Goal: Information Seeking & Learning: Learn about a topic

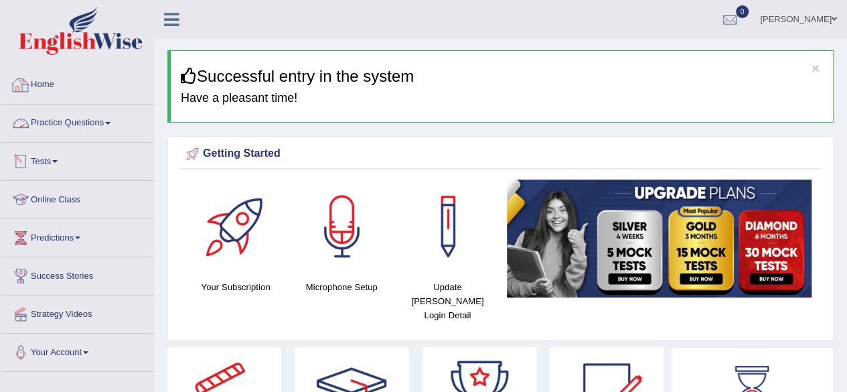
click at [81, 111] on link "Practice Questions" at bounding box center [77, 120] width 153 height 33
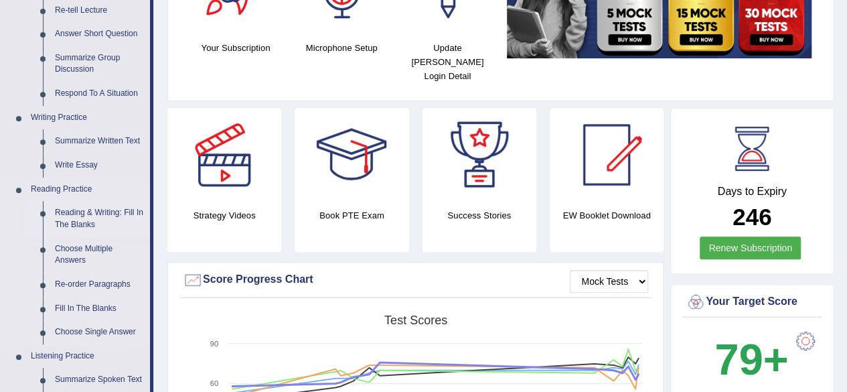
scroll to position [240, 0]
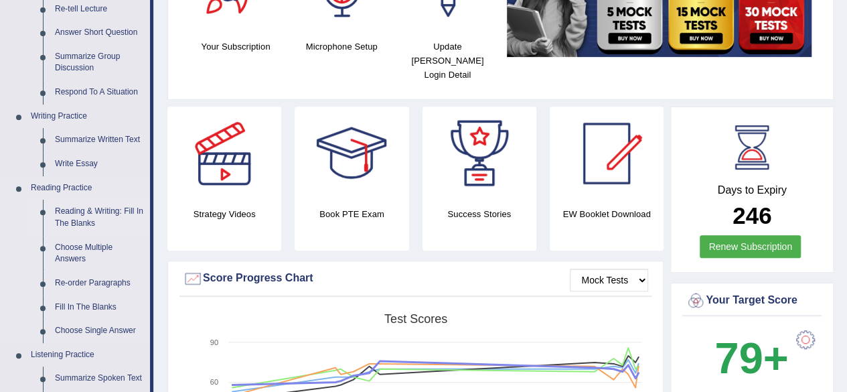
click at [77, 216] on link "Reading & Writing: Fill In The Blanks" at bounding box center [99, 218] width 101 height 36
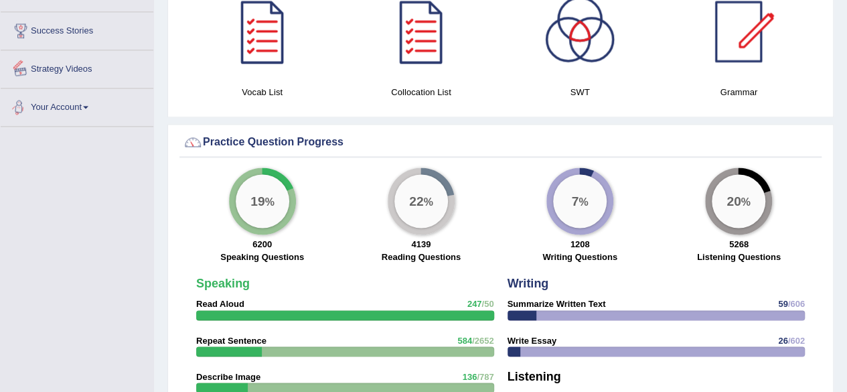
scroll to position [881, 0]
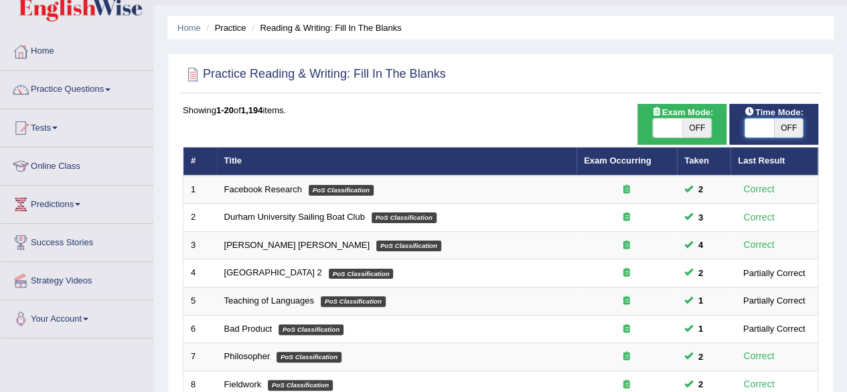
click at [754, 135] on span at bounding box center [759, 128] width 29 height 19
checkbox input "true"
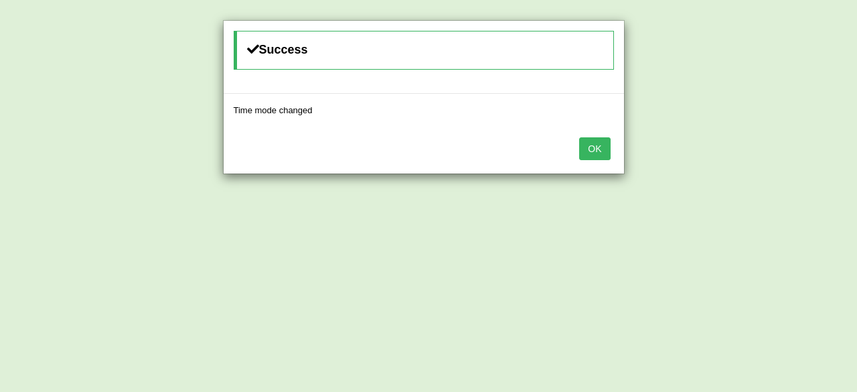
click at [596, 145] on button "OK" at bounding box center [594, 148] width 31 height 23
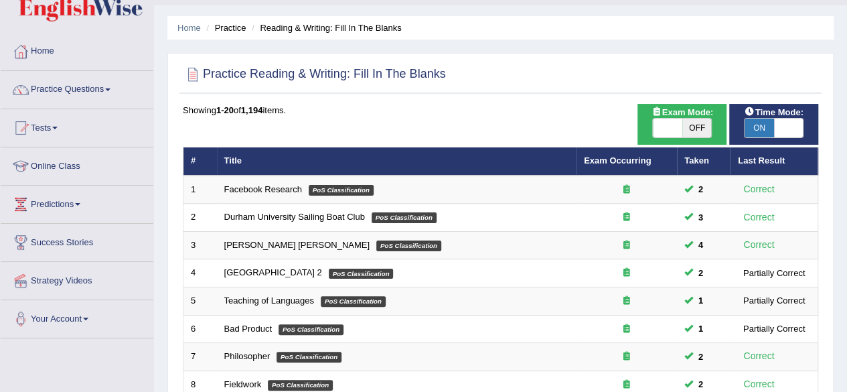
click at [690, 126] on span "OFF" at bounding box center [697, 128] width 29 height 19
checkbox input "true"
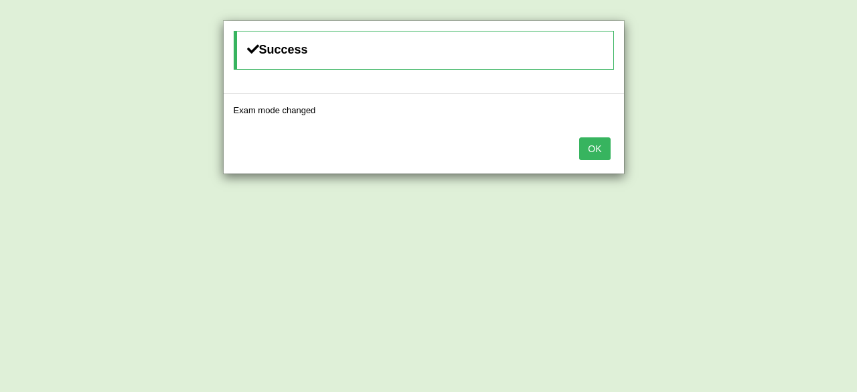
click at [588, 148] on button "OK" at bounding box center [594, 148] width 31 height 23
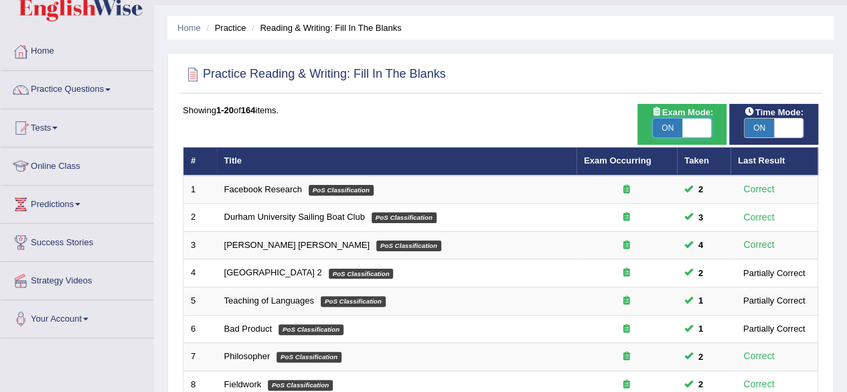
drag, startPoint x: 0, startPoint y: 0, endPoint x: 688, endPoint y: 129, distance: 700.0
click at [688, 129] on span at bounding box center [697, 128] width 29 height 19
checkbox input "false"
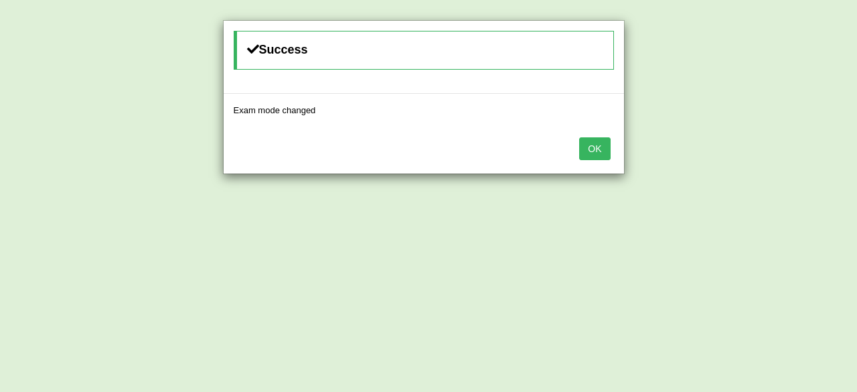
click at [587, 147] on button "OK" at bounding box center [594, 148] width 31 height 23
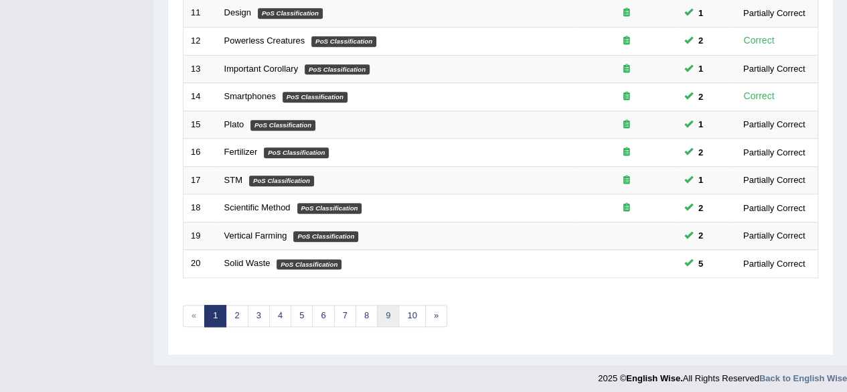
click at [378, 318] on link "9" at bounding box center [388, 316] width 22 height 22
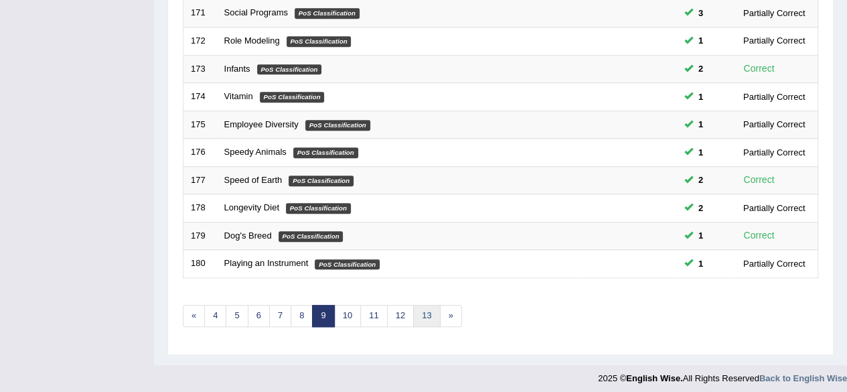
click at [413, 316] on link "13" at bounding box center [426, 316] width 27 height 22
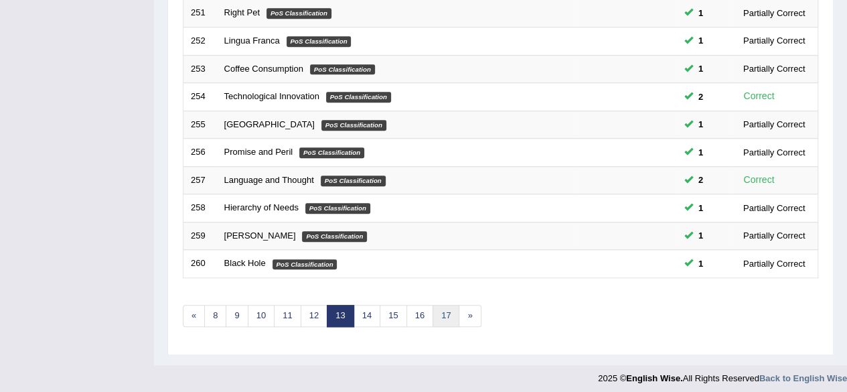
click at [436, 312] on link "17" at bounding box center [446, 316] width 27 height 22
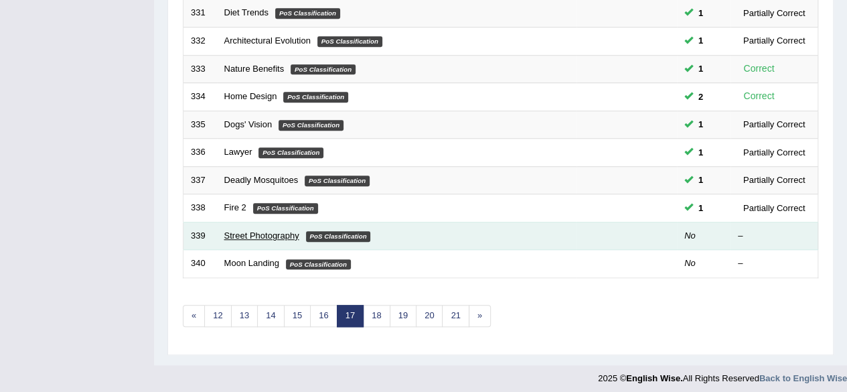
click at [270, 230] on link "Street Photography" at bounding box center [261, 235] width 75 height 10
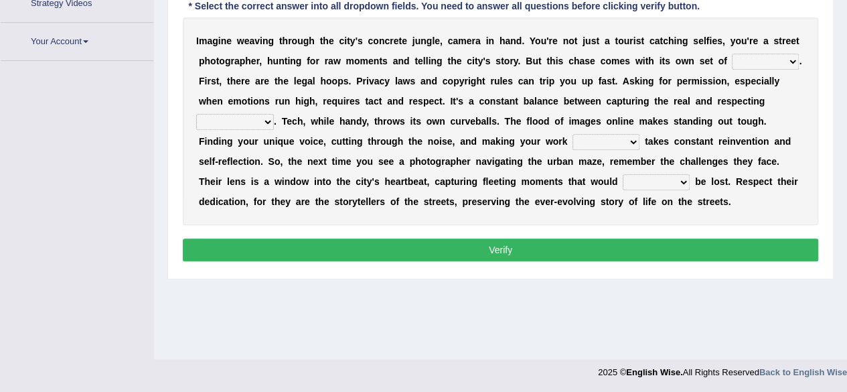
scroll to position [311, 0]
click at [770, 56] on select "bundles puddles hurdles huddles" at bounding box center [765, 62] width 67 height 16
select select "hurdles"
click at [732, 54] on select "bundles puddles hurdles huddles" at bounding box center [765, 62] width 67 height 16
click at [261, 123] on select "backgrounds boundaries edges shallows" at bounding box center [235, 122] width 78 height 16
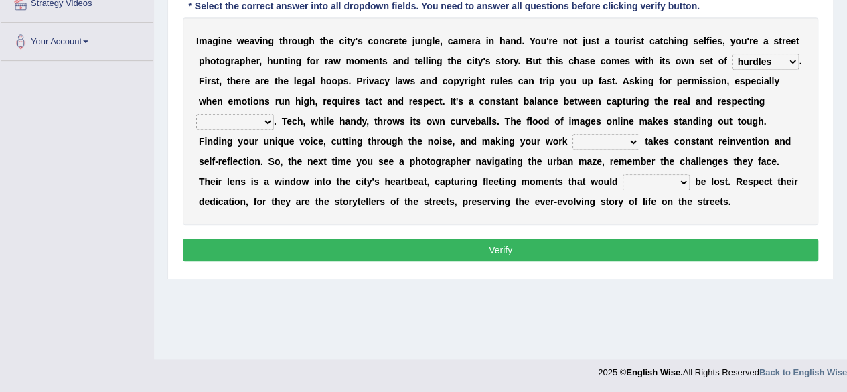
select select "boundaries"
click at [196, 114] on select "backgrounds boundaries edges shallows" at bounding box center [235, 122] width 78 height 16
click at [251, 127] on select "backgrounds boundaries edges shallows" at bounding box center [235, 122] width 78 height 16
click at [556, 131] on div "I m a g i n e w e a v i n g t h r o u g h t h e c i t y ' s c o n c r e t e j u…" at bounding box center [501, 121] width 636 height 208
click at [573, 135] on select "prove matter falter encroach" at bounding box center [606, 142] width 67 height 16
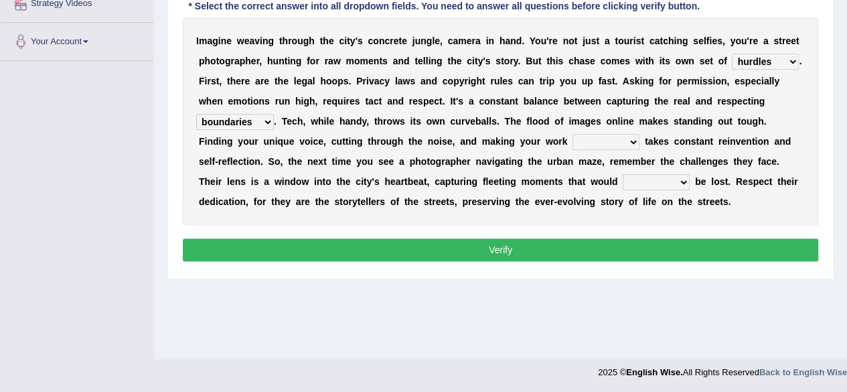
click at [573, 134] on select "prove matter falter encroach" at bounding box center [606, 142] width 67 height 16
click at [623, 178] on select "except so far otherwise despite" at bounding box center [656, 182] width 67 height 16
click at [583, 137] on select "prove matter falter encroach" at bounding box center [606, 142] width 67 height 16
select select "falter"
click at [573, 134] on select "prove matter falter encroach" at bounding box center [606, 142] width 67 height 16
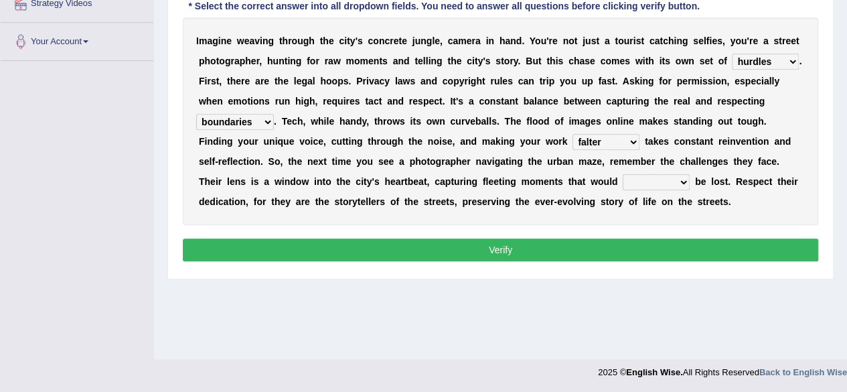
click at [623, 179] on select "except so far otherwise despite" at bounding box center [656, 182] width 67 height 16
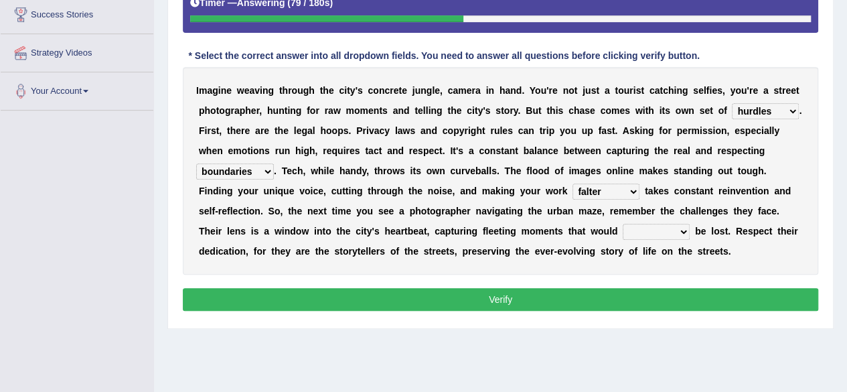
scroll to position [263, 0]
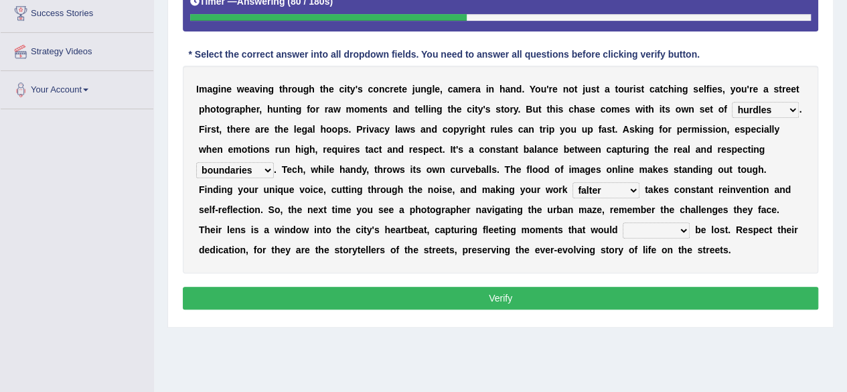
click at [624, 222] on select "except so far otherwise despite" at bounding box center [656, 230] width 67 height 16
select select "otherwise"
click at [623, 222] on select "except so far otherwise despite" at bounding box center [656, 230] width 67 height 16
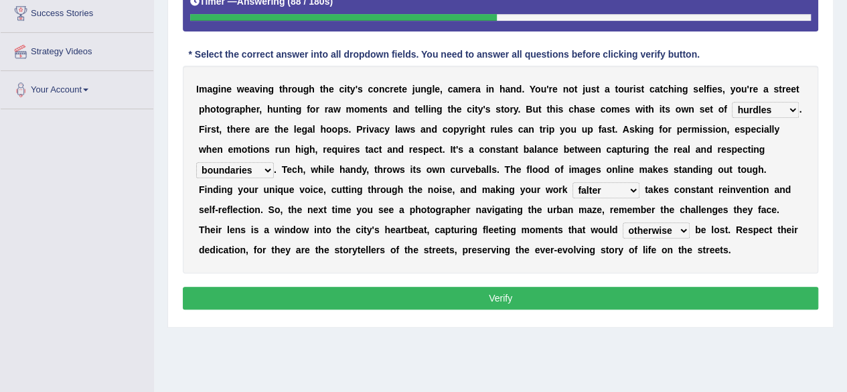
click at [630, 293] on button "Verify" at bounding box center [501, 298] width 636 height 23
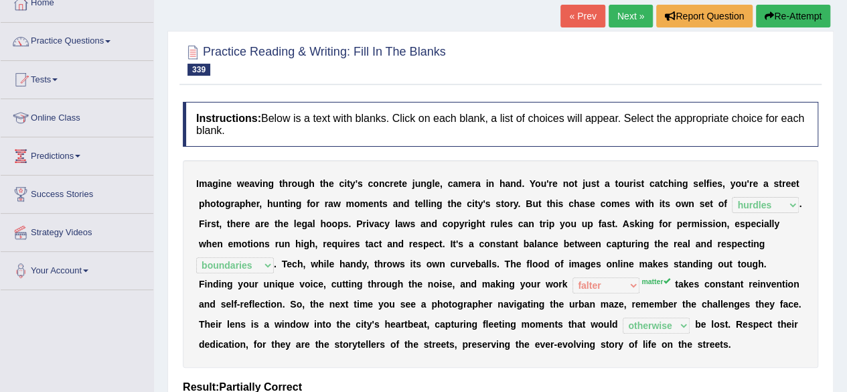
scroll to position [82, 0]
click at [784, 13] on button "Re-Attempt" at bounding box center [793, 16] width 74 height 23
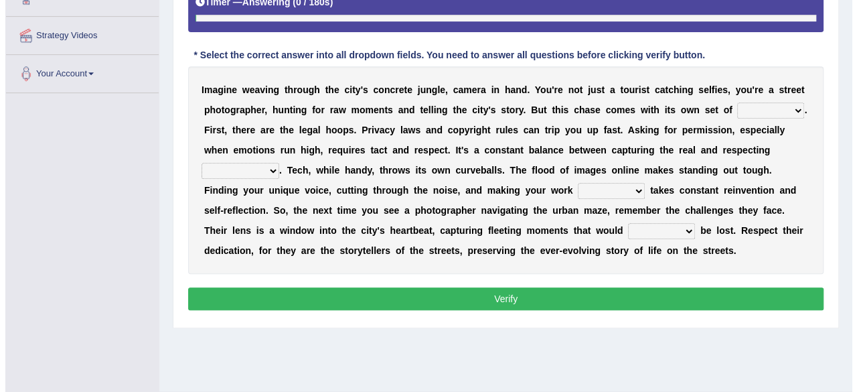
scroll to position [288, 0]
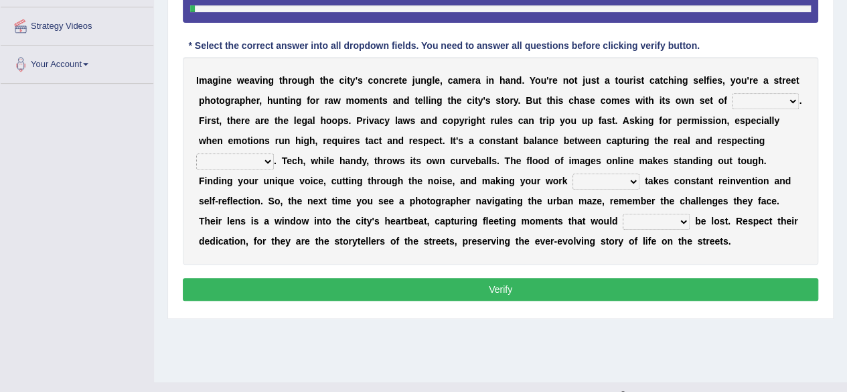
click at [573, 173] on select "prove matter falter encroach" at bounding box center [606, 181] width 67 height 16
select select "matter"
click at [573, 173] on select "prove matter falter encroach" at bounding box center [606, 181] width 67 height 16
click at [774, 100] on select "bundles puddles hurdles huddles" at bounding box center [765, 101] width 67 height 16
select select "hurdles"
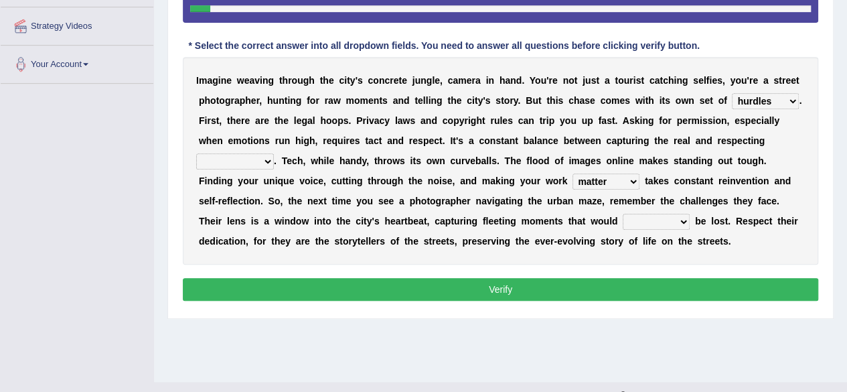
click at [732, 93] on select "bundles puddles hurdles huddles" at bounding box center [765, 101] width 67 height 16
click at [246, 162] on select "backgrounds boundaries edges shallows" at bounding box center [235, 161] width 78 height 16
select select "boundaries"
click at [196, 153] on select "backgrounds boundaries edges shallows" at bounding box center [235, 161] width 78 height 16
click at [623, 224] on select "except so far otherwise despite" at bounding box center [656, 222] width 67 height 16
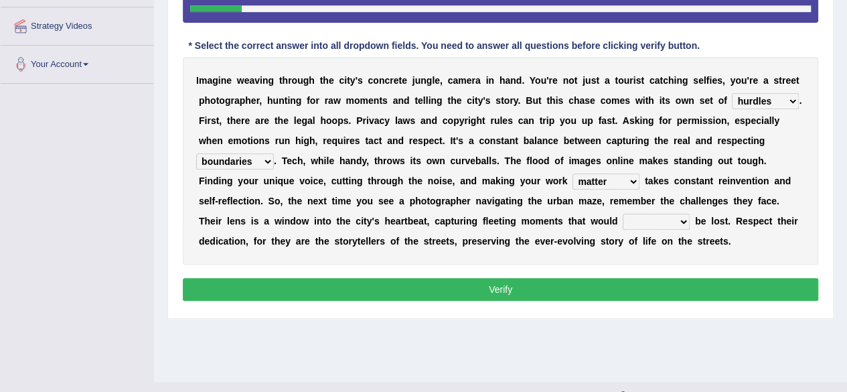
select select "otherwise"
click at [623, 214] on select "except so far otherwise despite" at bounding box center [656, 222] width 67 height 16
click at [636, 281] on button "Verify" at bounding box center [501, 289] width 636 height 23
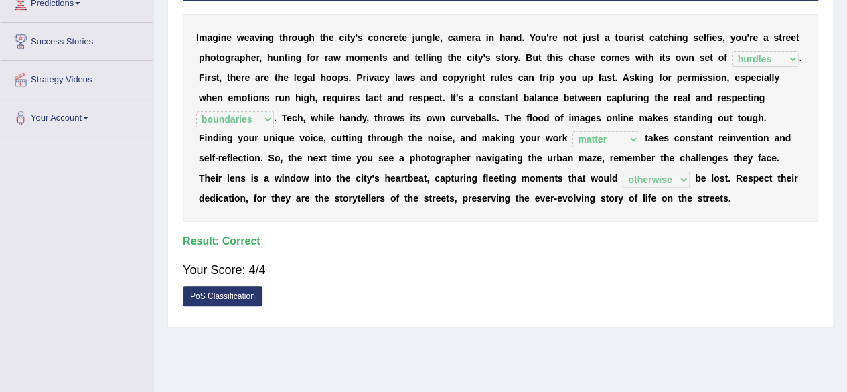
scroll to position [0, 0]
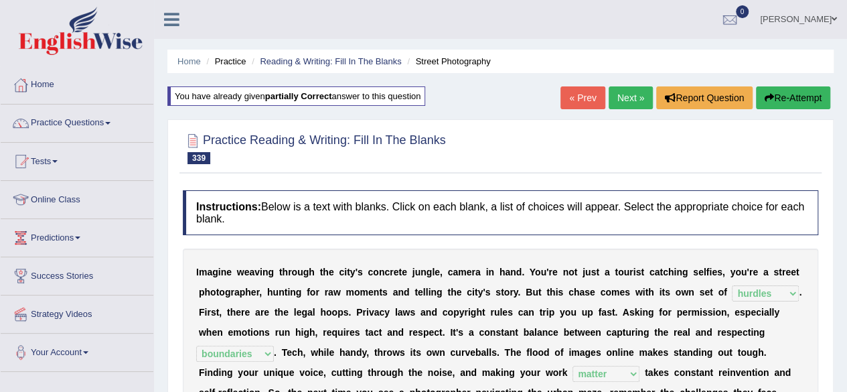
click at [636, 98] on link "Next »" at bounding box center [631, 97] width 44 height 23
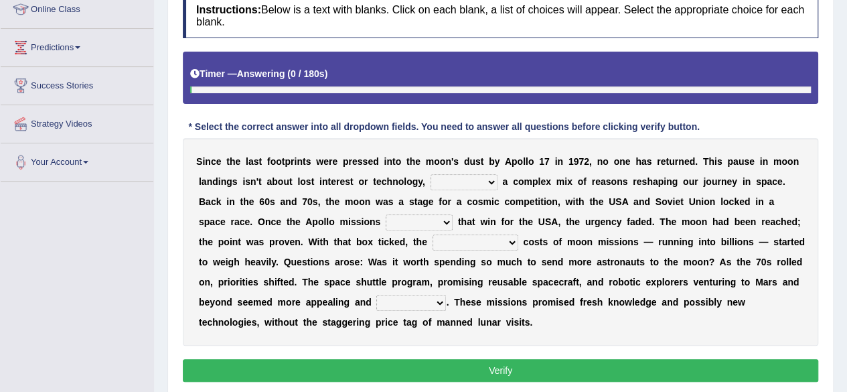
scroll to position [202, 0]
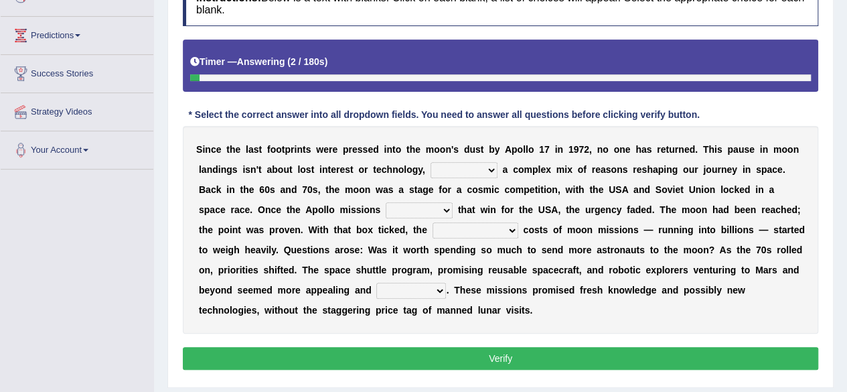
click at [465, 170] on select "while but hence so" at bounding box center [464, 170] width 67 height 16
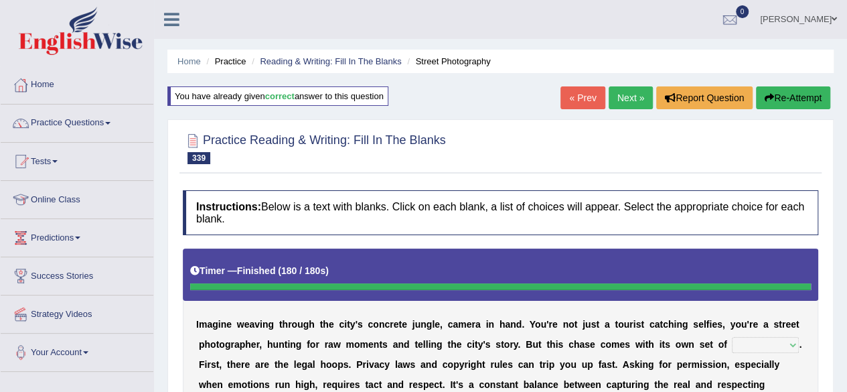
click at [510, 168] on div "Practice Reading & Writing: Fill In The Blanks 339 Street Photography" at bounding box center [501, 150] width 642 height 47
click at [770, 96] on icon "button" at bounding box center [769, 97] width 9 height 9
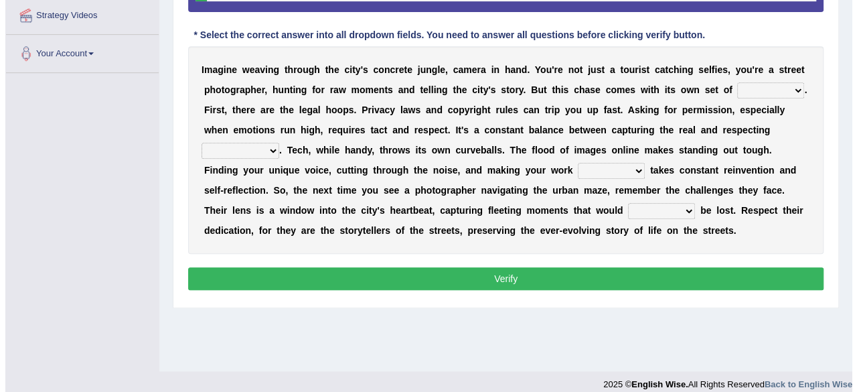
scroll to position [301, 0]
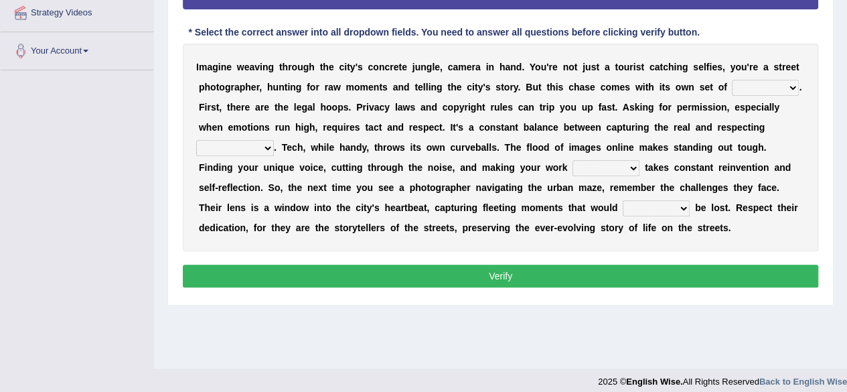
click at [773, 92] on select "bundles puddles hurdles huddles" at bounding box center [765, 88] width 67 height 16
select select "hurdles"
click at [732, 80] on select "bundles puddles hurdles huddles" at bounding box center [765, 88] width 67 height 16
click at [249, 146] on select "backgrounds boundaries edges shallows" at bounding box center [235, 148] width 78 height 16
select select "boundaries"
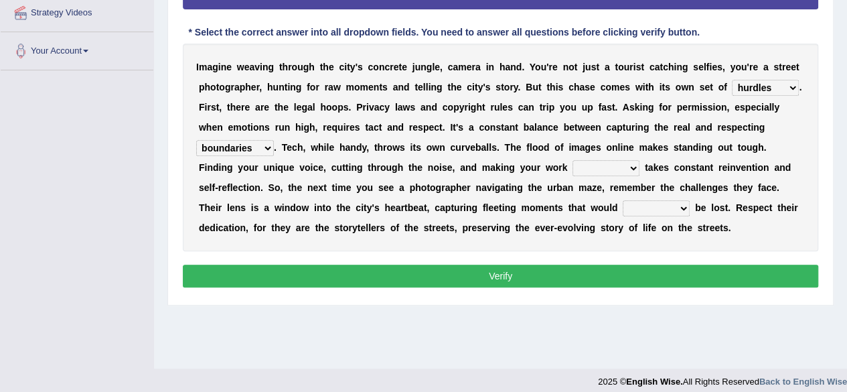
click at [196, 140] on select "backgrounds boundaries edges shallows" at bounding box center [235, 148] width 78 height 16
click at [576, 160] on select "prove matter falter encroach" at bounding box center [606, 168] width 67 height 16
select select "matter"
click at [573, 160] on select "prove matter falter encroach" at bounding box center [606, 168] width 67 height 16
click at [623, 202] on select "except so far otherwise despite" at bounding box center [656, 208] width 67 height 16
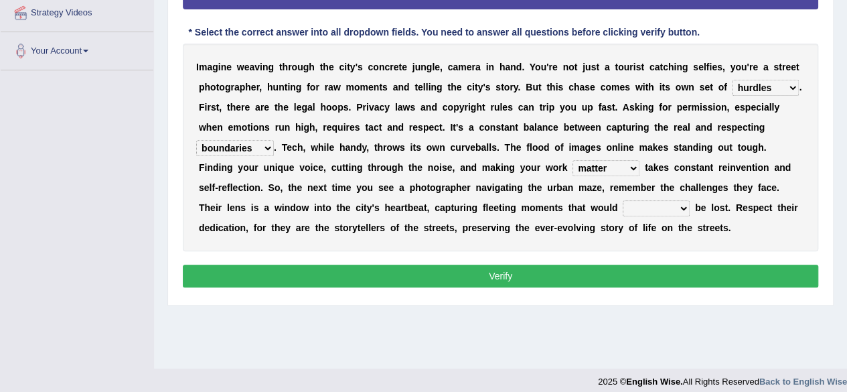
select select "otherwise"
click at [623, 200] on select "except so far otherwise despite" at bounding box center [656, 208] width 67 height 16
click at [628, 269] on button "Verify" at bounding box center [501, 276] width 636 height 23
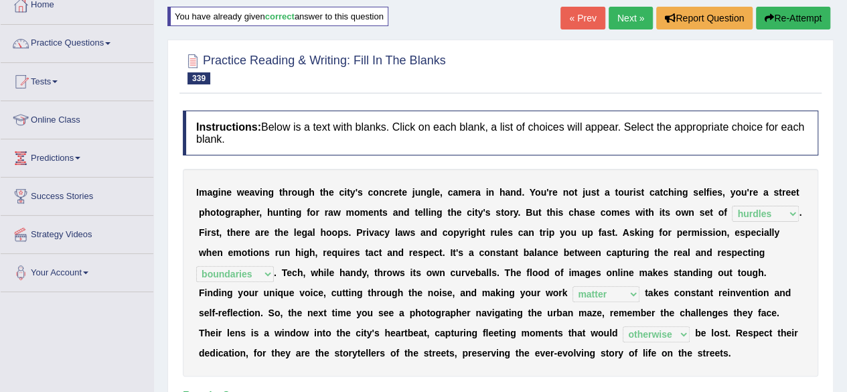
scroll to position [0, 0]
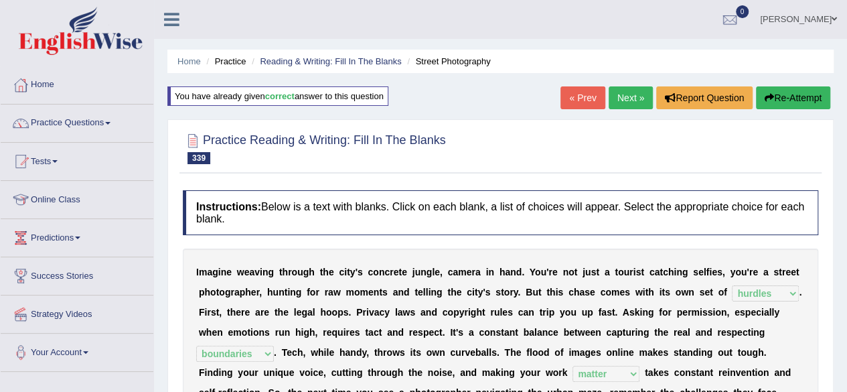
click at [619, 104] on link "Next »" at bounding box center [631, 97] width 44 height 23
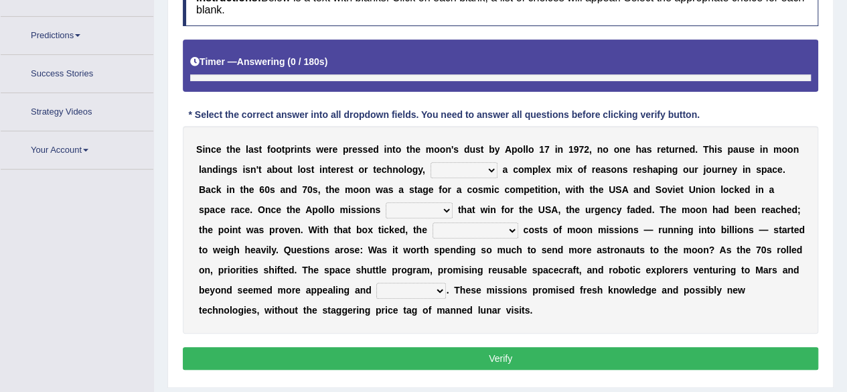
scroll to position [246, 0]
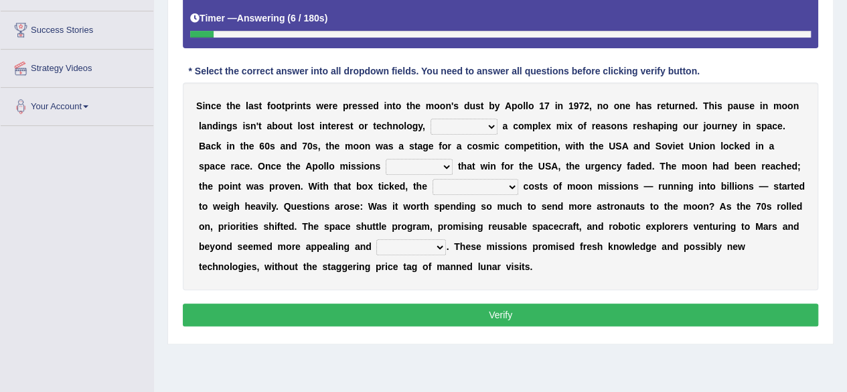
click at [478, 120] on select "while but hence so" at bounding box center [464, 127] width 67 height 16
select select "hence"
click at [431, 119] on select "while but hence so" at bounding box center [464, 127] width 67 height 16
click at [426, 165] on select "climbed clinched ached pinched" at bounding box center [419, 167] width 67 height 16
select select "pinched"
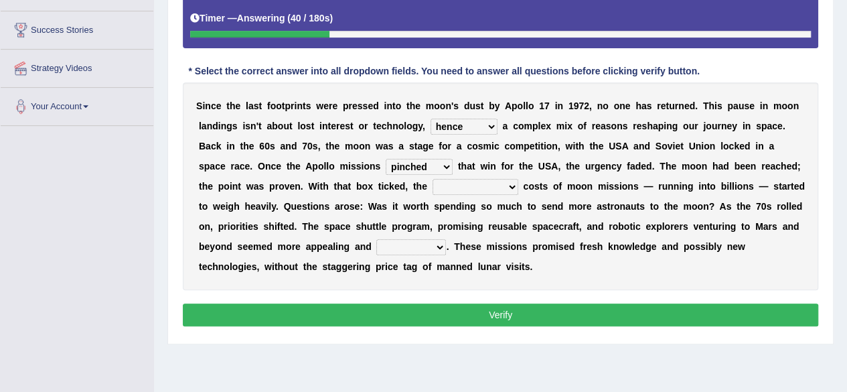
click at [386, 159] on select "climbed clinched ached pinched" at bounding box center [419, 167] width 67 height 16
click at [482, 186] on select "supplementary differential prohibitive professional" at bounding box center [476, 187] width 86 height 16
select select "professional"
click at [433, 179] on select "supplementary differential prohibitive professional" at bounding box center [476, 187] width 86 height 16
click at [402, 247] on select "practical conceptual terminal preliminary" at bounding box center [411, 247] width 70 height 16
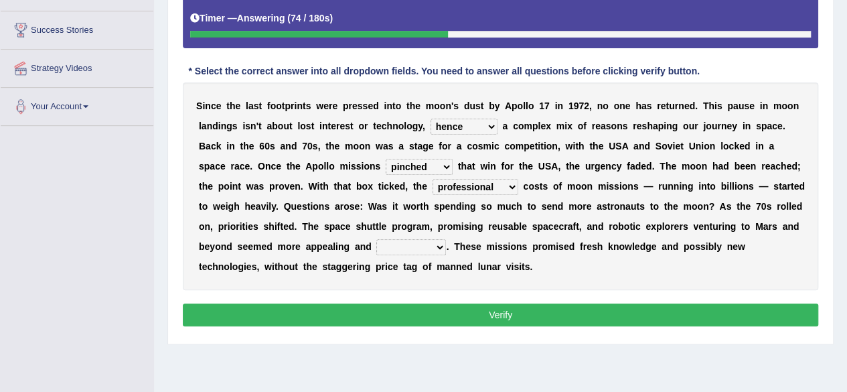
select select "preliminary"
click at [376, 239] on select "practical conceptual terminal preliminary" at bounding box center [411, 247] width 70 height 16
click at [410, 321] on button "Verify" at bounding box center [501, 314] width 636 height 23
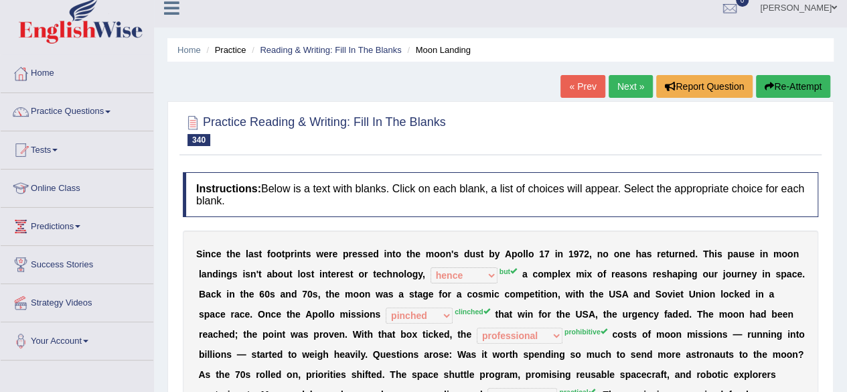
scroll to position [0, 0]
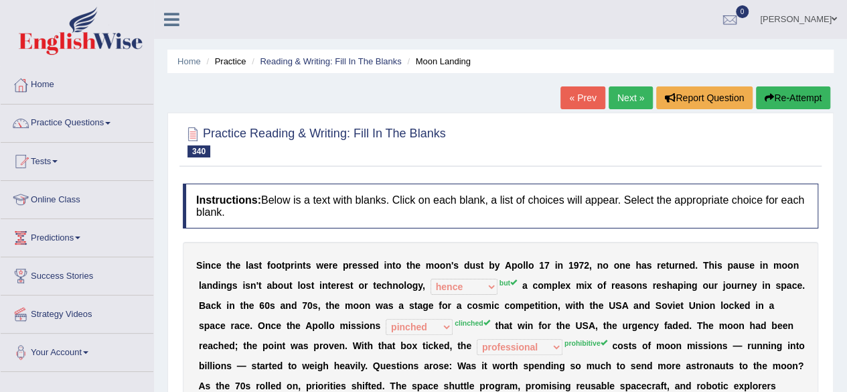
click at [789, 102] on button "Re-Attempt" at bounding box center [793, 97] width 74 height 23
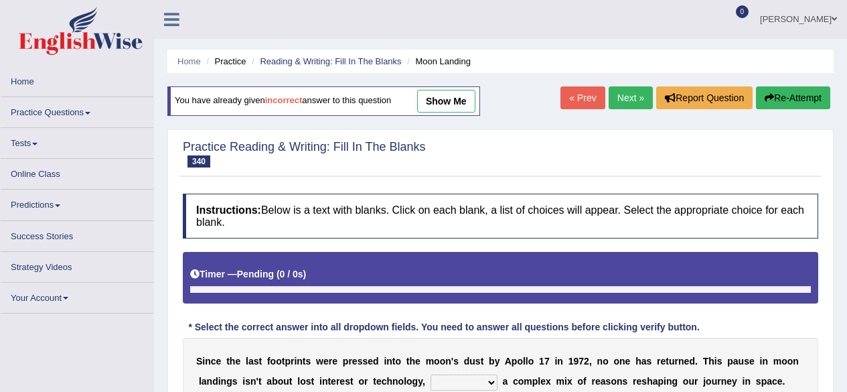
click at [472, 374] on select "while but hence so" at bounding box center [464, 382] width 67 height 16
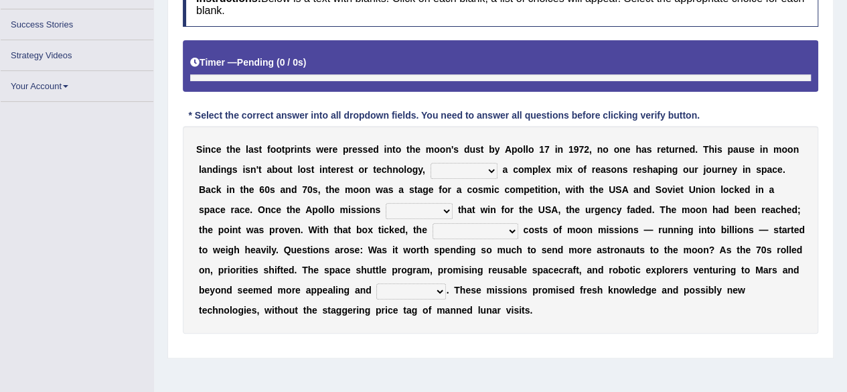
select select "but"
click at [431, 163] on select "while but hence so" at bounding box center [464, 171] width 67 height 16
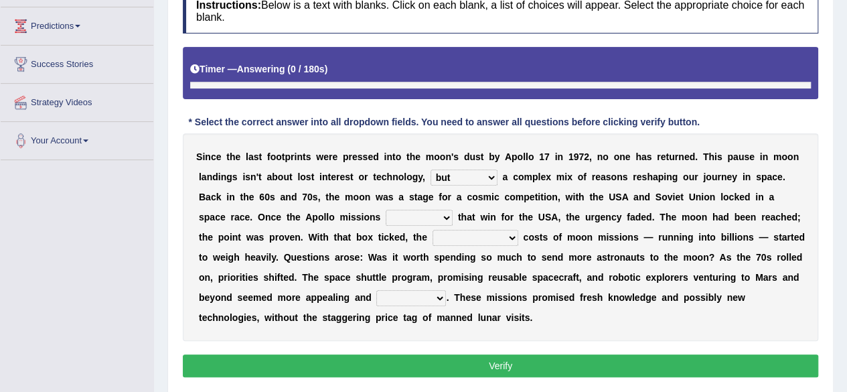
scroll to position [240, 0]
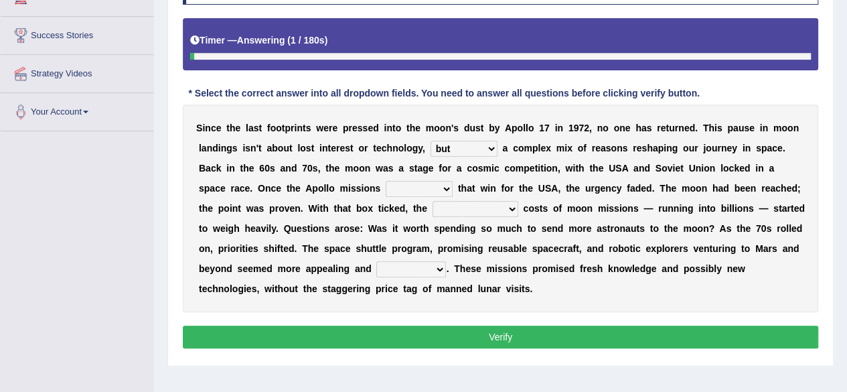
click at [409, 187] on select "climbed clinched ached pinched" at bounding box center [419, 189] width 67 height 16
select select "clinched"
click at [386, 181] on select "climbed clinched ached pinched" at bounding box center [419, 189] width 67 height 16
click at [480, 201] on select "supplementary differential prohibitive professional" at bounding box center [476, 209] width 86 height 16
select select "supplementary"
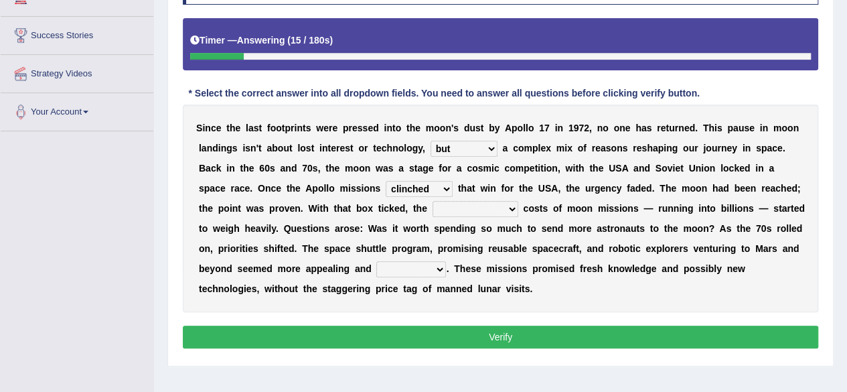
click at [433, 201] on select "supplementary differential prohibitive professional" at bounding box center [476, 209] width 86 height 16
click at [397, 265] on select "practical conceptual terminal preliminary" at bounding box center [411, 269] width 70 height 16
select select "practical"
click at [376, 261] on select "practical conceptual terminal preliminary" at bounding box center [411, 269] width 70 height 16
click at [395, 333] on button "Verify" at bounding box center [501, 337] width 636 height 23
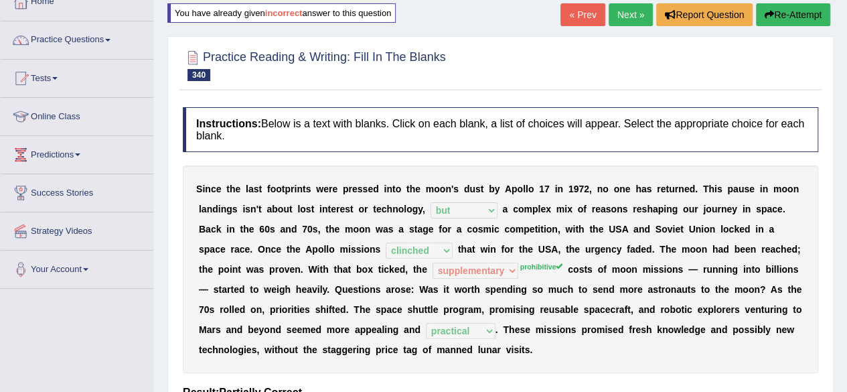
scroll to position [0, 0]
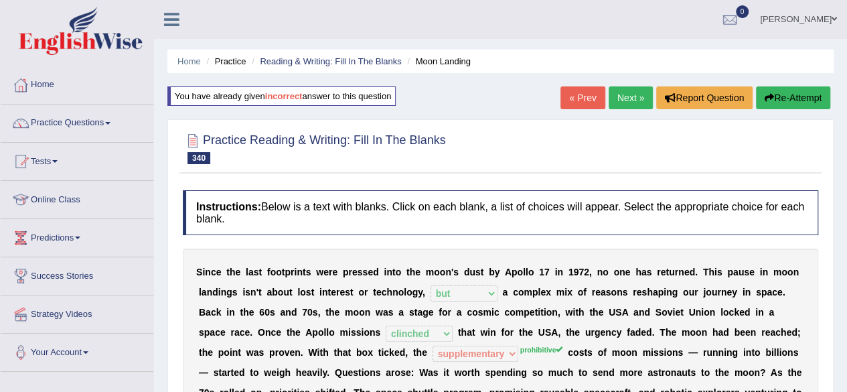
click at [624, 96] on link "Next »" at bounding box center [631, 97] width 44 height 23
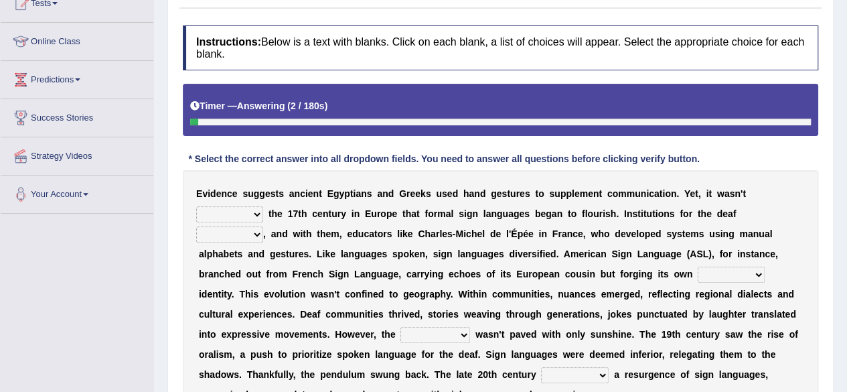
drag, startPoint x: 554, startPoint y: 153, endPoint x: 533, endPoint y: 74, distance: 82.5
click at [533, 74] on div "Instructions: Below is a text with blanks. Click on each blank, a list of choic…" at bounding box center [501, 242] width 642 height 446
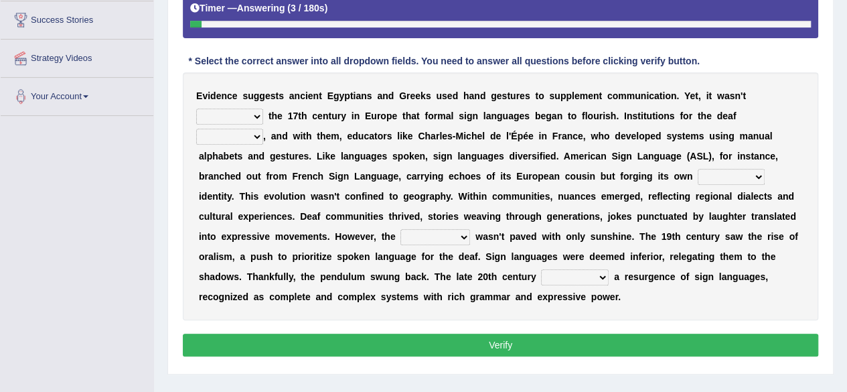
scroll to position [257, 0]
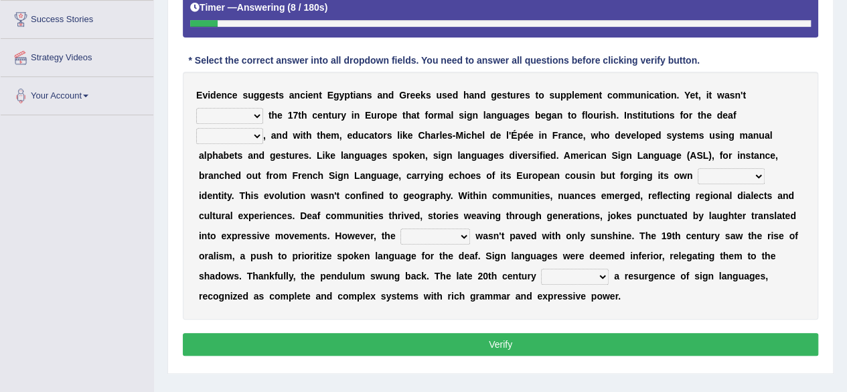
click at [240, 120] on select "until from onto at" at bounding box center [229, 116] width 67 height 16
select select "until"
click at [196, 108] on select "until from onto at" at bounding box center [229, 116] width 67 height 16
click at [240, 113] on select "until from onto at" at bounding box center [229, 116] width 67 height 16
click at [306, 136] on b "h" at bounding box center [309, 135] width 6 height 11
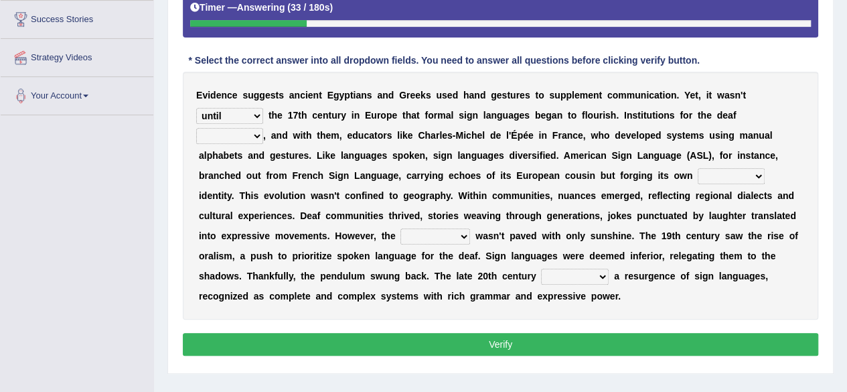
click at [251, 140] on select "declined converged repaired emerged" at bounding box center [229, 136] width 67 height 16
select select "emerged"
click at [196, 128] on select "declined converged repaired emerged" at bounding box center [229, 136] width 67 height 16
click at [749, 171] on select "unique necessary primary common" at bounding box center [731, 176] width 67 height 16
select select "unique"
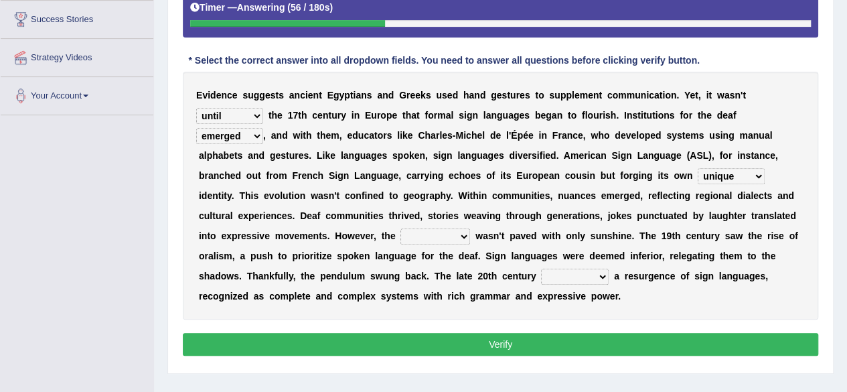
click at [698, 168] on select "unique necessary primary common" at bounding box center [731, 176] width 67 height 16
click at [421, 234] on select "exploration subject signal path" at bounding box center [436, 236] width 70 height 16
select select "path"
click at [401, 228] on select "exploration subject signal path" at bounding box center [436, 236] width 70 height 16
click at [570, 274] on select "mentored gained witnessed distributed" at bounding box center [575, 277] width 68 height 16
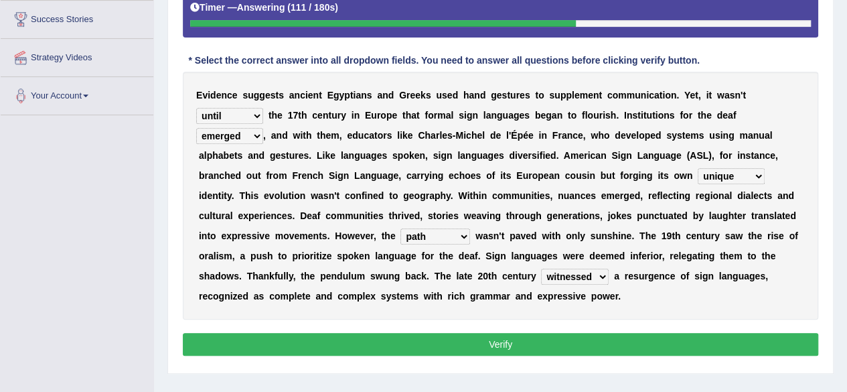
click at [541, 269] on select "mentored gained witnessed distributed" at bounding box center [575, 277] width 68 height 16
click at [565, 273] on select "mentored gained witnessed distributed" at bounding box center [575, 277] width 68 height 16
select select "gained"
click at [541, 269] on select "mentored gained witnessed distributed" at bounding box center [575, 277] width 68 height 16
click at [535, 349] on button "Verify" at bounding box center [501, 344] width 636 height 23
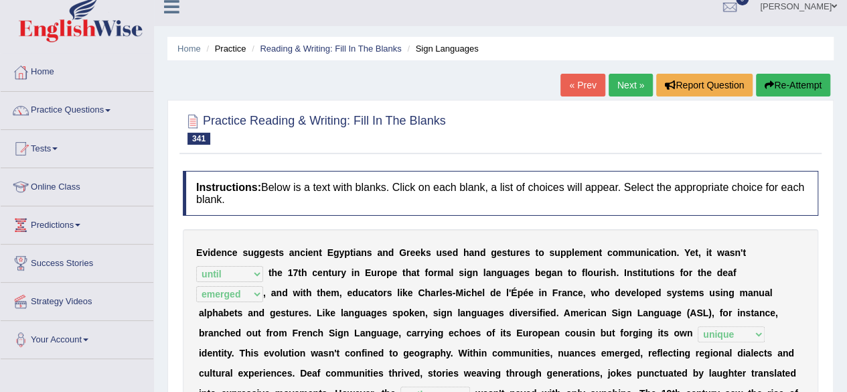
scroll to position [0, 0]
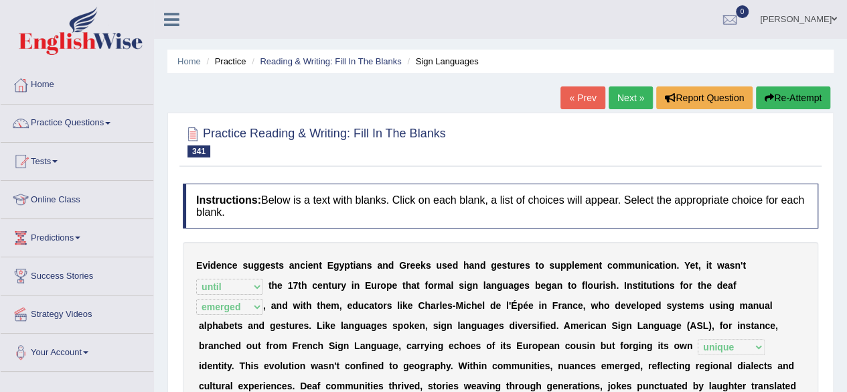
click at [626, 98] on link "Next »" at bounding box center [631, 97] width 44 height 23
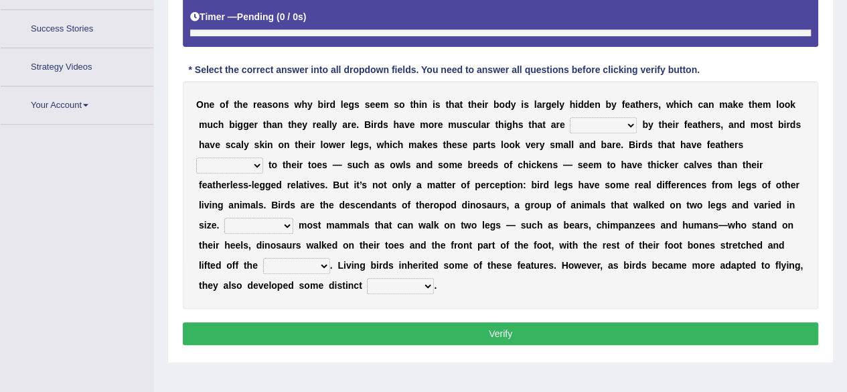
scroll to position [284, 0]
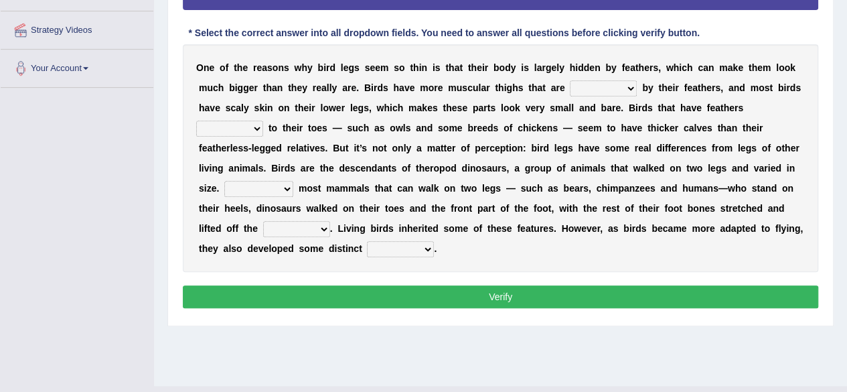
click at [593, 86] on select "bordered shared covered detailed" at bounding box center [603, 88] width 67 height 16
select select "covered"
click at [570, 80] on select "bordered shared covered detailed" at bounding box center [603, 88] width 67 height 16
click at [252, 124] on select "at the end all the way all in all just above" at bounding box center [229, 129] width 67 height 16
select select "all the way"
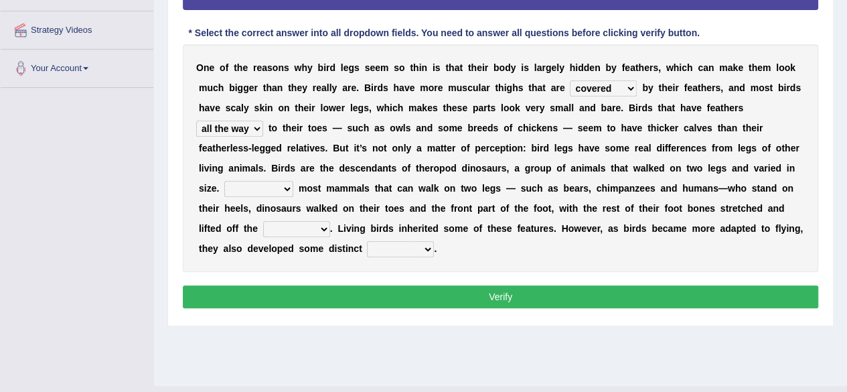
click at [196, 121] on select "at the end all the way all in all just above" at bounding box center [229, 129] width 67 height 16
click at [249, 183] on select "Because of Whereas Unlike As" at bounding box center [258, 189] width 69 height 16
select select "As"
click at [224, 181] on select "Because of Whereas Unlike As" at bounding box center [258, 189] width 69 height 16
click at [293, 222] on select "air tip ground platform" at bounding box center [296, 229] width 67 height 16
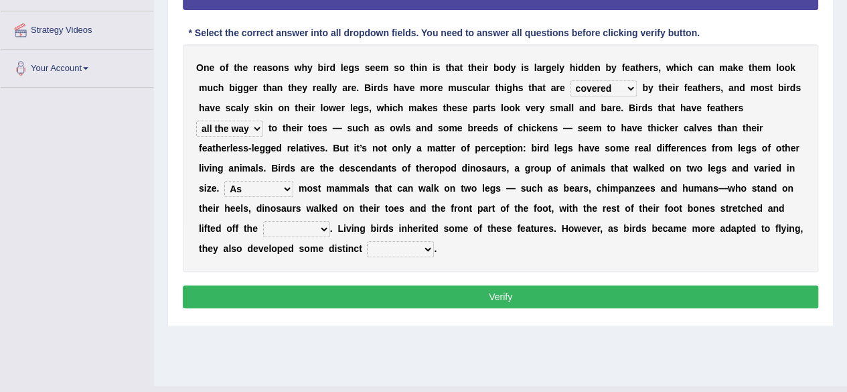
select select "ground"
click at [263, 221] on select "air tip ground platform" at bounding box center [296, 229] width 67 height 16
click at [389, 250] on select "figures colors traits volumes" at bounding box center [400, 249] width 67 height 16
select select "traits"
click at [367, 241] on select "figures colors traits volumes" at bounding box center [400, 249] width 67 height 16
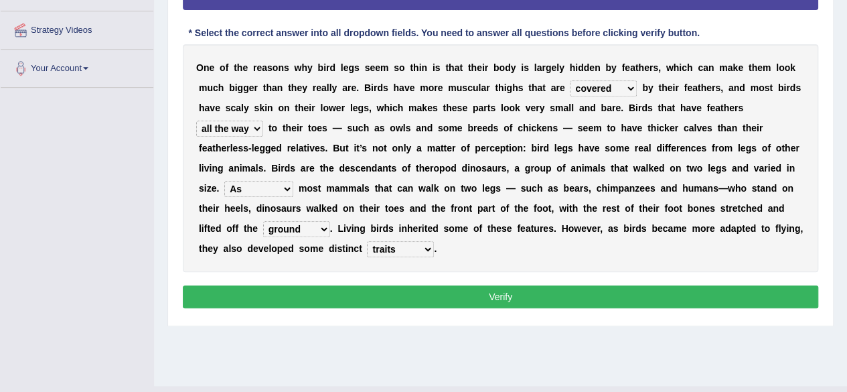
click at [401, 290] on button "Verify" at bounding box center [501, 296] width 636 height 23
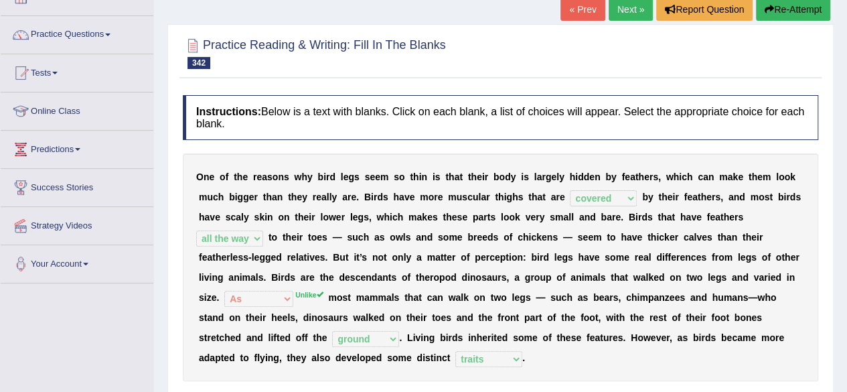
scroll to position [88, 0]
click at [626, 10] on link "Next »" at bounding box center [631, 9] width 44 height 23
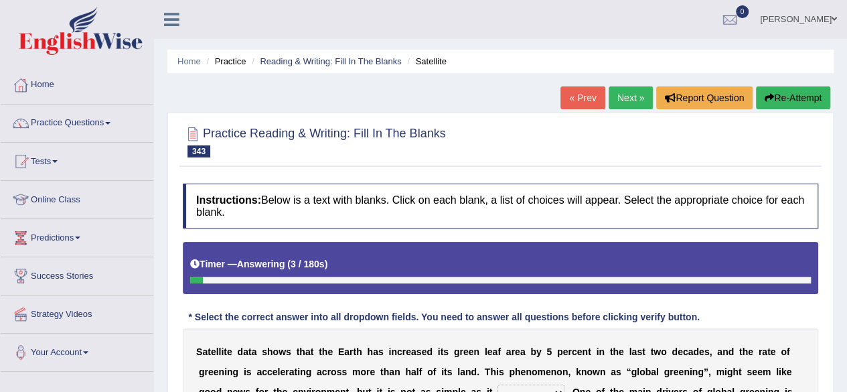
scroll to position [223, 0]
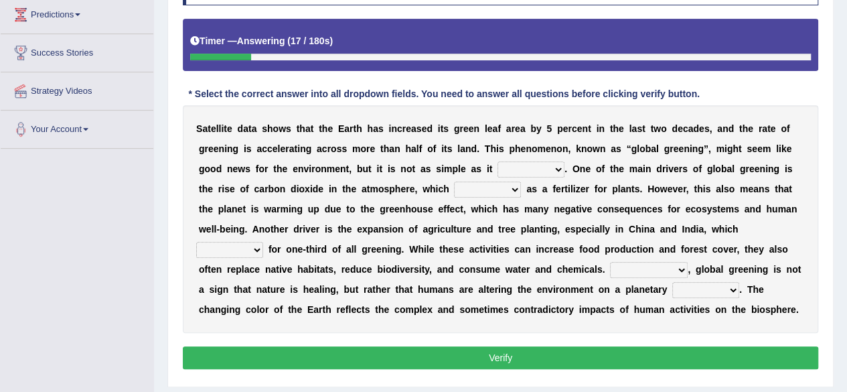
click at [522, 172] on select "sounds shows evaluates serves" at bounding box center [531, 169] width 67 height 16
select select "sounds"
click at [498, 161] on select "sounds shows evaluates serves" at bounding box center [531, 169] width 67 height 16
click at [518, 170] on select "sounds shows evaluates serves" at bounding box center [531, 169] width 67 height 16
click at [480, 197] on div "S a t e l l i t e d a t a s h o w s t h a t t h e E a r t h h a s i n c r e a s…" at bounding box center [501, 219] width 636 height 228
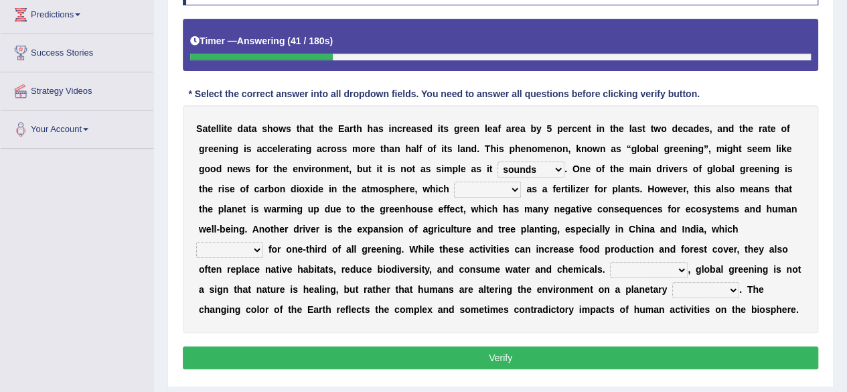
click at [480, 197] on div "S a t e l l i t e d a t a s h o w s t h a t t h e E a r t h h a s i n c r e a s…" at bounding box center [501, 219] width 636 height 228
click at [486, 186] on select "poses adds pretends acts" at bounding box center [487, 190] width 67 height 16
select select "acts"
click at [454, 182] on select "poses adds pretends acts" at bounding box center [487, 190] width 67 height 16
click at [232, 246] on select "charge account credit blame" at bounding box center [229, 250] width 67 height 16
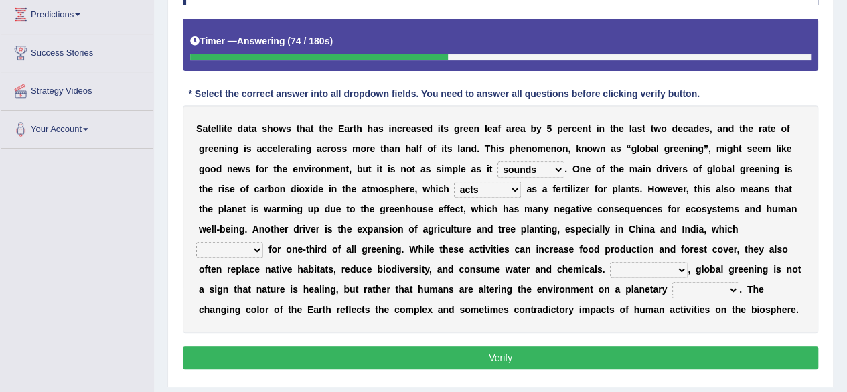
select select "account"
click at [196, 242] on select "charge account credit blame" at bounding box center [229, 250] width 67 height 16
click at [646, 267] on select "Because Therefore In contrast Nevertheless" at bounding box center [649, 270] width 78 height 16
select select "Therefore"
click at [610, 262] on select "Because Therefore In contrast Nevertheless" at bounding box center [649, 270] width 78 height 16
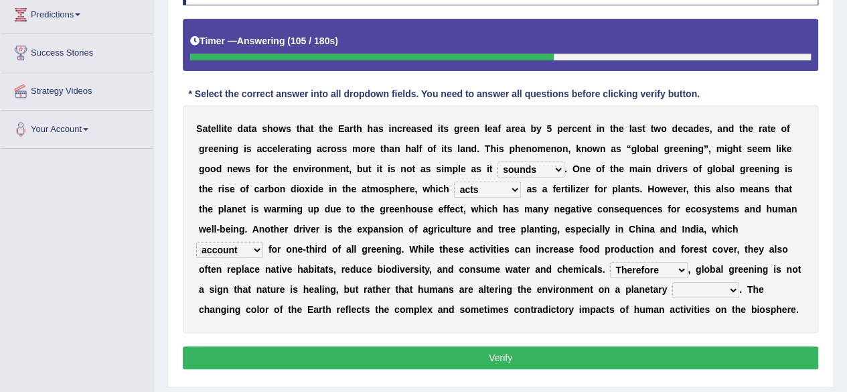
click at [689, 295] on select "scale effect place view" at bounding box center [706, 290] width 67 height 16
select select "effect"
click at [673, 282] on select "scale effect place view" at bounding box center [706, 290] width 67 height 16
click at [671, 352] on button "Verify" at bounding box center [501, 357] width 636 height 23
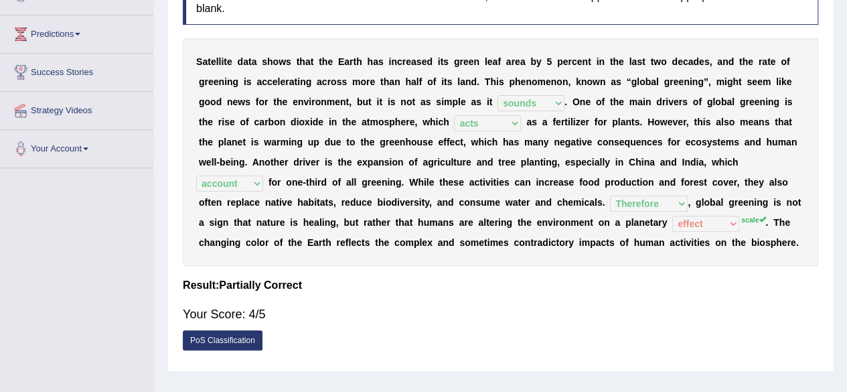
scroll to position [0, 0]
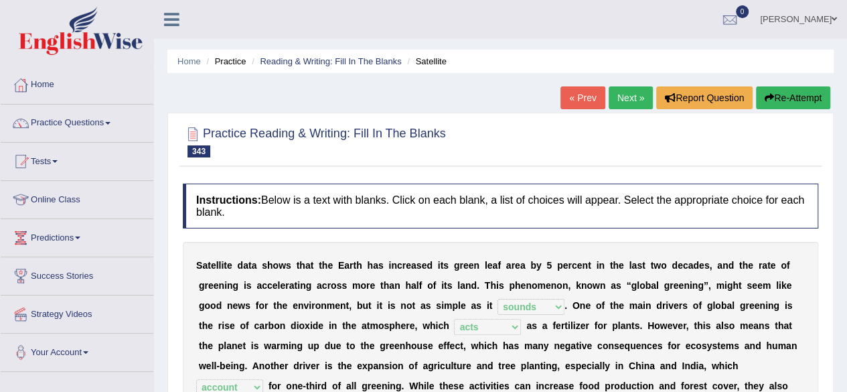
click at [630, 97] on link "Next »" at bounding box center [631, 97] width 44 height 23
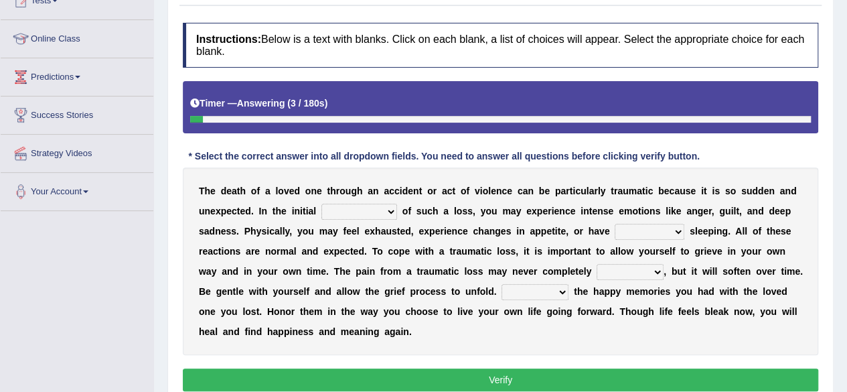
scroll to position [187, 0]
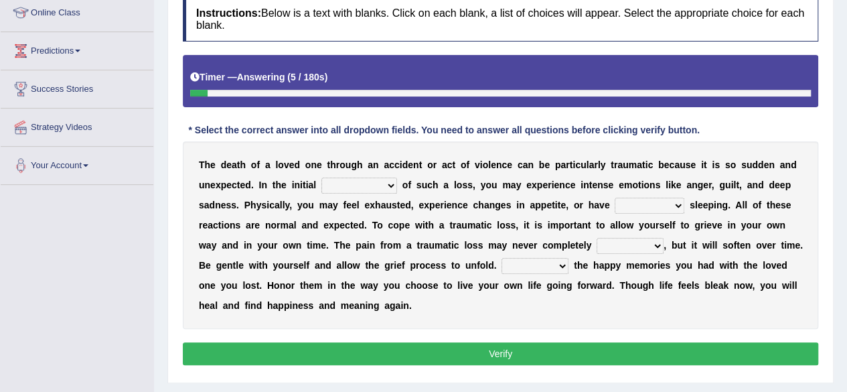
click at [360, 182] on select "core crux shortcoming aftermath" at bounding box center [360, 186] width 76 height 16
select select "shortcoming"
click at [322, 178] on select "core crux shortcoming aftermath" at bounding box center [360, 186] width 76 height 16
click at [642, 198] on select "trouble deprivation noise error" at bounding box center [650, 206] width 70 height 16
select select "trouble"
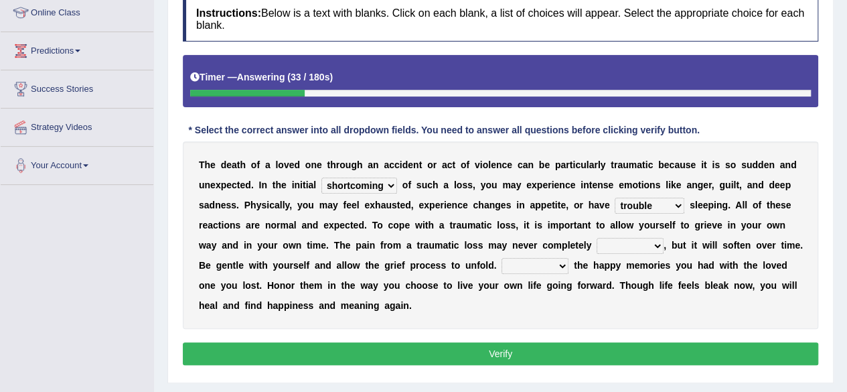
click at [615, 198] on select "trouble deprivation noise error" at bounding box center [650, 206] width 70 height 16
click at [622, 248] on select "close fade escalate cut" at bounding box center [630, 246] width 67 height 16
select select "fade"
click at [597, 238] on select "close fade escalate cut" at bounding box center [630, 246] width 67 height 16
click at [533, 263] on select "Tangle Culminate Inspire Cherish" at bounding box center [535, 266] width 67 height 16
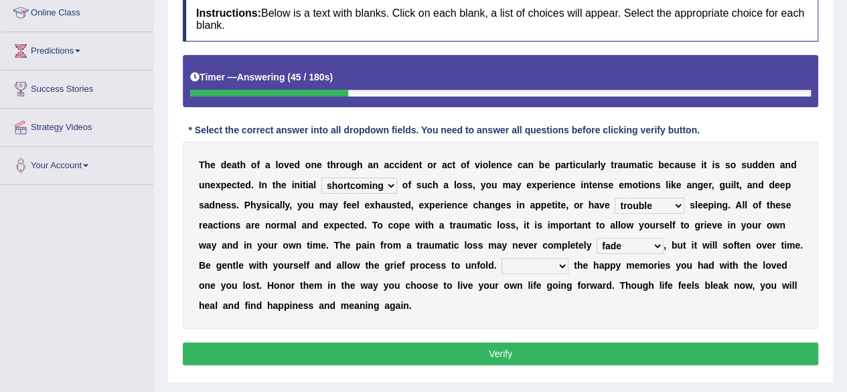
click at [619, 245] on select "close fade escalate cut" at bounding box center [630, 246] width 67 height 16
click at [535, 268] on select "Tangle Culminate Inspire Cherish" at bounding box center [535, 266] width 67 height 16
select select "Cherish"
click at [502, 258] on select "Tangle Culminate Inspire Cherish" at bounding box center [535, 266] width 67 height 16
click at [522, 342] on button "Verify" at bounding box center [501, 353] width 636 height 23
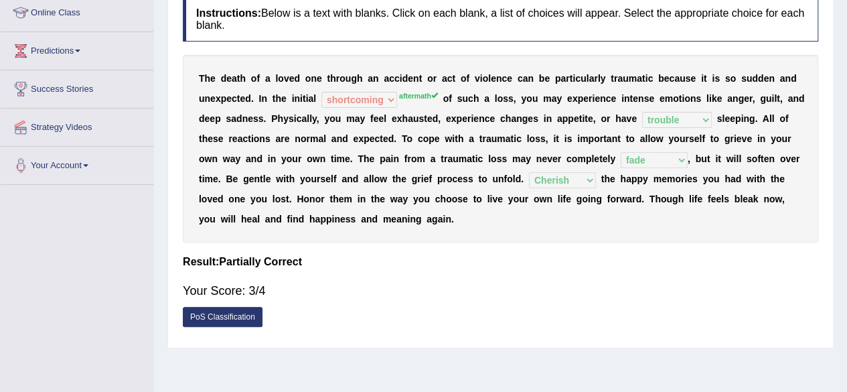
scroll to position [0, 0]
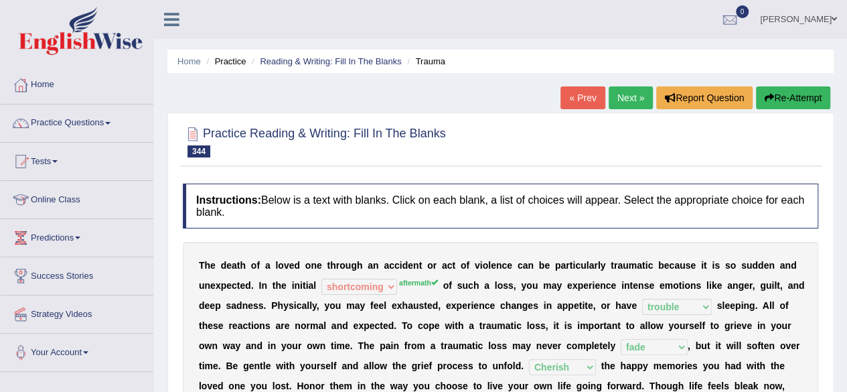
click at [623, 96] on link "Next »" at bounding box center [631, 97] width 44 height 23
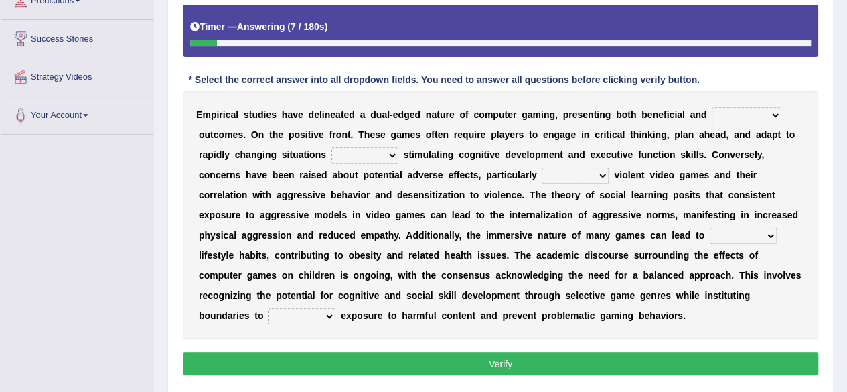
click at [747, 115] on select "excessive concurrent special detrimental" at bounding box center [747, 115] width 70 height 16
select select "detrimental"
click at [712, 107] on select "excessive concurrent special detrimental" at bounding box center [747, 115] width 70 height 16
click at [343, 162] on div "E m p i r i c a l s t u d i e s h a v e d e l i n e a t e d a d u a l - e d g e…" at bounding box center [501, 215] width 636 height 248
click at [350, 158] on select "thereby so also which" at bounding box center [365, 155] width 67 height 16
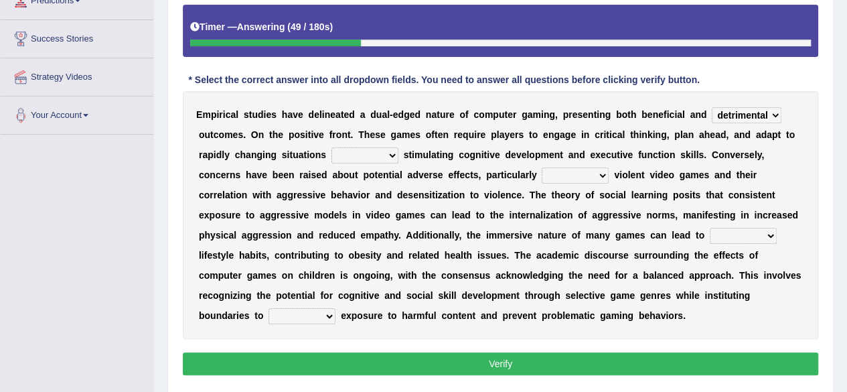
select select "which"
click at [332, 147] on select "thereby so also which" at bounding box center [365, 155] width 67 height 16
click at [571, 176] on select "concerned under regarding including" at bounding box center [575, 175] width 67 height 16
select select "regarding"
click at [542, 167] on select "concerned under regarding including" at bounding box center [575, 175] width 67 height 16
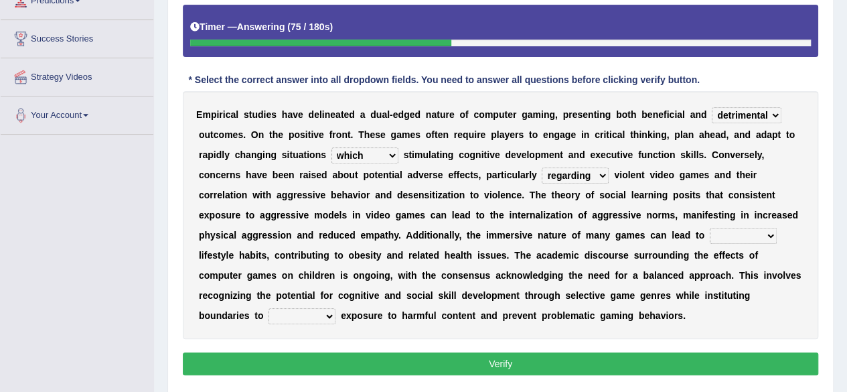
click at [725, 229] on select "remote sedentary inclusive ethical" at bounding box center [743, 236] width 67 height 16
select select "sedentary"
click at [710, 228] on select "remote sedentary inclusive ethical" at bounding box center [743, 236] width 67 height 16
click at [269, 317] on select "mitigate splay overrule restore" at bounding box center [302, 316] width 67 height 16
select select "mitigate"
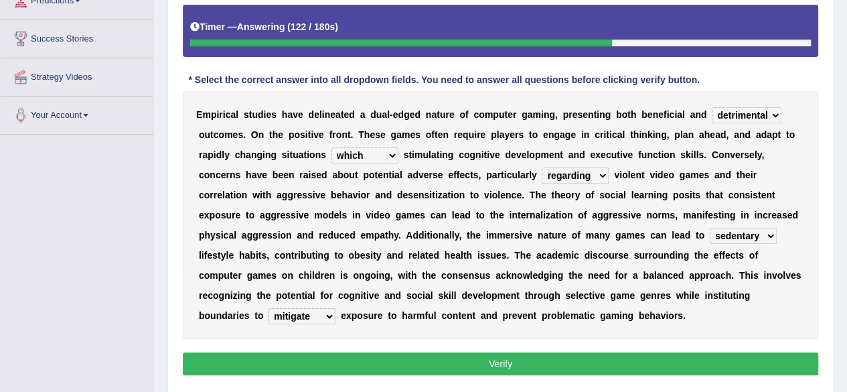
click at [269, 308] on select "mitigate splay overrule restore" at bounding box center [302, 316] width 67 height 16
click at [251, 352] on button "Verify" at bounding box center [501, 363] width 636 height 23
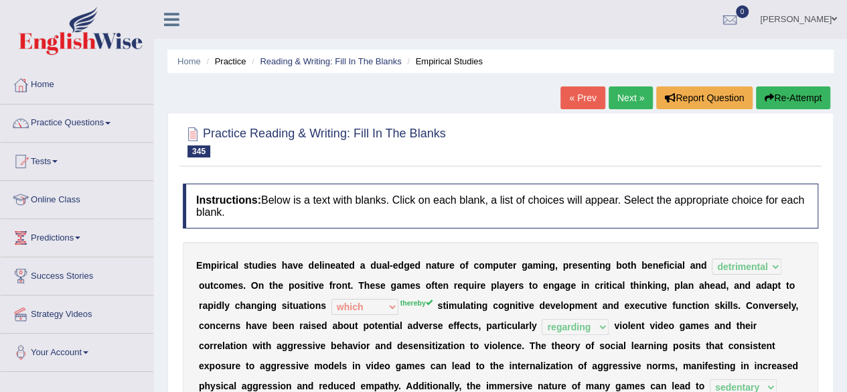
click at [624, 93] on link "Next »" at bounding box center [631, 97] width 44 height 23
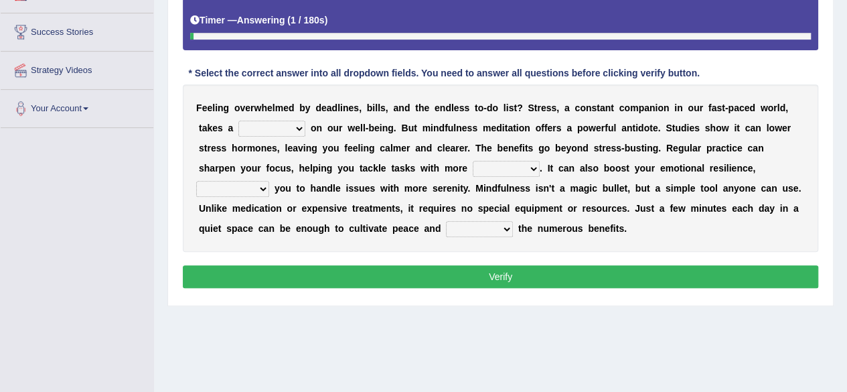
scroll to position [245, 0]
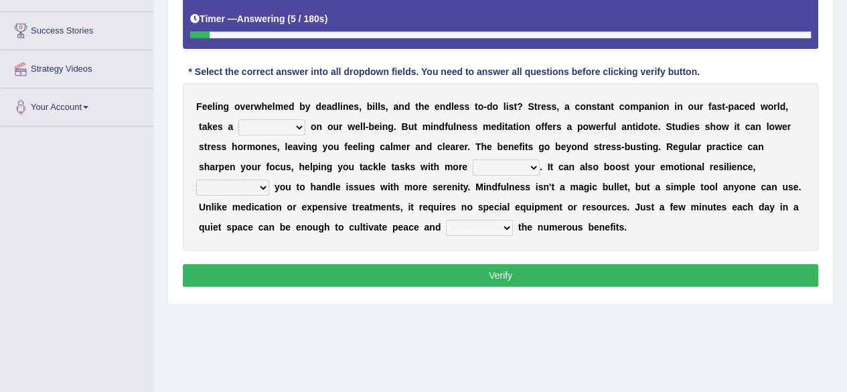
click at [287, 126] on select "leap danger toll charge" at bounding box center [271, 127] width 67 height 16
select select "charge"
click at [238, 119] on select "leap danger toll charge" at bounding box center [271, 127] width 67 height 16
click at [473, 169] on select "context top fund ease" at bounding box center [506, 167] width 67 height 16
select select "ease"
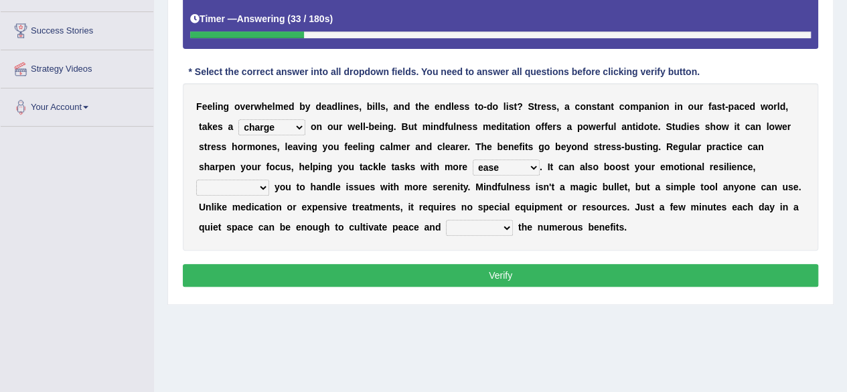
click at [473, 159] on select "context top fund ease" at bounding box center [506, 167] width 67 height 16
click at [269, 180] on select "depleting reforming equipping determining" at bounding box center [232, 188] width 73 height 16
select select "determining"
click at [269, 180] on select "depleting reforming equipping determining" at bounding box center [232, 188] width 73 height 16
drag, startPoint x: 752, startPoint y: 243, endPoint x: 457, endPoint y: 228, distance: 295.1
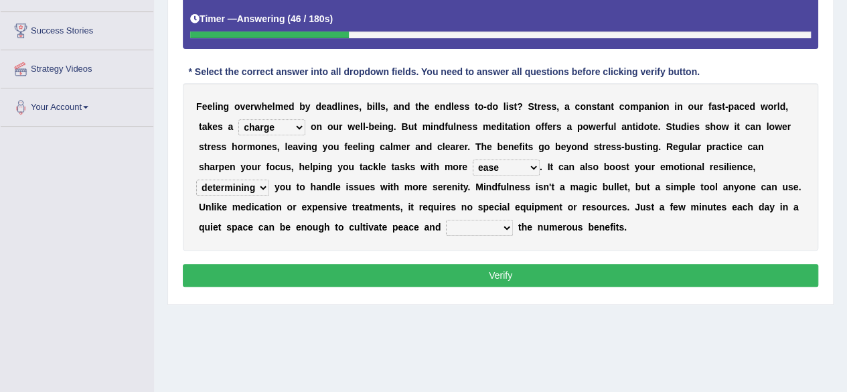
click at [457, 228] on div "F e e l i n g o v e r w h e l m e d b y d e a d l i n e s , b i l l s , a n d t…" at bounding box center [501, 166] width 636 height 167
click at [457, 228] on select "neap reap leap heap" at bounding box center [479, 228] width 67 height 16
select select "reap"
click at [446, 220] on select "neap reap leap heap" at bounding box center [479, 228] width 67 height 16
click at [450, 276] on button "Verify" at bounding box center [501, 275] width 636 height 23
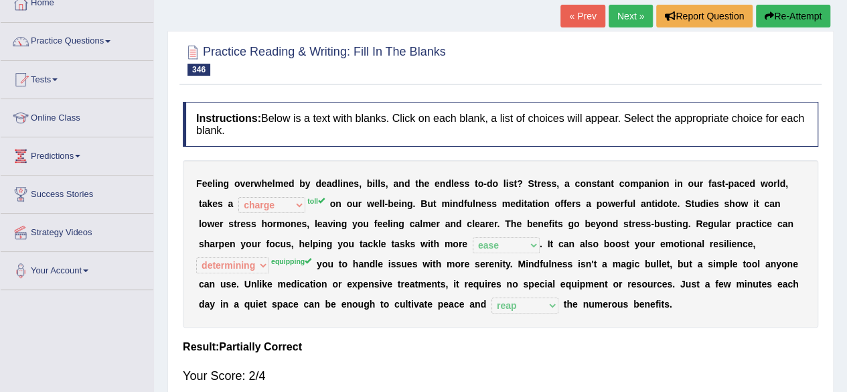
scroll to position [0, 0]
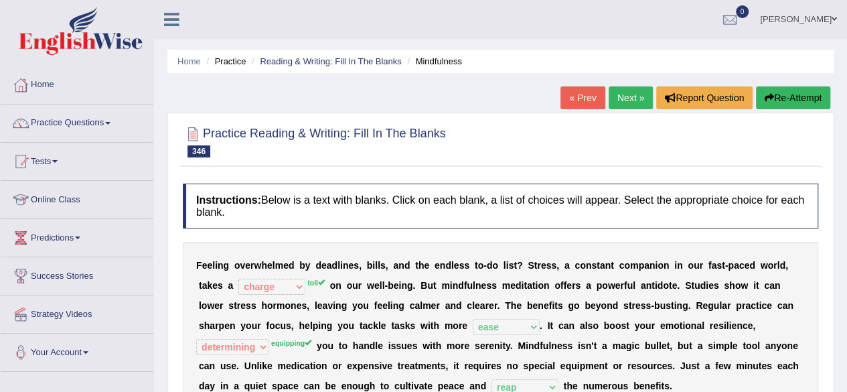
click at [765, 94] on icon "button" at bounding box center [769, 97] width 9 height 9
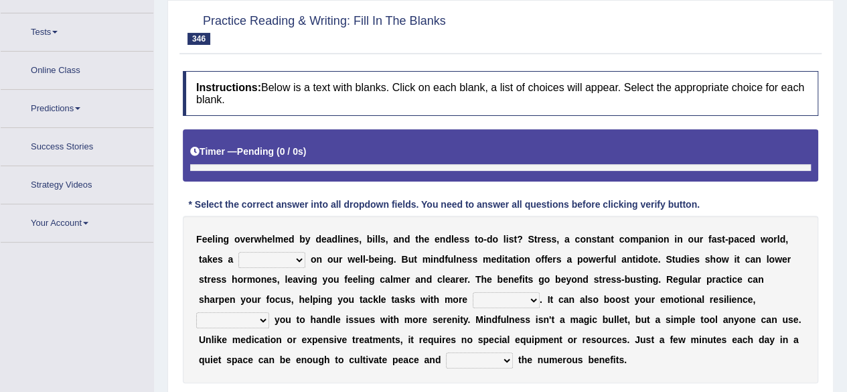
scroll to position [147, 0]
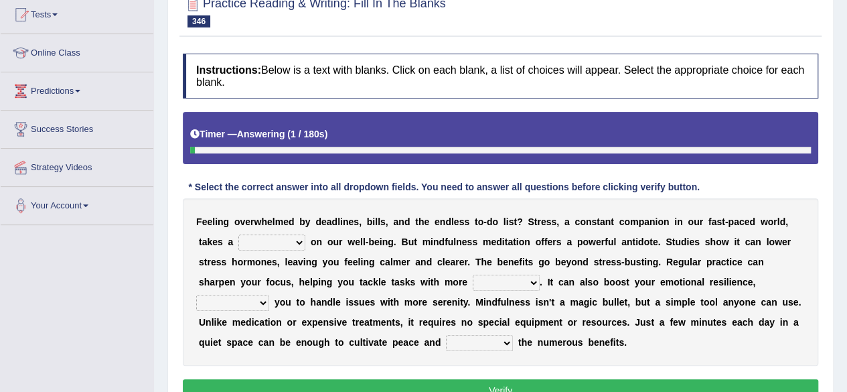
click at [270, 245] on select "leap danger toll charge" at bounding box center [271, 242] width 67 height 16
click at [238, 234] on select "leap danger toll charge" at bounding box center [271, 242] width 67 height 16
click at [277, 245] on select "leap danger toll charge" at bounding box center [271, 242] width 67 height 16
select select "toll"
click at [238, 234] on select "leap danger toll charge" at bounding box center [271, 242] width 67 height 16
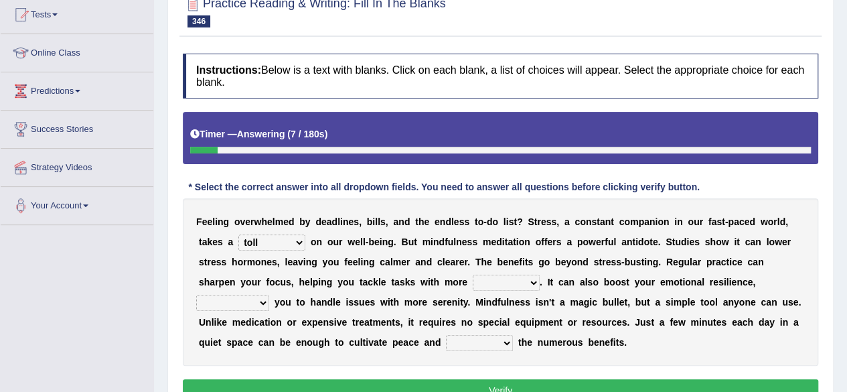
click at [476, 277] on select "context top fund ease" at bounding box center [506, 283] width 67 height 16
select select "context"
click at [473, 275] on select "context top fund ease" at bounding box center [506, 283] width 67 height 16
click at [269, 295] on select "depleting reforming equipping determining" at bounding box center [232, 303] width 73 height 16
select select "reforming"
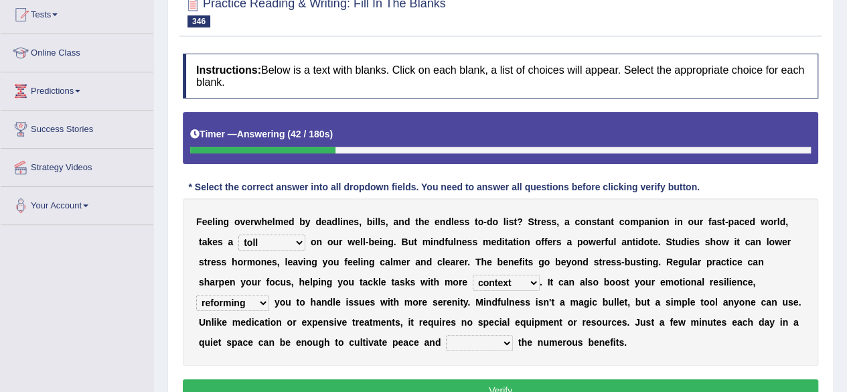
click at [269, 295] on select "depleting reforming equipping determining" at bounding box center [232, 303] width 73 height 16
click at [464, 335] on select "neap reap leap heap" at bounding box center [479, 343] width 67 height 16
select select "reap"
click at [446, 335] on select "neap reap leap heap" at bounding box center [479, 343] width 67 height 16
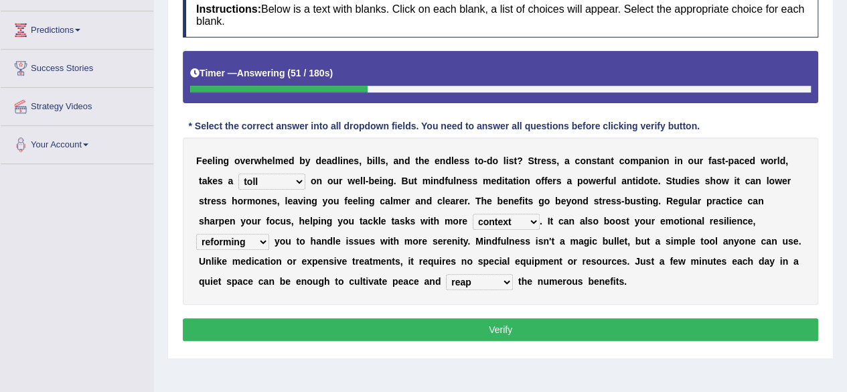
scroll to position [211, 0]
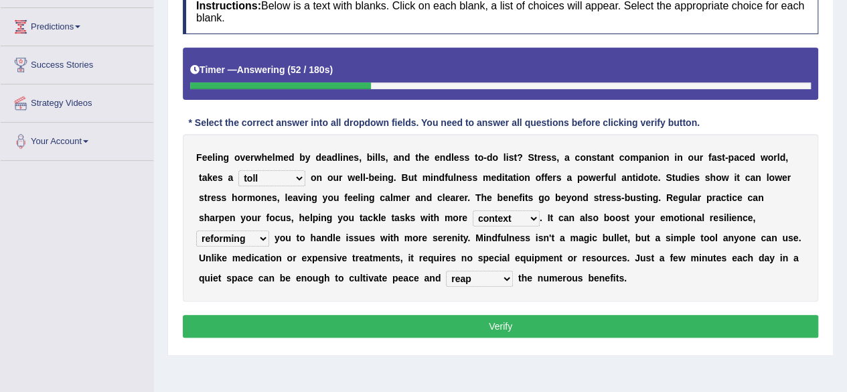
click at [437, 317] on button "Verify" at bounding box center [501, 326] width 636 height 23
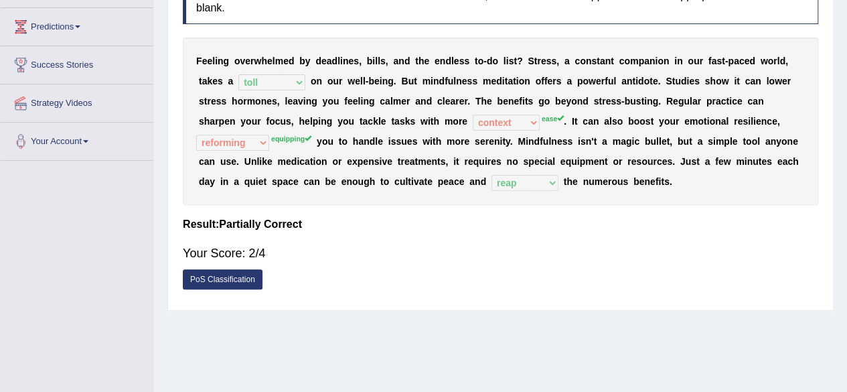
scroll to position [0, 0]
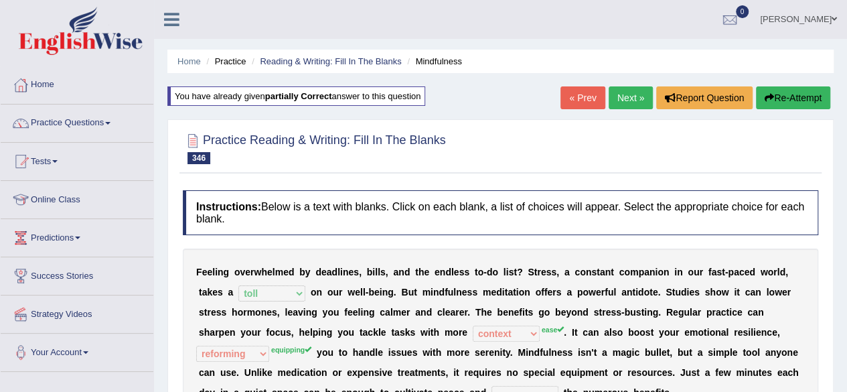
click at [620, 92] on link "Next »" at bounding box center [631, 97] width 44 height 23
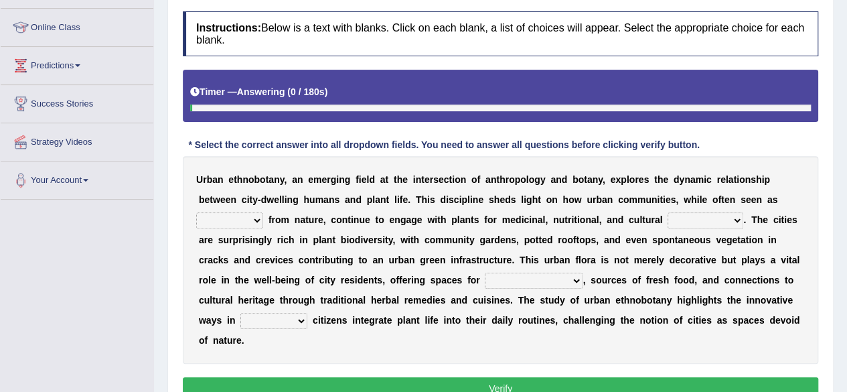
scroll to position [177, 0]
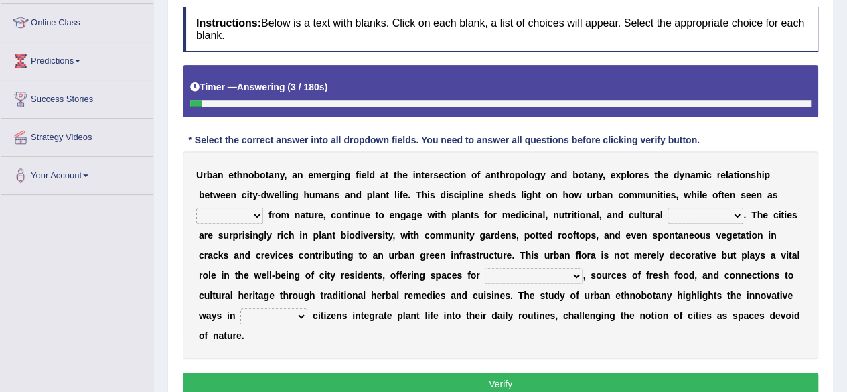
click at [230, 212] on select "preceded detached tangled spared" at bounding box center [229, 216] width 67 height 16
select select "detached"
click at [196, 208] on select "preceded detached tangled spared" at bounding box center [229, 216] width 67 height 16
click at [673, 208] on select "purposes construction extremes participants" at bounding box center [706, 216] width 76 height 16
select select "purposes"
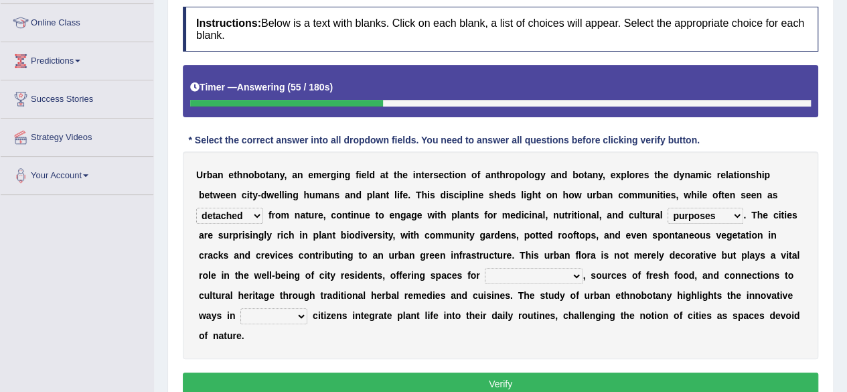
click at [668, 208] on select "purposes construction extremes participants" at bounding box center [706, 216] width 76 height 16
click at [526, 269] on select "relaxation luxation taxation determination" at bounding box center [534, 276] width 98 height 16
select select "relaxation"
click at [485, 268] on select "relaxation luxation taxation determination" at bounding box center [534, 276] width 98 height 16
click at [268, 322] on select "what where which that" at bounding box center [273, 316] width 67 height 16
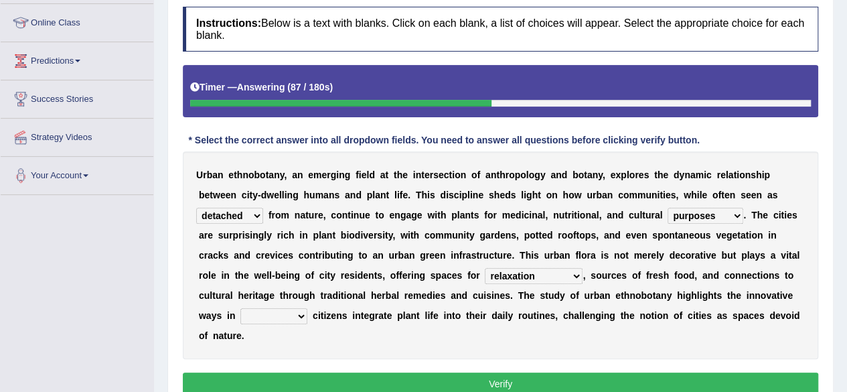
select select "which"
click at [240, 308] on select "what where which that" at bounding box center [273, 316] width 67 height 16
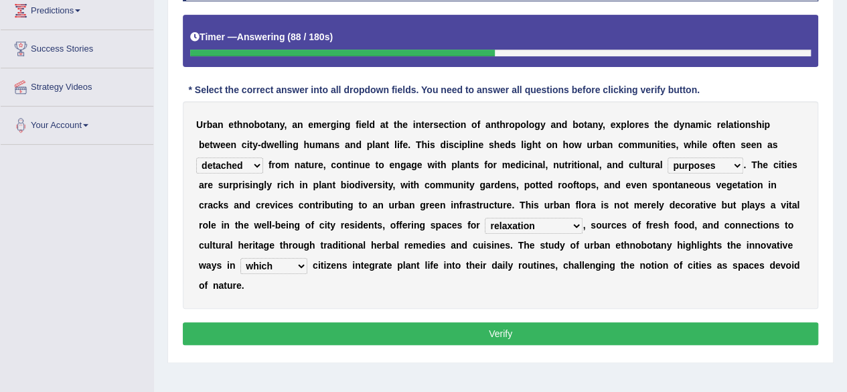
scroll to position [228, 0]
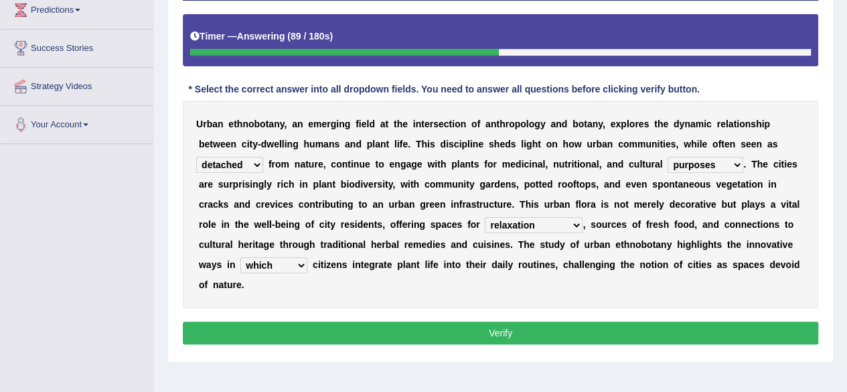
click at [269, 329] on button "Verify" at bounding box center [501, 333] width 636 height 23
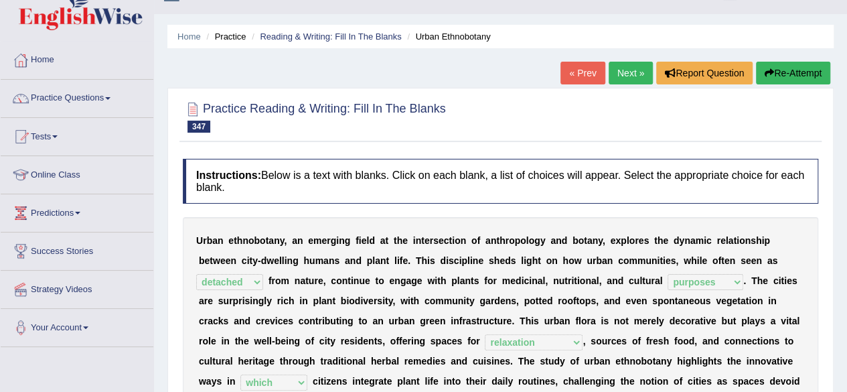
scroll to position [24, 0]
click at [623, 81] on link "Next »" at bounding box center [631, 73] width 44 height 23
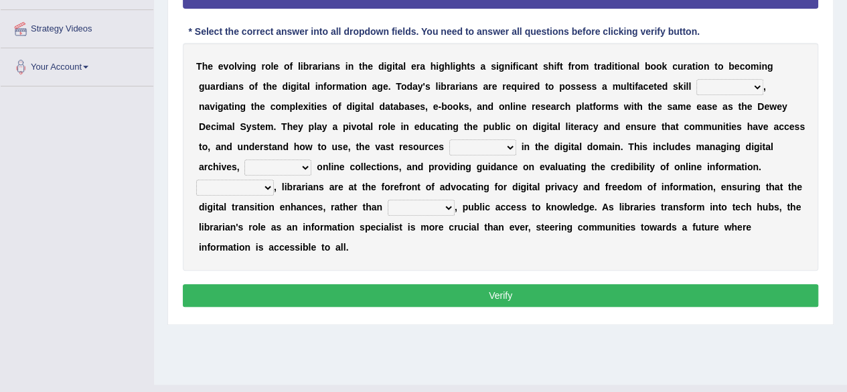
click at [740, 85] on select "peak set horizon frame" at bounding box center [730, 87] width 67 height 16
select select "set"
click at [697, 79] on select "peak set horizon frame" at bounding box center [730, 87] width 67 height 16
click at [491, 144] on select "precise available masked adequate" at bounding box center [482, 147] width 67 height 16
select select "available"
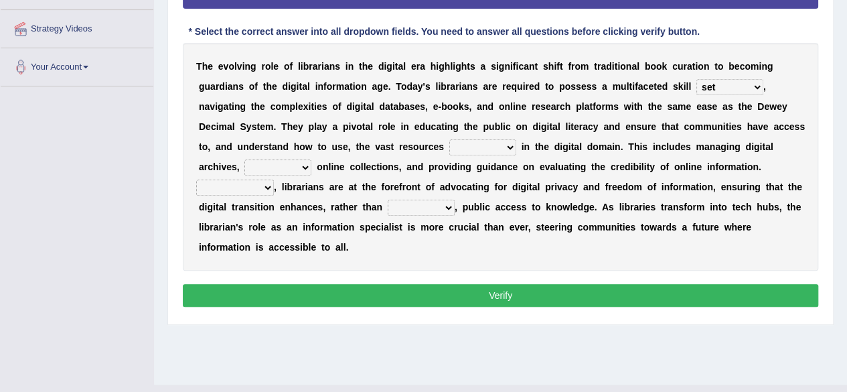
click at [449, 139] on select "precise available masked adequate" at bounding box center [482, 147] width 67 height 16
click at [270, 165] on select "intending curating diverging excelling" at bounding box center [278, 167] width 67 height 16
select select "excelling"
click at [245, 159] on select "intending curating diverging excelling" at bounding box center [278, 167] width 67 height 16
click at [228, 180] on select "Nevertheless Even though Alternatively Furthermore" at bounding box center [235, 188] width 78 height 16
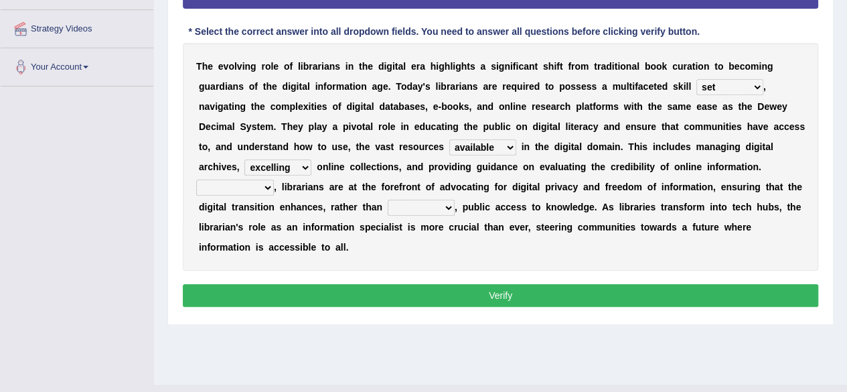
select select "Furthermore"
click at [196, 180] on select "Nevertheless Even though Alternatively Furthermore" at bounding box center [235, 188] width 78 height 16
click at [419, 210] on select "propels scares impedes deceases" at bounding box center [421, 208] width 67 height 16
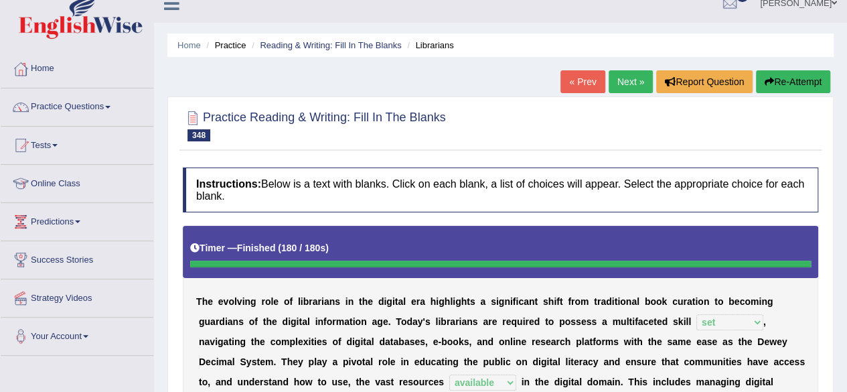
scroll to position [5, 0]
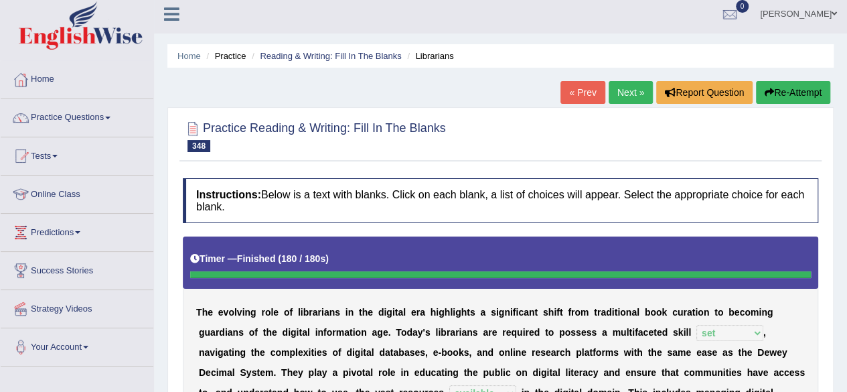
click at [804, 100] on button "Re-Attempt" at bounding box center [793, 92] width 74 height 23
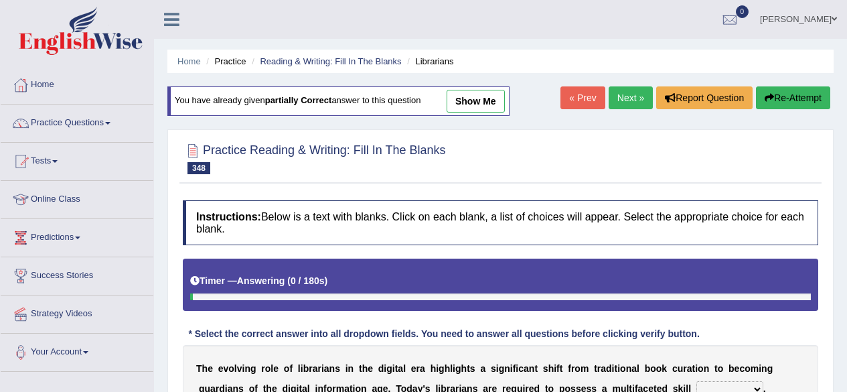
click at [716, 381] on select "peak set horizon frame" at bounding box center [730, 389] width 67 height 16
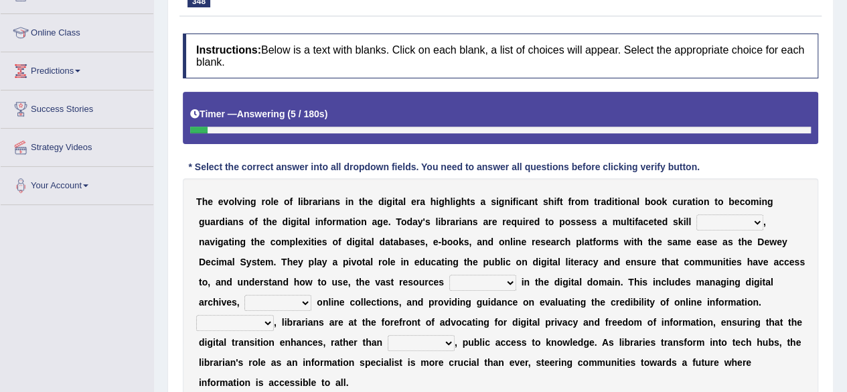
select select "set"
click at [697, 214] on select "peak set horizon frame" at bounding box center [730, 222] width 67 height 16
click at [486, 281] on select "precise available masked adequate" at bounding box center [482, 283] width 67 height 16
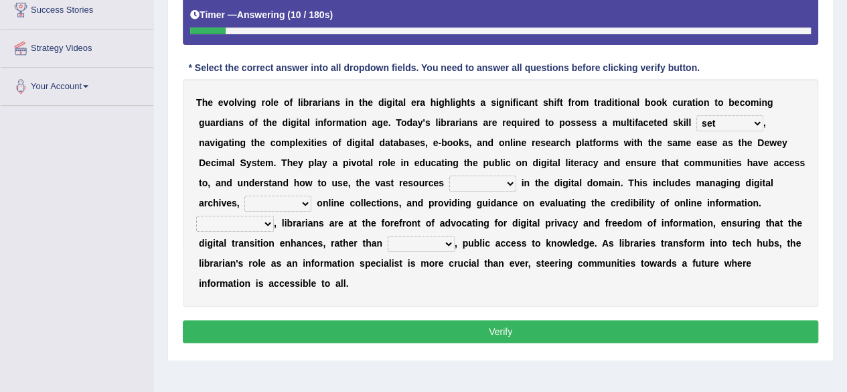
scroll to position [267, 0]
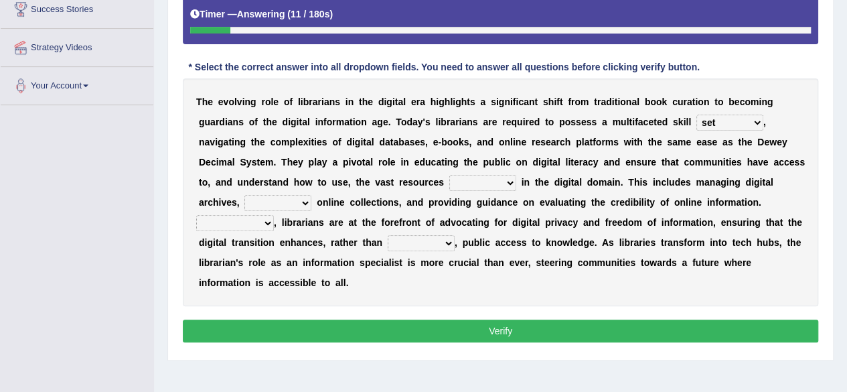
click at [477, 178] on select "precise available masked adequate" at bounding box center [482, 183] width 67 height 16
select select "available"
click at [449, 175] on select "precise available masked adequate" at bounding box center [482, 183] width 67 height 16
click at [295, 210] on div "T h e e v o l v i n g r o l e o f l i b r a r i a n s i n t h e d i g i t a l e…" at bounding box center [501, 192] width 636 height 228
click at [293, 206] on select "intending curating diverging excelling" at bounding box center [278, 203] width 67 height 16
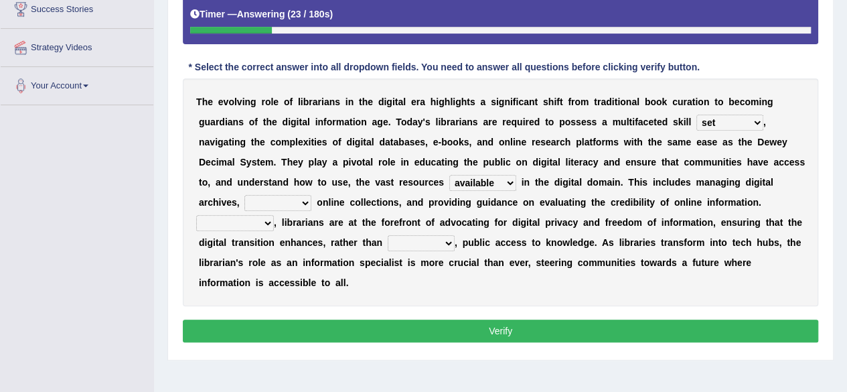
select select "curating"
click at [245, 195] on select "intending curating diverging excelling" at bounding box center [278, 203] width 67 height 16
click at [257, 216] on select "Nevertheless Even though Alternatively Furthermore" at bounding box center [235, 223] width 78 height 16
select select "Furthermore"
click at [196, 215] on select "Nevertheless Even though Alternatively Furthermore" at bounding box center [235, 223] width 78 height 16
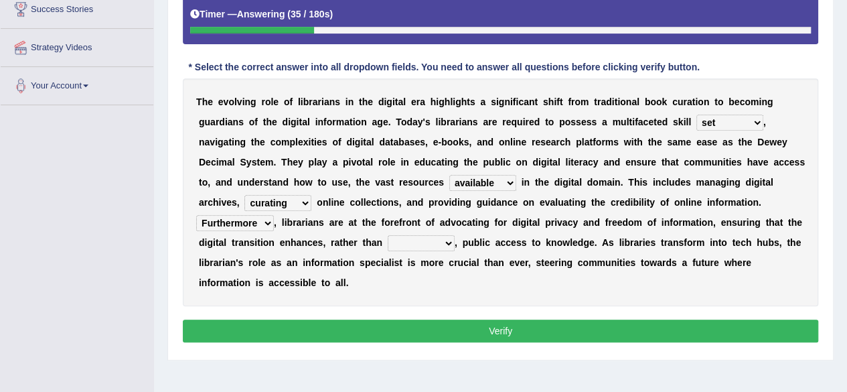
click at [426, 240] on select "propels scares impedes deceases" at bounding box center [421, 243] width 67 height 16
select select "propels"
click at [388, 235] on select "propels scares impedes deceases" at bounding box center [421, 243] width 67 height 16
click at [412, 323] on button "Verify" at bounding box center [501, 331] width 636 height 23
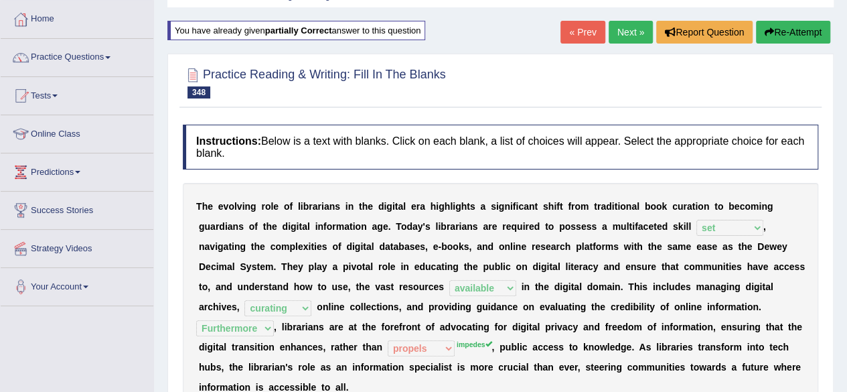
scroll to position [64, 0]
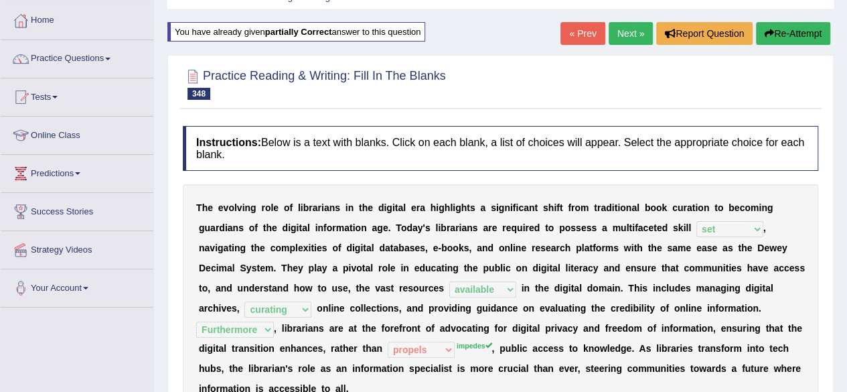
click at [618, 40] on link "Next »" at bounding box center [631, 33] width 44 height 23
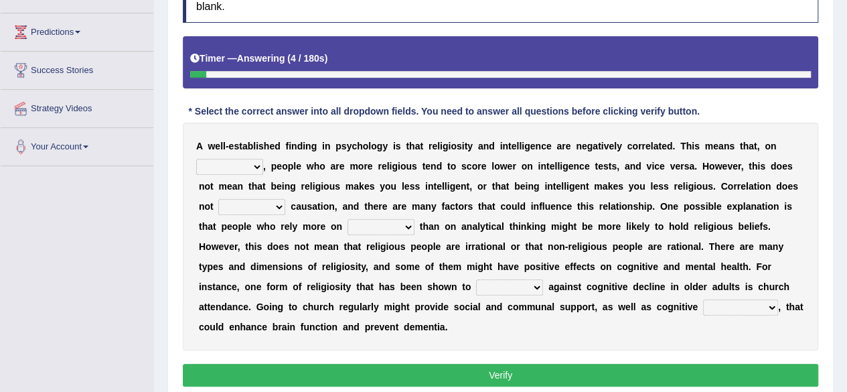
scroll to position [214, 0]
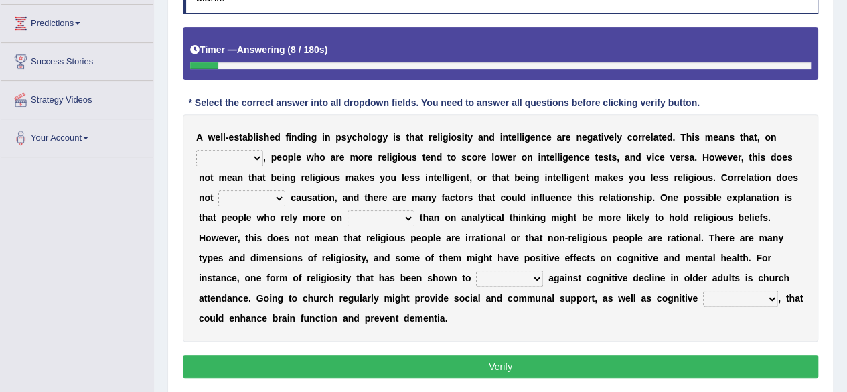
click at [218, 161] on select "instance norm rarity average" at bounding box center [229, 158] width 67 height 16
select select "average"
click at [196, 150] on select "instance norm rarity average" at bounding box center [229, 158] width 67 height 16
click at [263, 202] on select "ply comply imply reply" at bounding box center [251, 198] width 67 height 16
click at [263, 190] on select "ply comply imply reply" at bounding box center [251, 198] width 67 height 16
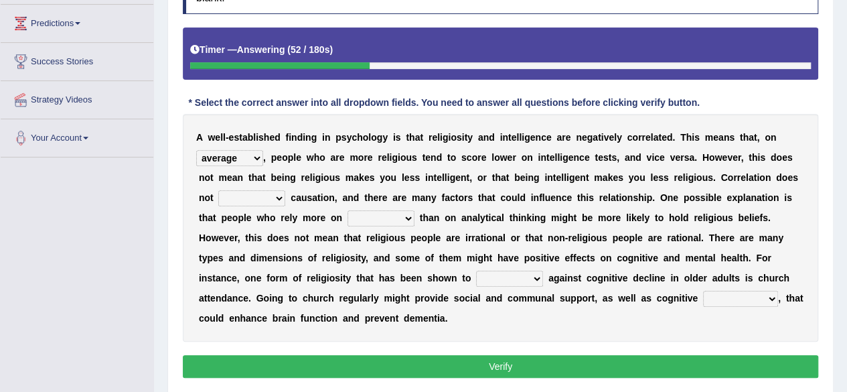
select select "imply"
click at [218, 190] on select "ply comply imply reply" at bounding box center [251, 198] width 67 height 16
click at [375, 219] on select "intuition exposure ethnicity criticism" at bounding box center [381, 218] width 67 height 16
select select "criticism"
click at [348, 210] on select "intuition exposure ethnicity criticism" at bounding box center [381, 218] width 67 height 16
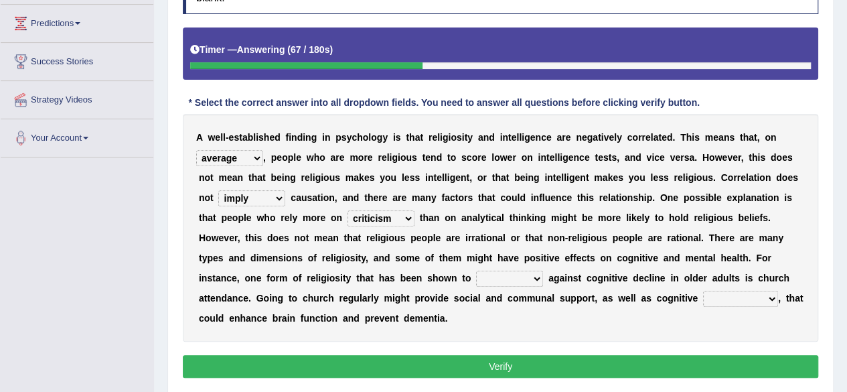
click at [514, 275] on select "contradict grant protect waver" at bounding box center [509, 279] width 67 height 16
select select "protect"
click at [476, 271] on select "contradict grant protect waver" at bounding box center [509, 279] width 67 height 16
click at [725, 294] on select "stimulation assessment observation suppression" at bounding box center [740, 299] width 75 height 16
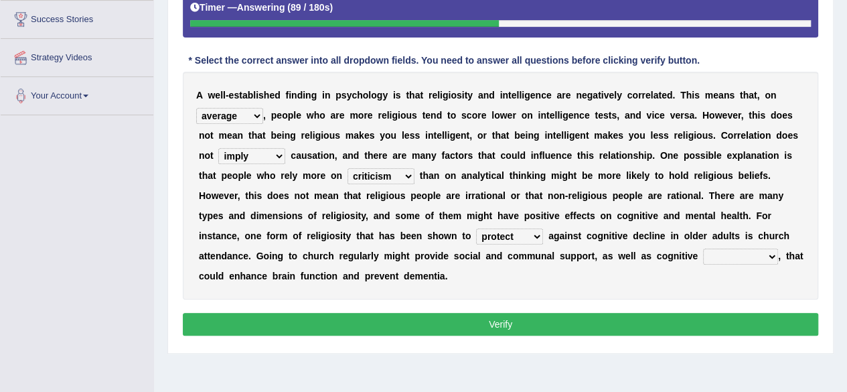
scroll to position [255, 0]
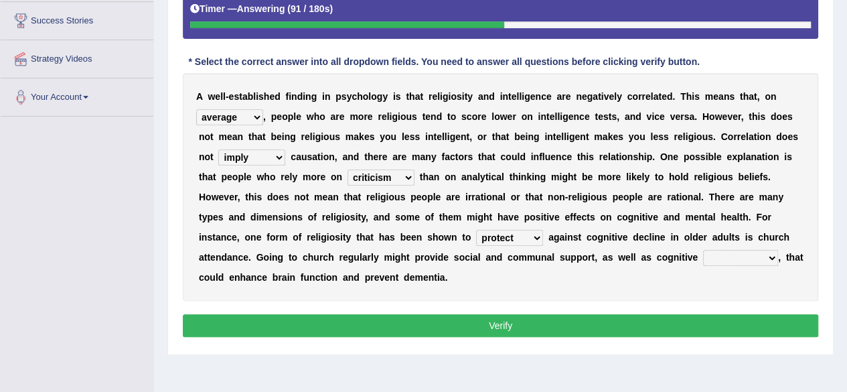
click at [750, 259] on select "stimulation assessment observation suppression" at bounding box center [740, 258] width 75 height 16
select select "observation"
click at [703, 250] on select "stimulation assessment observation suppression" at bounding box center [740, 258] width 75 height 16
click at [745, 323] on button "Verify" at bounding box center [501, 325] width 636 height 23
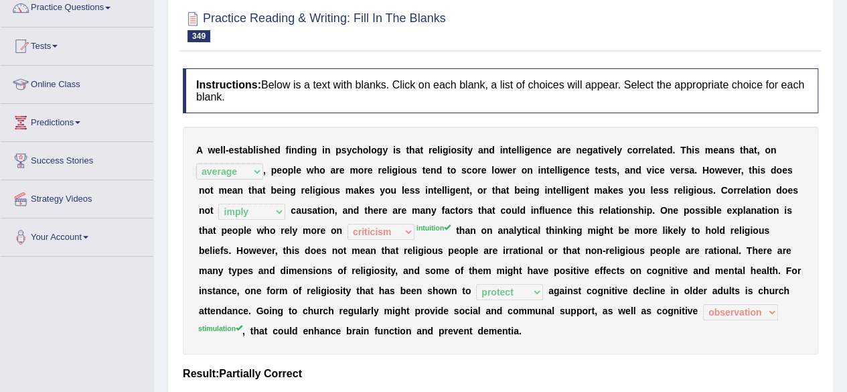
scroll to position [48, 0]
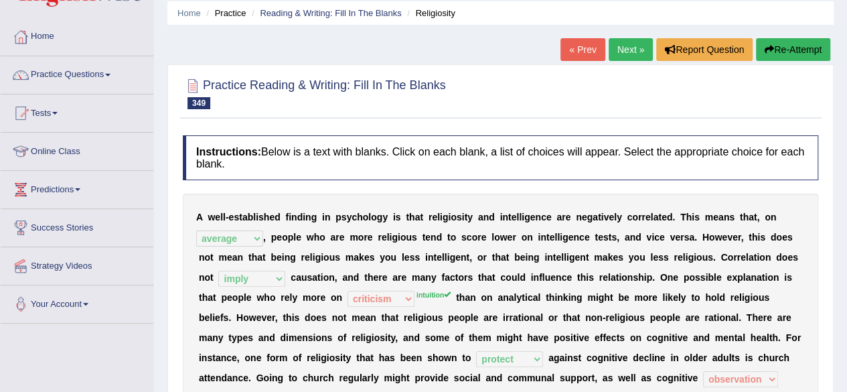
click at [781, 54] on button "Re-Attempt" at bounding box center [793, 49] width 74 height 23
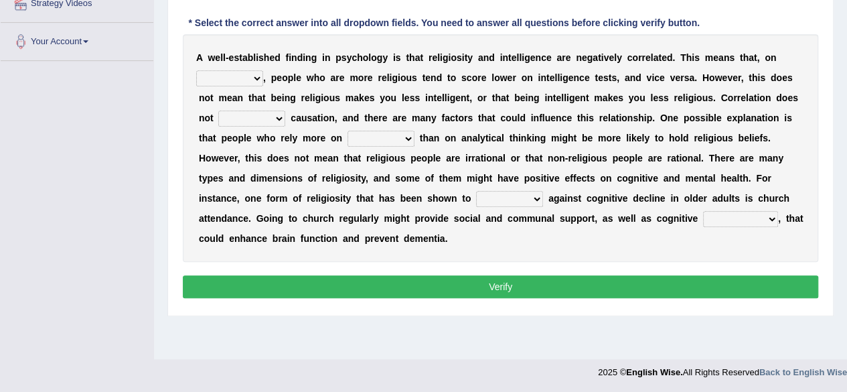
click at [393, 135] on select "intuition exposure ethnicity criticism" at bounding box center [381, 139] width 67 height 16
select select "criticism"
click at [348, 131] on select "intuition exposure ethnicity criticism" at bounding box center [381, 139] width 67 height 16
click at [521, 198] on select "contradict grant protect waver" at bounding box center [509, 199] width 67 height 16
select select "protect"
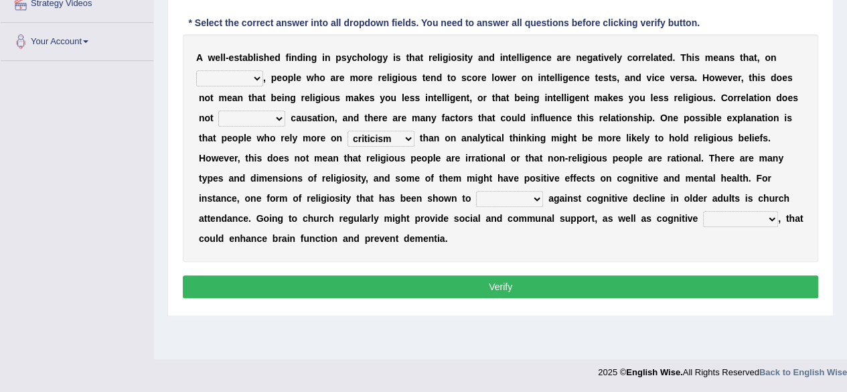
click at [476, 191] on select "contradict grant protect waver" at bounding box center [509, 199] width 67 height 16
click at [731, 218] on select "stimulation assessment observation suppression" at bounding box center [740, 219] width 75 height 16
select select "observation"
click at [703, 211] on select "stimulation assessment observation suppression" at bounding box center [740, 219] width 75 height 16
click at [258, 116] on select "ply comply imply reply" at bounding box center [251, 119] width 67 height 16
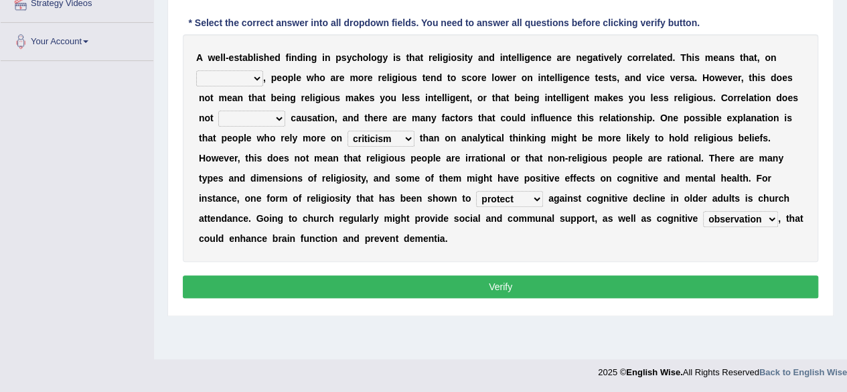
select select "comply"
click at [218, 111] on select "ply comply imply reply" at bounding box center [251, 119] width 67 height 16
click at [253, 113] on select "ply comply imply reply" at bounding box center [251, 119] width 67 height 16
click at [218, 111] on select "ply comply imply reply" at bounding box center [251, 119] width 67 height 16
click at [236, 163] on div "A w e l l - e s t a b l i s h e d f i n d i n g i n p s y c h o l o g y i s t h…" at bounding box center [501, 148] width 636 height 228
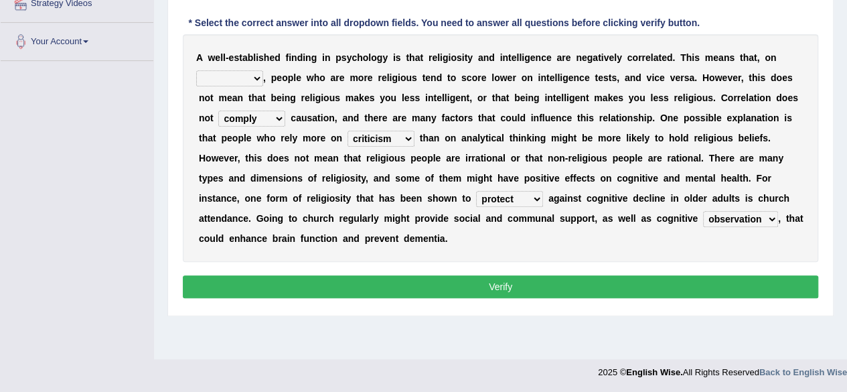
click at [228, 76] on select "instance norm rarity average" at bounding box center [229, 78] width 67 height 16
select select "average"
click at [196, 70] on select "instance norm rarity average" at bounding box center [229, 78] width 67 height 16
click at [314, 285] on button "Verify" at bounding box center [501, 286] width 636 height 23
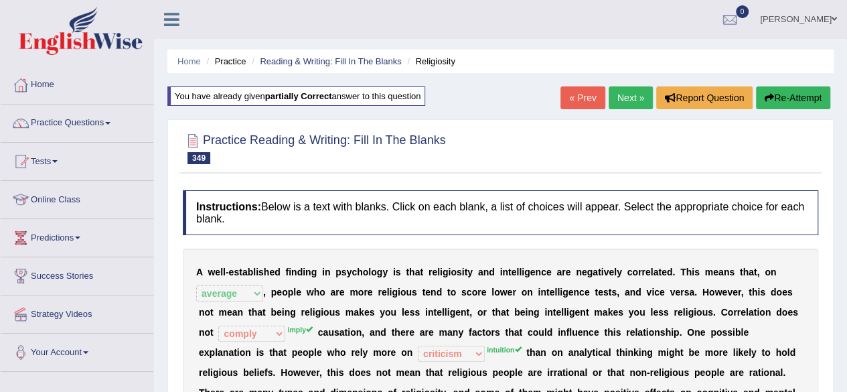
click at [630, 92] on link "Next »" at bounding box center [631, 97] width 44 height 23
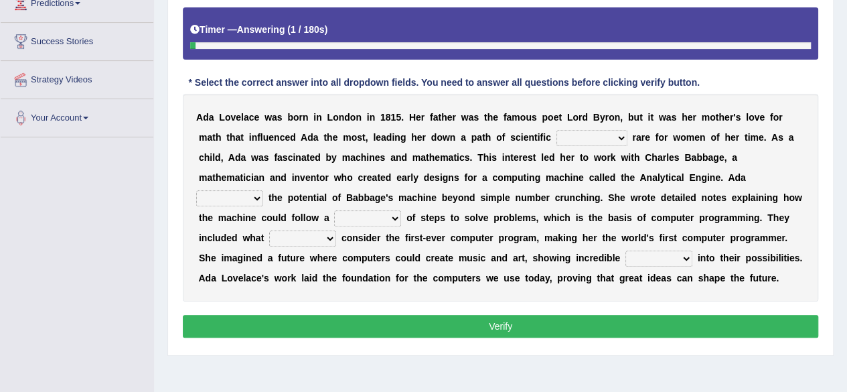
scroll to position [235, 0]
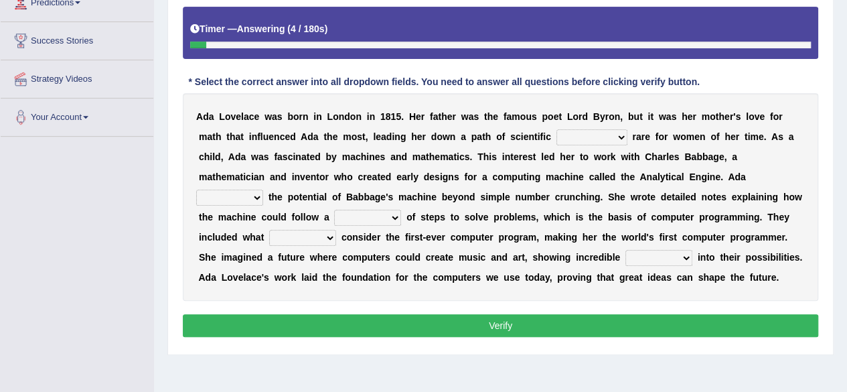
click at [607, 129] on select "speculation recreation journal inquiry" at bounding box center [592, 137] width 71 height 16
select select "speculation"
click at [557, 129] on select "speculation recreation journal inquiry" at bounding box center [592, 137] width 71 height 16
click at [236, 193] on select "kept saw placed made" at bounding box center [229, 198] width 67 height 16
select select "saw"
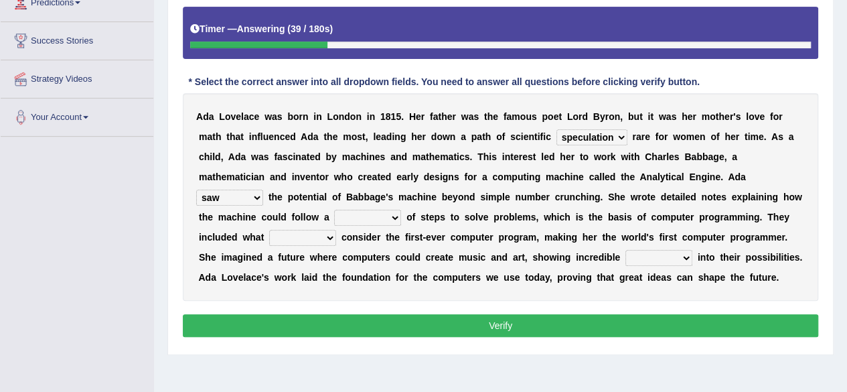
click at [196, 190] on select "kept saw placed made" at bounding box center [229, 198] width 67 height 16
click at [376, 224] on select "note board species series" at bounding box center [367, 218] width 67 height 16
select select "series"
click at [334, 210] on select "note board species series" at bounding box center [367, 218] width 67 height 16
click at [287, 233] on select "everyone many whoever such" at bounding box center [302, 238] width 67 height 16
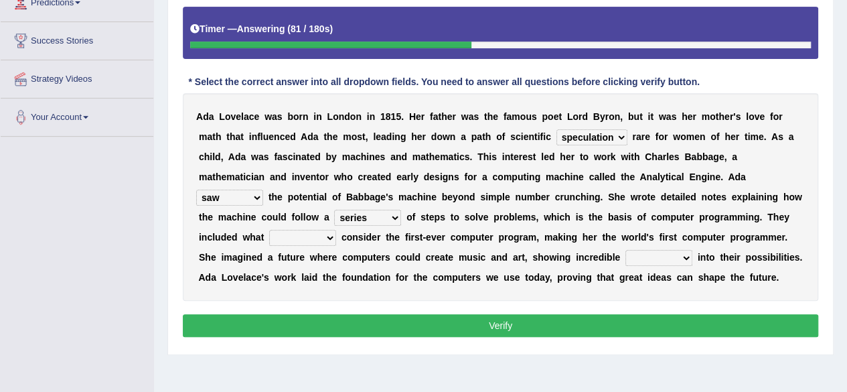
select select "everyone"
click at [269, 230] on select "everyone many whoever such" at bounding box center [302, 238] width 67 height 16
click at [644, 253] on select "presence equation foresight attitude" at bounding box center [659, 258] width 67 height 16
select select "presence"
click at [626, 250] on select "presence equation foresight attitude" at bounding box center [659, 258] width 67 height 16
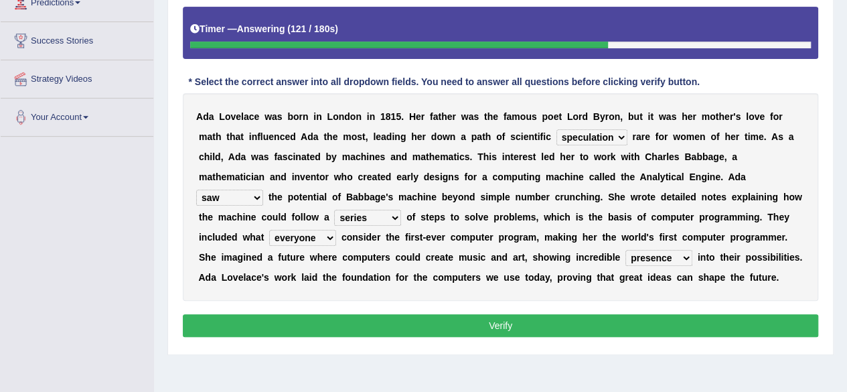
click at [608, 314] on button "Verify" at bounding box center [501, 325] width 636 height 23
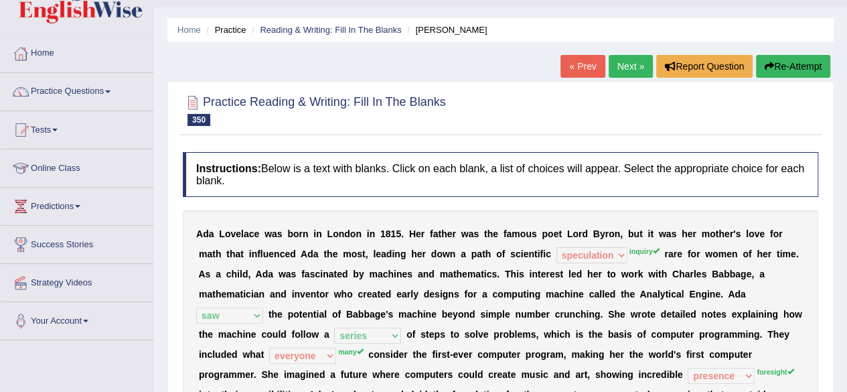
scroll to position [29, 0]
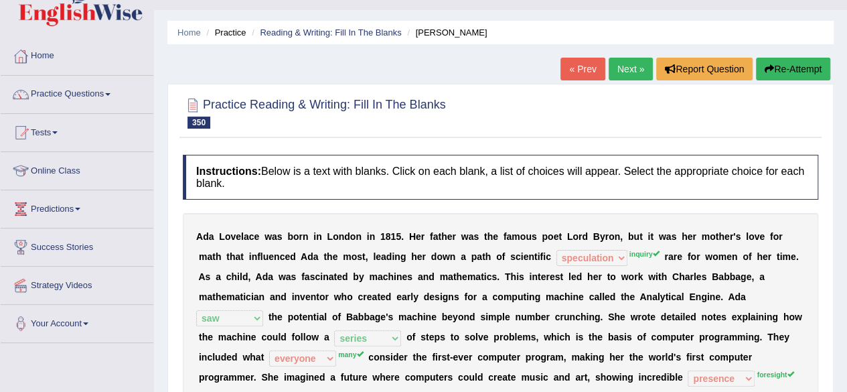
click at [777, 78] on button "Re-Attempt" at bounding box center [793, 69] width 74 height 23
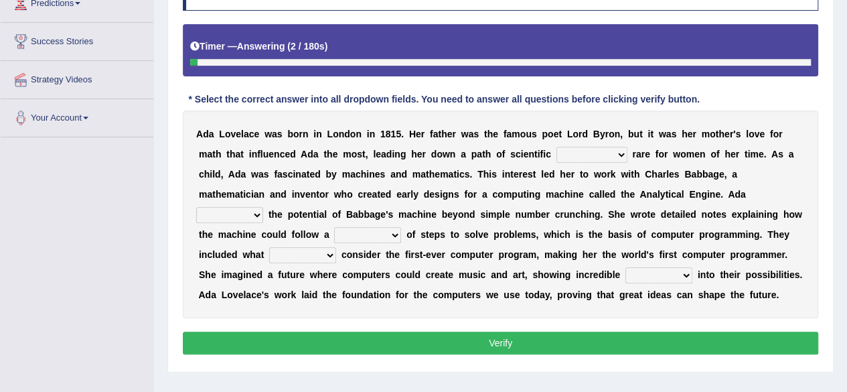
scroll to position [239, 0]
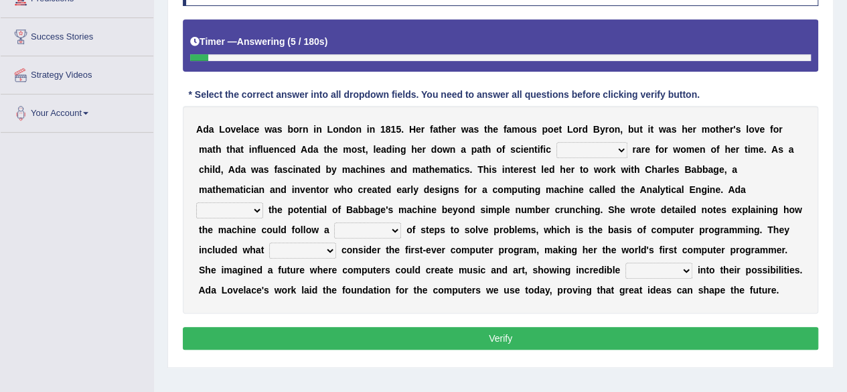
click at [575, 149] on select "speculation recreation journal inquiry" at bounding box center [592, 150] width 71 height 16
select select "speculation"
click at [557, 142] on select "speculation recreation journal inquiry" at bounding box center [592, 150] width 71 height 16
click at [245, 203] on select "kept saw placed made" at bounding box center [229, 210] width 67 height 16
select select "saw"
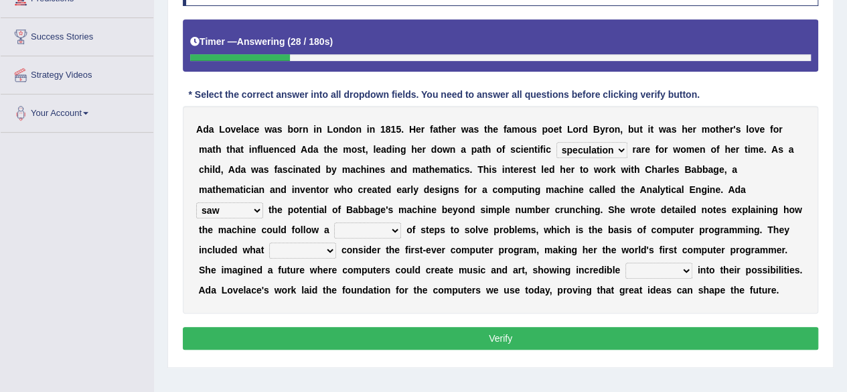
click at [196, 202] on select "kept saw placed made" at bounding box center [229, 210] width 67 height 16
click at [360, 233] on select "note board species series" at bounding box center [367, 230] width 67 height 16
select select "note"
click at [334, 222] on select "note board species series" at bounding box center [367, 230] width 67 height 16
click at [297, 249] on select "everyone many whoever such" at bounding box center [302, 250] width 67 height 16
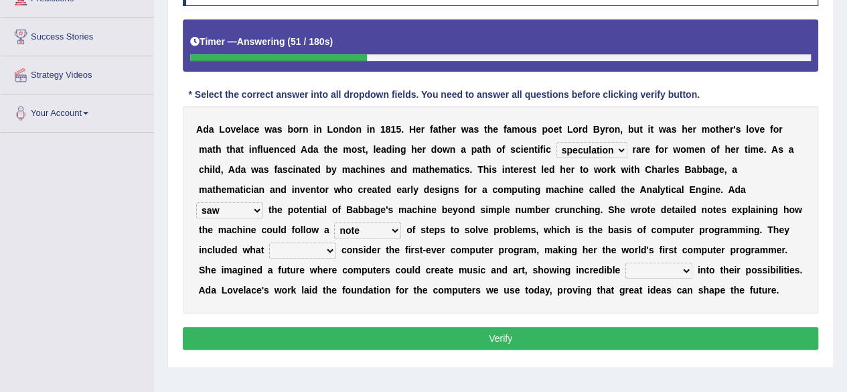
select select "everyone"
click at [269, 242] on select "everyone many whoever such" at bounding box center [302, 250] width 67 height 16
click at [658, 266] on select "presence equation foresight attitude" at bounding box center [659, 271] width 67 height 16
select select "foresight"
click at [626, 263] on select "presence equation foresight attitude" at bounding box center [659, 271] width 67 height 16
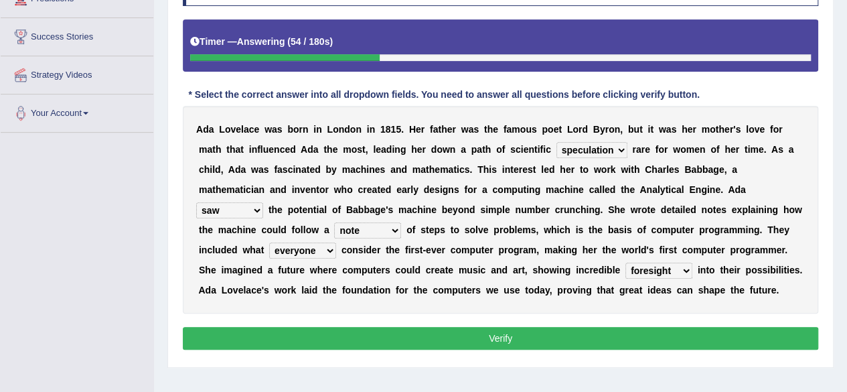
click at [660, 339] on button "Verify" at bounding box center [501, 338] width 636 height 23
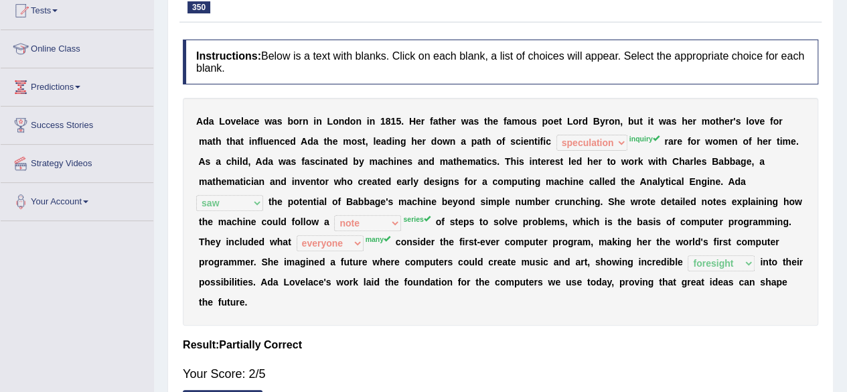
scroll to position [0, 0]
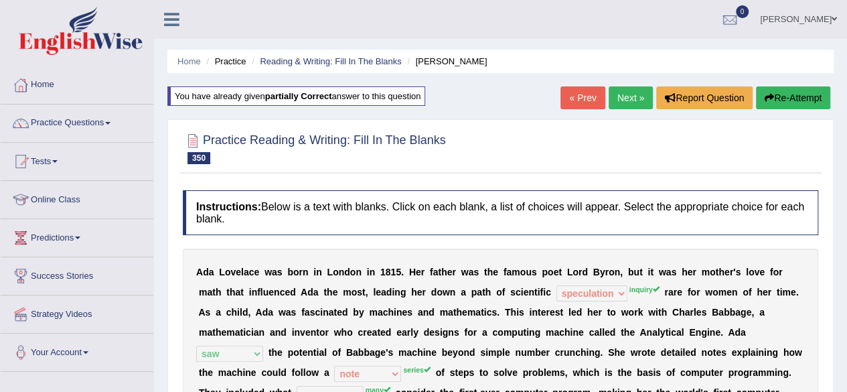
click at [623, 94] on link "Next »" at bounding box center [631, 97] width 44 height 23
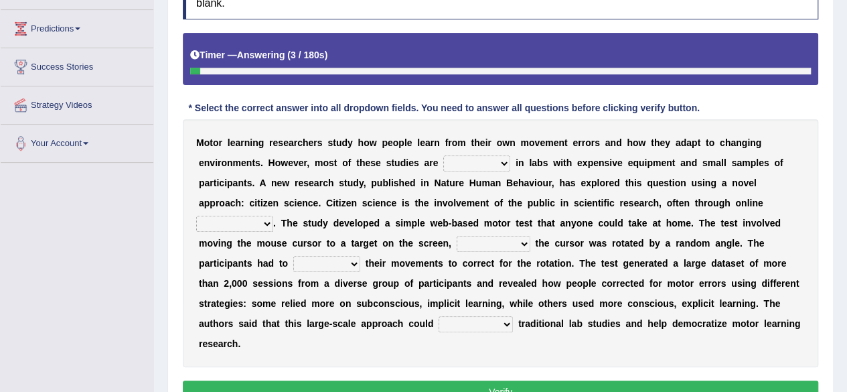
scroll to position [210, 0]
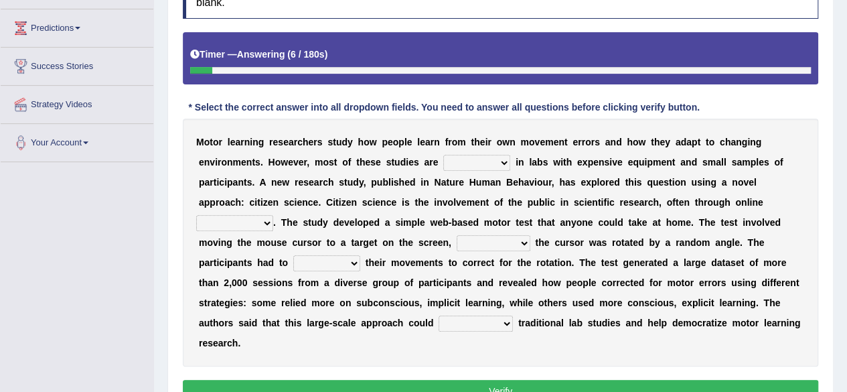
click at [462, 157] on select "reduced conduced conducted deduced" at bounding box center [476, 163] width 67 height 16
select select "conducted"
click at [443, 155] on select "reduced conduced conducted deduced" at bounding box center [476, 163] width 67 height 16
click at [240, 226] on select "commodities platforms ratios variables" at bounding box center [234, 223] width 77 height 16
select select "platforms"
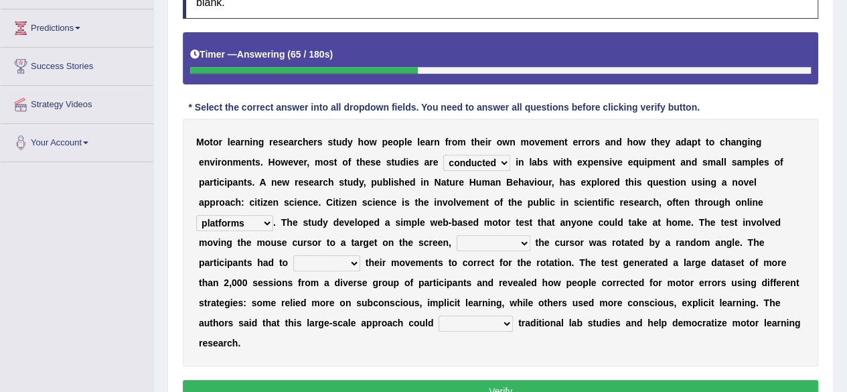
click at [196, 215] on select "commodities platforms ratios variables" at bounding box center [234, 223] width 77 height 16
click at [501, 246] on select "while nonetheless therefore because" at bounding box center [494, 243] width 74 height 16
select select "while"
click at [457, 235] on select "while nonetheless therefore because" at bounding box center [494, 243] width 74 height 16
click at [330, 261] on select "disrupt adjust overcome pinpoint" at bounding box center [326, 263] width 67 height 16
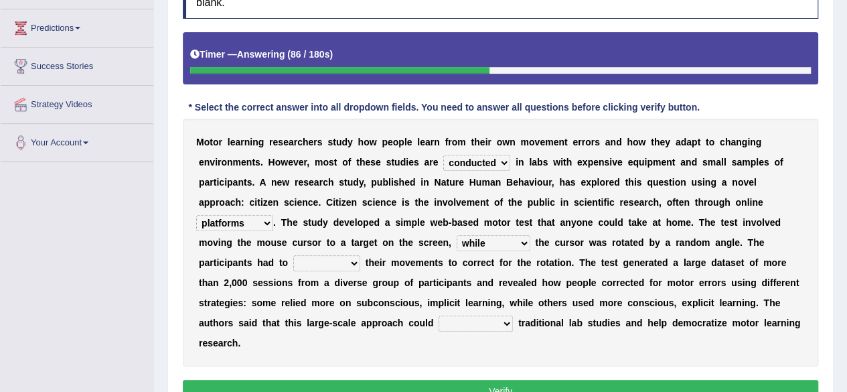
click at [486, 238] on select "while nonetheless therefore because" at bounding box center [494, 243] width 74 height 16
click at [354, 260] on select "disrupt adjust overcome pinpoint" at bounding box center [326, 263] width 67 height 16
select select "adjust"
click at [293, 255] on select "disrupt adjust overcome pinpoint" at bounding box center [326, 263] width 67 height 16
click at [458, 321] on select "dispense complement undergo remain" at bounding box center [476, 324] width 74 height 16
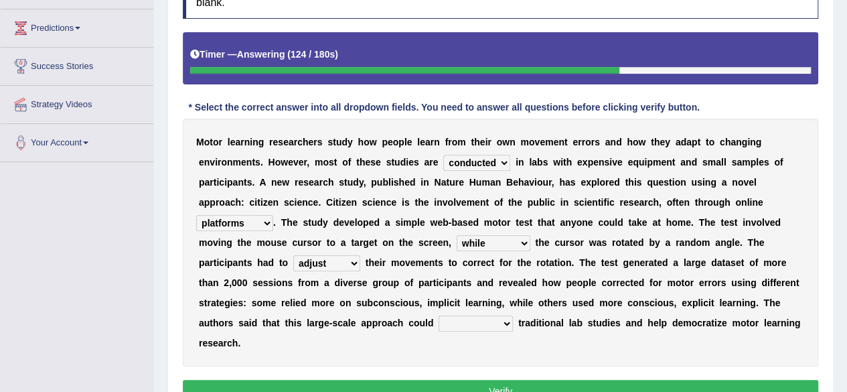
select select "remain"
click at [439, 316] on select "dispense complement undergo remain" at bounding box center [476, 324] width 74 height 16
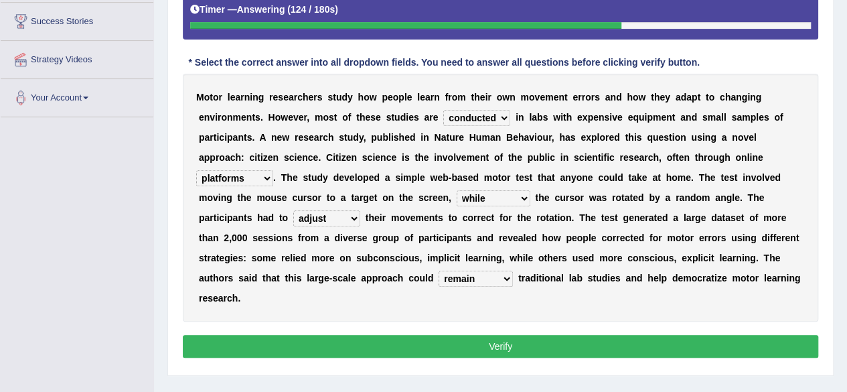
scroll to position [260, 0]
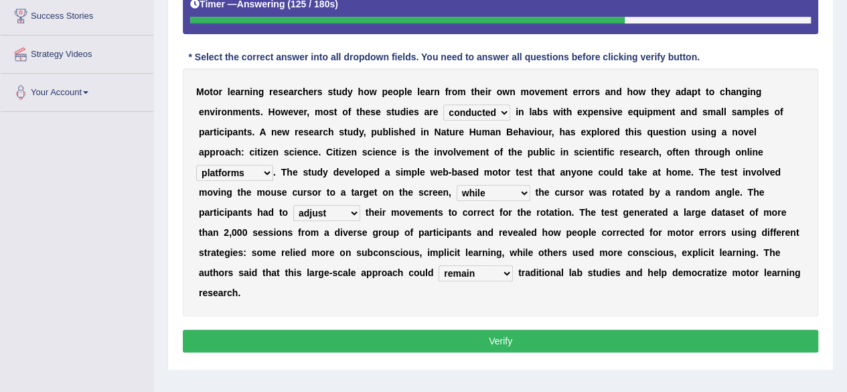
click at [447, 335] on button "Verify" at bounding box center [501, 341] width 636 height 23
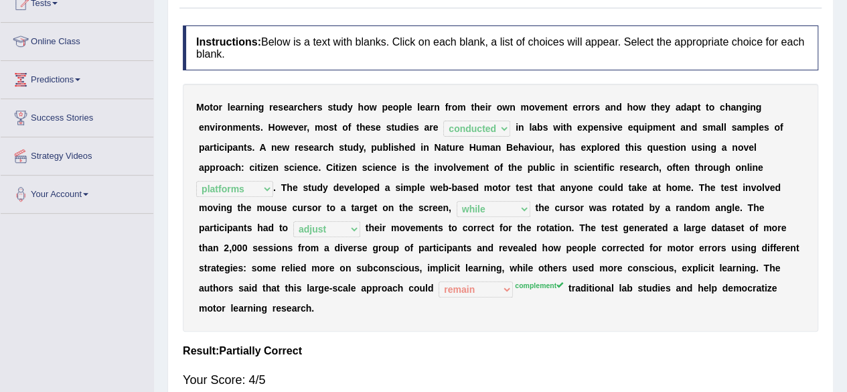
scroll to position [0, 0]
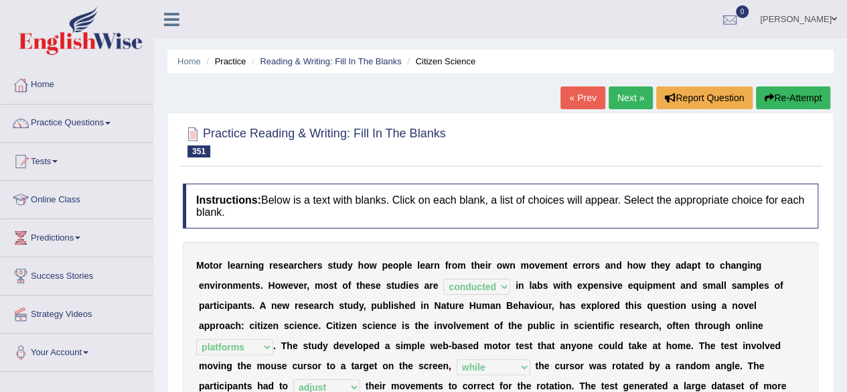
click at [615, 102] on link "Next »" at bounding box center [631, 97] width 44 height 23
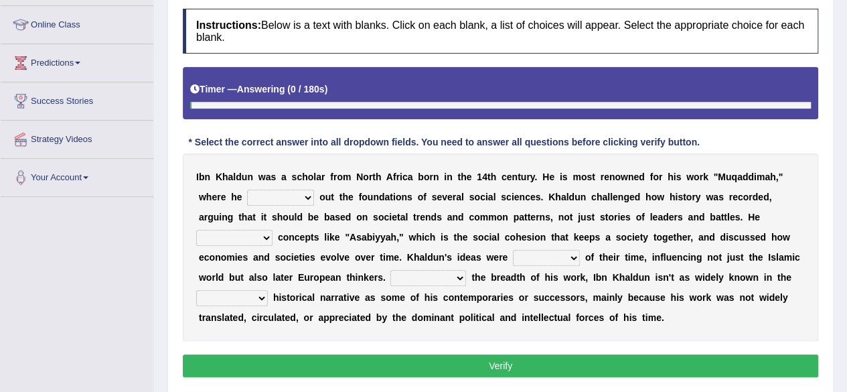
scroll to position [176, 0]
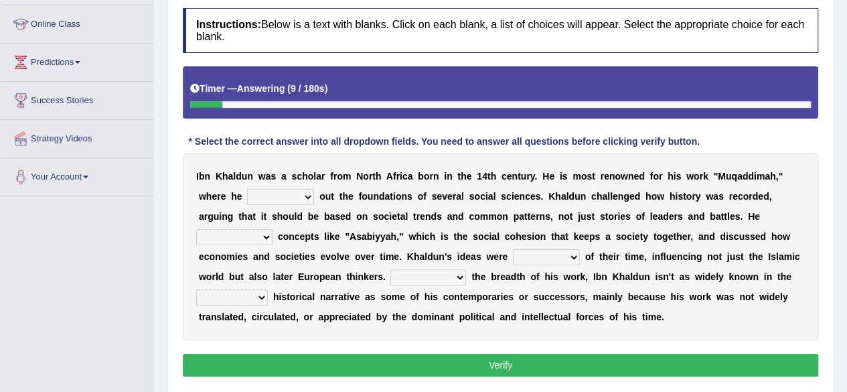
click at [284, 194] on select "pulled laid allowed fabricated" at bounding box center [280, 197] width 67 height 16
select select "laid"
click at [247, 189] on select "pulled laid allowed fabricated" at bounding box center [280, 197] width 67 height 16
click at [230, 240] on select "introduced controverted assisted digested" at bounding box center [234, 237] width 76 height 16
select select "introduced"
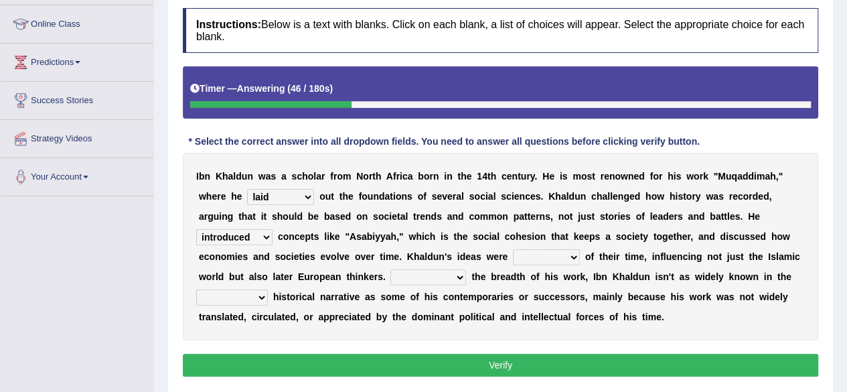
click at [196, 229] on select "introduced controverted assisted digested" at bounding box center [234, 237] width 76 height 16
click at [541, 250] on select "behind toward forward ahead" at bounding box center [546, 257] width 67 height 16
select select "ahead"
click at [513, 249] on select "behind toward forward ahead" at bounding box center [546, 257] width 67 height 16
click at [426, 273] on select "Regardless Since Even though Despite" at bounding box center [429, 277] width 76 height 16
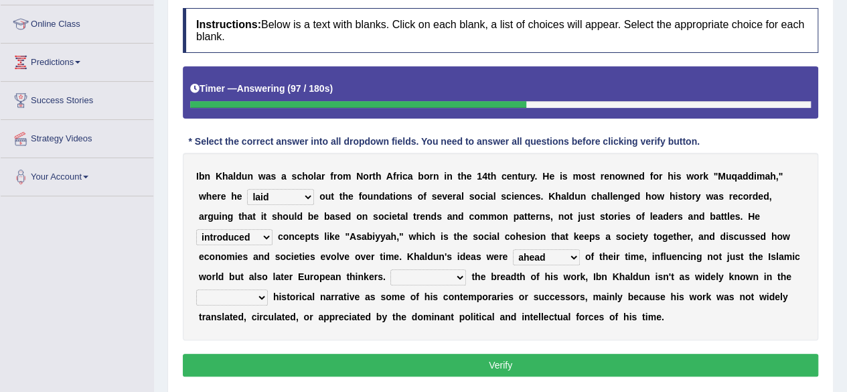
select select "Despite"
click at [391, 269] on select "Regardless Since Even though Despite" at bounding box center [429, 277] width 76 height 16
click at [249, 301] on select "rigorous mainstream crucial sufficient" at bounding box center [232, 297] width 72 height 16
select select "mainstream"
click at [196, 289] on select "rigorous mainstream crucial sufficient" at bounding box center [232, 297] width 72 height 16
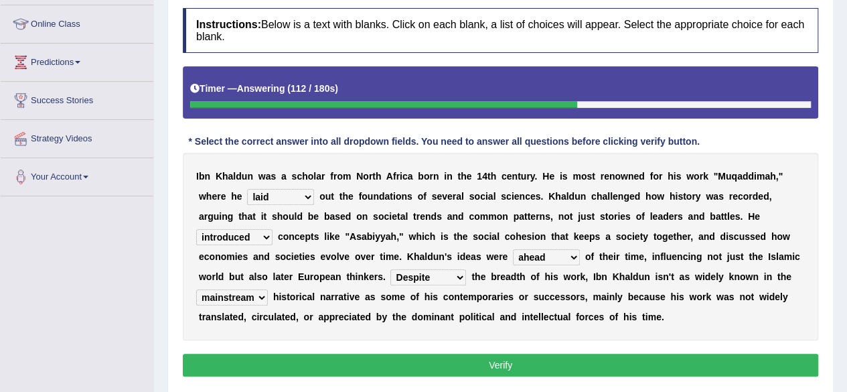
click at [248, 369] on button "Verify" at bounding box center [501, 365] width 636 height 23
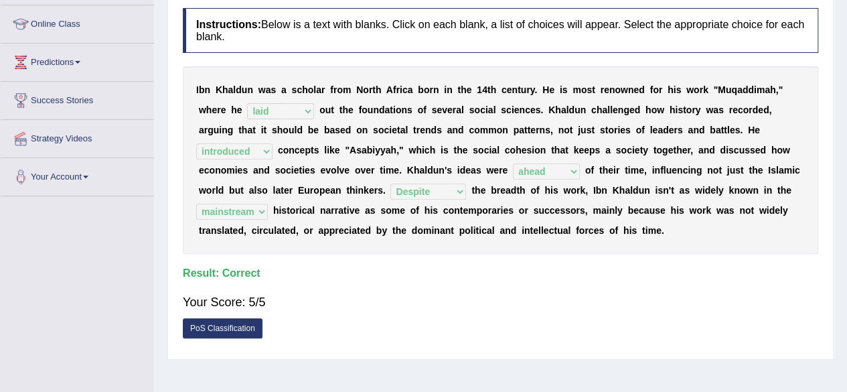
scroll to position [0, 0]
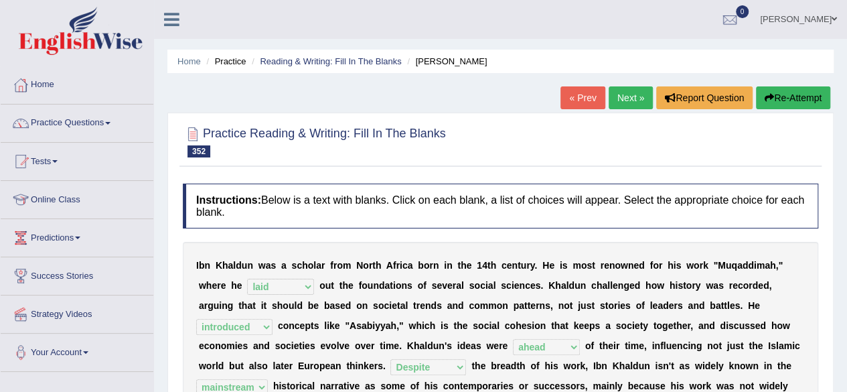
click at [625, 97] on link "Next »" at bounding box center [631, 97] width 44 height 23
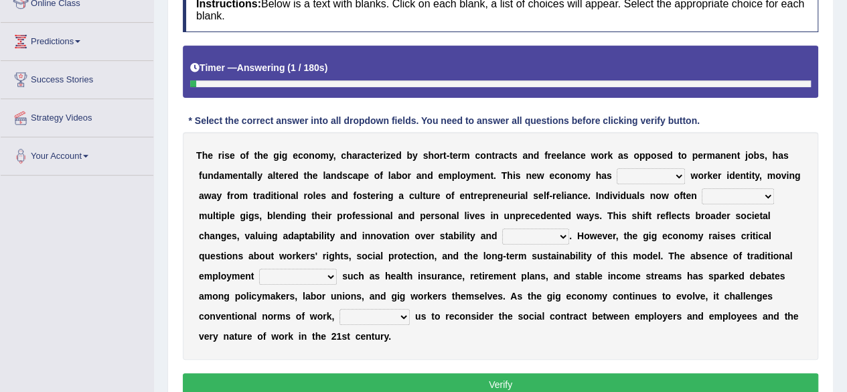
scroll to position [197, 0]
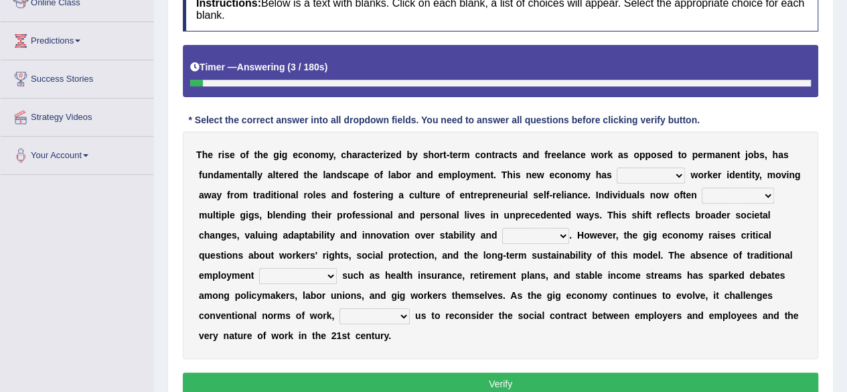
click at [654, 178] on select "transferred redefined submitted confirmed" at bounding box center [651, 175] width 68 height 16
select select "redefined"
click at [617, 167] on select "transferred redefined submitted confirmed" at bounding box center [651, 175] width 68 height 16
click at [735, 196] on select "bring up take after juggle concentrate" at bounding box center [738, 196] width 72 height 16
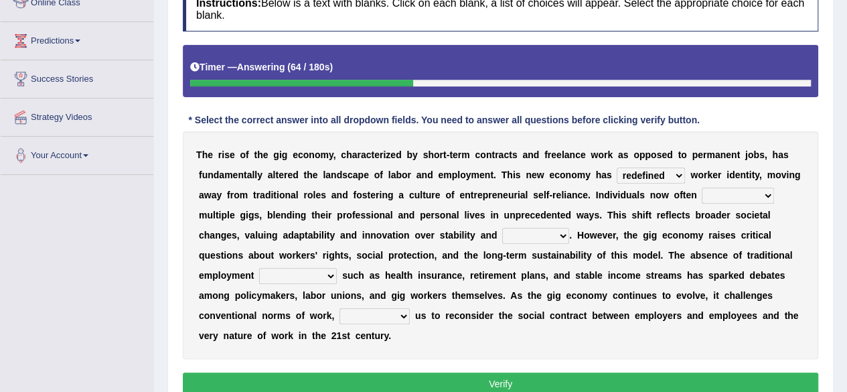
select select "juggle"
click at [702, 188] on select "bring up take after juggle concentrate" at bounding box center [738, 196] width 72 height 16
click at [548, 238] on select "flexibility revenue routine delegation" at bounding box center [535, 236] width 67 height 16
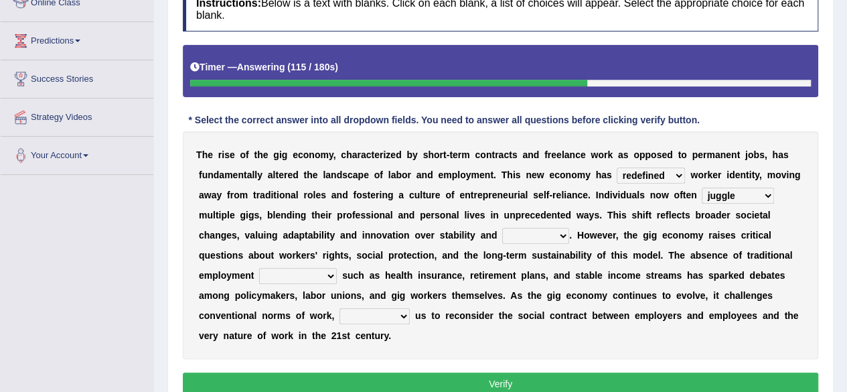
select select "flexibility"
click at [502, 228] on select "flexibility revenue routine delegation" at bounding box center [535, 236] width 67 height 16
click at [265, 281] on select "licenses indiscretions safeguards forces" at bounding box center [298, 276] width 78 height 16
select select "licenses"
click at [259, 268] on select "licenses indiscretions safeguards forces" at bounding box center [298, 276] width 78 height 16
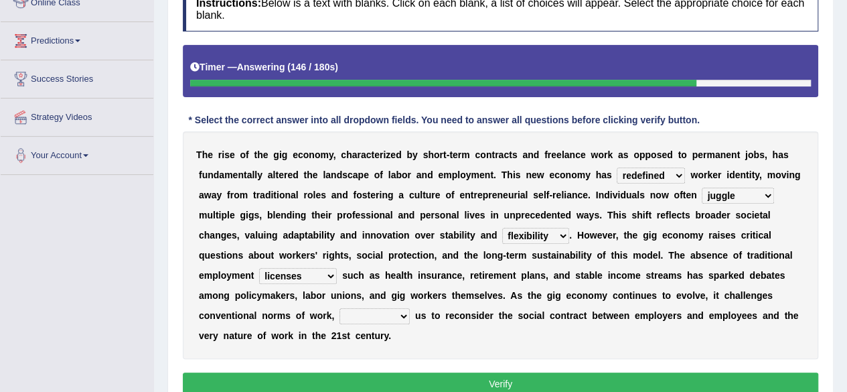
click at [376, 313] on select "which push pushed and push pushing" at bounding box center [375, 316] width 70 height 16
select select "pushing"
click at [340, 308] on select "which push pushed and push pushing" at bounding box center [375, 316] width 70 height 16
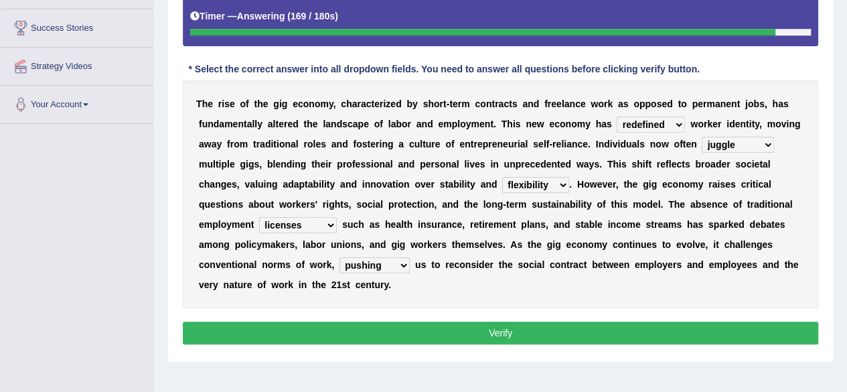
scroll to position [257, 0]
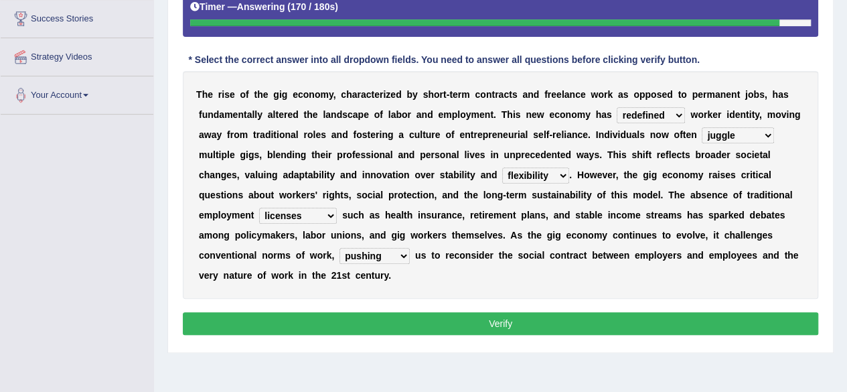
click at [374, 314] on button "Verify" at bounding box center [501, 323] width 636 height 23
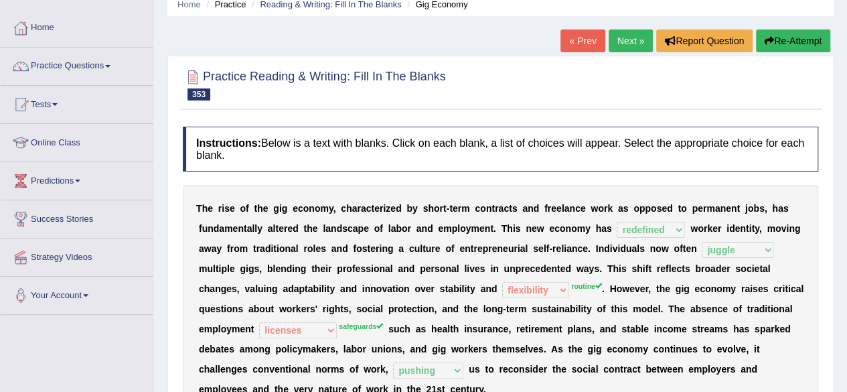
scroll to position [0, 0]
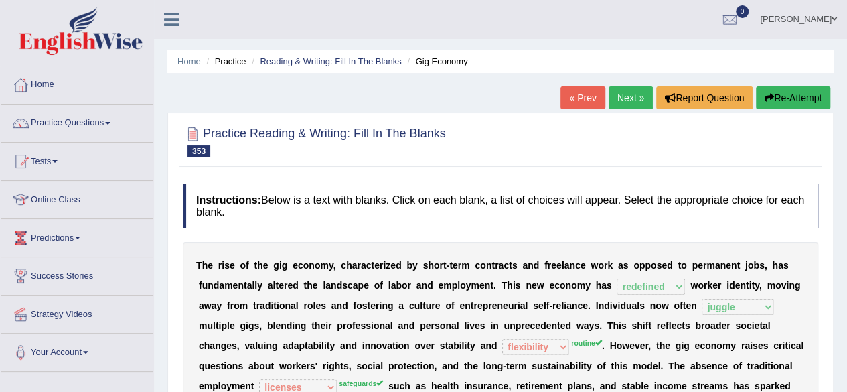
click at [627, 92] on link "Next »" at bounding box center [631, 97] width 44 height 23
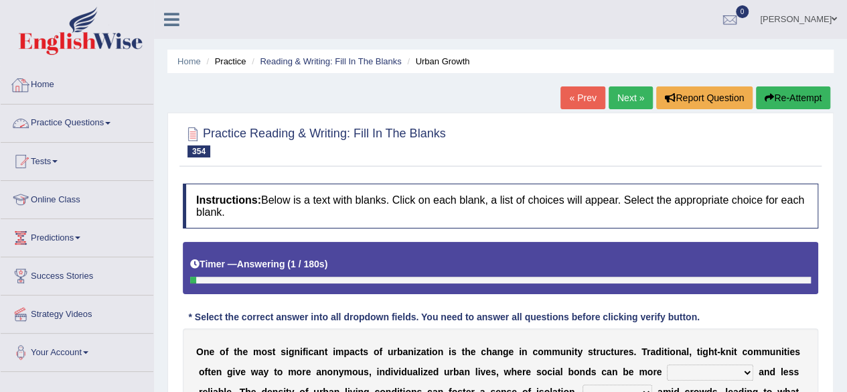
click at [118, 113] on link "Practice Questions" at bounding box center [77, 120] width 153 height 33
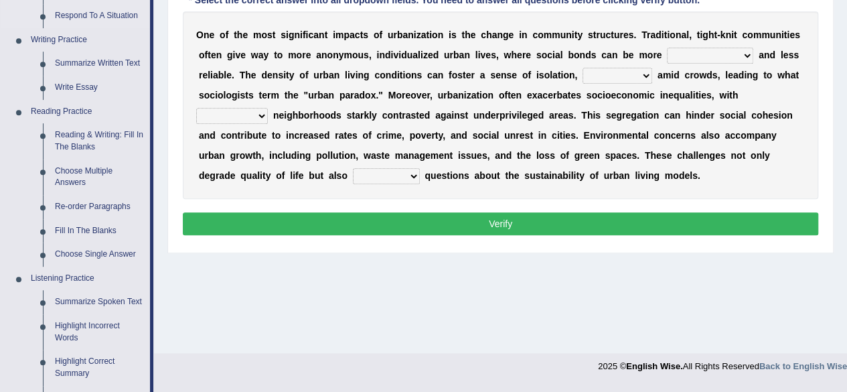
scroll to position [320, 0]
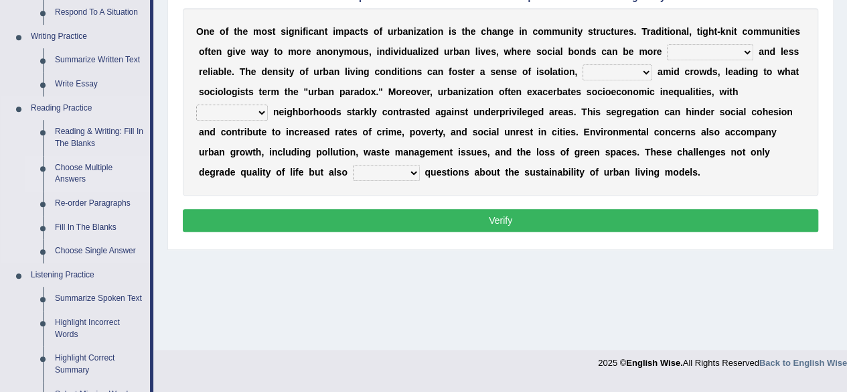
click at [69, 175] on link "Choose Multiple Answers" at bounding box center [99, 174] width 101 height 36
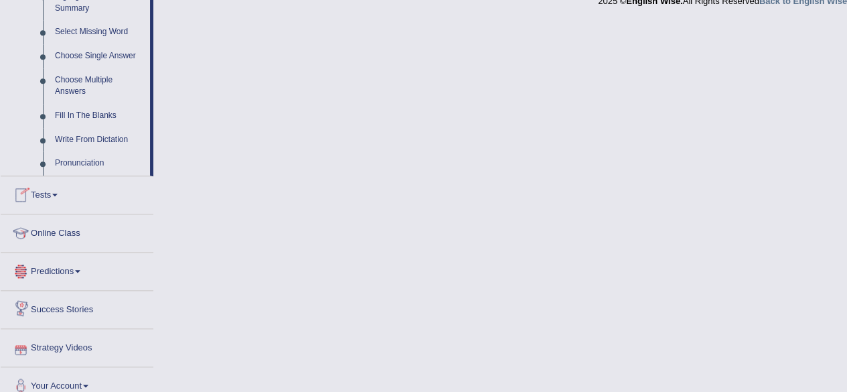
scroll to position [693, 0]
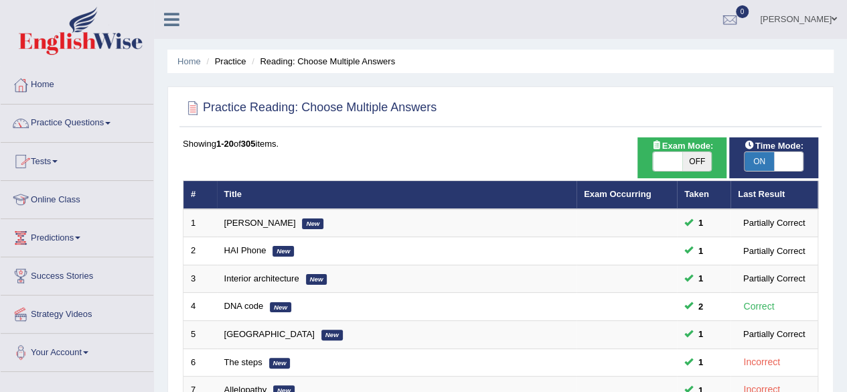
click at [102, 120] on link "Practice Questions" at bounding box center [77, 120] width 153 height 33
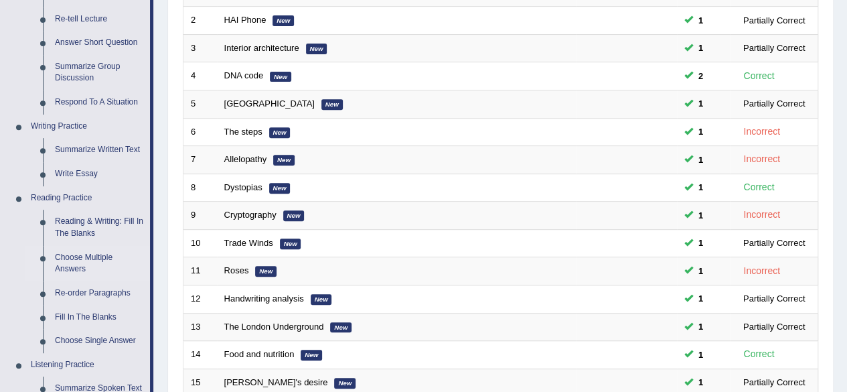
scroll to position [234, 0]
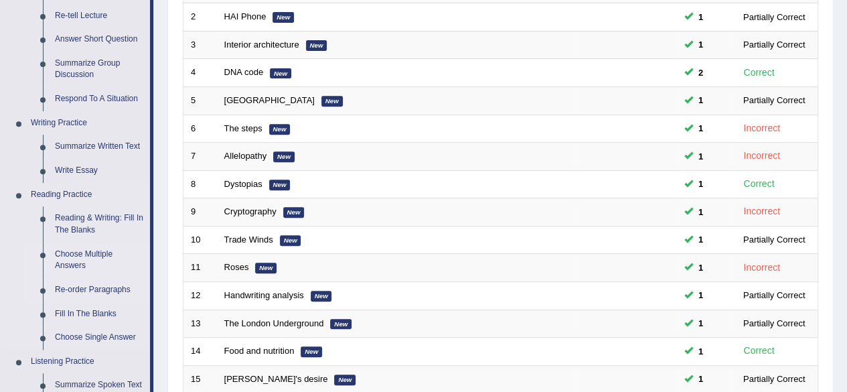
click at [83, 291] on link "Re-order Paragraphs" at bounding box center [99, 290] width 101 height 24
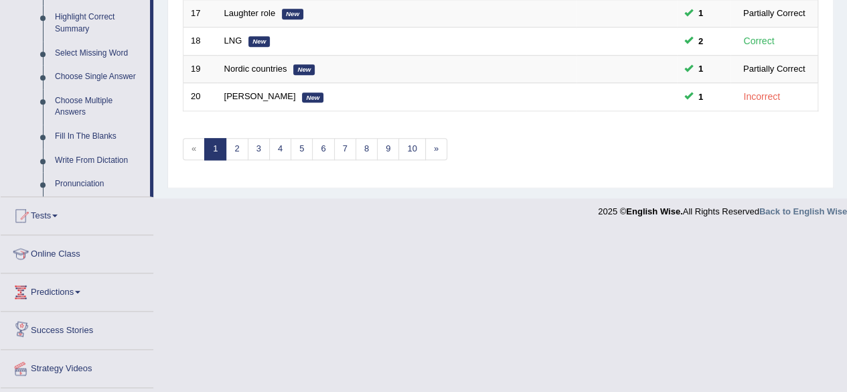
scroll to position [693, 0]
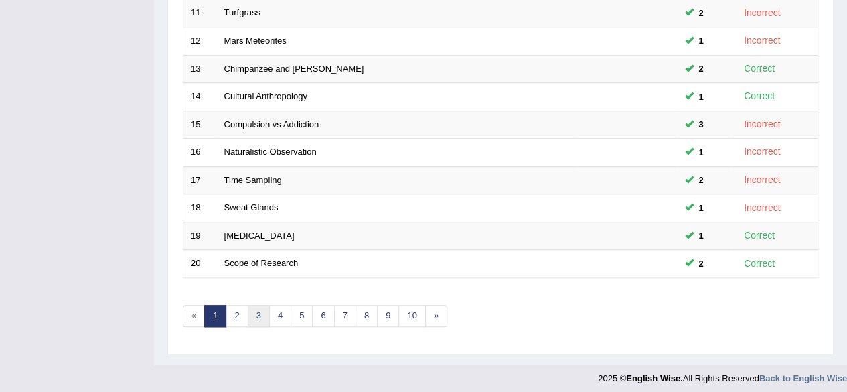
click at [259, 310] on link "3" at bounding box center [259, 316] width 22 height 22
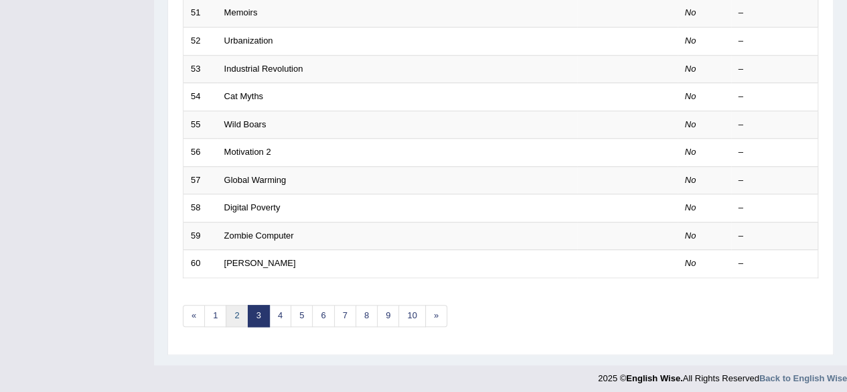
click at [233, 305] on link "2" at bounding box center [237, 316] width 22 height 22
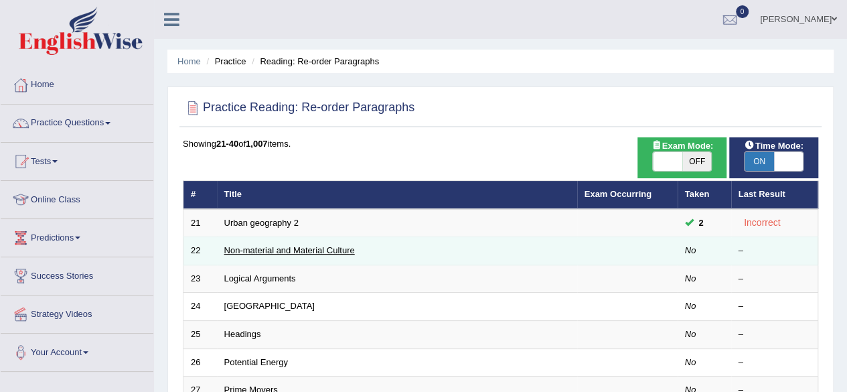
click at [267, 253] on link "Non-material and Material Culture" at bounding box center [289, 250] width 131 height 10
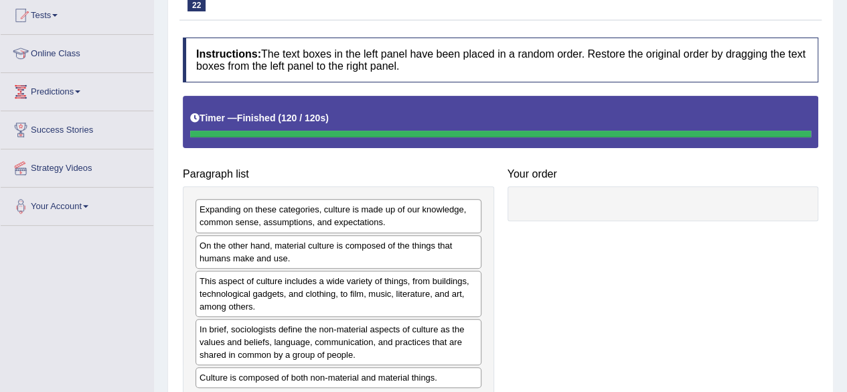
scroll to position [147, 0]
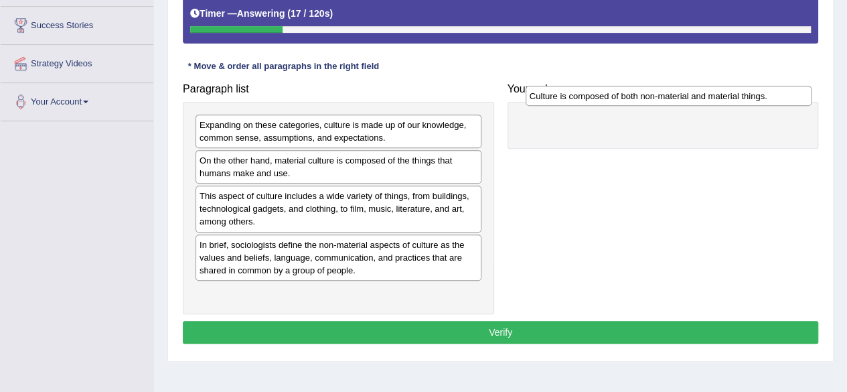
drag, startPoint x: 267, startPoint y: 293, endPoint x: 589, endPoint y: 107, distance: 373.1
click at [589, 106] on div "Culture is composed of both non-material and material things." at bounding box center [669, 96] width 286 height 20
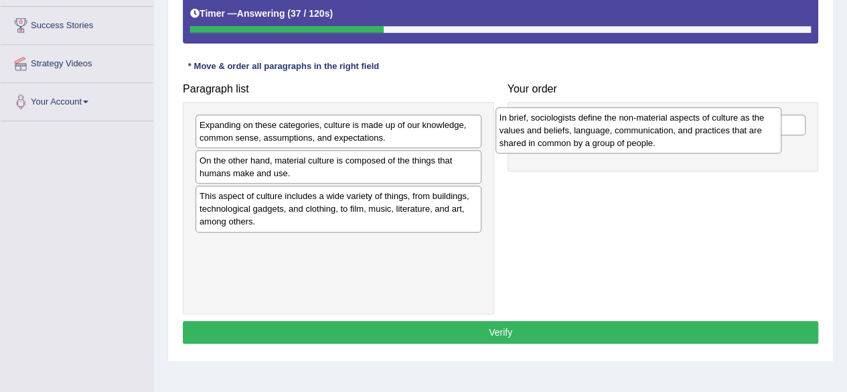
drag, startPoint x: 311, startPoint y: 265, endPoint x: 617, endPoint y: 157, distance: 324.3
click at [617, 153] on div "In brief, sociologists define the non-material aspects of culture as the values…" at bounding box center [639, 130] width 286 height 46
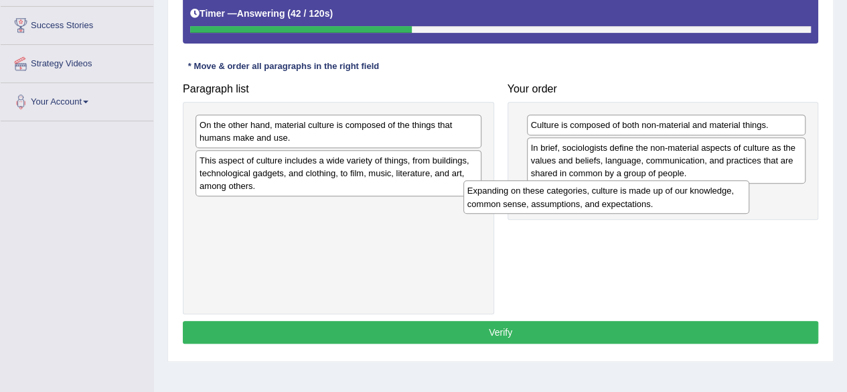
drag, startPoint x: 382, startPoint y: 135, endPoint x: 650, endPoint y: 202, distance: 276.8
click at [650, 202] on div "Expanding on these categories, culture is made up of our knowledge, common sens…" at bounding box center [607, 196] width 286 height 33
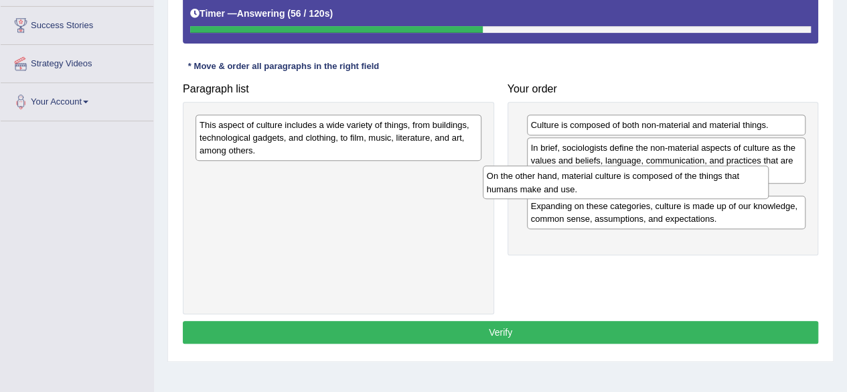
drag, startPoint x: 352, startPoint y: 133, endPoint x: 640, endPoint y: 184, distance: 292.0
click at [640, 184] on div "On the other hand, material culture is composed of the things that humans make …" at bounding box center [626, 181] width 286 height 33
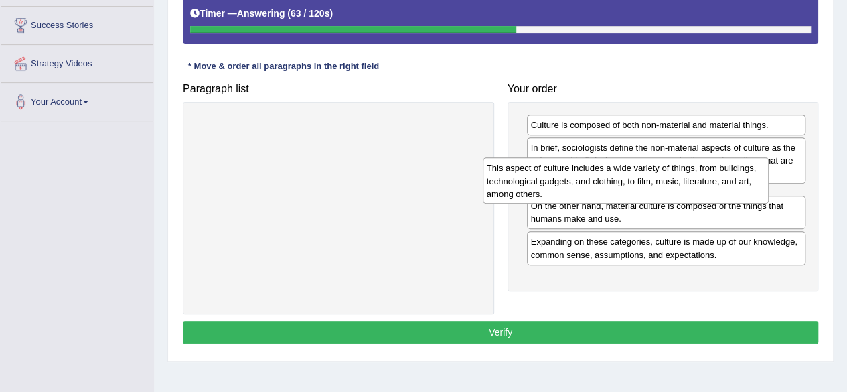
drag, startPoint x: 363, startPoint y: 145, endPoint x: 673, endPoint y: 184, distance: 311.9
click at [673, 184] on div "This aspect of culture includes a wide variety of things, from buildings, techn…" at bounding box center [626, 180] width 286 height 46
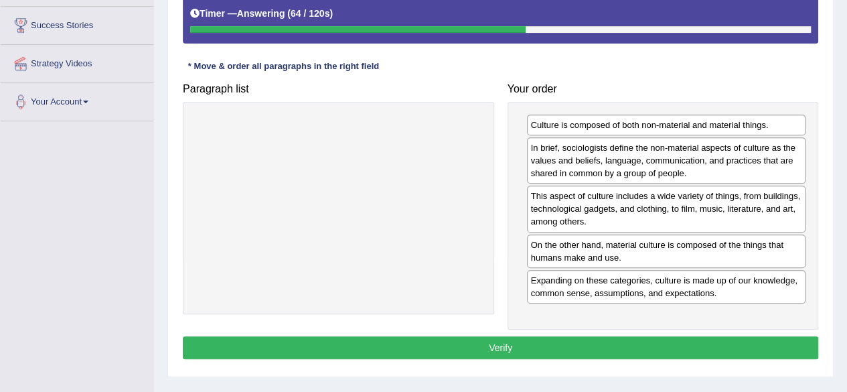
click at [451, 340] on button "Verify" at bounding box center [501, 347] width 636 height 23
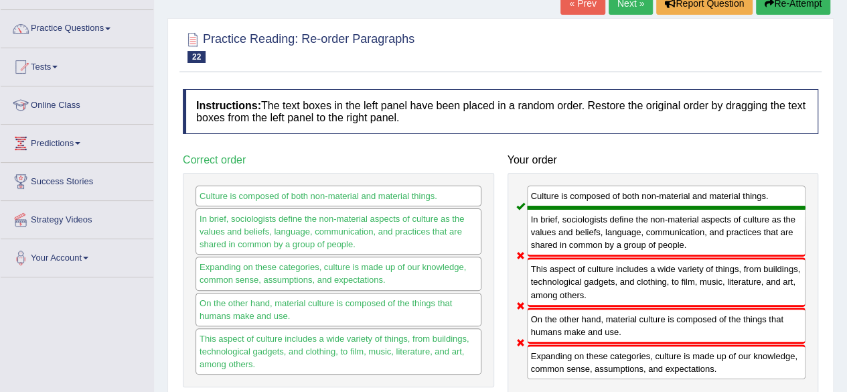
scroll to position [94, 0]
click at [811, 3] on button "Re-Attempt" at bounding box center [793, 4] width 74 height 23
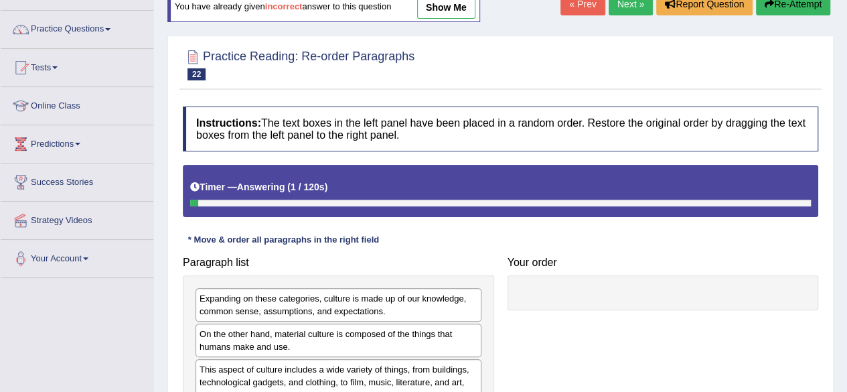
scroll to position [311, 0]
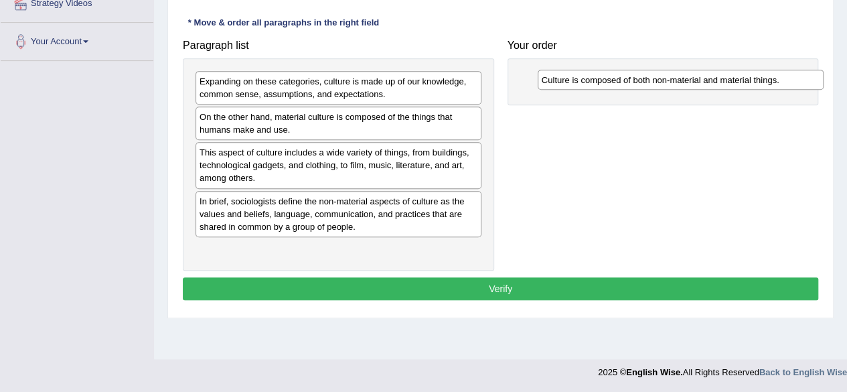
drag, startPoint x: 297, startPoint y: 249, endPoint x: 636, endPoint y: 73, distance: 382.3
click at [636, 73] on div "Culture is composed of both non-material and material things." at bounding box center [681, 80] width 286 height 20
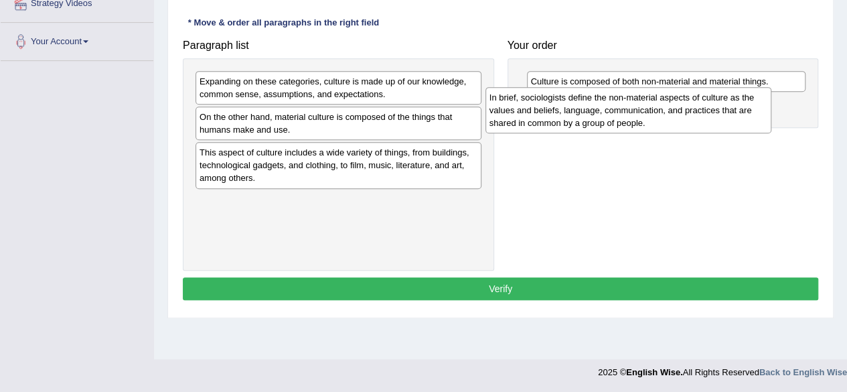
drag, startPoint x: 328, startPoint y: 212, endPoint x: 618, endPoint y: 106, distance: 308.8
click at [618, 106] on div "In brief, sociologists define the non-material aspects of culture as the values…" at bounding box center [629, 110] width 286 height 46
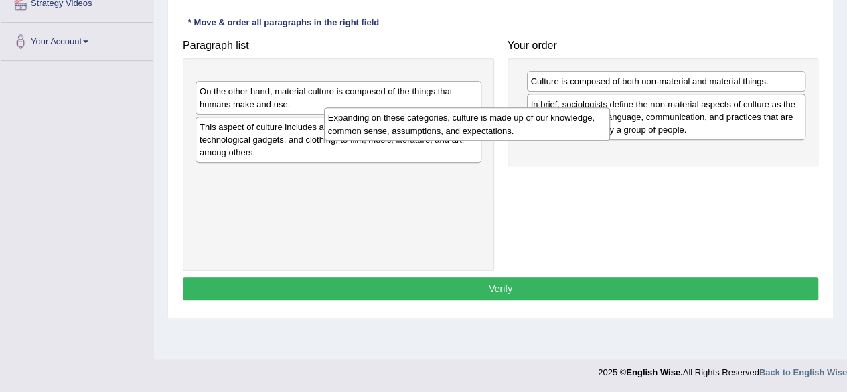
drag, startPoint x: 331, startPoint y: 80, endPoint x: 612, endPoint y: 170, distance: 294.9
click at [610, 141] on div "Expanding on these categories, culture is made up of our knowledge, common sens…" at bounding box center [467, 123] width 286 height 33
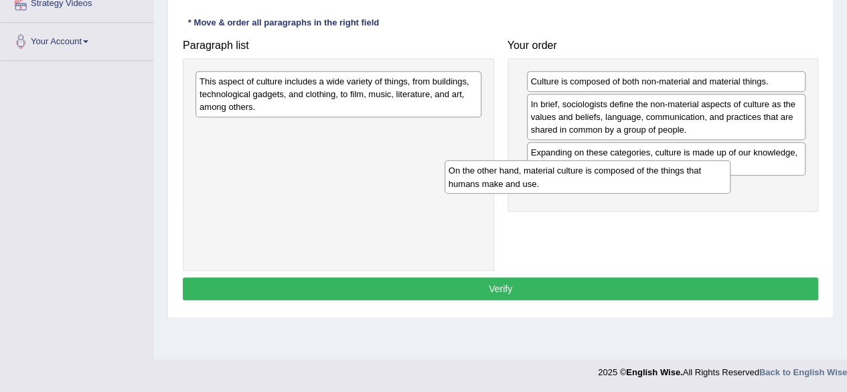
drag, startPoint x: 365, startPoint y: 88, endPoint x: 614, endPoint y: 177, distance: 264.6
click at [614, 177] on div "On the other hand, material culture is composed of the things that humans make …" at bounding box center [588, 176] width 286 height 33
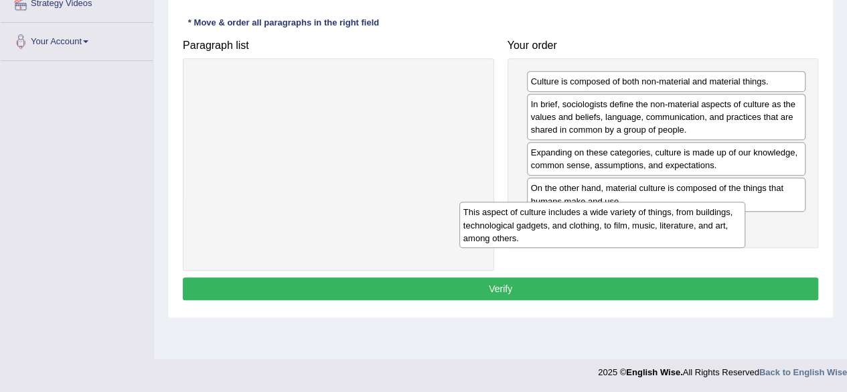
drag, startPoint x: 413, startPoint y: 106, endPoint x: 677, endPoint y: 237, distance: 294.8
click at [677, 237] on div "This aspect of culture includes a wide variety of things, from buildings, techn…" at bounding box center [603, 225] width 286 height 46
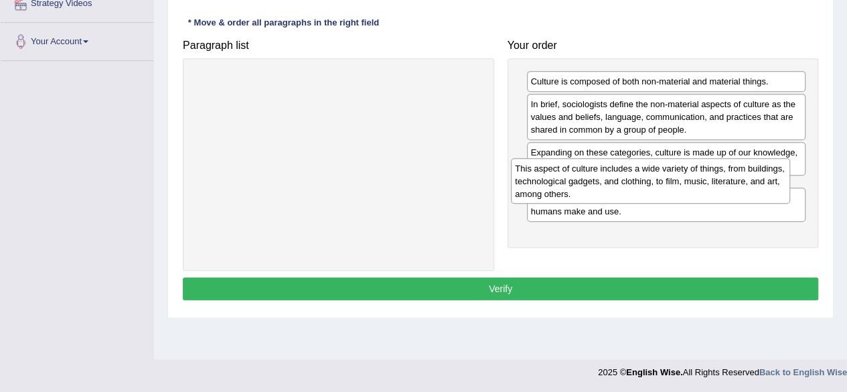
drag, startPoint x: 677, startPoint y: 237, endPoint x: 661, endPoint y: 184, distance: 55.1
click at [661, 184] on div "This aspect of culture includes a wide variety of things, from buildings, techn…" at bounding box center [650, 181] width 279 height 46
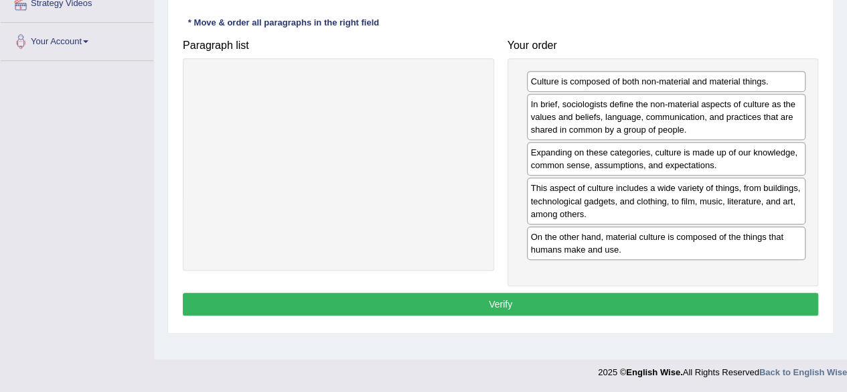
click at [493, 299] on button "Verify" at bounding box center [501, 304] width 636 height 23
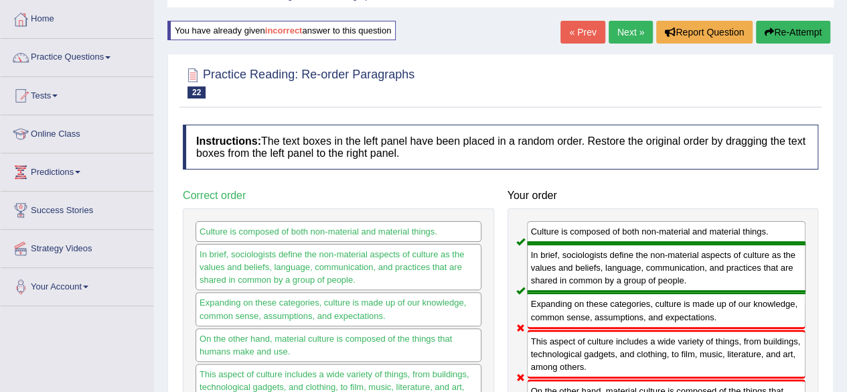
scroll to position [0, 0]
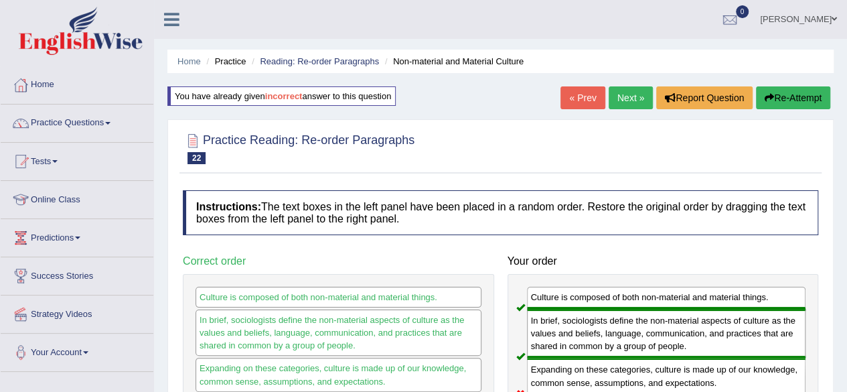
click at [629, 88] on link "Next »" at bounding box center [631, 97] width 44 height 23
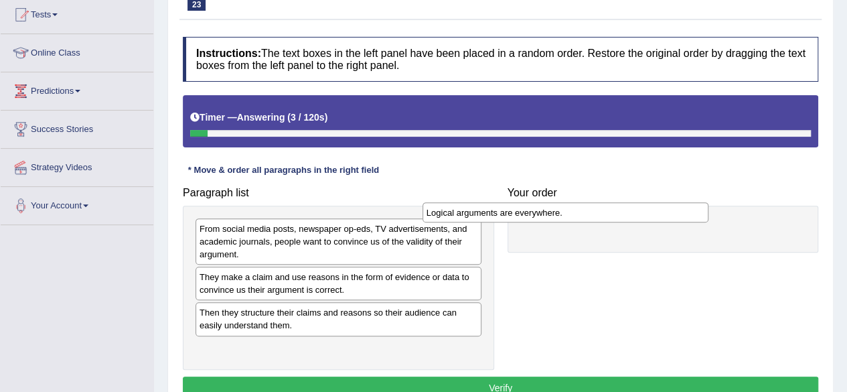
drag, startPoint x: 356, startPoint y: 310, endPoint x: 589, endPoint y: 215, distance: 251.8
click at [589, 215] on div "Logical arguments are everywhere." at bounding box center [566, 212] width 286 height 20
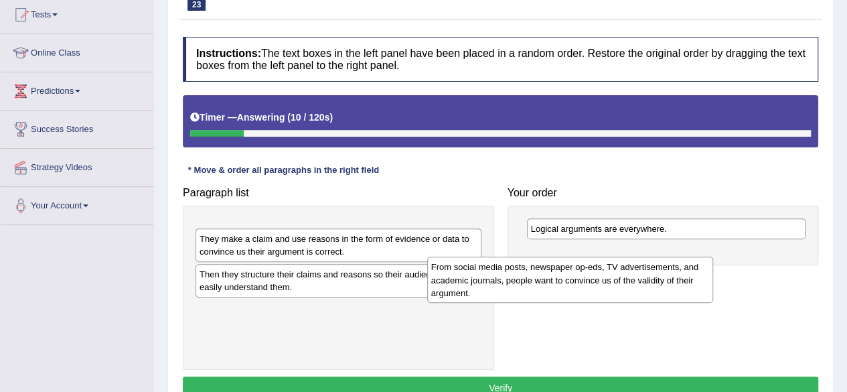
drag, startPoint x: 370, startPoint y: 257, endPoint x: 622, endPoint y: 297, distance: 255.8
click at [622, 297] on div "From social media posts, newspaper op-eds, TV advertisements, and academic jour…" at bounding box center [570, 280] width 286 height 46
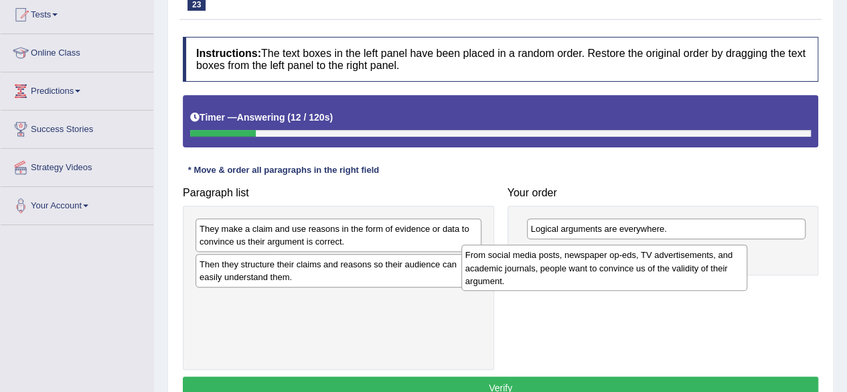
drag, startPoint x: 411, startPoint y: 255, endPoint x: 677, endPoint y: 281, distance: 267.2
click at [677, 281] on div "From social media posts, newspaper op-eds, TV advertisements, and academic jour…" at bounding box center [605, 268] width 286 height 46
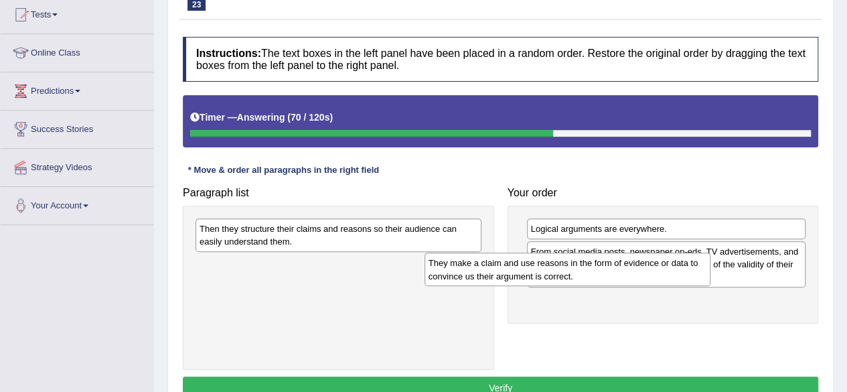
drag, startPoint x: 360, startPoint y: 246, endPoint x: 644, endPoint y: 279, distance: 285.3
click at [644, 279] on div "They make a claim and use reasons in the form of evidence or data to convince u…" at bounding box center [568, 269] width 286 height 33
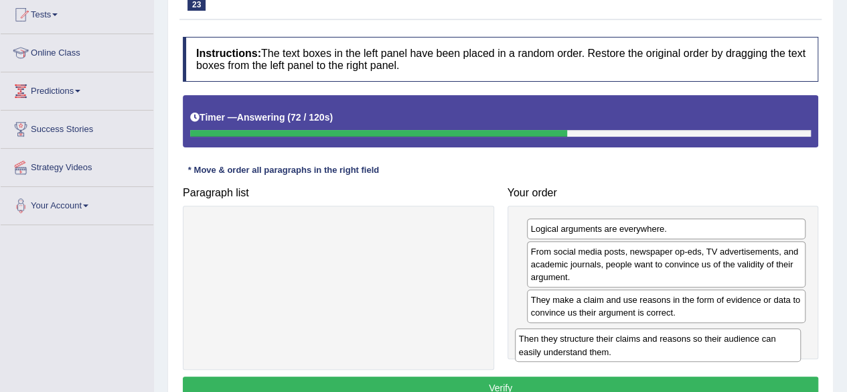
drag, startPoint x: 438, startPoint y: 245, endPoint x: 758, endPoint y: 356, distance: 338.1
click at [758, 356] on div "Then they structure their claims and reasons so their audience can easily under…" at bounding box center [658, 344] width 286 height 33
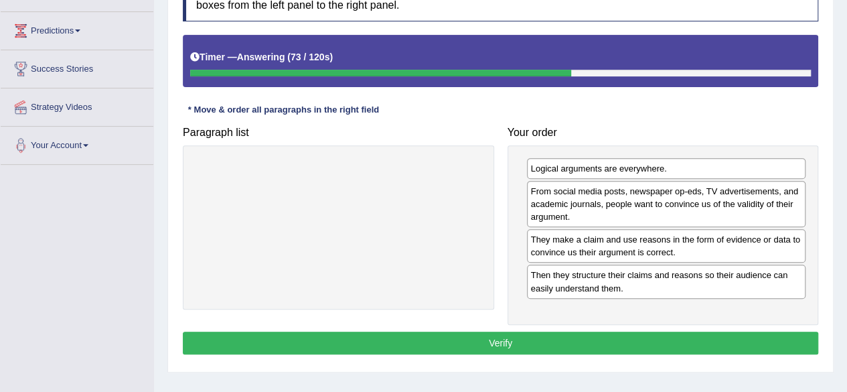
scroll to position [210, 0]
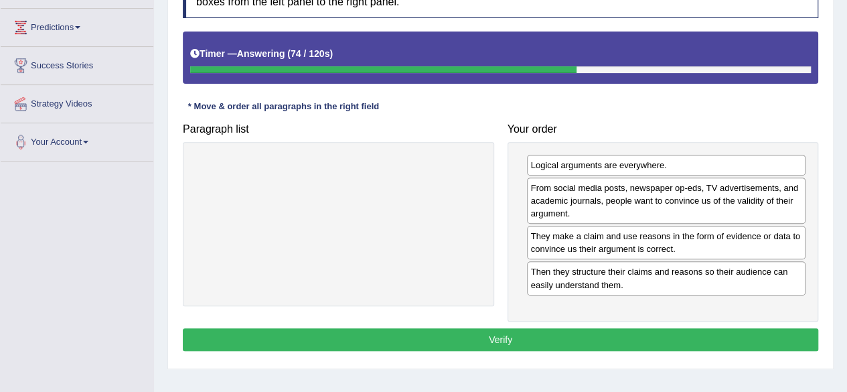
click at [701, 338] on button "Verify" at bounding box center [501, 339] width 636 height 23
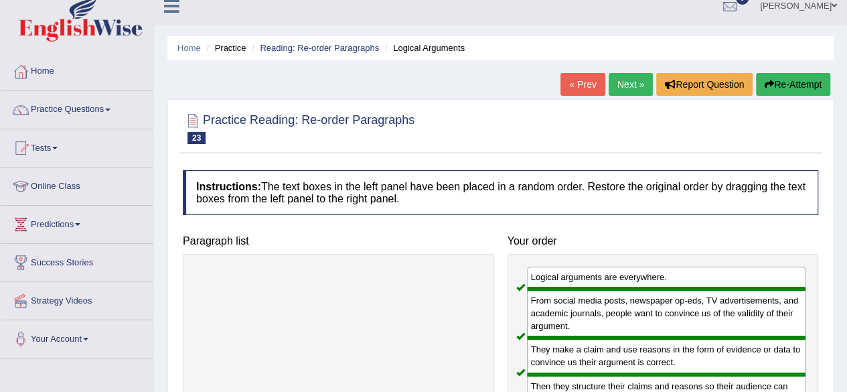
scroll to position [6, 0]
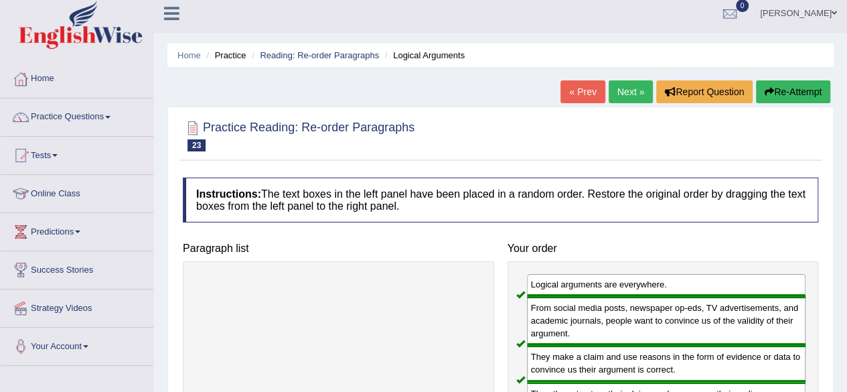
click at [624, 87] on link "Next »" at bounding box center [631, 91] width 44 height 23
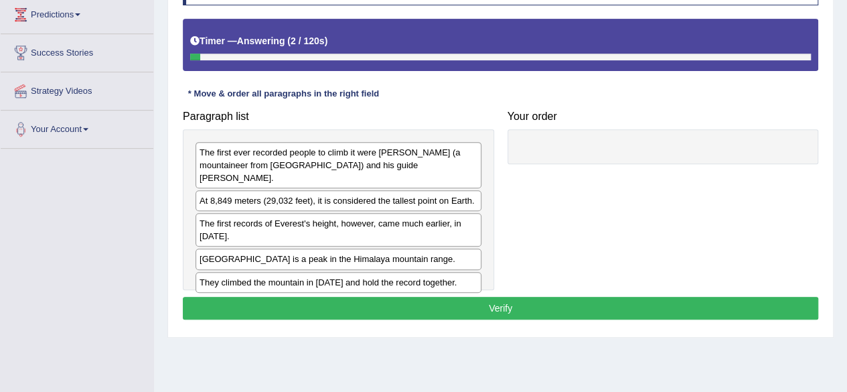
scroll to position [224, 0]
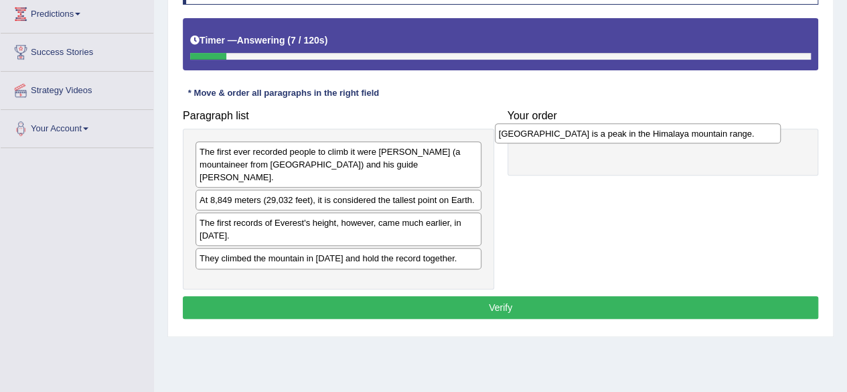
drag, startPoint x: 427, startPoint y: 244, endPoint x: 727, endPoint y: 133, distance: 319.8
click at [727, 133] on div "[GEOGRAPHIC_DATA] is a peak in the Himalaya mountain range." at bounding box center [638, 133] width 286 height 20
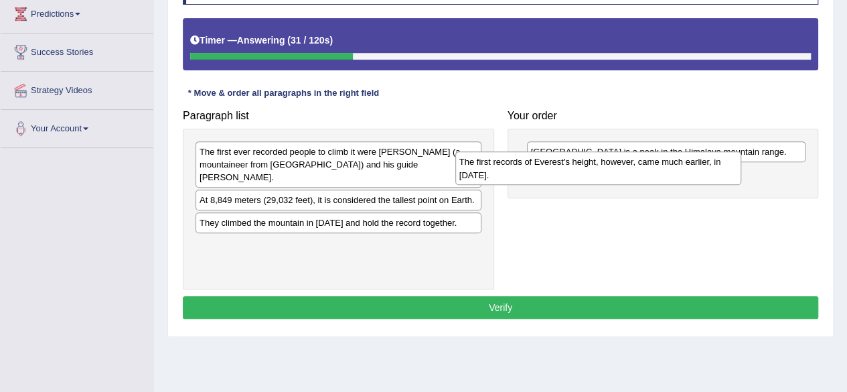
drag, startPoint x: 395, startPoint y: 225, endPoint x: 679, endPoint y: 187, distance: 285.9
click at [679, 185] on div "The first records of Everest's height, however, came much earlier, in [DATE]." at bounding box center [599, 167] width 286 height 33
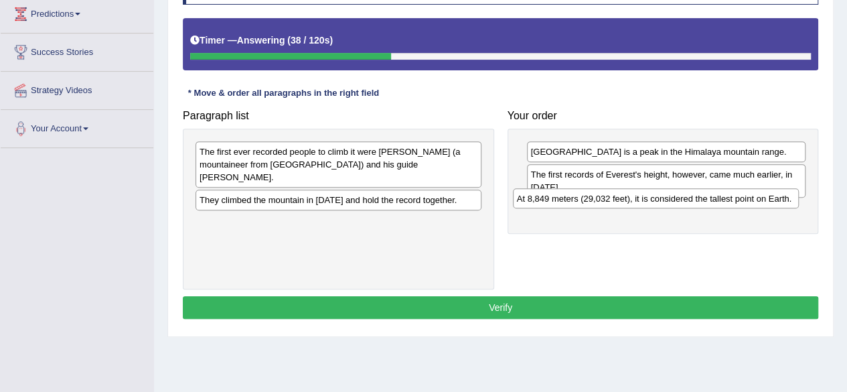
drag, startPoint x: 446, startPoint y: 186, endPoint x: 770, endPoint y: 198, distance: 323.8
click at [770, 198] on div "At 8,849 meters (29,032 feet), it is considered the tallest point on Earth." at bounding box center [656, 198] width 286 height 20
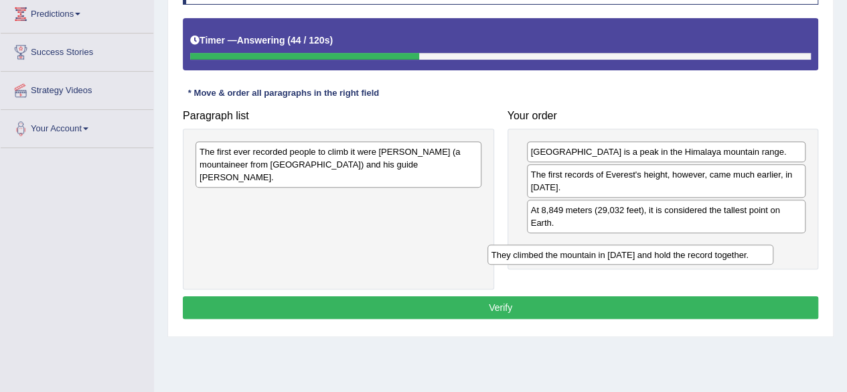
drag, startPoint x: 346, startPoint y: 192, endPoint x: 638, endPoint y: 261, distance: 299.9
click at [638, 261] on div "They climbed the mountain in [DATE] and hold the record together." at bounding box center [631, 255] width 286 height 20
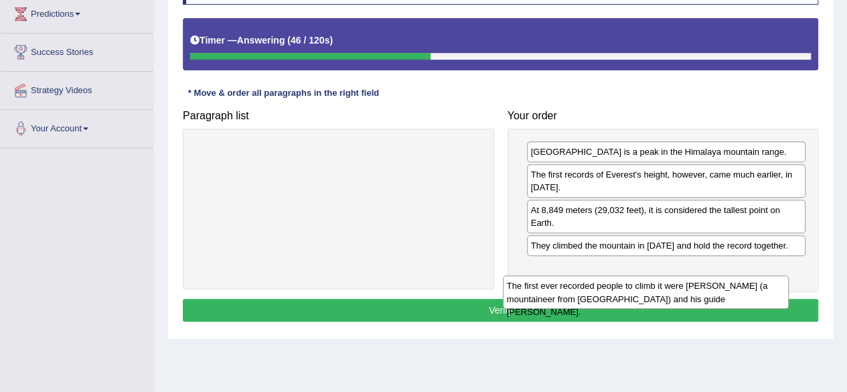
drag, startPoint x: 320, startPoint y: 161, endPoint x: 629, endPoint y: 283, distance: 331.8
click at [629, 283] on div "The first ever recorded people to climb it were [PERSON_NAME] (a mountaineer fr…" at bounding box center [646, 291] width 286 height 33
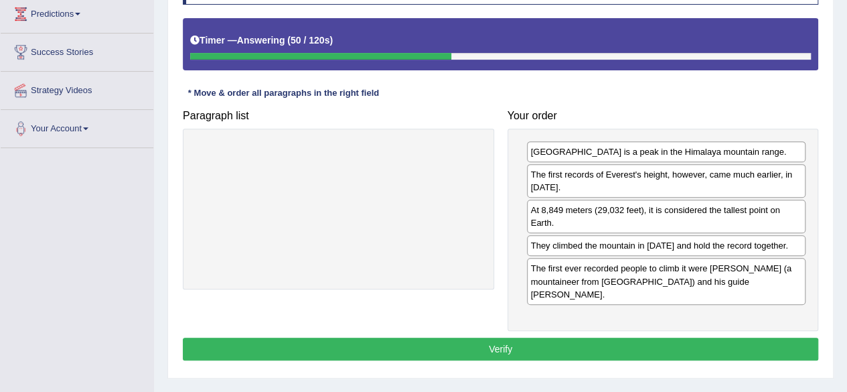
click at [520, 338] on button "Verify" at bounding box center [501, 349] width 636 height 23
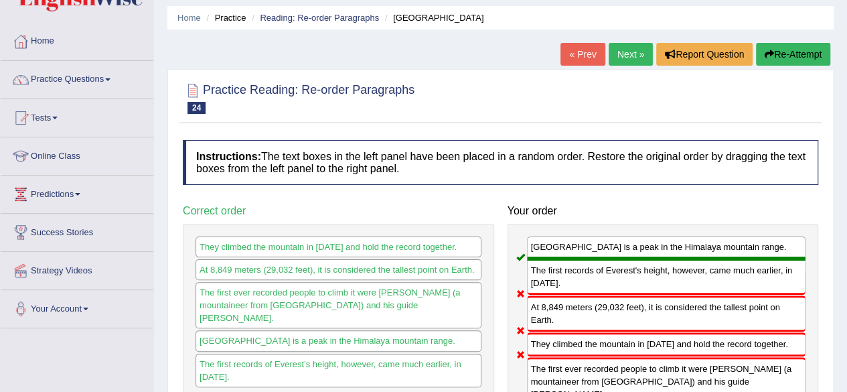
scroll to position [38, 0]
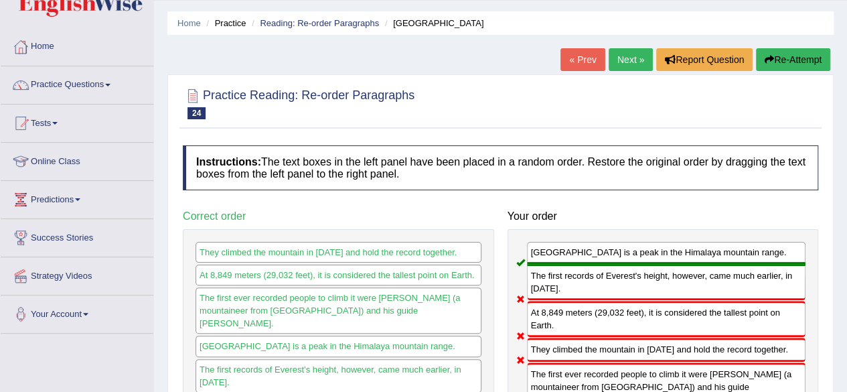
drag, startPoint x: 802, startPoint y: 70, endPoint x: 793, endPoint y: 31, distance: 40.0
click at [793, 31] on div "Home Practice Reading: Re-order Paragraphs Mount Everest « Prev Next » Report Q…" at bounding box center [500, 297] width 693 height 670
click at [788, 52] on button "Re-Attempt" at bounding box center [793, 59] width 74 height 23
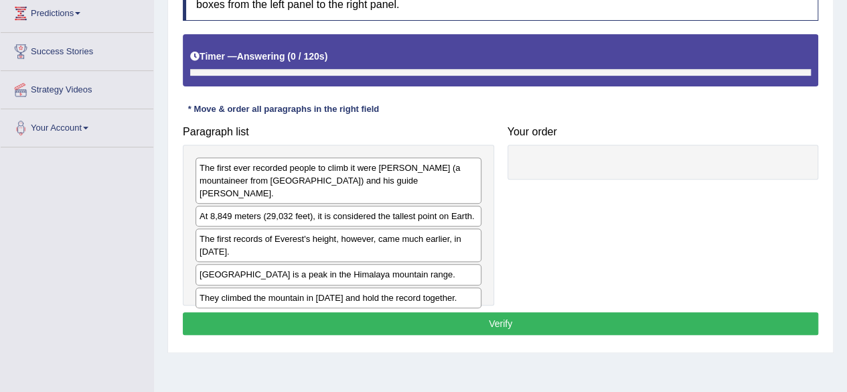
scroll to position [224, 0]
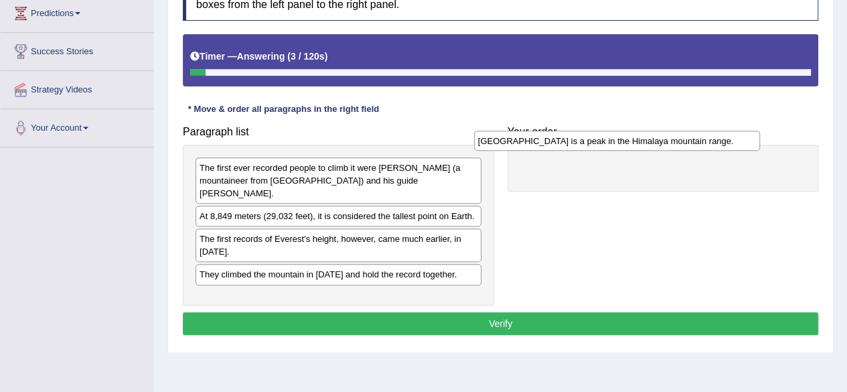
drag, startPoint x: 350, startPoint y: 261, endPoint x: 633, endPoint y: 143, distance: 306.5
click at [633, 143] on div "[GEOGRAPHIC_DATA] is a peak in the Himalaya mountain range." at bounding box center [617, 141] width 286 height 20
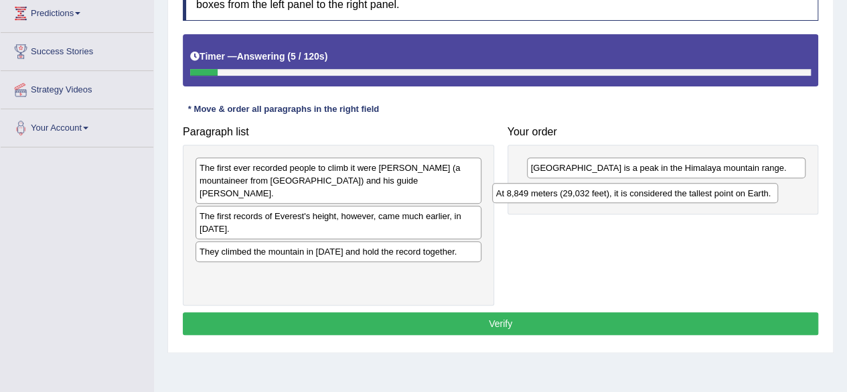
drag, startPoint x: 408, startPoint y: 202, endPoint x: 711, endPoint y: 190, distance: 303.0
click at [711, 190] on div "At 8,849 meters (29,032 feet), it is considered the tallest point on Earth." at bounding box center [635, 193] width 286 height 20
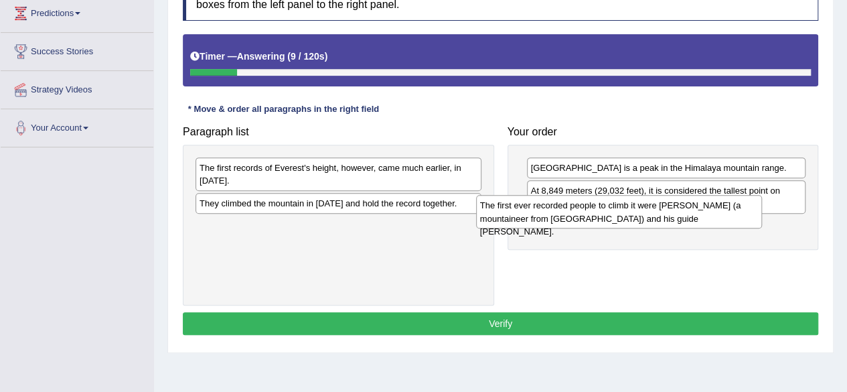
drag, startPoint x: 442, startPoint y: 178, endPoint x: 733, endPoint y: 220, distance: 293.9
click at [733, 220] on div "The first ever recorded people to climb it were [PERSON_NAME] (a mountaineer fr…" at bounding box center [619, 211] width 286 height 33
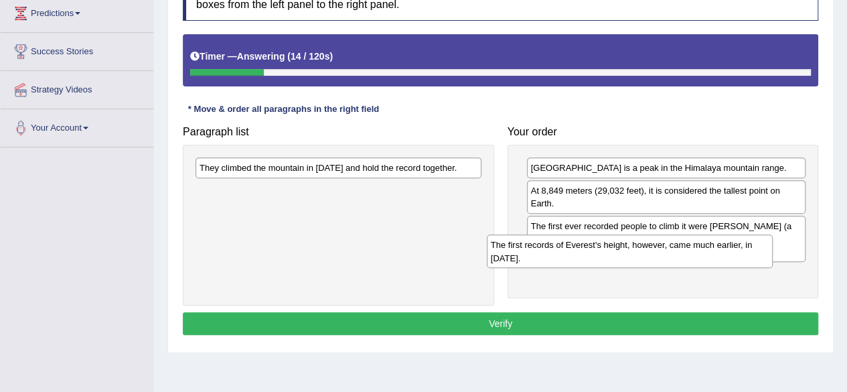
drag, startPoint x: 431, startPoint y: 172, endPoint x: 722, endPoint y: 250, distance: 301.6
click at [722, 250] on div "The first records of Everest's height, however, came much earlier, in [DATE]." at bounding box center [630, 250] width 286 height 33
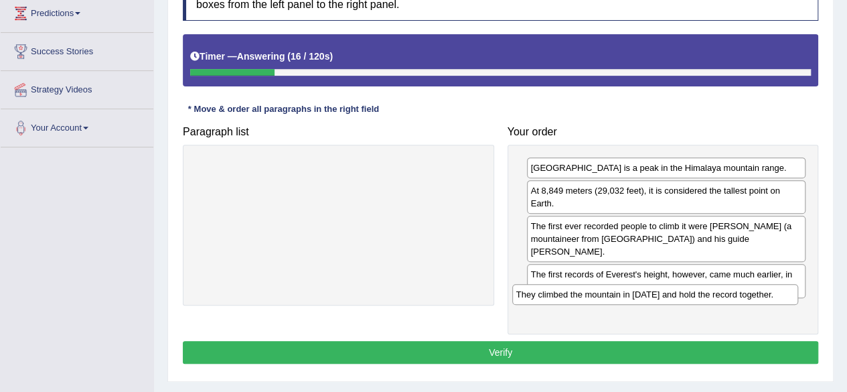
drag, startPoint x: 434, startPoint y: 159, endPoint x: 752, endPoint y: 287, distance: 342.1
click at [752, 287] on div "They climbed the mountain in [DATE] and hold the record together." at bounding box center [655, 294] width 286 height 20
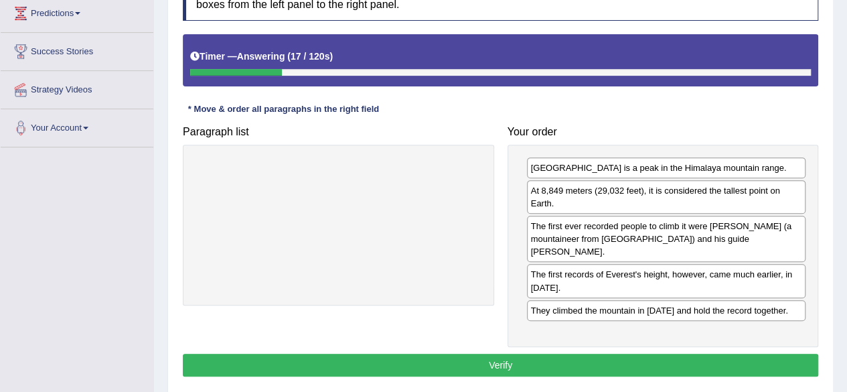
click at [583, 354] on button "Verify" at bounding box center [501, 365] width 636 height 23
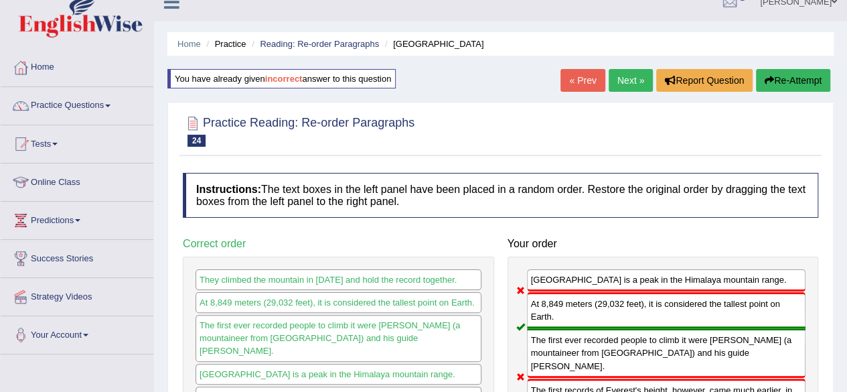
scroll to position [0, 0]
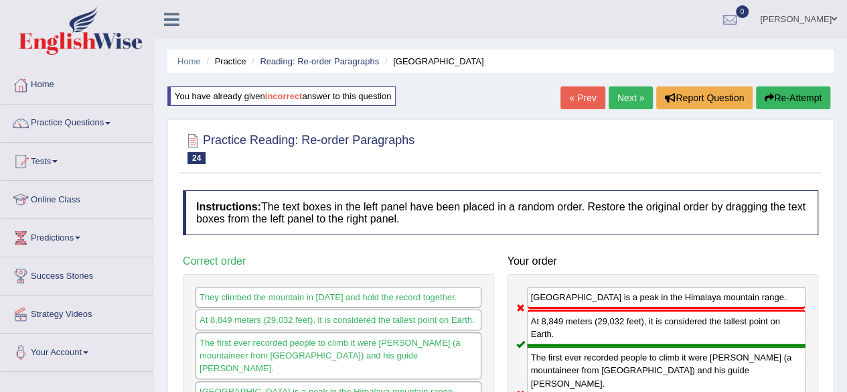
click at [633, 101] on link "Next »" at bounding box center [631, 97] width 44 height 23
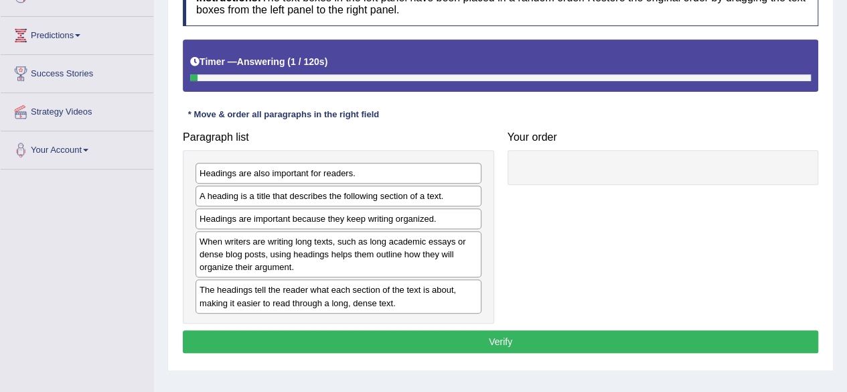
scroll to position [204, 0]
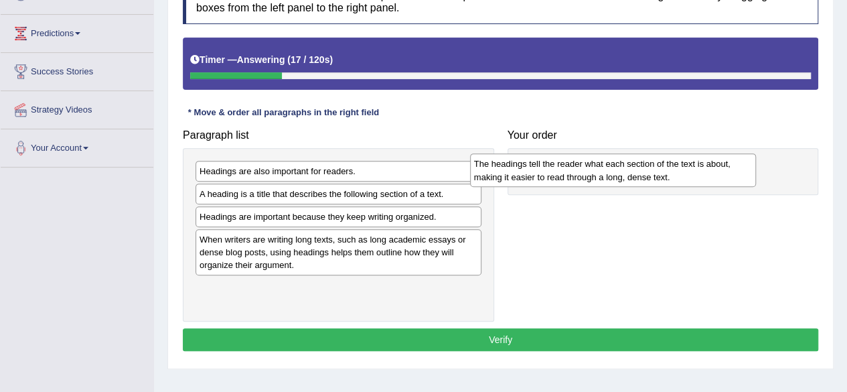
drag, startPoint x: 343, startPoint y: 301, endPoint x: 620, endPoint y: 179, distance: 302.3
click at [620, 179] on div "The headings tell the reader what each section of the text is about, making it …" at bounding box center [613, 169] width 286 height 33
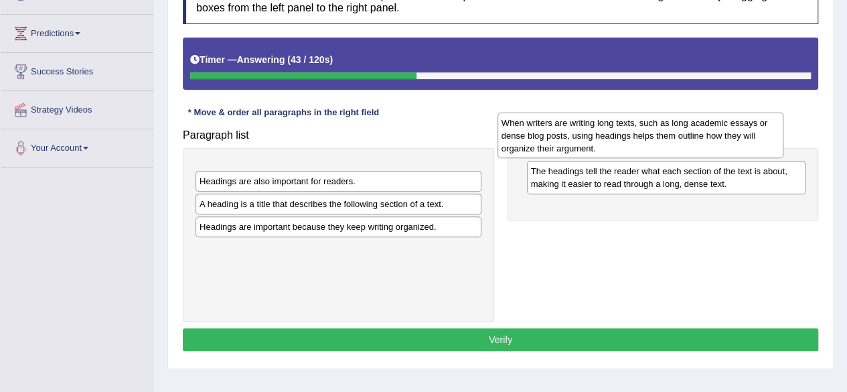
drag, startPoint x: 330, startPoint y: 263, endPoint x: 635, endPoint y: 150, distance: 325.1
click at [635, 150] on div "When writers are writing long texts, such as long academic essays or dense blog…" at bounding box center [641, 136] width 286 height 46
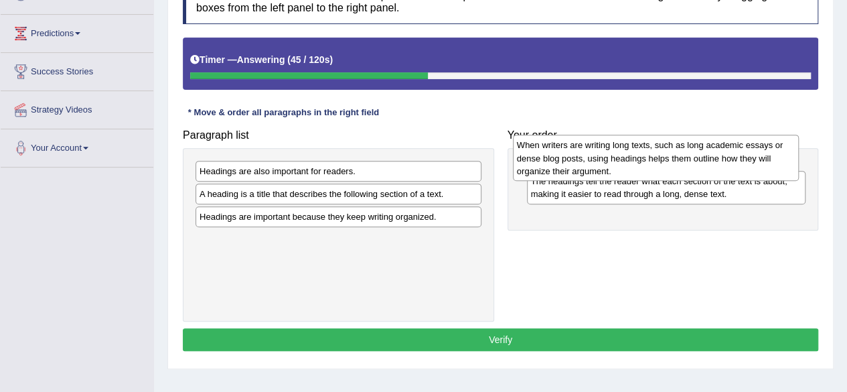
drag, startPoint x: 386, startPoint y: 172, endPoint x: 705, endPoint y: 145, distance: 320.6
click at [705, 145] on div "When writers are writing long texts, such as long academic essays or dense blog…" at bounding box center [656, 158] width 286 height 46
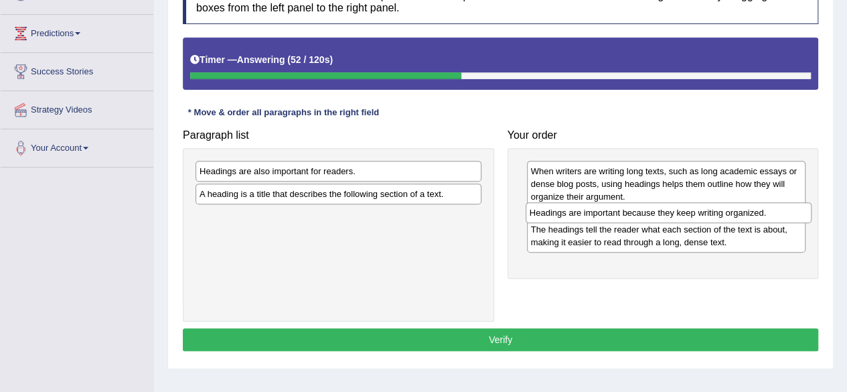
drag, startPoint x: 367, startPoint y: 220, endPoint x: 697, endPoint y: 218, distance: 330.3
click at [697, 218] on div "Headings are important because they keep writing organized." at bounding box center [669, 212] width 286 height 20
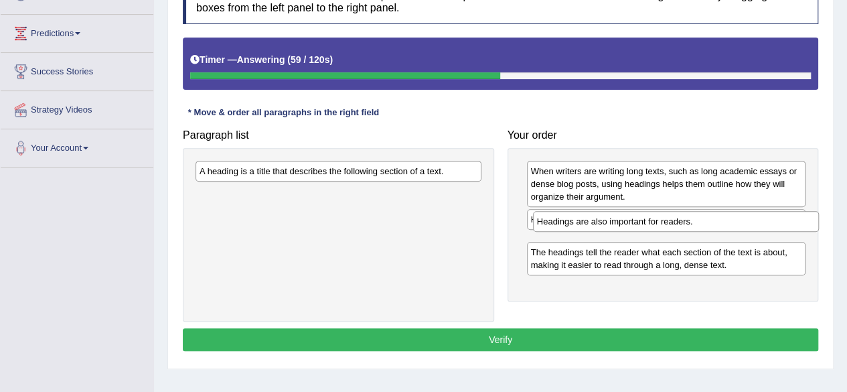
drag, startPoint x: 338, startPoint y: 176, endPoint x: 675, endPoint y: 226, distance: 341.4
click at [675, 226] on div "Headings are also important for readers." at bounding box center [676, 221] width 286 height 20
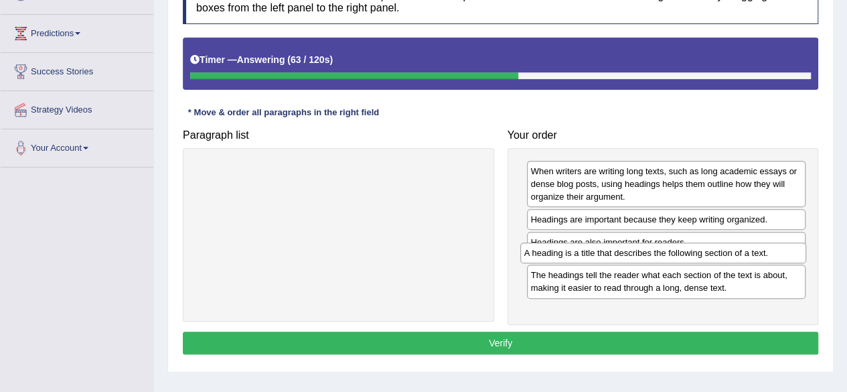
drag, startPoint x: 328, startPoint y: 176, endPoint x: 652, endPoint y: 259, distance: 335.3
click at [652, 259] on div "A heading is a title that describes the following section of a text." at bounding box center [663, 252] width 286 height 20
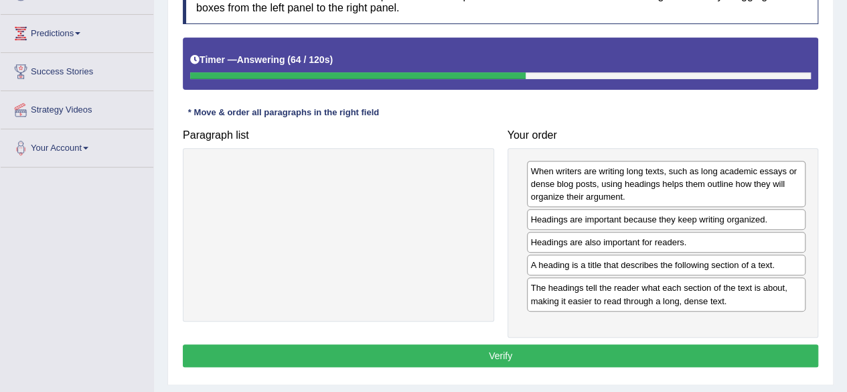
click at [421, 344] on button "Verify" at bounding box center [501, 355] width 636 height 23
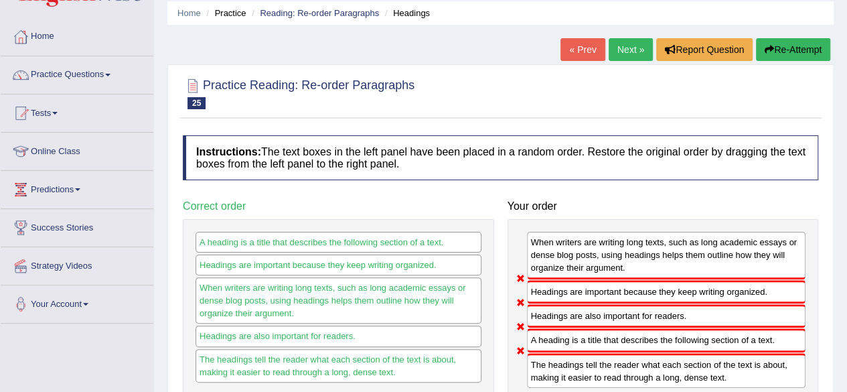
scroll to position [46, 0]
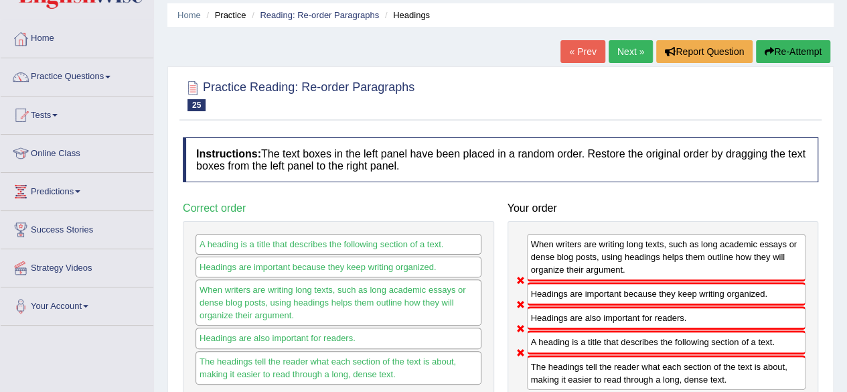
click at [790, 49] on button "Re-Attempt" at bounding box center [793, 51] width 74 height 23
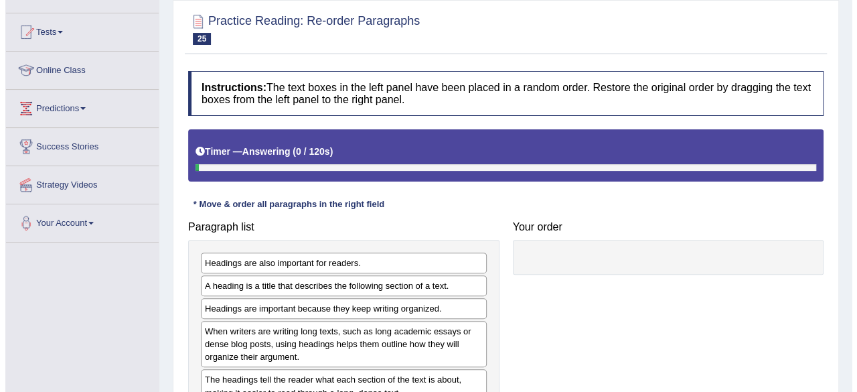
scroll to position [196, 0]
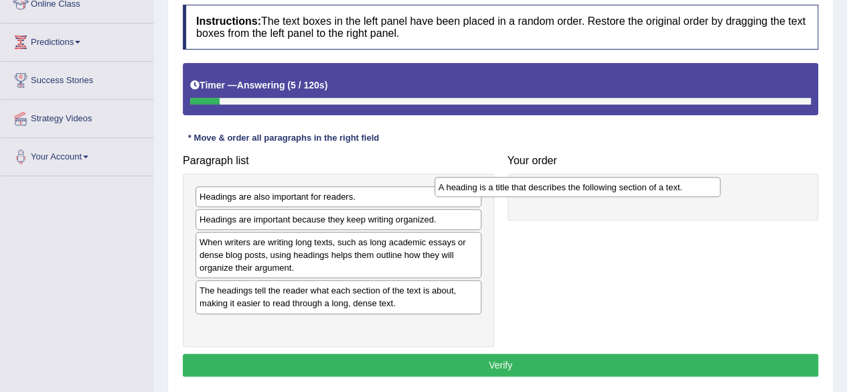
drag, startPoint x: 372, startPoint y: 223, endPoint x: 635, endPoint y: 195, distance: 264.1
click at [635, 195] on div "A heading is a title that describes the following section of a text." at bounding box center [578, 187] width 286 height 20
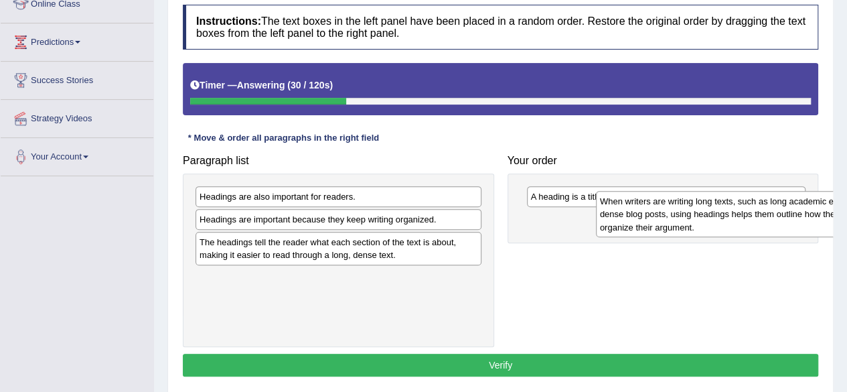
drag, startPoint x: 325, startPoint y: 251, endPoint x: 725, endPoint y: 212, distance: 402.5
click at [725, 212] on div "When writers are writing long texts, such as long academic essays or dense blog…" at bounding box center [739, 214] width 286 height 46
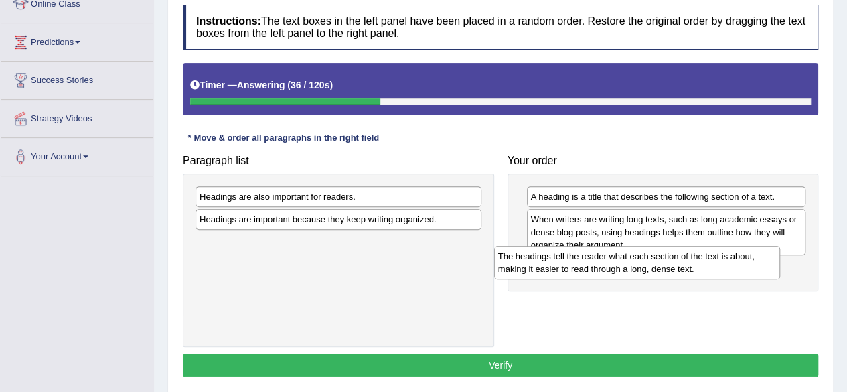
drag, startPoint x: 361, startPoint y: 255, endPoint x: 660, endPoint y: 271, distance: 299.9
click at [660, 271] on div "The headings tell the reader what each section of the text is about, making it …" at bounding box center [637, 262] width 286 height 33
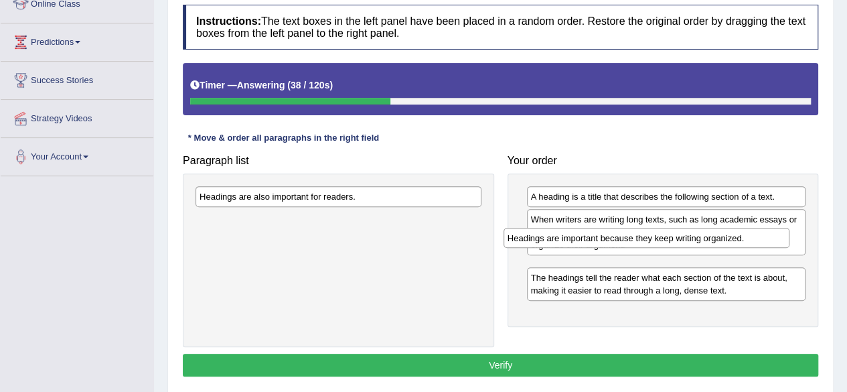
drag, startPoint x: 307, startPoint y: 222, endPoint x: 677, endPoint y: 266, distance: 372.3
click at [677, 248] on div "Headings are important because they keep writing organized." at bounding box center [647, 238] width 286 height 20
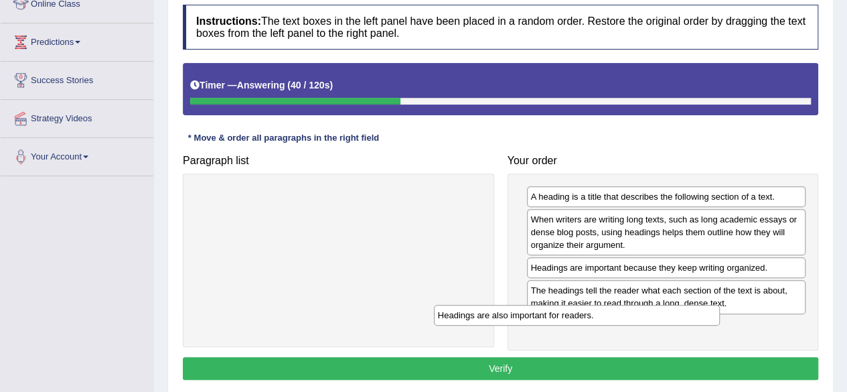
drag, startPoint x: 289, startPoint y: 198, endPoint x: 529, endPoint y: 318, distance: 267.8
click at [529, 318] on div "Headings are also important for readers." at bounding box center [577, 315] width 286 height 20
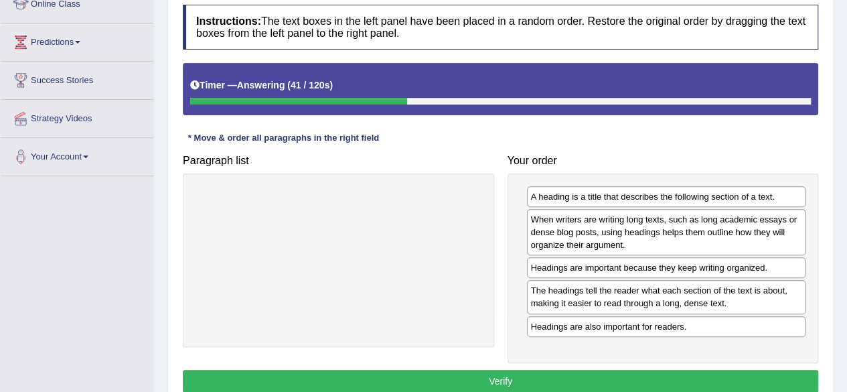
click at [438, 372] on button "Verify" at bounding box center [501, 381] width 636 height 23
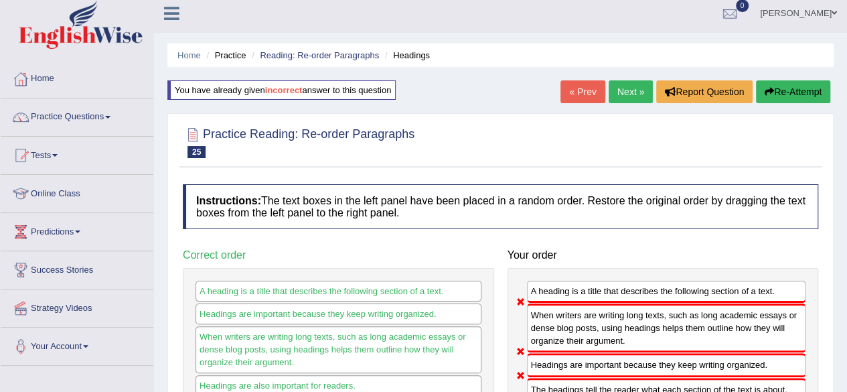
scroll to position [0, 0]
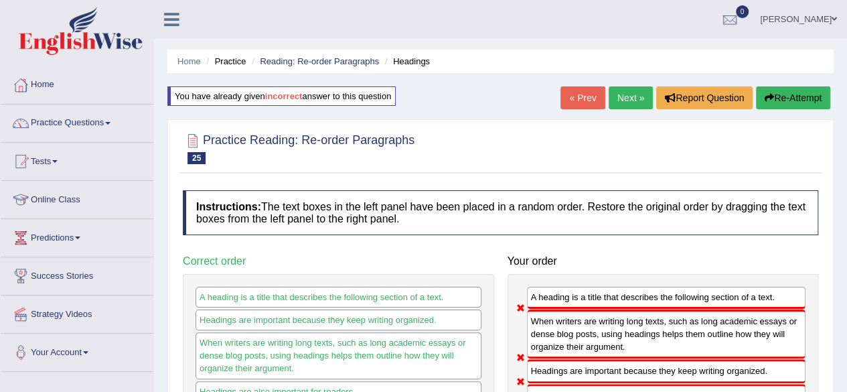
click at [623, 96] on link "Next »" at bounding box center [631, 97] width 44 height 23
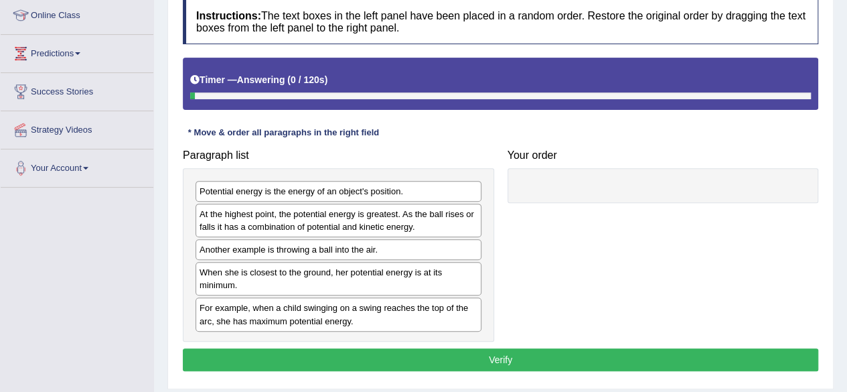
scroll to position [185, 0]
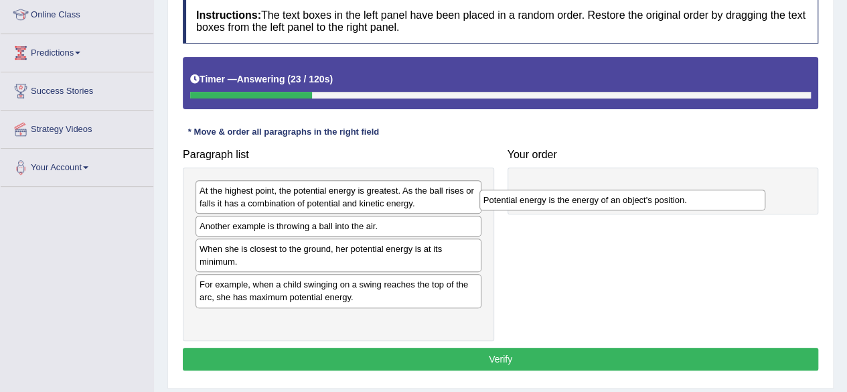
drag, startPoint x: 377, startPoint y: 194, endPoint x: 665, endPoint y: 200, distance: 287.4
click at [665, 200] on div "Potential energy is the energy of an object's position." at bounding box center [623, 200] width 286 height 20
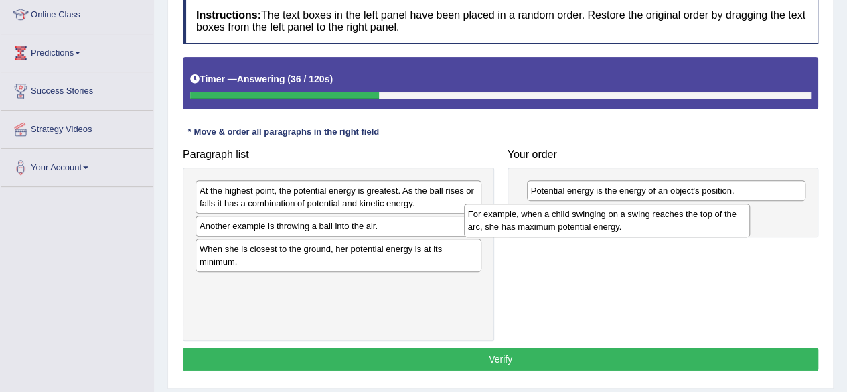
drag, startPoint x: 368, startPoint y: 295, endPoint x: 663, endPoint y: 216, distance: 305.8
click at [663, 216] on div "For example, when a child swinging on a swing reaches the top of the arc, she h…" at bounding box center [607, 220] width 286 height 33
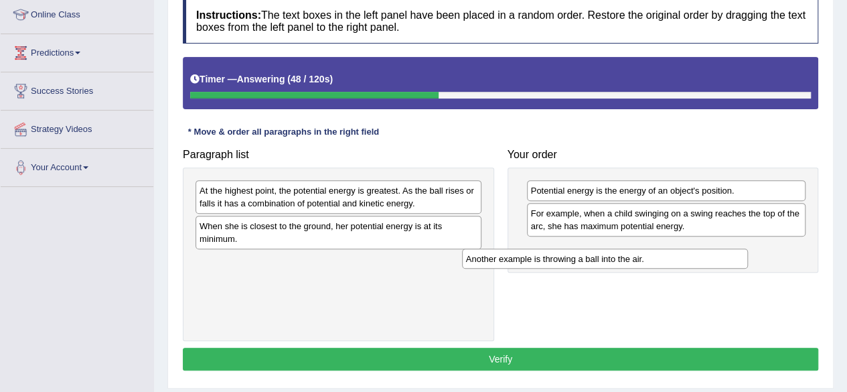
drag, startPoint x: 328, startPoint y: 227, endPoint x: 595, endPoint y: 261, distance: 268.7
click at [595, 261] on div "Another example is throwing a ball into the air." at bounding box center [605, 259] width 286 height 20
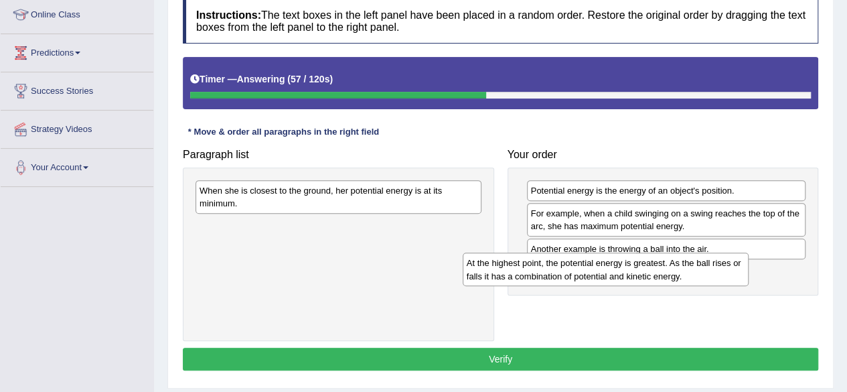
drag, startPoint x: 368, startPoint y: 204, endPoint x: 639, endPoint y: 277, distance: 280.3
click at [639, 277] on div "At the highest point, the potential energy is greatest. As the ball rises or fa…" at bounding box center [606, 269] width 286 height 33
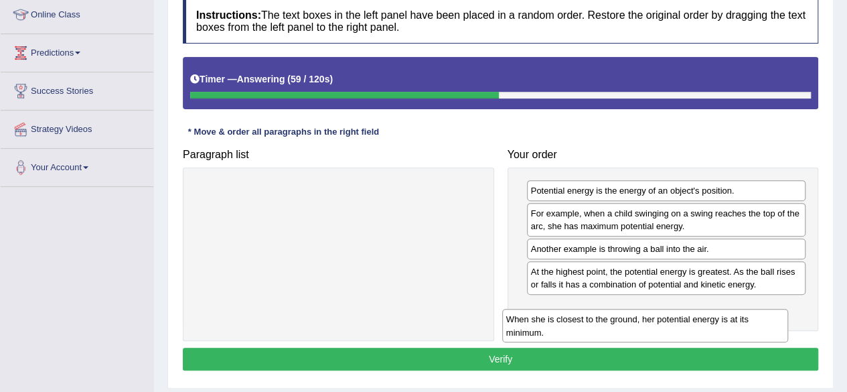
drag, startPoint x: 385, startPoint y: 196, endPoint x: 691, endPoint y: 324, distance: 332.2
click at [691, 324] on div "When she is closest to the ground, her potential energy is at its minimum." at bounding box center [645, 325] width 286 height 33
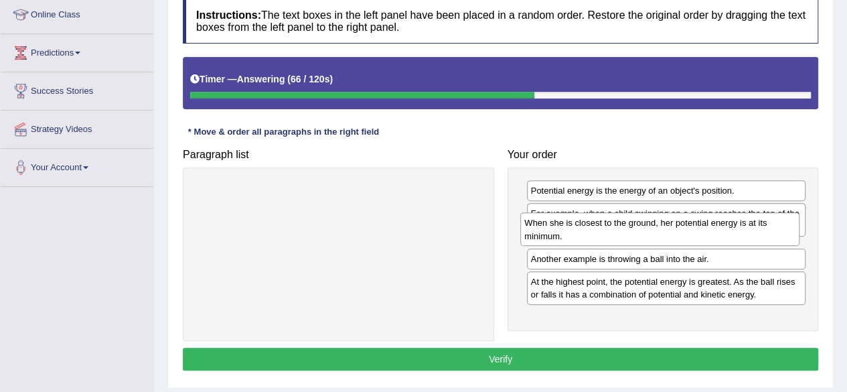
drag, startPoint x: 600, startPoint y: 325, endPoint x: 593, endPoint y: 242, distance: 82.6
click at [593, 242] on div "When she is closest to the ground, her potential energy is at its minimum." at bounding box center [659, 228] width 279 height 33
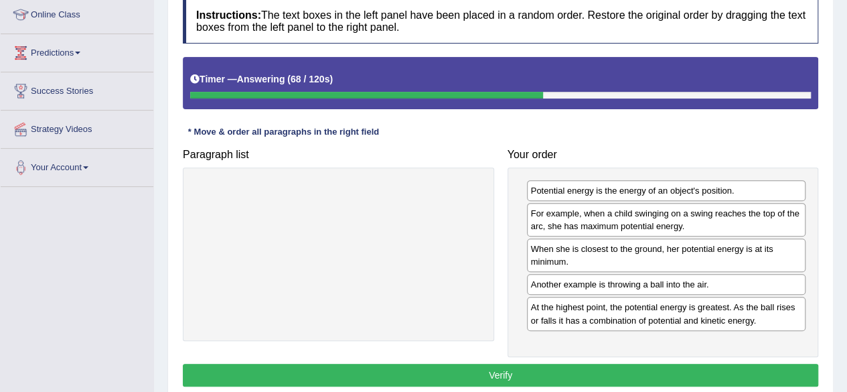
click at [502, 372] on button "Verify" at bounding box center [501, 375] width 636 height 23
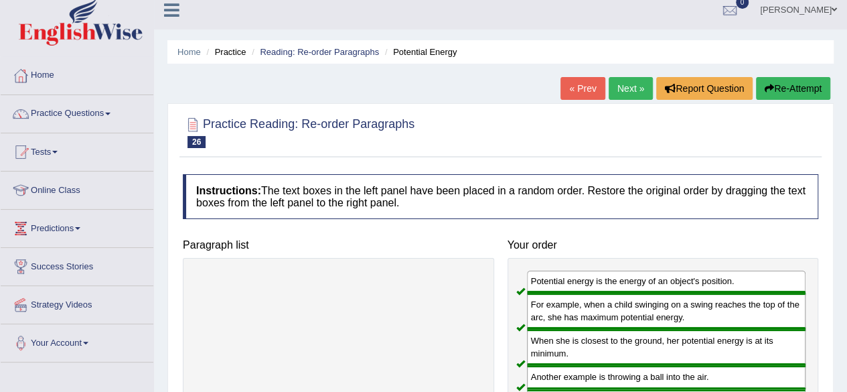
scroll to position [0, 0]
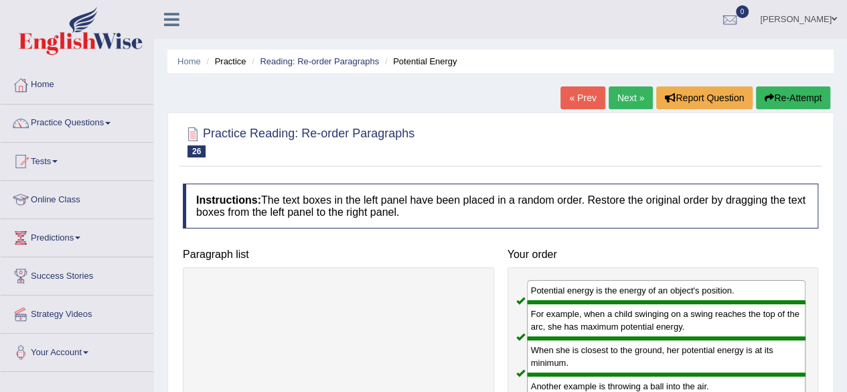
click at [626, 97] on link "Next »" at bounding box center [631, 97] width 44 height 23
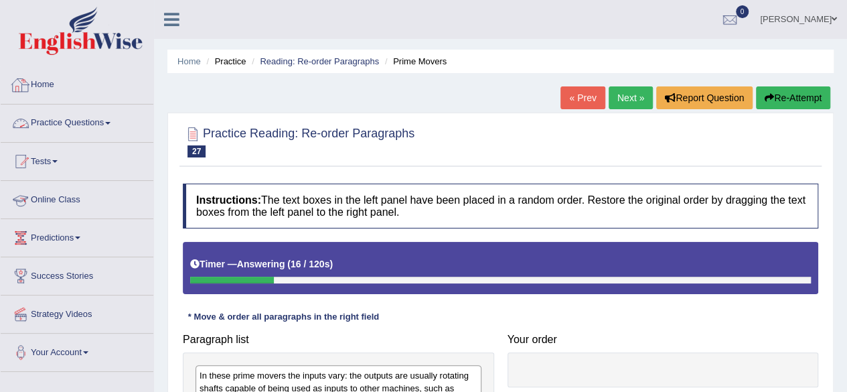
click at [96, 108] on link "Practice Questions" at bounding box center [77, 120] width 153 height 33
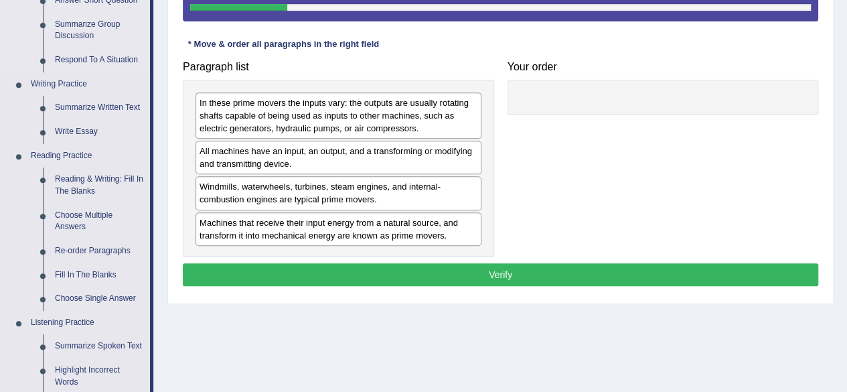
scroll to position [295, 0]
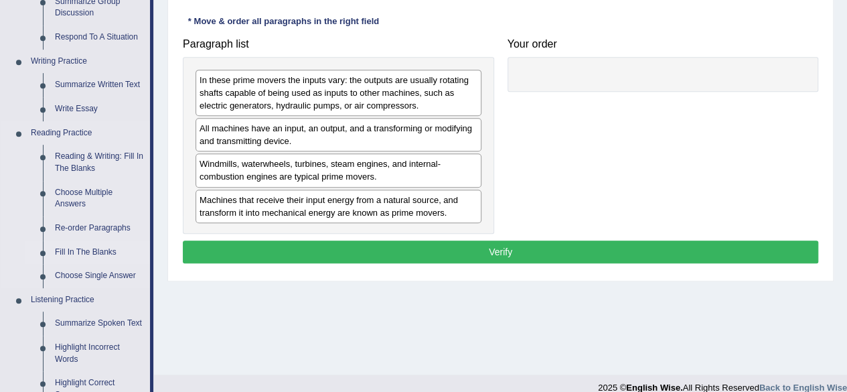
click at [84, 249] on link "Fill In The Blanks" at bounding box center [99, 252] width 101 height 24
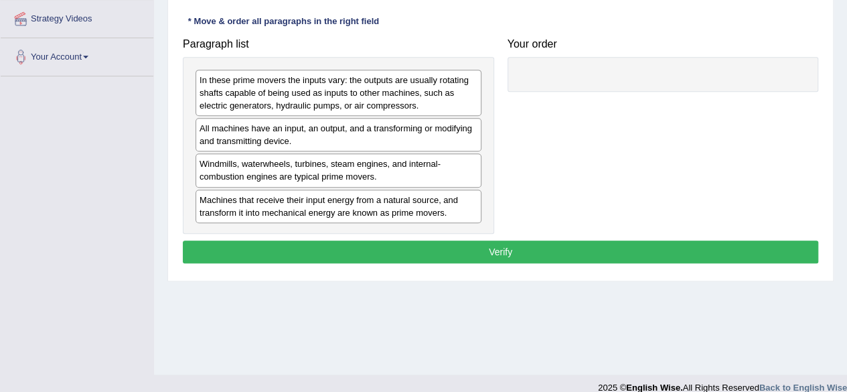
scroll to position [311, 0]
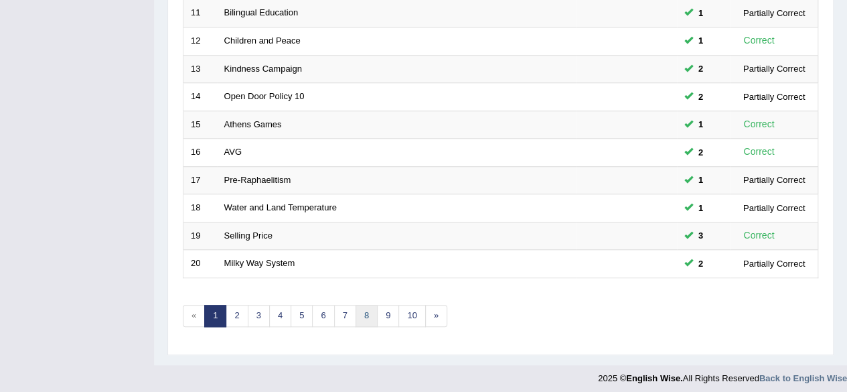
click at [362, 309] on link "8" at bounding box center [367, 316] width 22 height 22
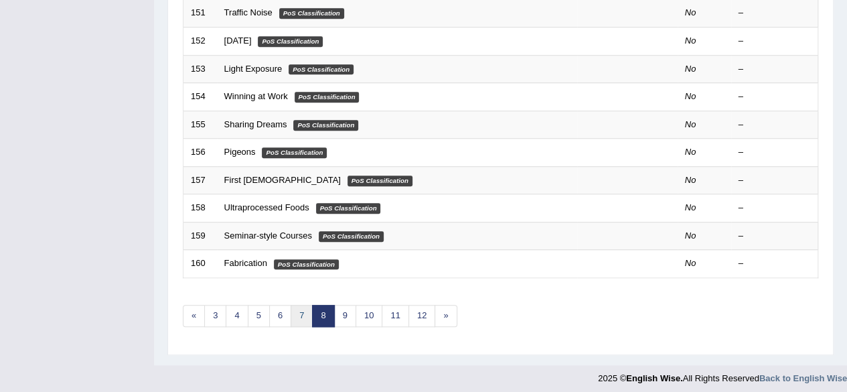
click at [293, 305] on link "7" at bounding box center [302, 316] width 22 height 22
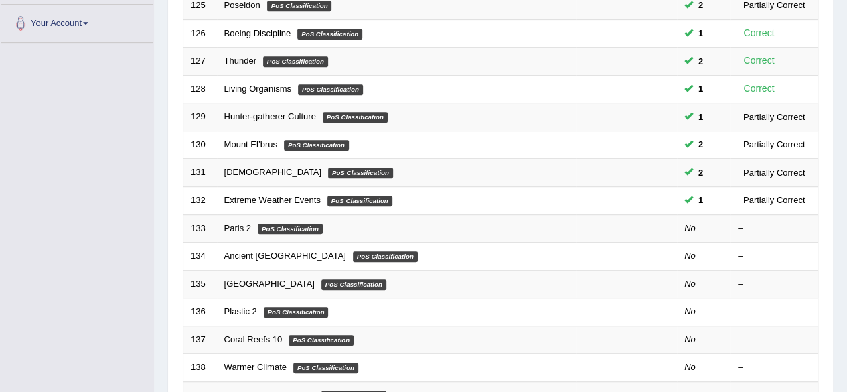
scroll to position [327, 0]
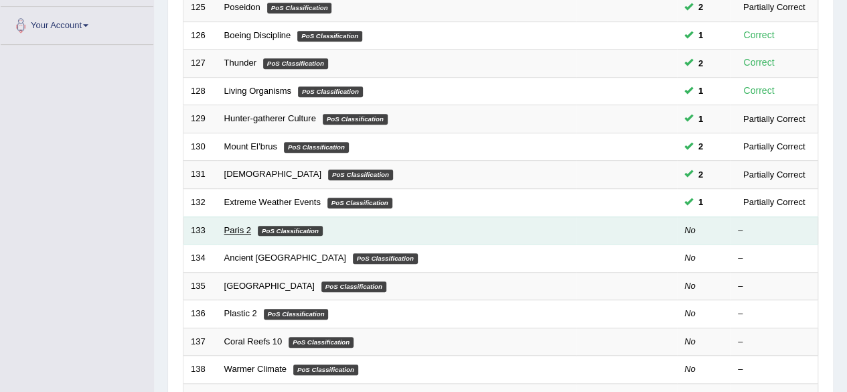
click at [237, 225] on link "Paris 2" at bounding box center [237, 230] width 27 height 10
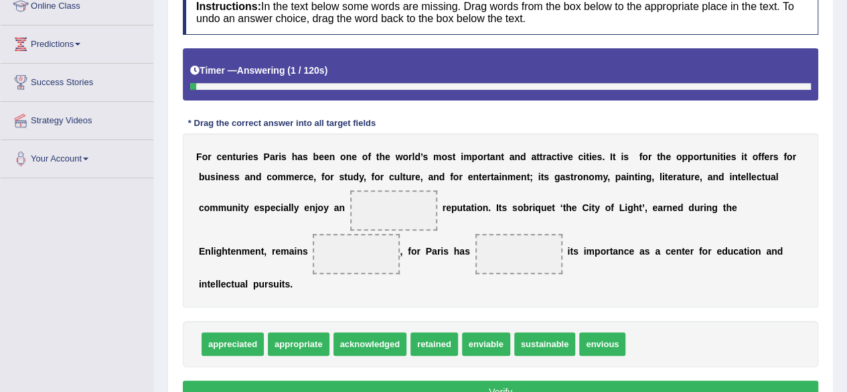
scroll to position [204, 0]
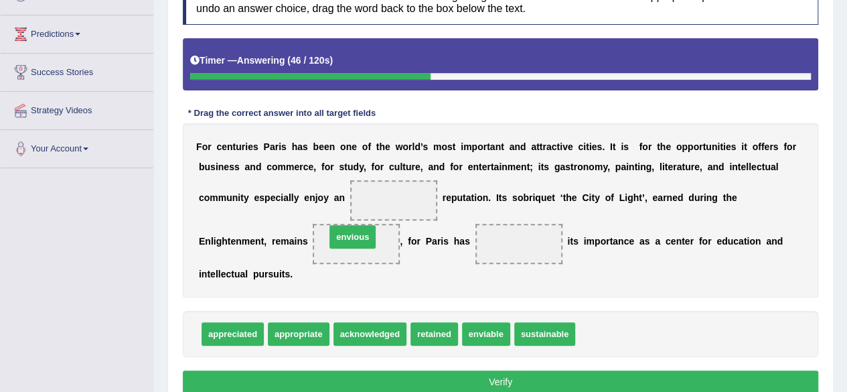
drag, startPoint x: 585, startPoint y: 336, endPoint x: 336, endPoint y: 242, distance: 266.9
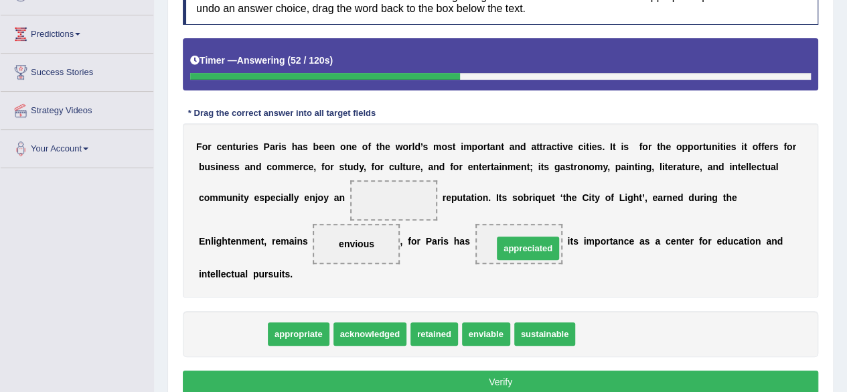
drag, startPoint x: 253, startPoint y: 330, endPoint x: 548, endPoint y: 245, distance: 307.6
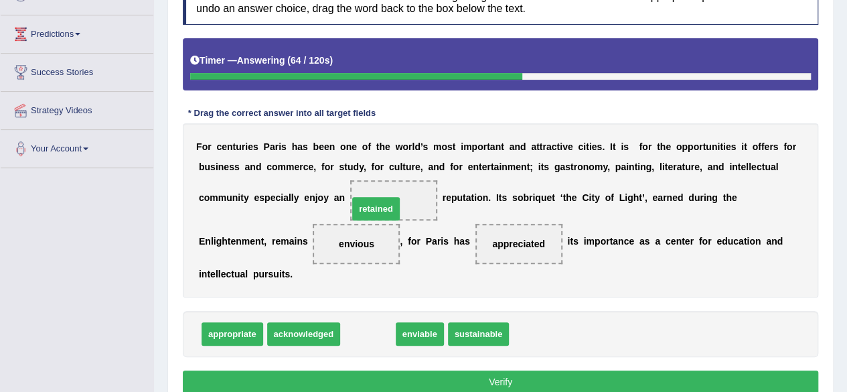
drag, startPoint x: 370, startPoint y: 328, endPoint x: 378, endPoint y: 203, distance: 125.5
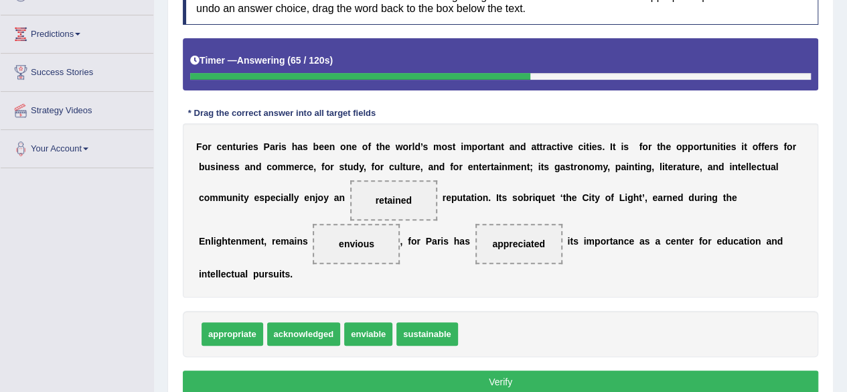
click at [357, 378] on button "Verify" at bounding box center [501, 381] width 636 height 23
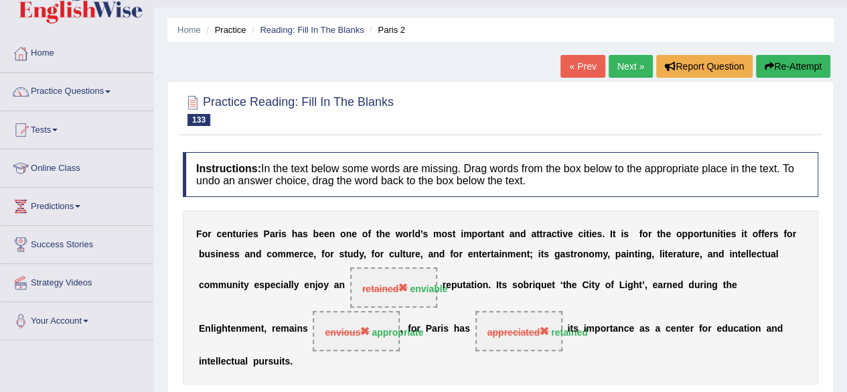
scroll to position [31, 0]
click at [798, 60] on button "Re-Attempt" at bounding box center [793, 67] width 74 height 23
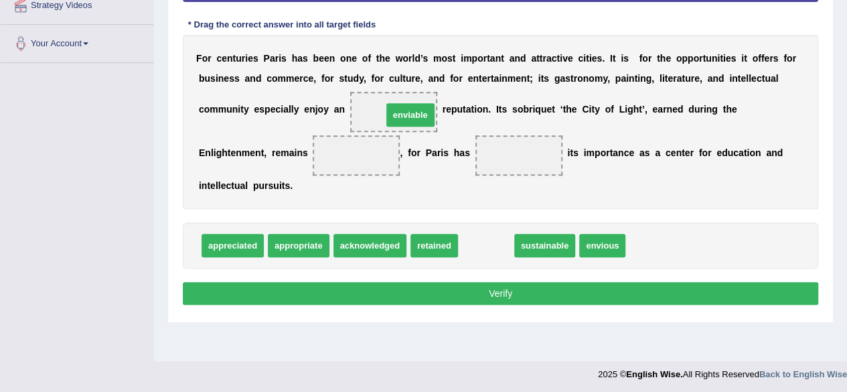
drag, startPoint x: 487, startPoint y: 243, endPoint x: 404, endPoint y: 111, distance: 156.5
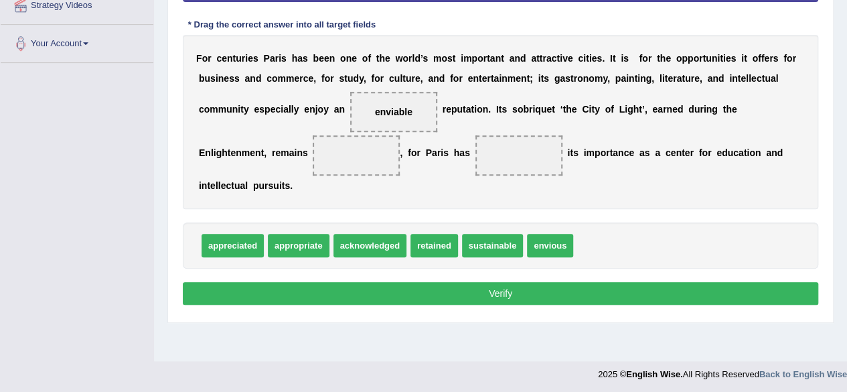
click at [362, 254] on span "acknowledged" at bounding box center [371, 245] width 74 height 23
drag, startPoint x: 495, startPoint y: 247, endPoint x: 359, endPoint y: 153, distance: 165.6
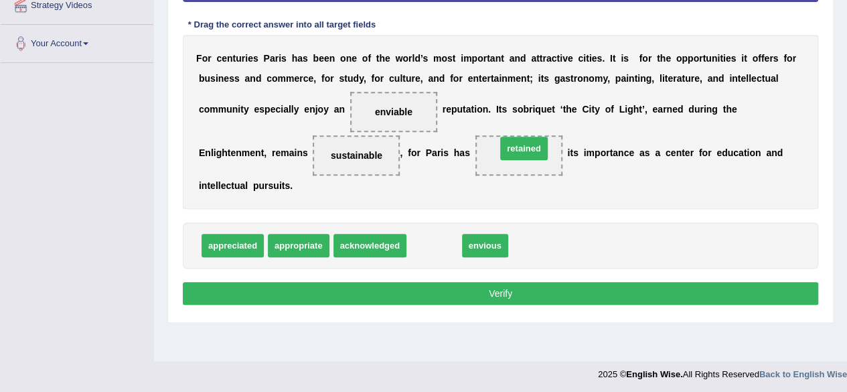
drag, startPoint x: 438, startPoint y: 246, endPoint x: 528, endPoint y: 143, distance: 136.7
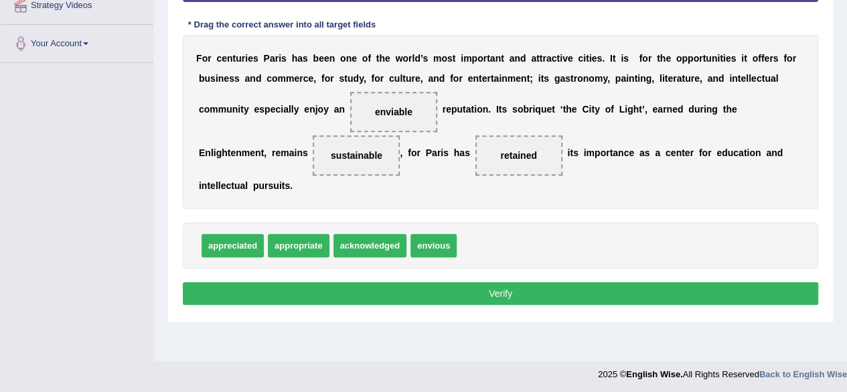
click at [413, 299] on button "Verify" at bounding box center [501, 293] width 636 height 23
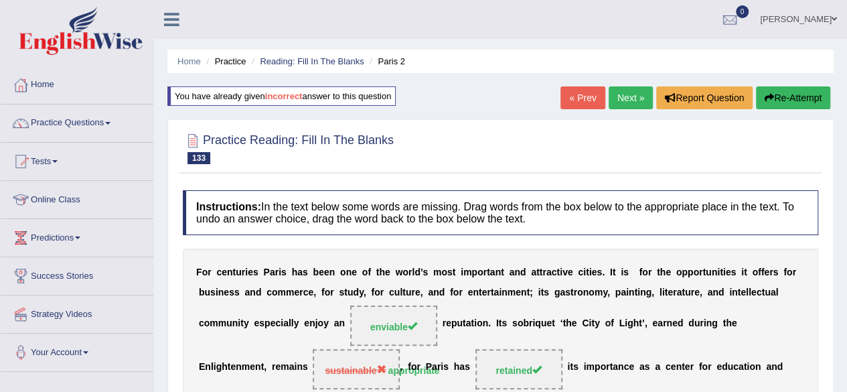
click at [630, 98] on link "Next »" at bounding box center [631, 97] width 44 height 23
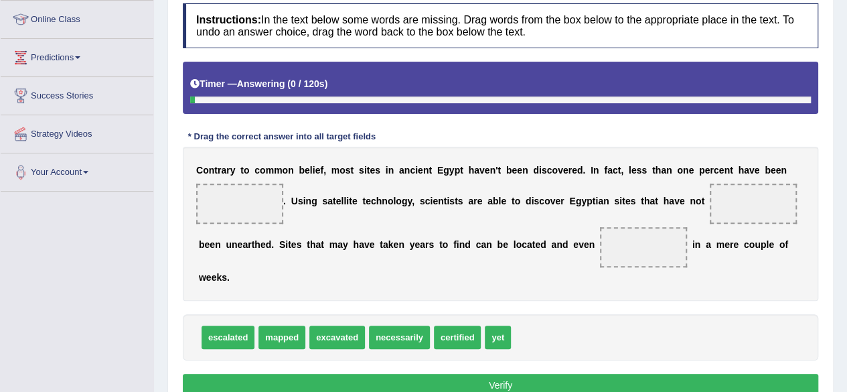
scroll to position [181, 0]
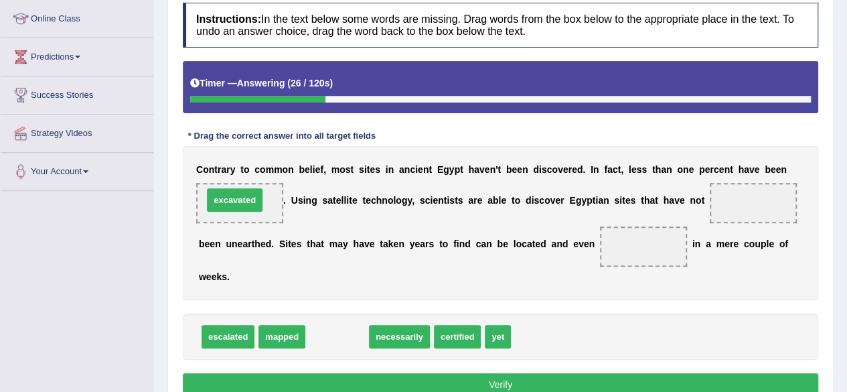
drag, startPoint x: 336, startPoint y: 338, endPoint x: 233, endPoint y: 203, distance: 169.7
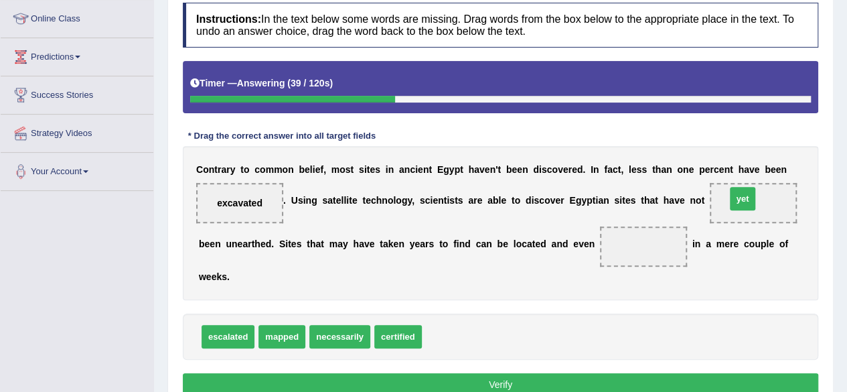
drag, startPoint x: 442, startPoint y: 337, endPoint x: 746, endPoint y: 199, distance: 334.0
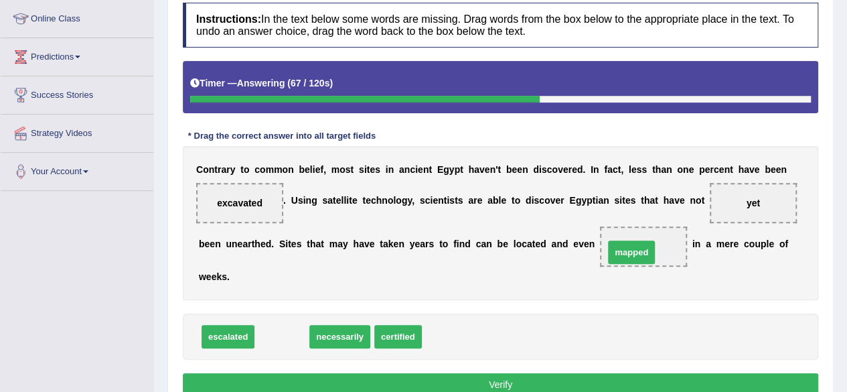
drag, startPoint x: 277, startPoint y: 338, endPoint x: 628, endPoint y: 251, distance: 361.5
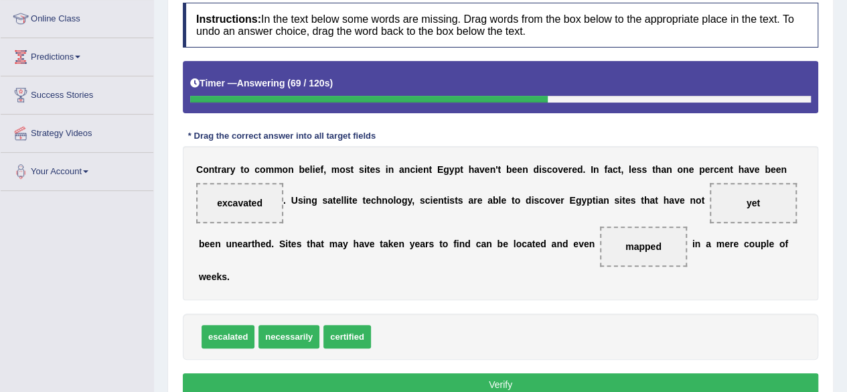
click at [328, 382] on button "Verify" at bounding box center [501, 384] width 636 height 23
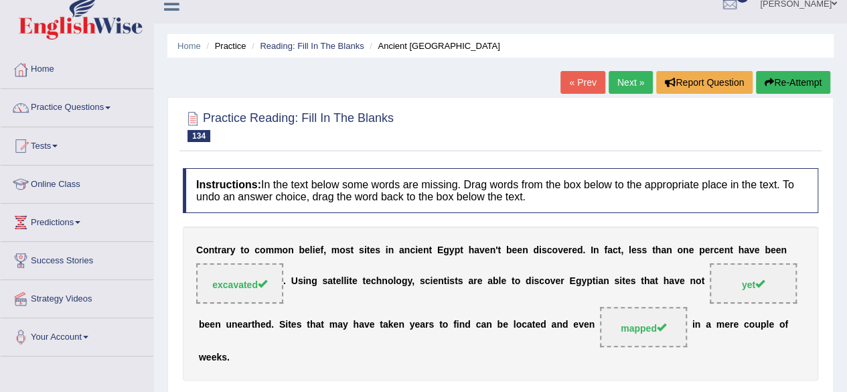
scroll to position [0, 0]
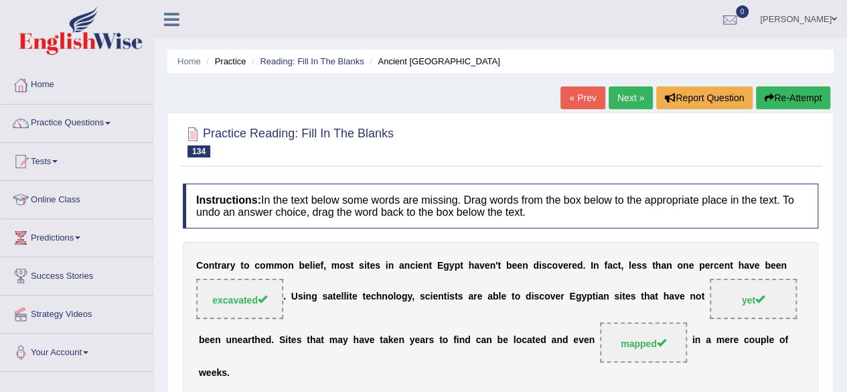
click at [618, 102] on link "Next »" at bounding box center [631, 97] width 44 height 23
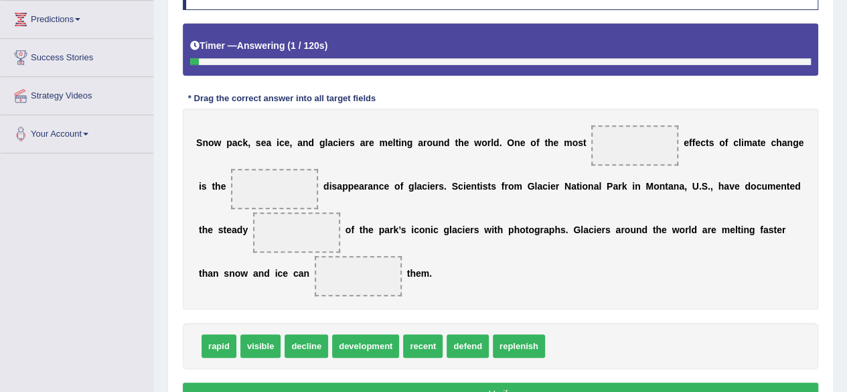
scroll to position [219, 0]
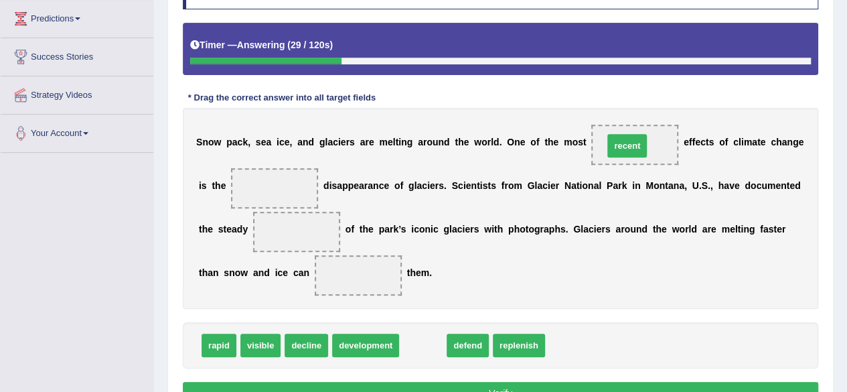
drag, startPoint x: 425, startPoint y: 348, endPoint x: 631, endPoint y: 148, distance: 286.6
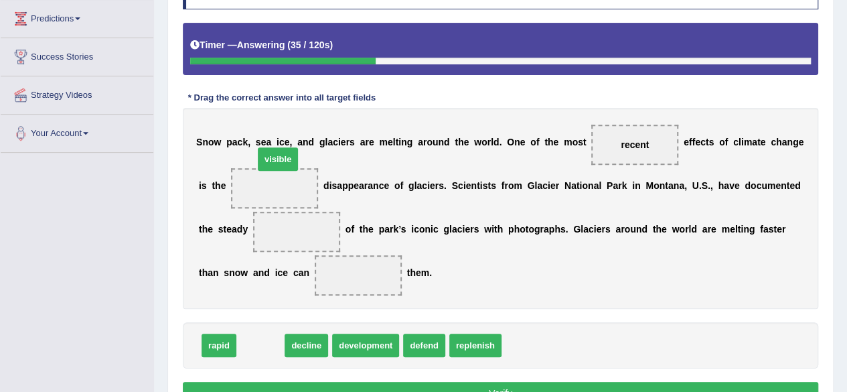
drag, startPoint x: 263, startPoint y: 352, endPoint x: 280, endPoint y: 150, distance: 202.4
click at [280, 150] on span "visible" at bounding box center [278, 158] width 40 height 23
drag, startPoint x: 255, startPoint y: 341, endPoint x: 273, endPoint y: 188, distance: 154.5
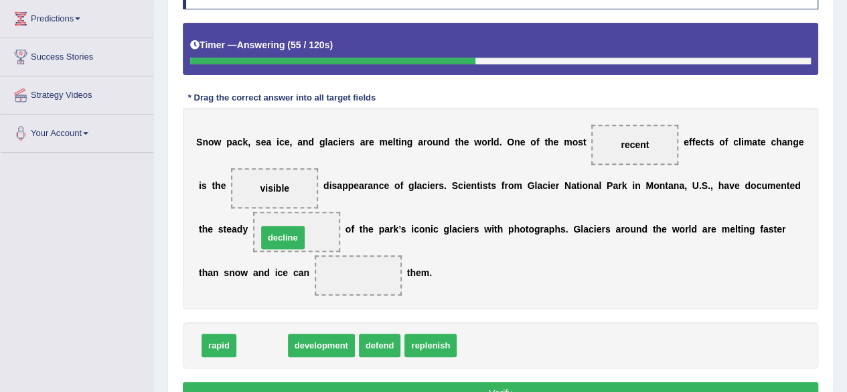
drag, startPoint x: 265, startPoint y: 347, endPoint x: 286, endPoint y: 239, distance: 109.8
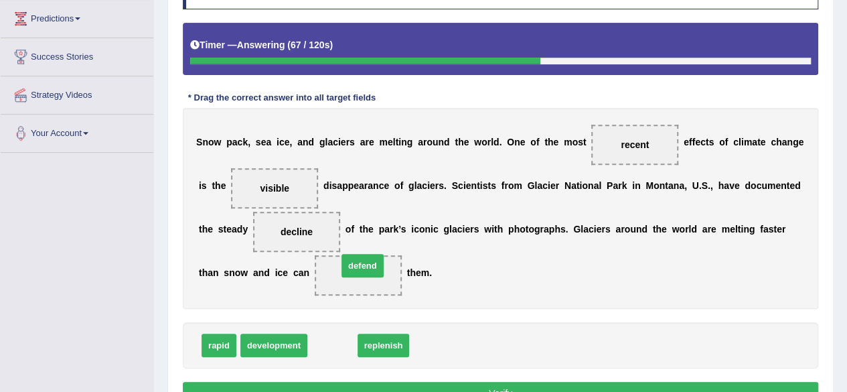
drag, startPoint x: 340, startPoint y: 342, endPoint x: 375, endPoint y: 273, distance: 77.9
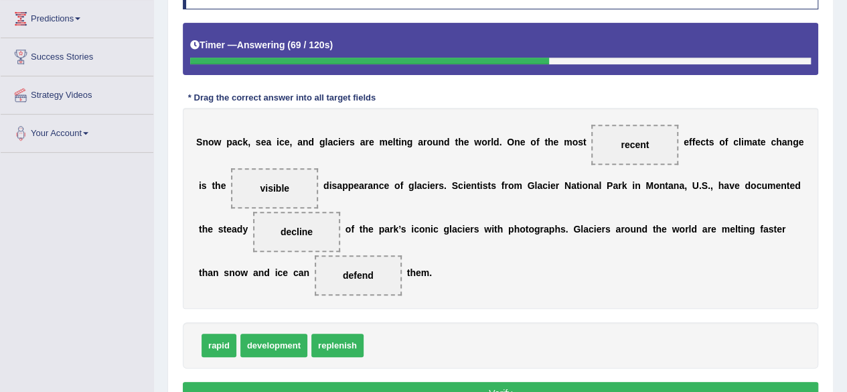
click at [334, 383] on button "Verify" at bounding box center [501, 393] width 636 height 23
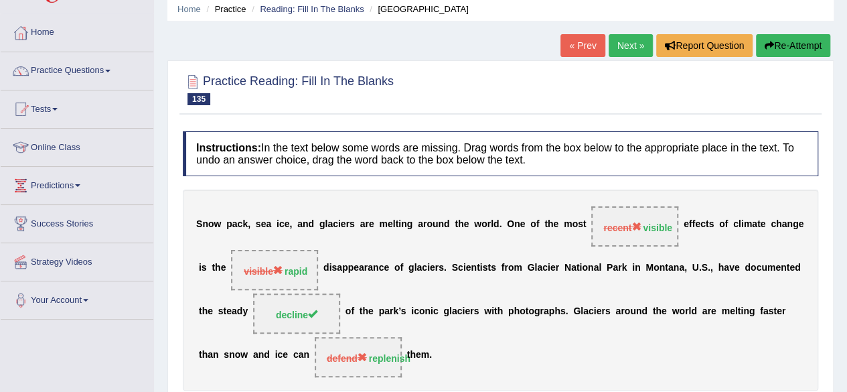
scroll to position [52, 0]
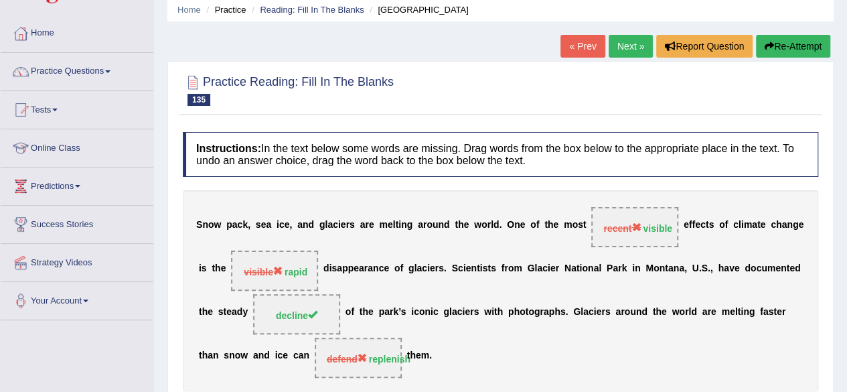
click at [805, 47] on button "Re-Attempt" at bounding box center [793, 46] width 74 height 23
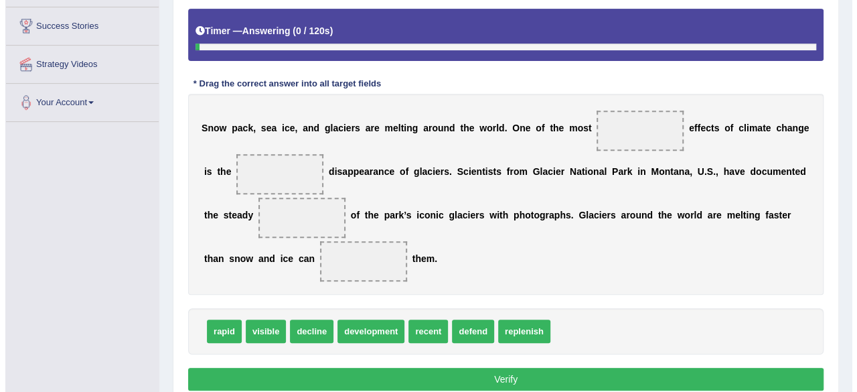
scroll to position [251, 0]
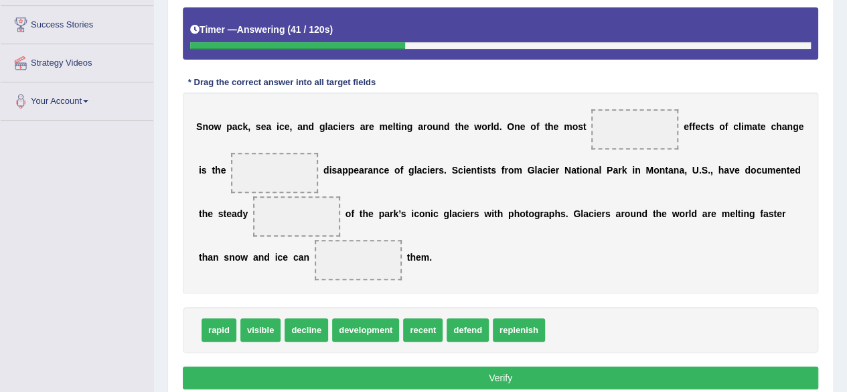
click at [527, 275] on div "S n o w p a c k , s e a i c e , a n d g l a c i e r s a r e m e l t i n g a r o…" at bounding box center [501, 192] width 636 height 201
click at [585, 253] on div "S n o w p a c k , s e a i c e , a n d g l a c i e r s a r e m e l t i n g a r o…" at bounding box center [501, 192] width 636 height 201
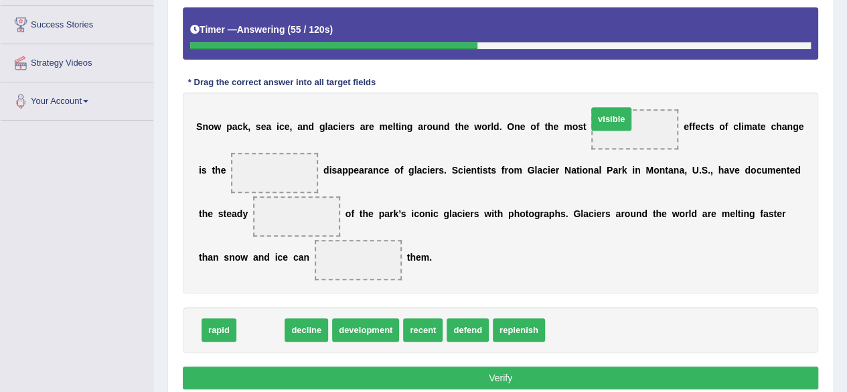
drag, startPoint x: 265, startPoint y: 327, endPoint x: 636, endPoint y: 121, distance: 424.3
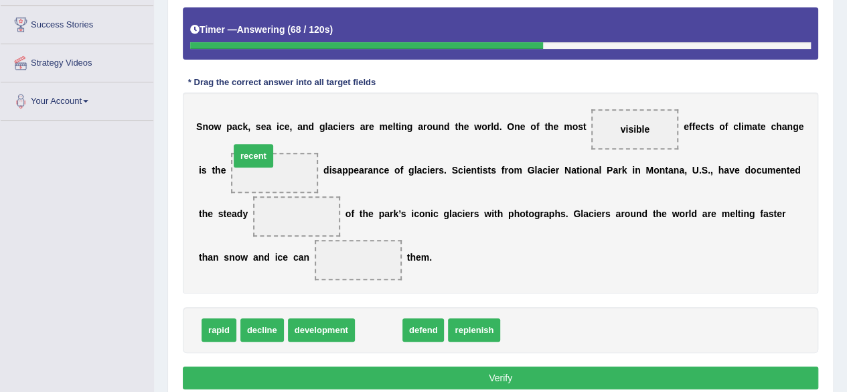
drag, startPoint x: 387, startPoint y: 330, endPoint x: 262, endPoint y: 157, distance: 214.0
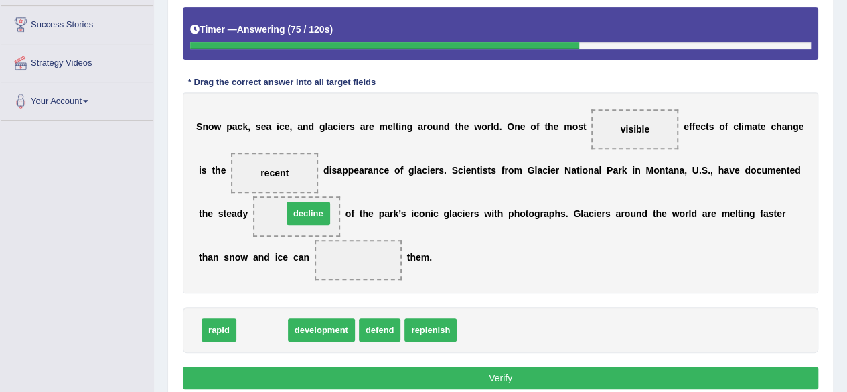
drag, startPoint x: 268, startPoint y: 328, endPoint x: 314, endPoint y: 211, distance: 126.0
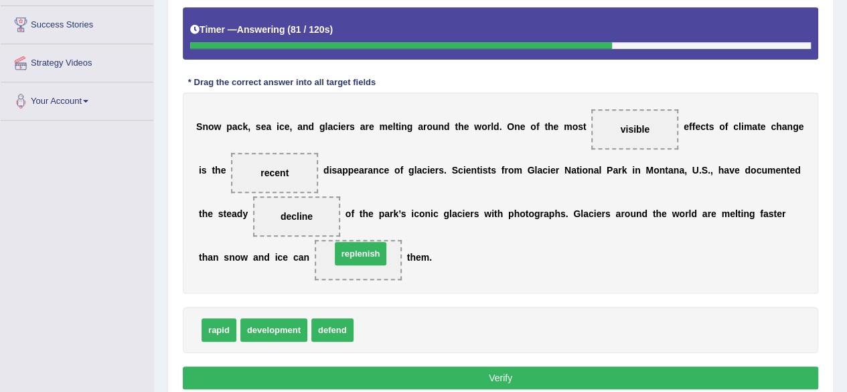
drag, startPoint x: 389, startPoint y: 326, endPoint x: 366, endPoint y: 250, distance: 79.7
click at [354, 377] on button "Verify" at bounding box center [501, 377] width 636 height 23
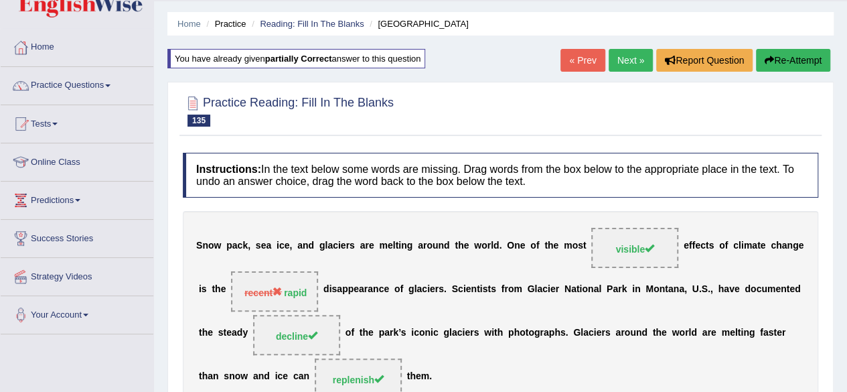
scroll to position [0, 0]
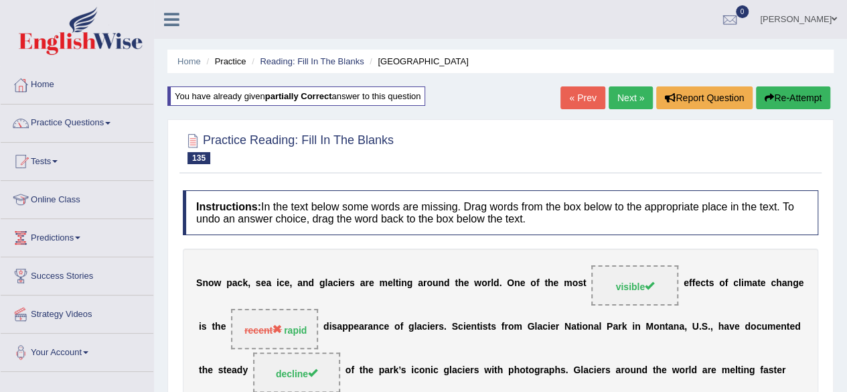
click at [620, 93] on link "Next »" at bounding box center [631, 97] width 44 height 23
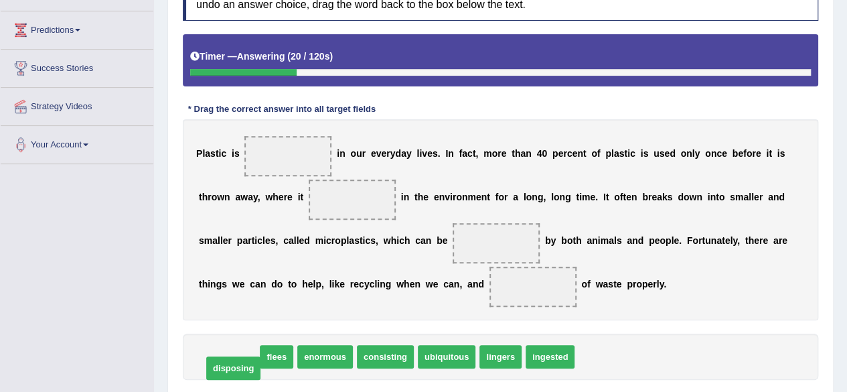
drag, startPoint x: 218, startPoint y: 357, endPoint x: 222, endPoint y: 368, distance: 12.1
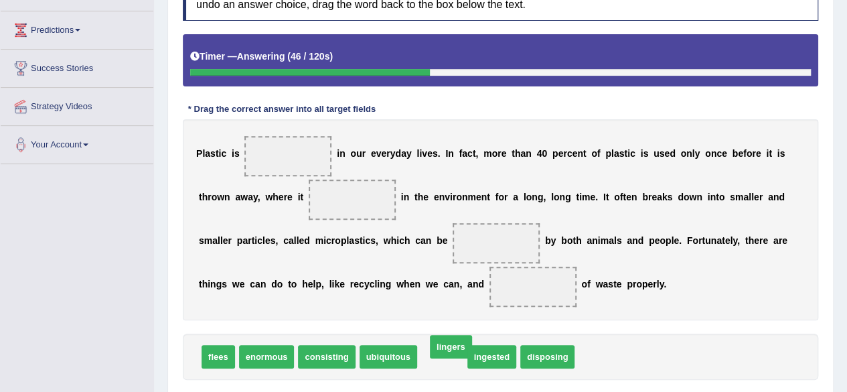
drag, startPoint x: 439, startPoint y: 357, endPoint x: 447, endPoint y: 353, distance: 9.6
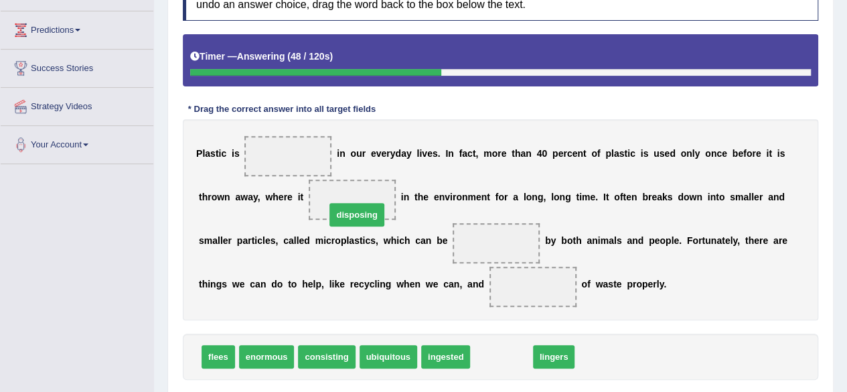
drag, startPoint x: 505, startPoint y: 360, endPoint x: 360, endPoint y: 218, distance: 203.7
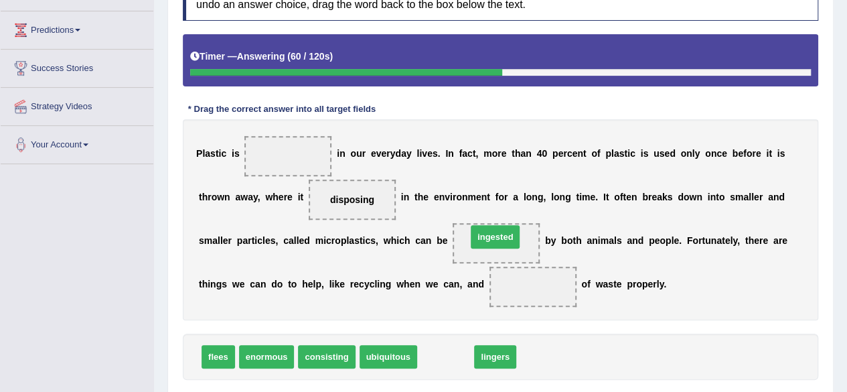
drag, startPoint x: 449, startPoint y: 359, endPoint x: 502, endPoint y: 245, distance: 126.5
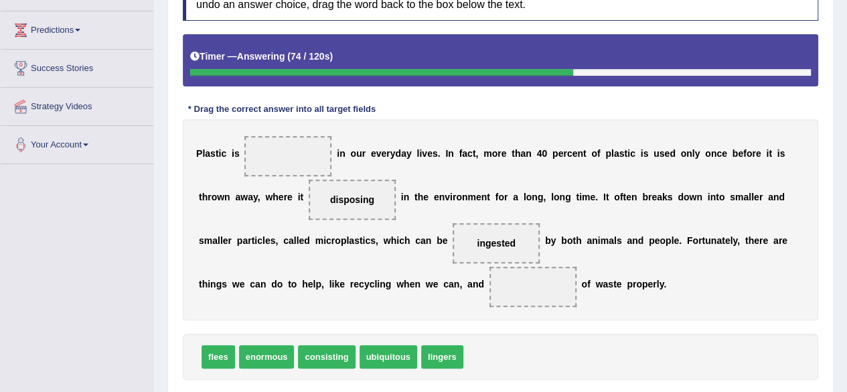
drag, startPoint x: 347, startPoint y: 203, endPoint x: 358, endPoint y: 203, distance: 10.7
click at [358, 203] on span "disposing" at bounding box center [352, 200] width 87 height 40
drag, startPoint x: 358, startPoint y: 203, endPoint x: 565, endPoint y: 291, distance: 225.1
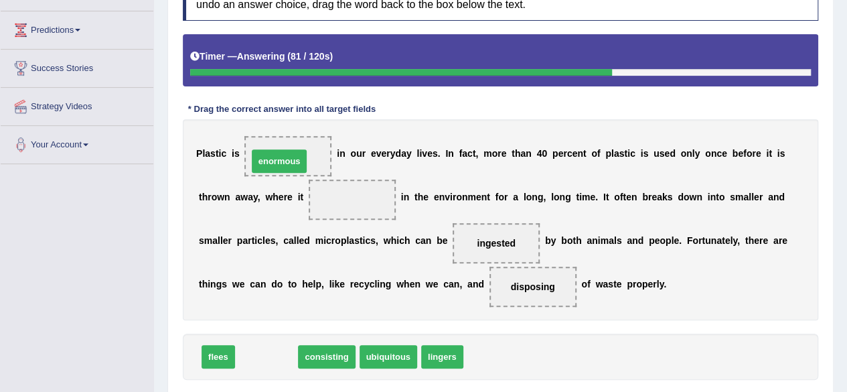
drag, startPoint x: 273, startPoint y: 356, endPoint x: 286, endPoint y: 160, distance: 196.0
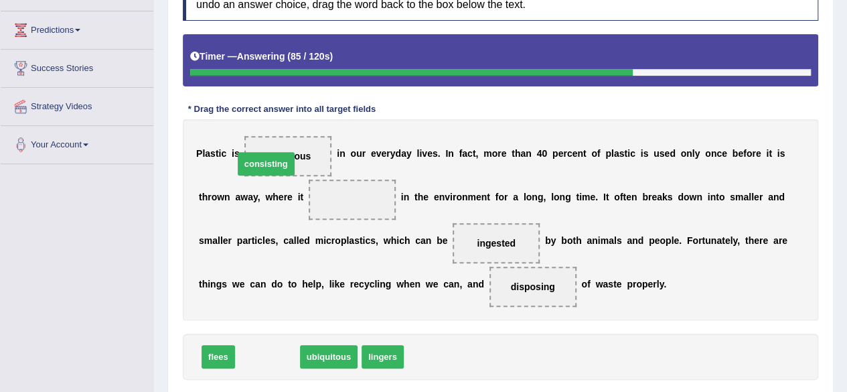
drag, startPoint x: 268, startPoint y: 357, endPoint x: 268, endPoint y: 164, distance: 192.9
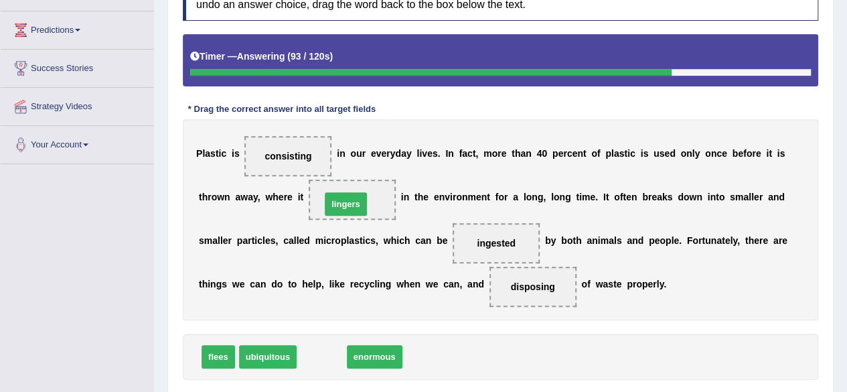
drag, startPoint x: 324, startPoint y: 355, endPoint x: 348, endPoint y: 202, distance: 155.3
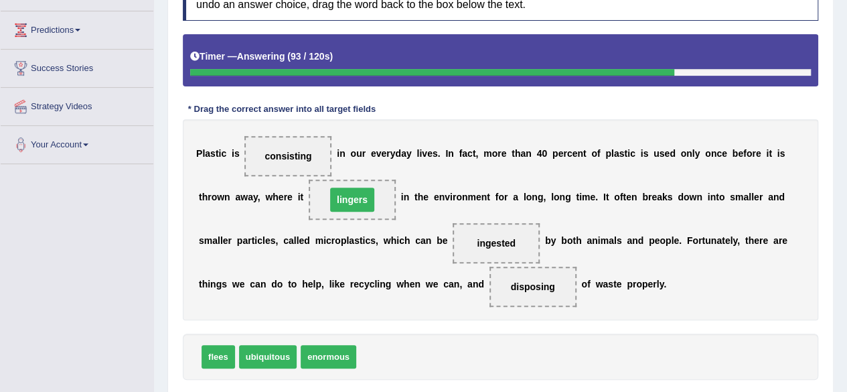
scroll to position [311, 0]
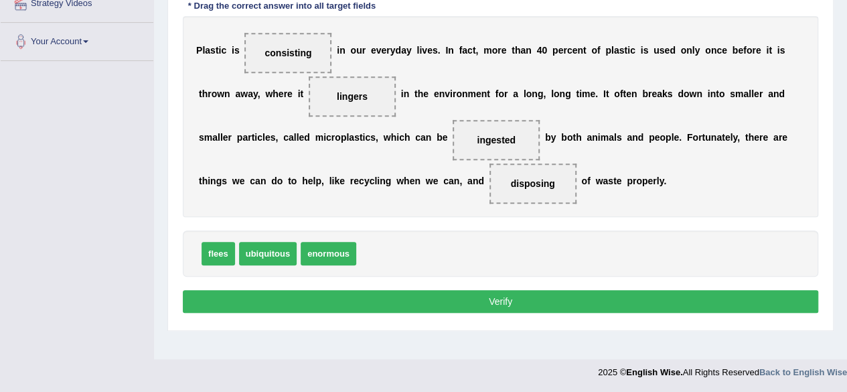
click at [347, 301] on button "Verify" at bounding box center [501, 301] width 636 height 23
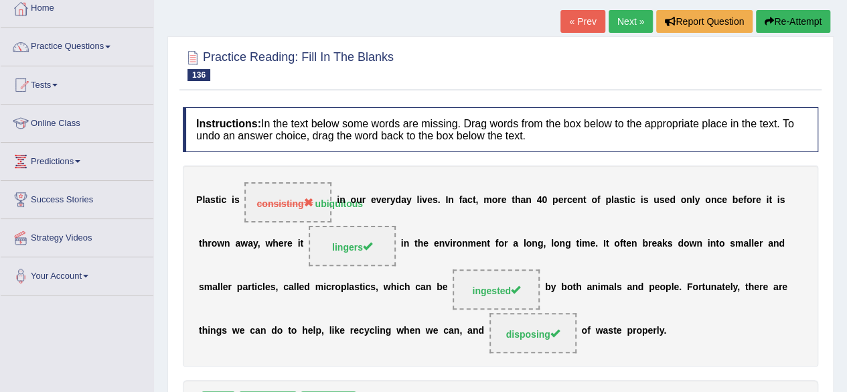
scroll to position [76, 0]
click at [629, 30] on link "Next »" at bounding box center [631, 21] width 44 height 23
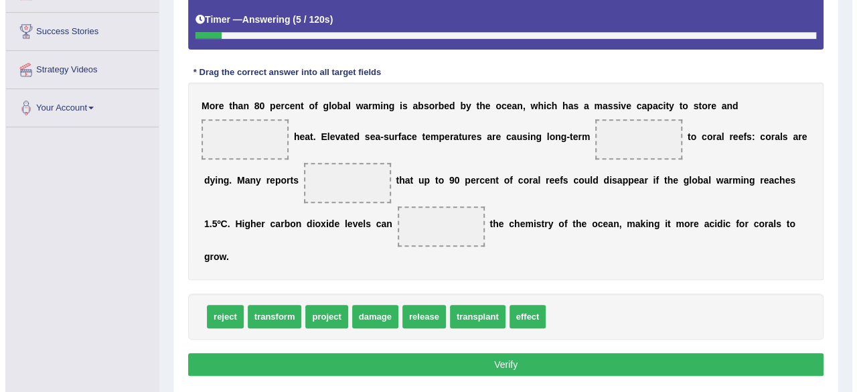
scroll to position [245, 0]
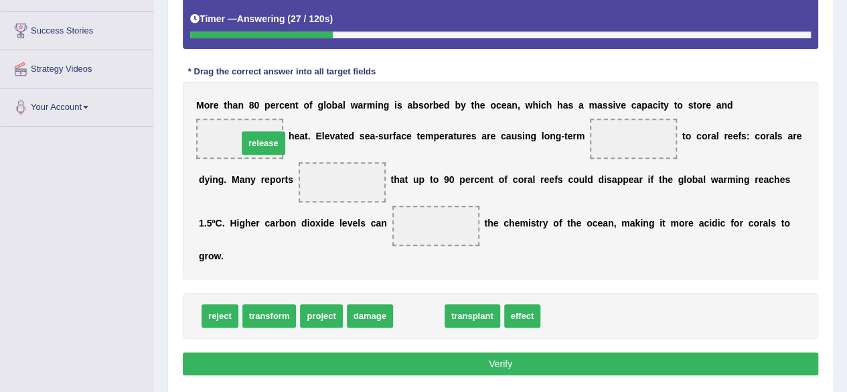
drag, startPoint x: 416, startPoint y: 322, endPoint x: 259, endPoint y: 143, distance: 237.8
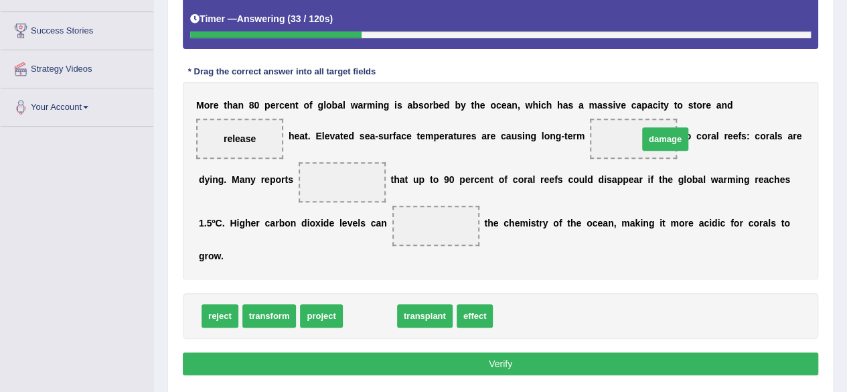
drag, startPoint x: 368, startPoint y: 309, endPoint x: 632, endPoint y: 134, distance: 316.6
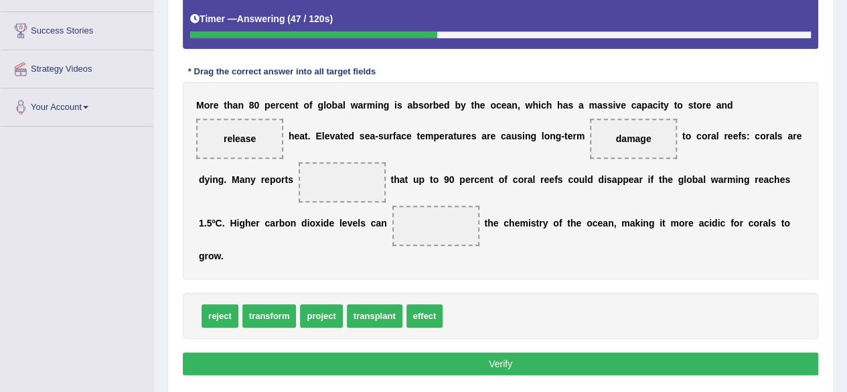
click at [237, 139] on span "release" at bounding box center [240, 138] width 32 height 11
drag, startPoint x: 237, startPoint y: 139, endPoint x: 363, endPoint y: 191, distance: 136.3
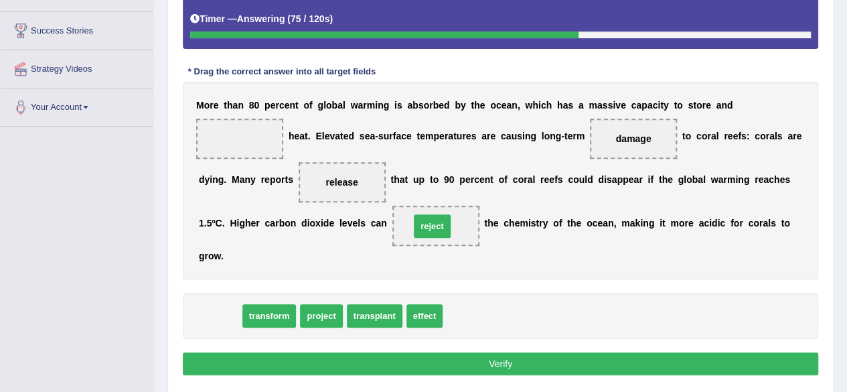
drag, startPoint x: 225, startPoint y: 317, endPoint x: 437, endPoint y: 229, distance: 229.8
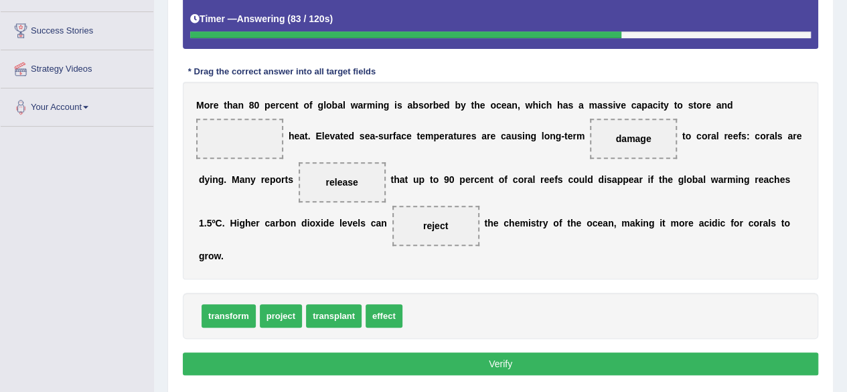
drag, startPoint x: 226, startPoint y: 312, endPoint x: 221, endPoint y: 141, distance: 170.9
click at [358, 356] on button "Verify" at bounding box center [501, 363] width 636 height 23
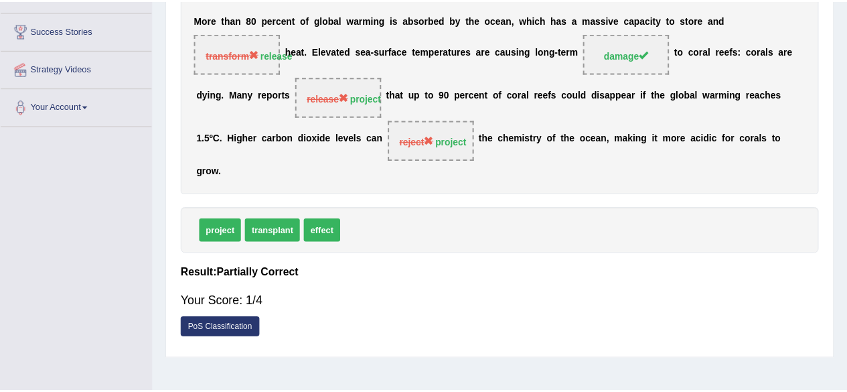
scroll to position [0, 0]
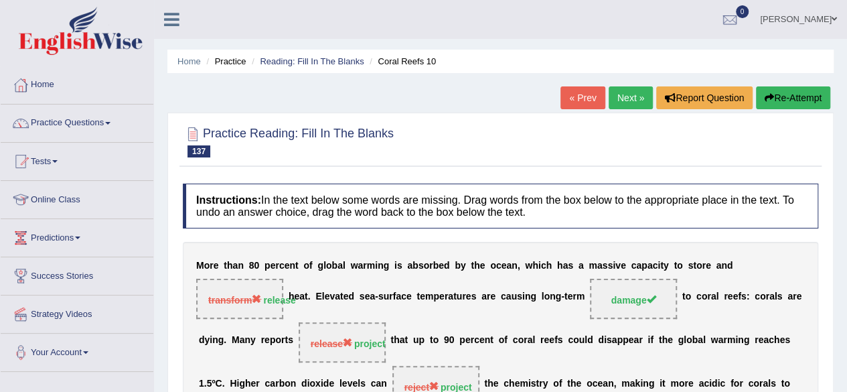
click at [767, 94] on icon "button" at bounding box center [769, 97] width 9 height 9
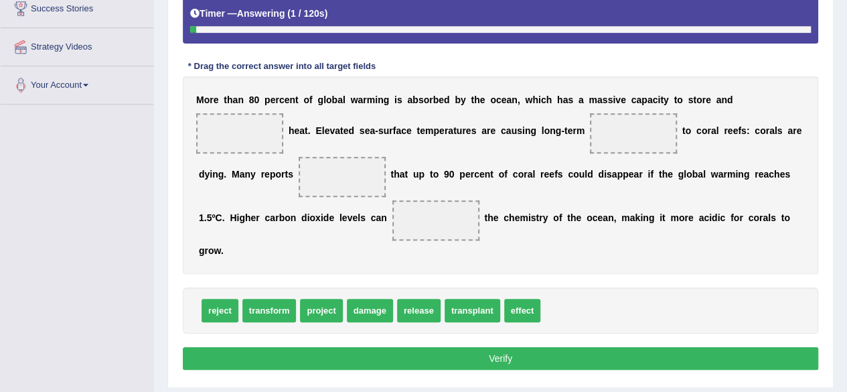
scroll to position [269, 0]
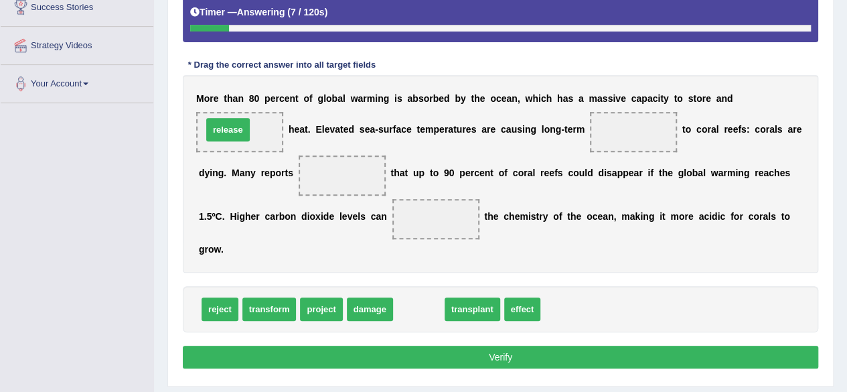
drag, startPoint x: 419, startPoint y: 305, endPoint x: 235, endPoint y: 140, distance: 247.6
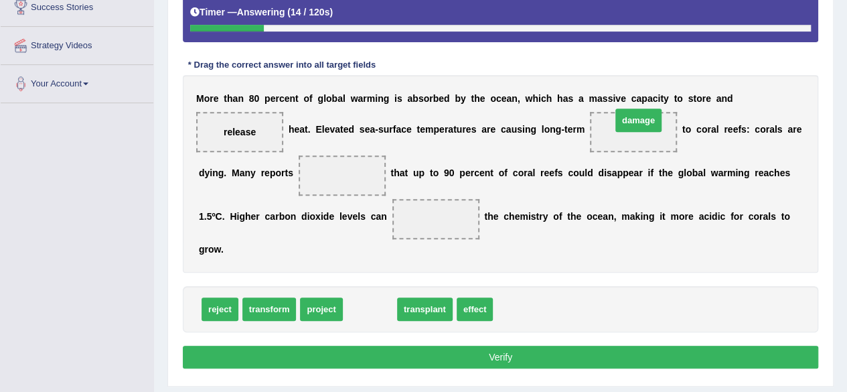
drag, startPoint x: 363, startPoint y: 296, endPoint x: 632, endPoint y: 125, distance: 318.7
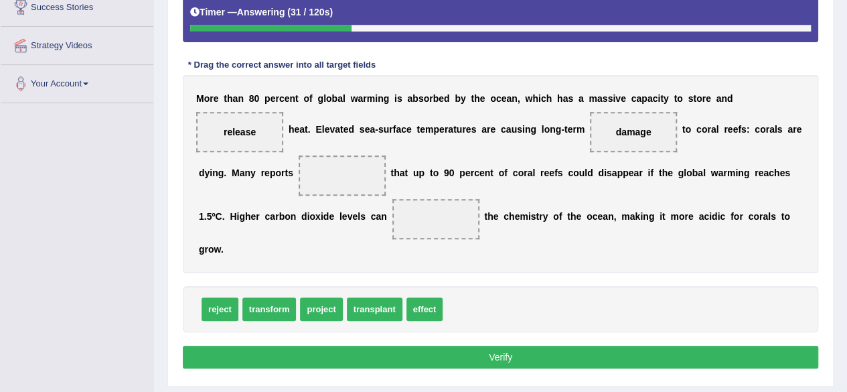
drag, startPoint x: 380, startPoint y: 314, endPoint x: 417, endPoint y: 324, distance: 38.7
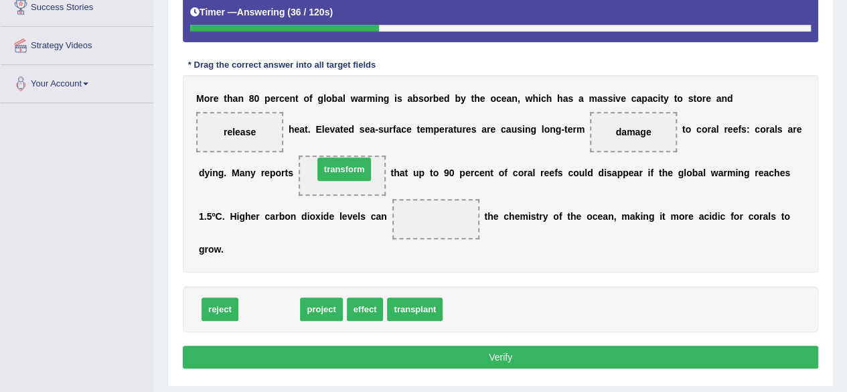
drag, startPoint x: 276, startPoint y: 306, endPoint x: 352, endPoint y: 172, distance: 154.2
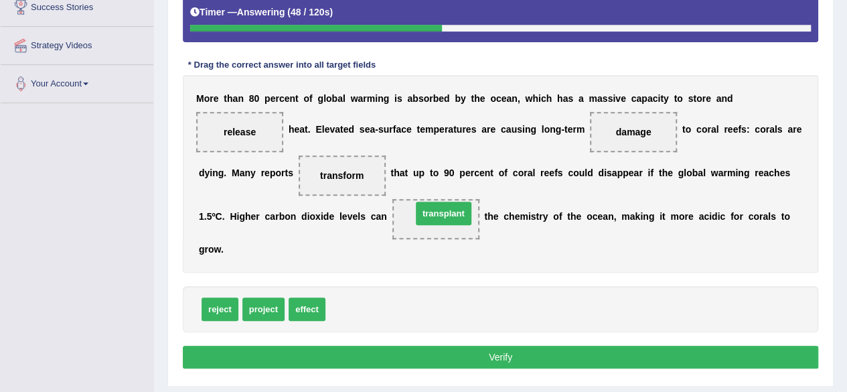
drag, startPoint x: 345, startPoint y: 306, endPoint x: 431, endPoint y: 211, distance: 128.5
click at [394, 357] on button "Verify" at bounding box center [501, 357] width 636 height 23
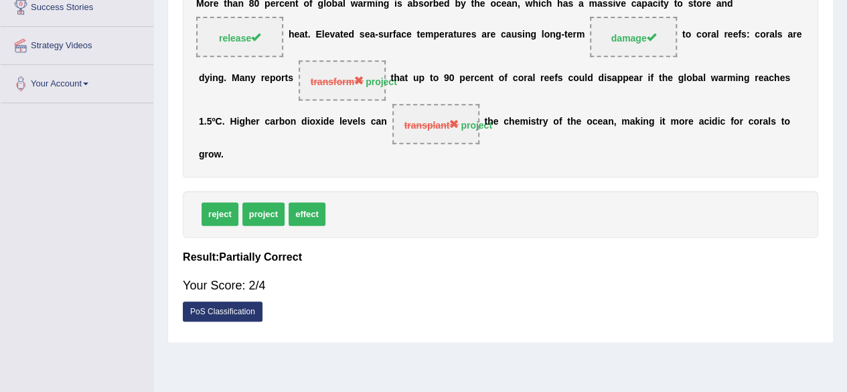
drag, startPoint x: 394, startPoint y: 357, endPoint x: 437, endPoint y: 423, distance: 79.0
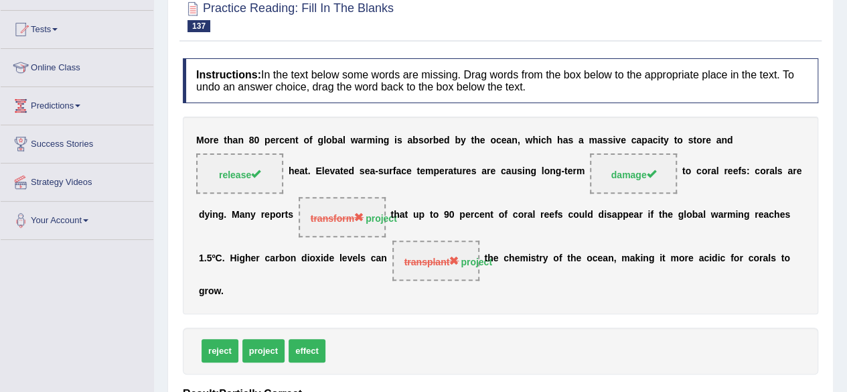
scroll to position [0, 0]
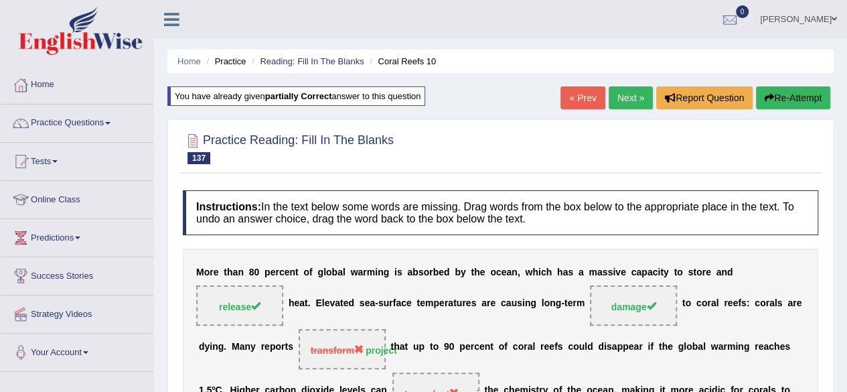
click at [630, 97] on link "Next »" at bounding box center [631, 97] width 44 height 23
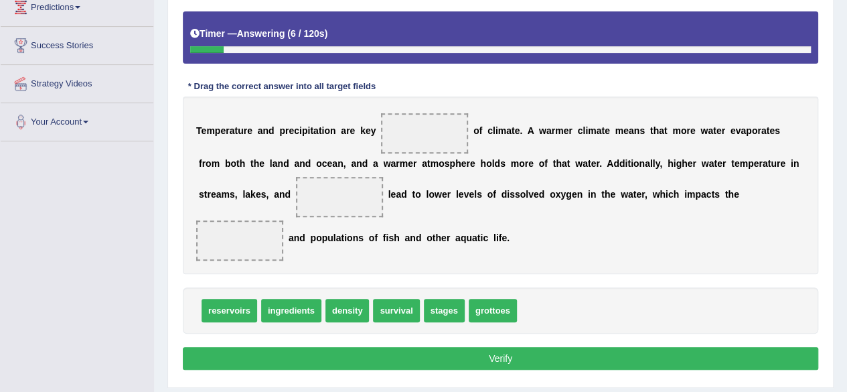
click at [234, 310] on span "reservoirs" at bounding box center [230, 310] width 56 height 23
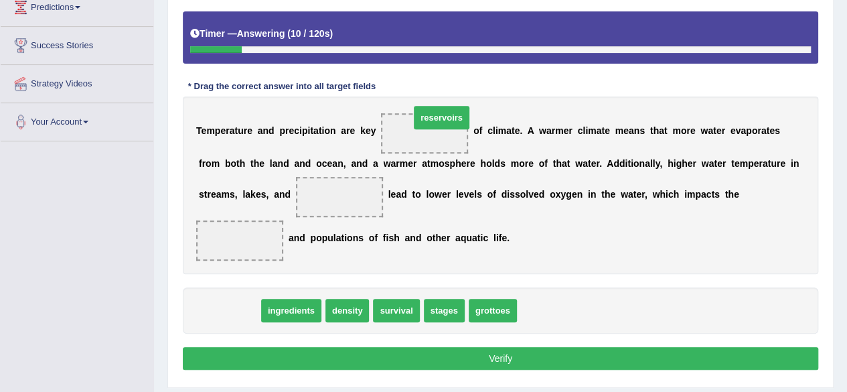
drag, startPoint x: 234, startPoint y: 310, endPoint x: 447, endPoint y: 120, distance: 285.1
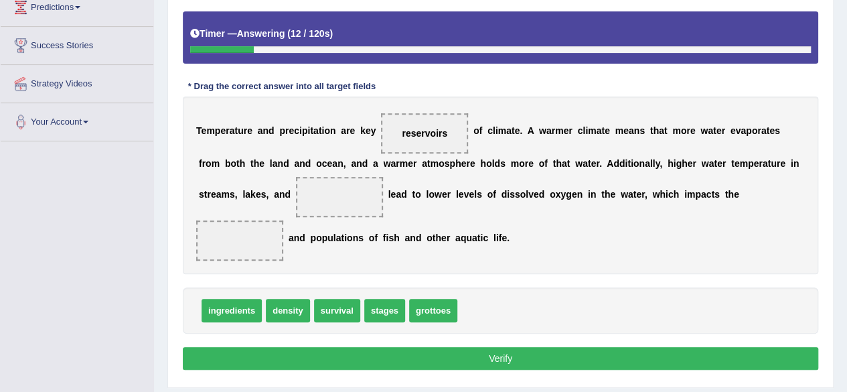
drag, startPoint x: 506, startPoint y: 145, endPoint x: 298, endPoint y: 213, distance: 219.0
click at [298, 213] on div "T e m p e r a t u r e a n d p r e c i p i t a t i o n a r e k e y reservoirs o …" at bounding box center [501, 185] width 636 height 178
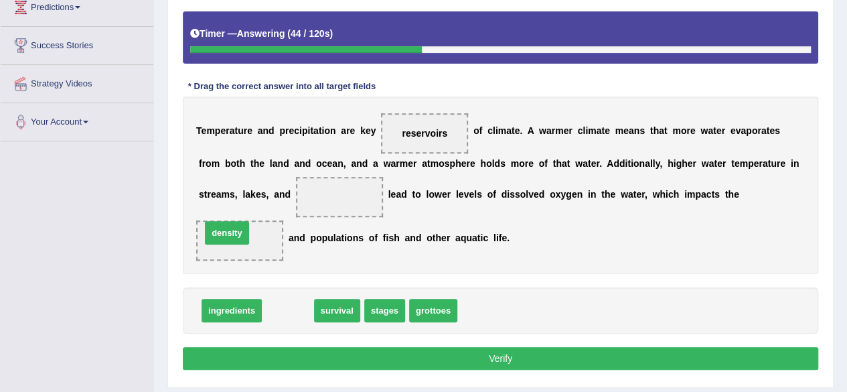
drag, startPoint x: 277, startPoint y: 303, endPoint x: 216, endPoint y: 225, distance: 98.8
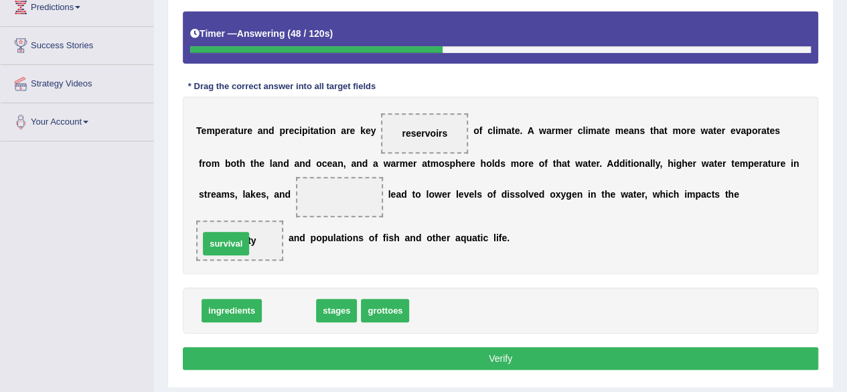
drag, startPoint x: 286, startPoint y: 313, endPoint x: 232, endPoint y: 243, distance: 87.9
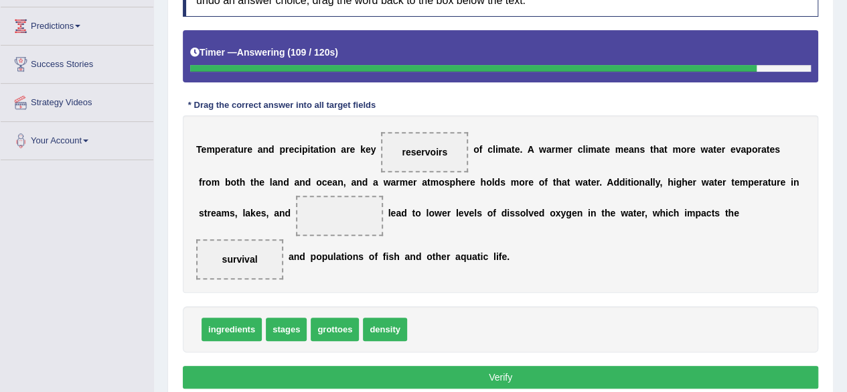
scroll to position [214, 0]
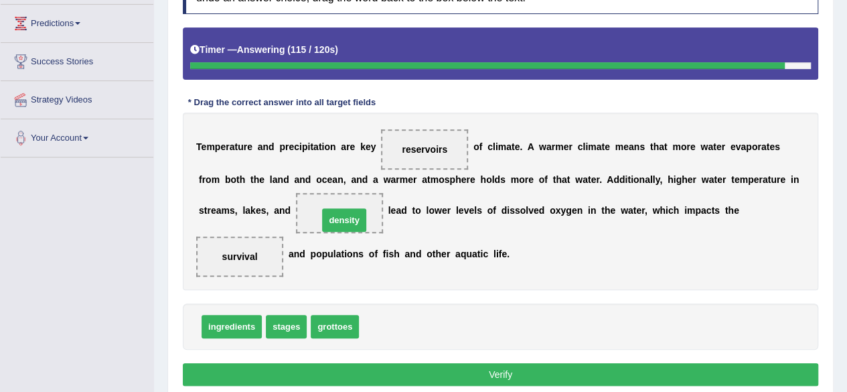
drag, startPoint x: 385, startPoint y: 323, endPoint x: 345, endPoint y: 208, distance: 121.4
click at [364, 377] on button "Verify" at bounding box center [501, 374] width 636 height 23
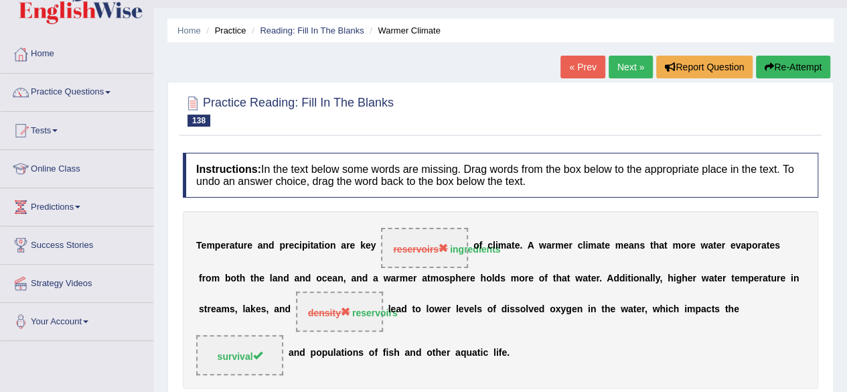
scroll to position [0, 0]
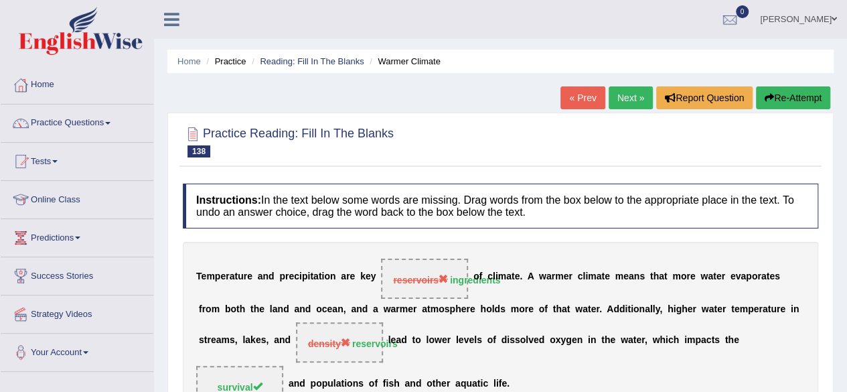
click at [785, 100] on button "Re-Attempt" at bounding box center [793, 97] width 74 height 23
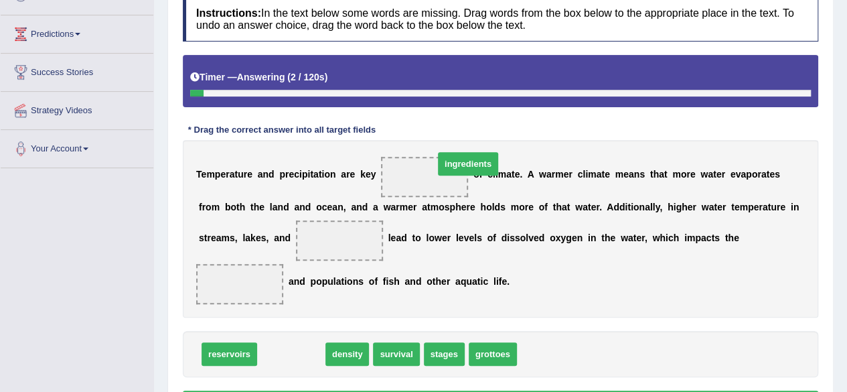
drag, startPoint x: 289, startPoint y: 350, endPoint x: 433, endPoint y: 176, distance: 226.1
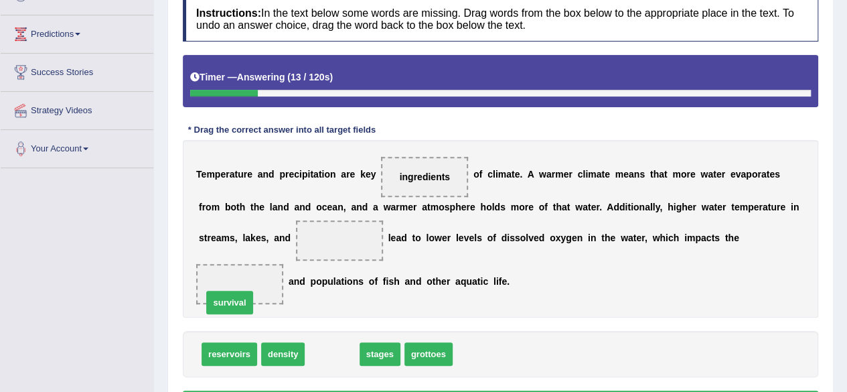
drag, startPoint x: 341, startPoint y: 345, endPoint x: 243, endPoint y: 289, distance: 112.8
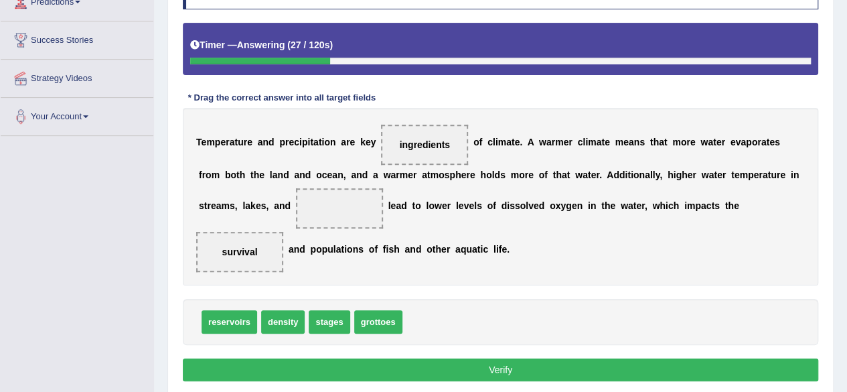
scroll to position [244, 0]
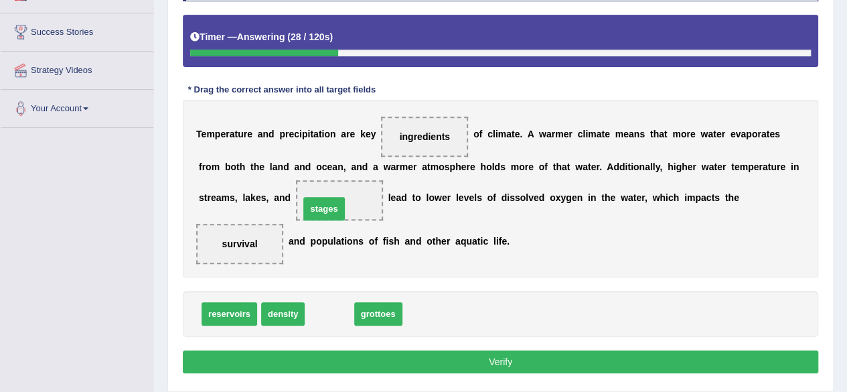
drag, startPoint x: 316, startPoint y: 311, endPoint x: 311, endPoint y: 205, distance: 106.0
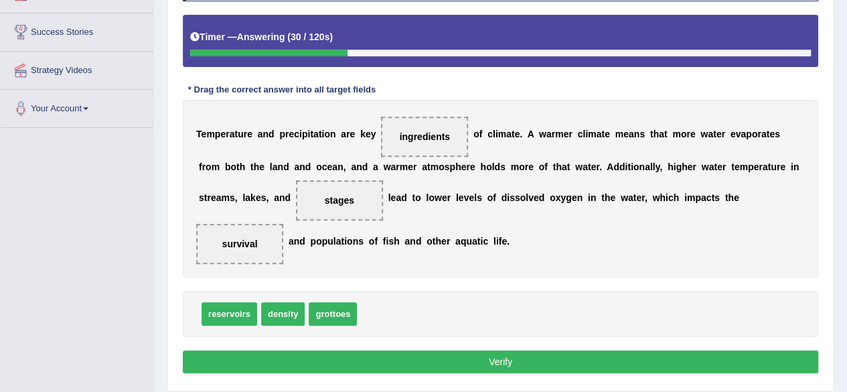
click at [354, 364] on button "Verify" at bounding box center [501, 361] width 636 height 23
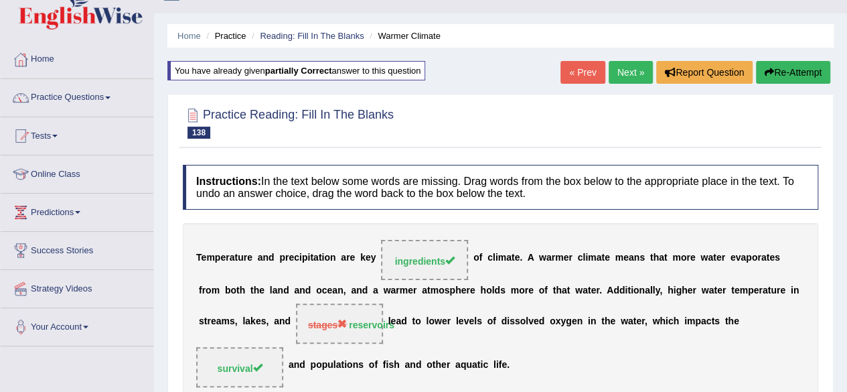
scroll to position [0, 0]
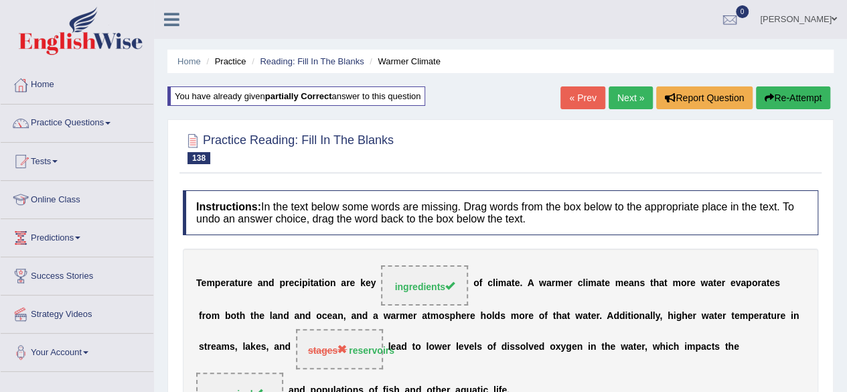
click at [620, 102] on link "Next »" at bounding box center [631, 97] width 44 height 23
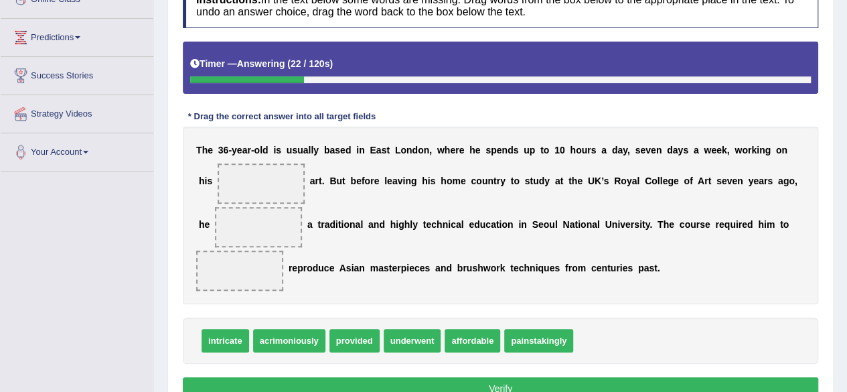
scroll to position [202, 0]
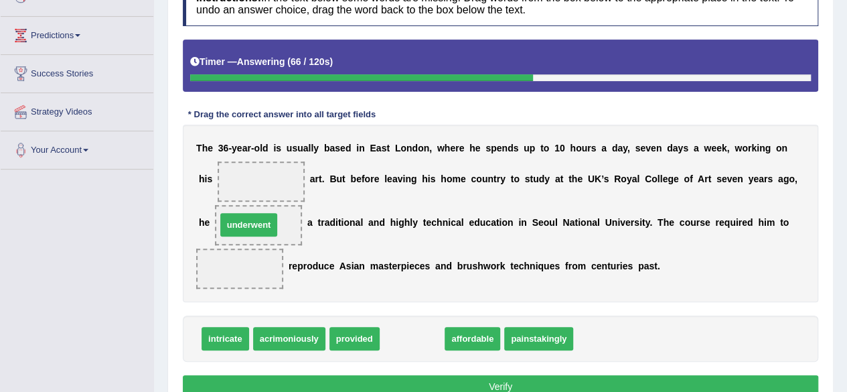
drag, startPoint x: 419, startPoint y: 341, endPoint x: 255, endPoint y: 227, distance: 199.2
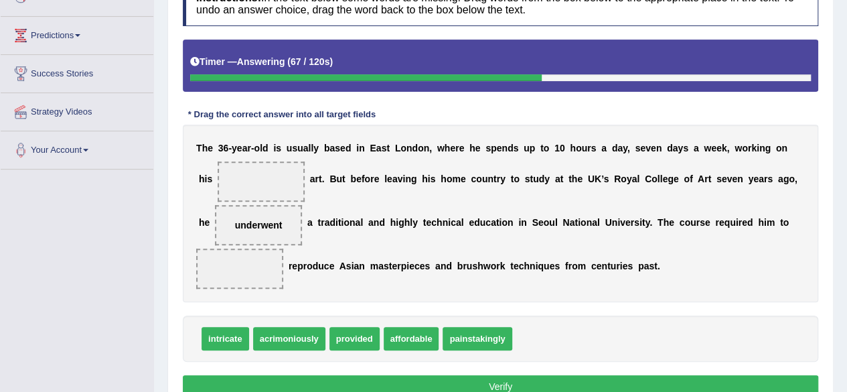
click at [634, 265] on b at bounding box center [635, 266] width 5 height 11
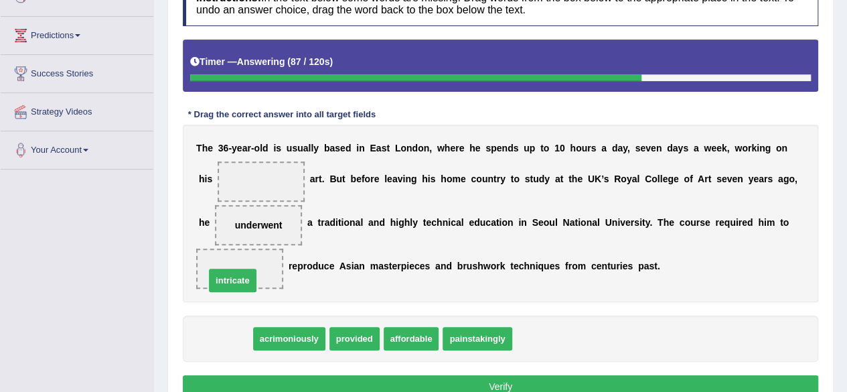
drag, startPoint x: 235, startPoint y: 343, endPoint x: 244, endPoint y: 279, distance: 64.2
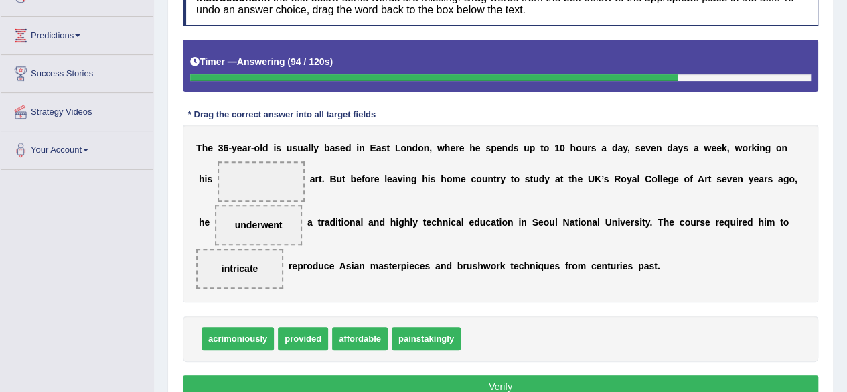
click at [309, 338] on span "provided" at bounding box center [303, 338] width 50 height 23
drag, startPoint x: 309, startPoint y: 338, endPoint x: 277, endPoint y: 189, distance: 152.1
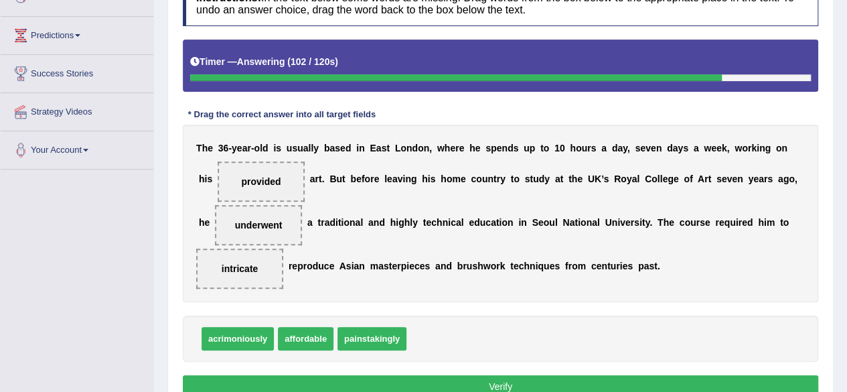
click at [244, 387] on button "Verify" at bounding box center [501, 386] width 636 height 23
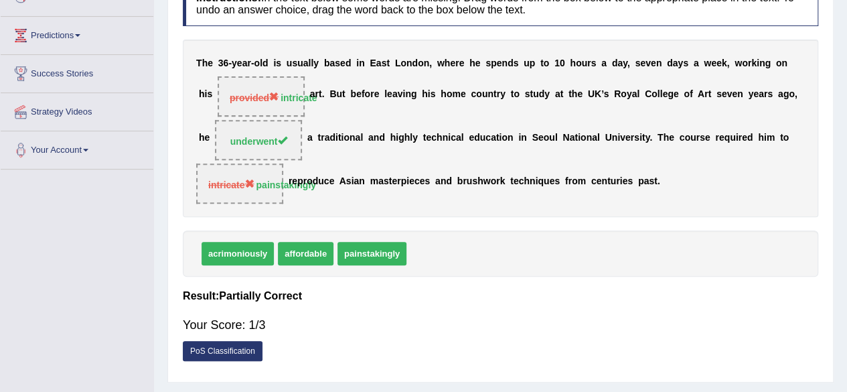
scroll to position [0, 0]
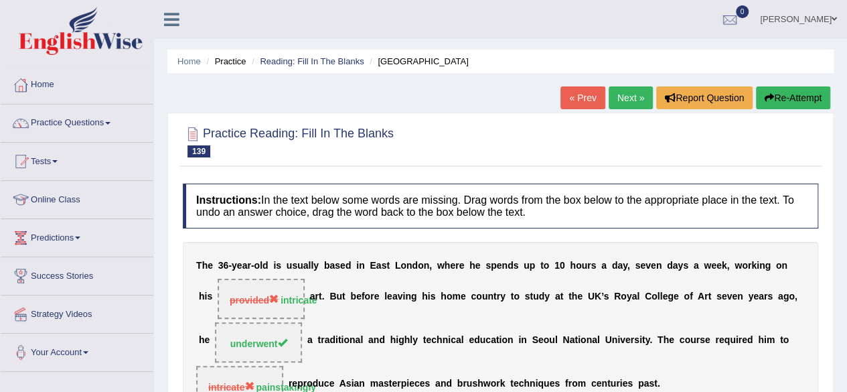
click at [802, 105] on button "Re-Attempt" at bounding box center [793, 97] width 74 height 23
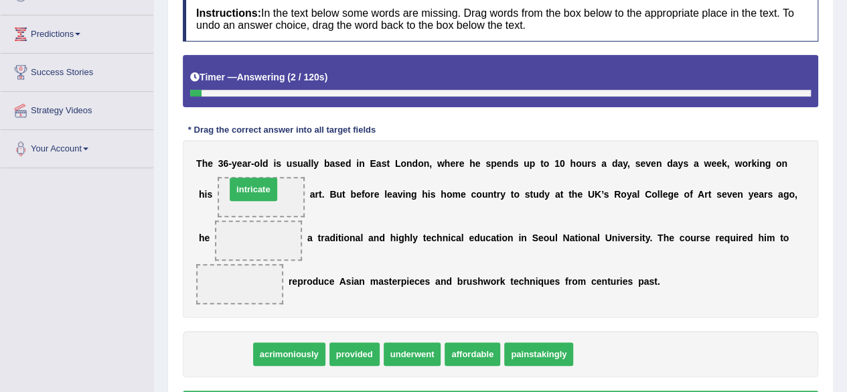
drag, startPoint x: 210, startPoint y: 349, endPoint x: 241, endPoint y: 192, distance: 159.9
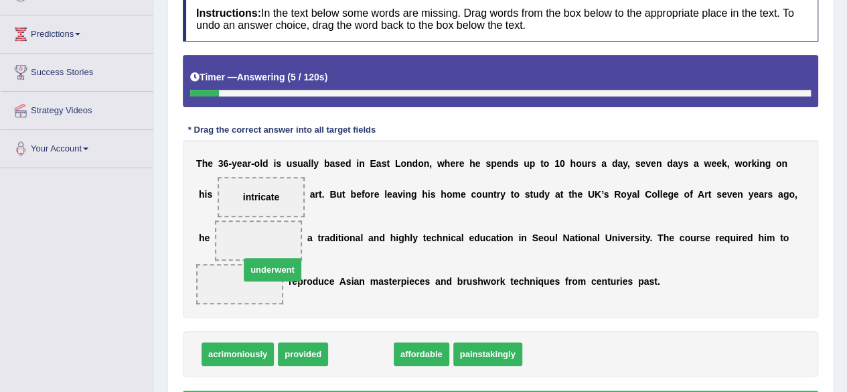
drag, startPoint x: 354, startPoint y: 349, endPoint x: 265, endPoint y: 264, distance: 122.7
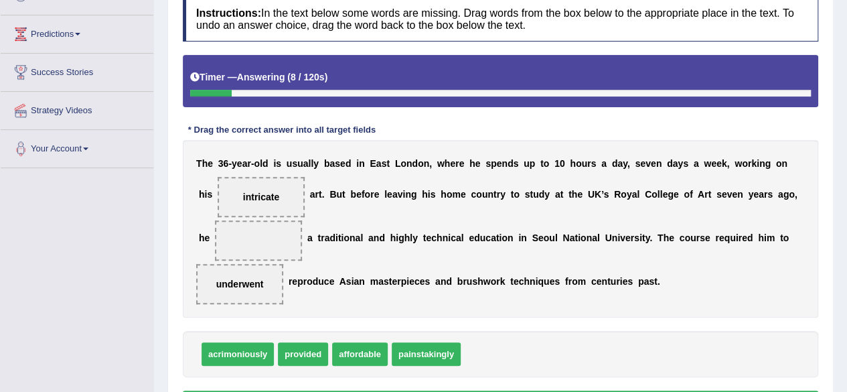
drag, startPoint x: 249, startPoint y: 275, endPoint x: 247, endPoint y: 285, distance: 10.9
click at [247, 285] on span "underwent" at bounding box center [239, 284] width 87 height 40
drag, startPoint x: 247, startPoint y: 285, endPoint x: 274, endPoint y: 238, distance: 54.0
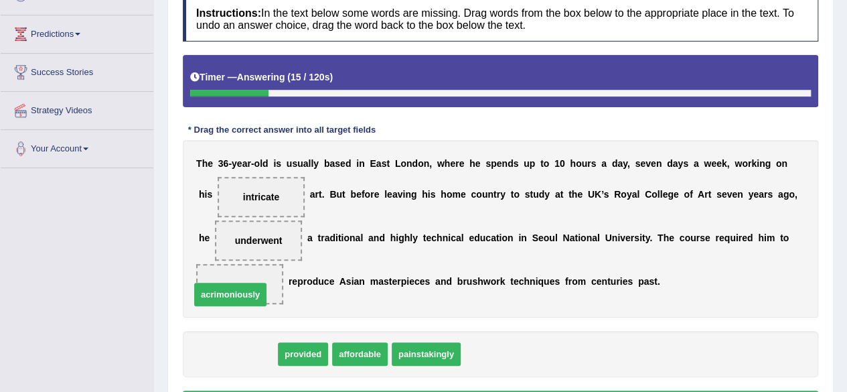
drag, startPoint x: 249, startPoint y: 354, endPoint x: 242, endPoint y: 294, distance: 60.1
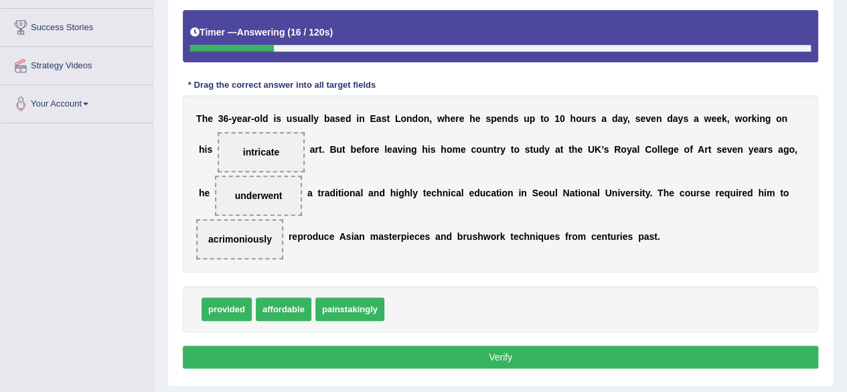
scroll to position [249, 0]
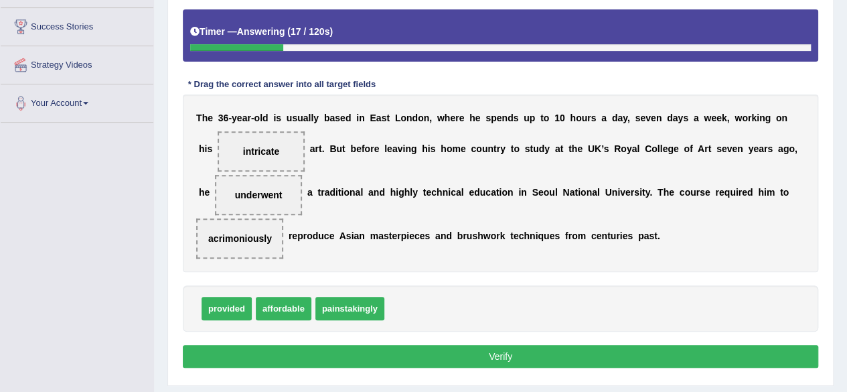
click at [258, 352] on button "Verify" at bounding box center [501, 356] width 636 height 23
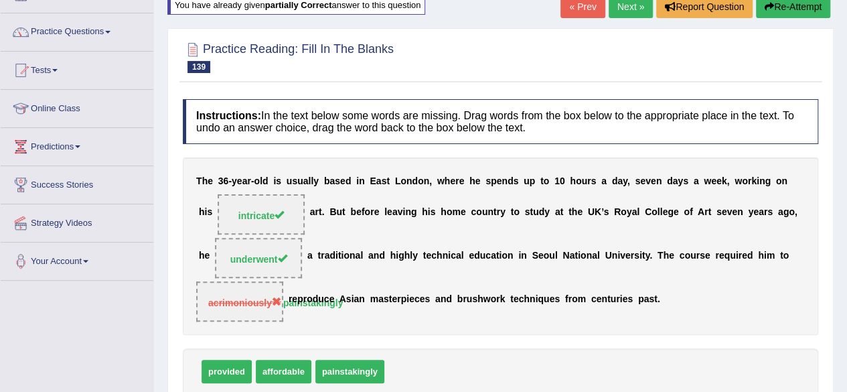
scroll to position [90, 0]
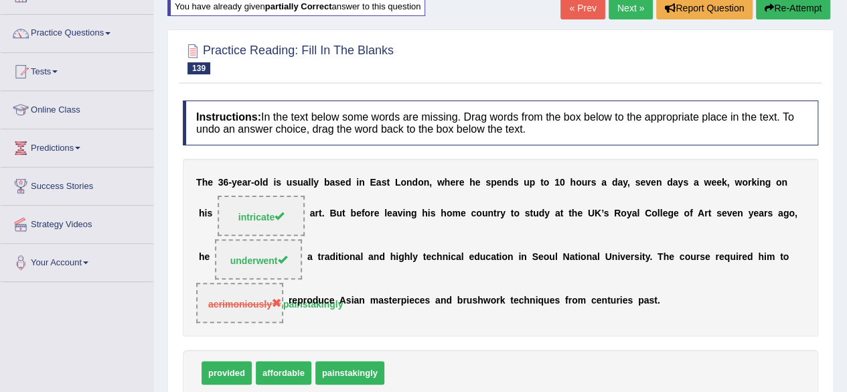
click at [616, 7] on link "Next »" at bounding box center [631, 8] width 44 height 23
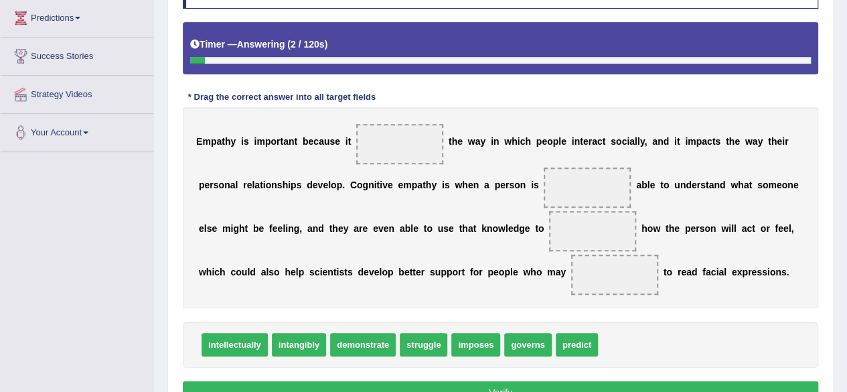
scroll to position [224, 0]
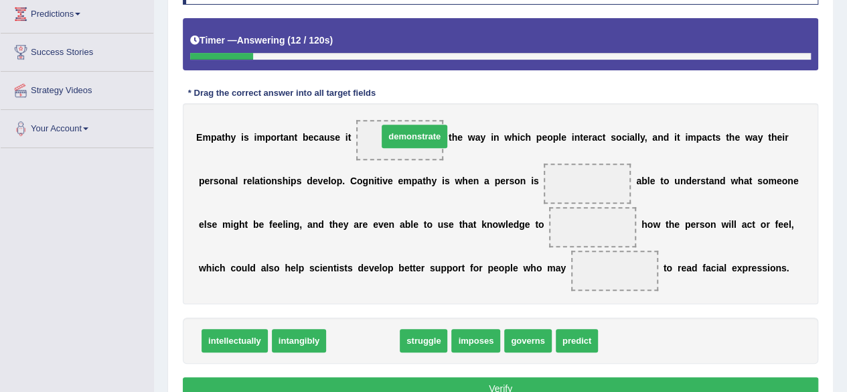
drag, startPoint x: 381, startPoint y: 341, endPoint x: 424, endPoint y: 141, distance: 204.2
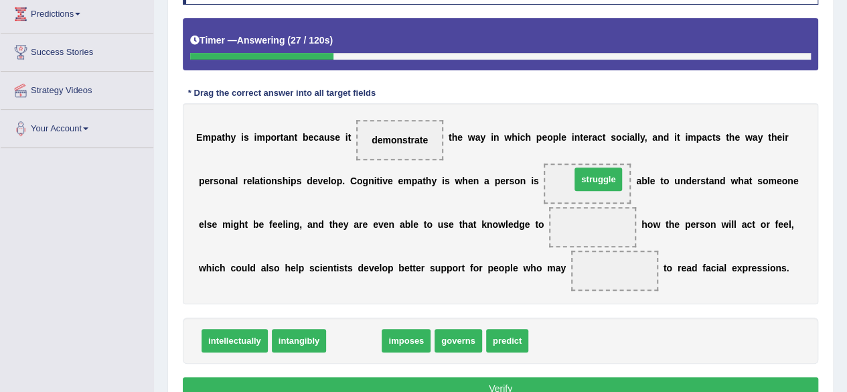
drag, startPoint x: 350, startPoint y: 340, endPoint x: 595, endPoint y: 179, distance: 293.0
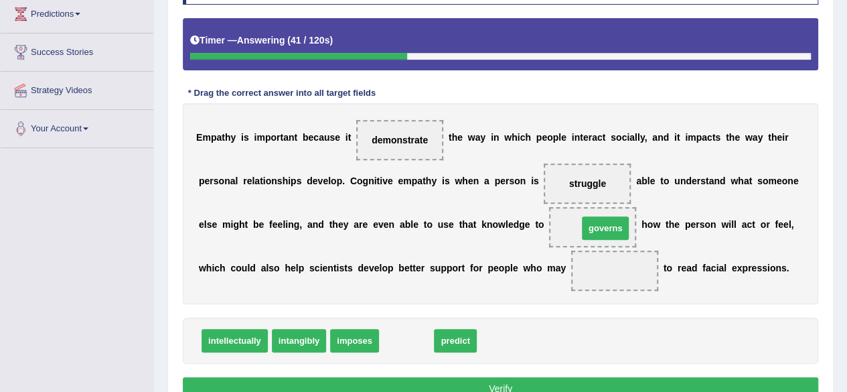
drag, startPoint x: 422, startPoint y: 345, endPoint x: 615, endPoint y: 237, distance: 221.0
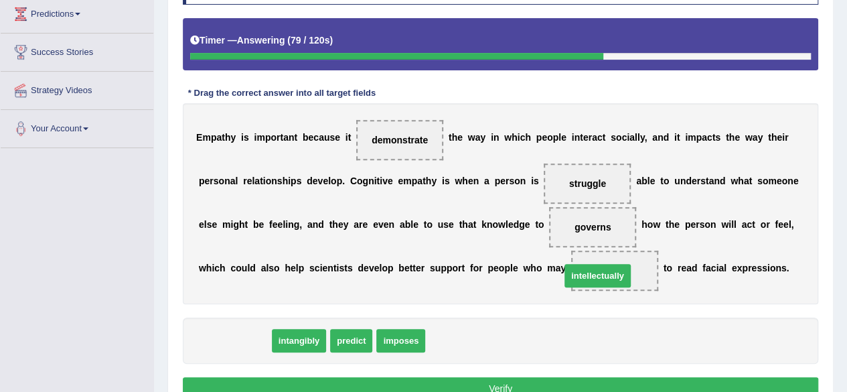
drag, startPoint x: 230, startPoint y: 337, endPoint x: 626, endPoint y: 286, distance: 398.5
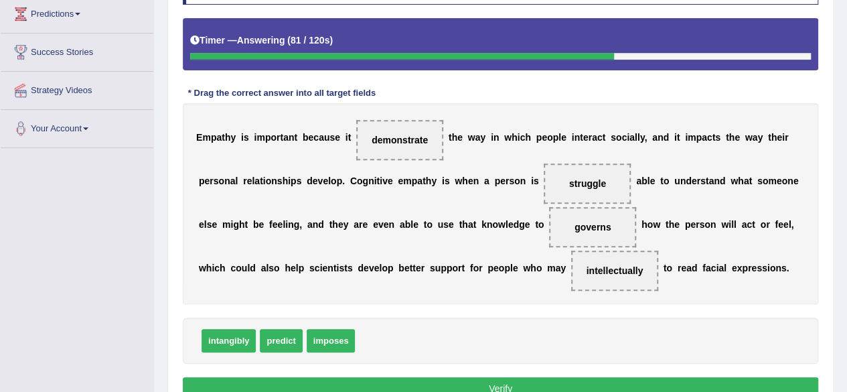
click at [391, 380] on button "Verify" at bounding box center [501, 388] width 636 height 23
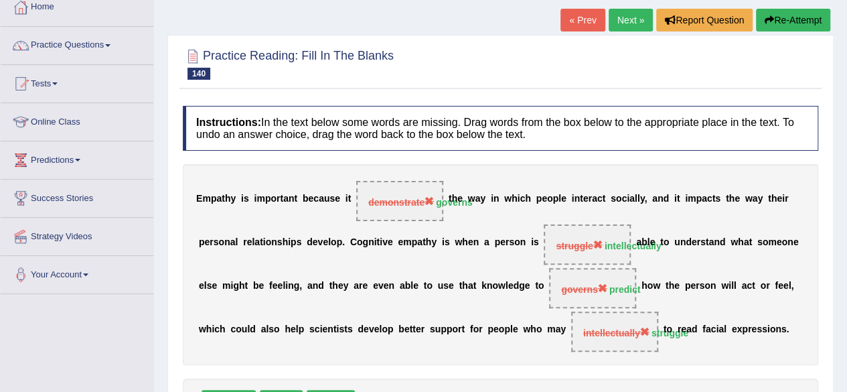
scroll to position [78, 0]
click at [778, 18] on button "Re-Attempt" at bounding box center [793, 20] width 74 height 23
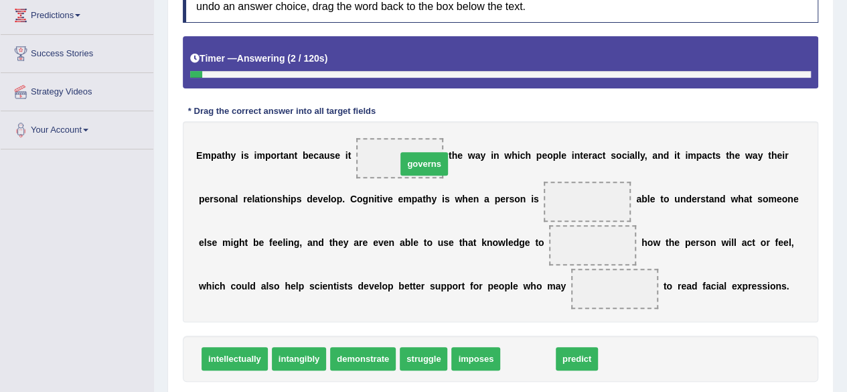
drag, startPoint x: 535, startPoint y: 363, endPoint x: 419, endPoint y: 157, distance: 236.3
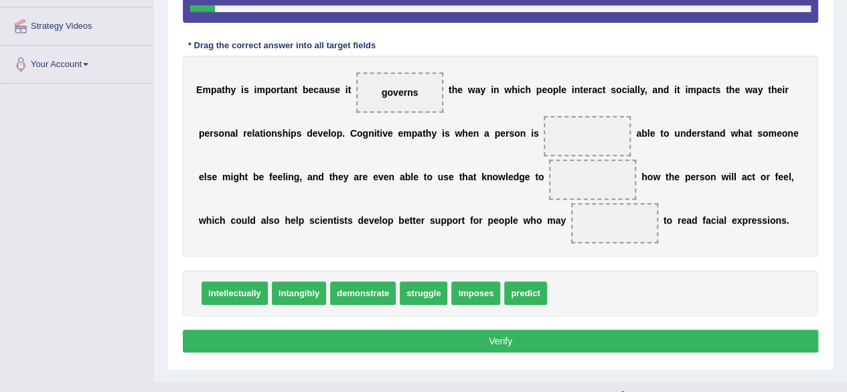
scroll to position [287, 0]
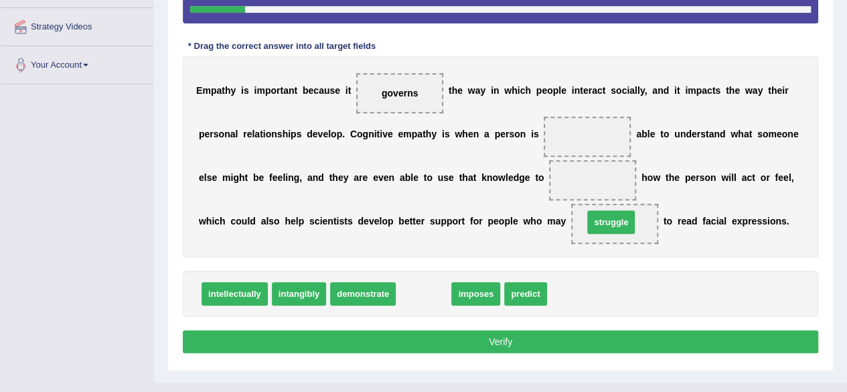
drag, startPoint x: 431, startPoint y: 290, endPoint x: 619, endPoint y: 218, distance: 201.0
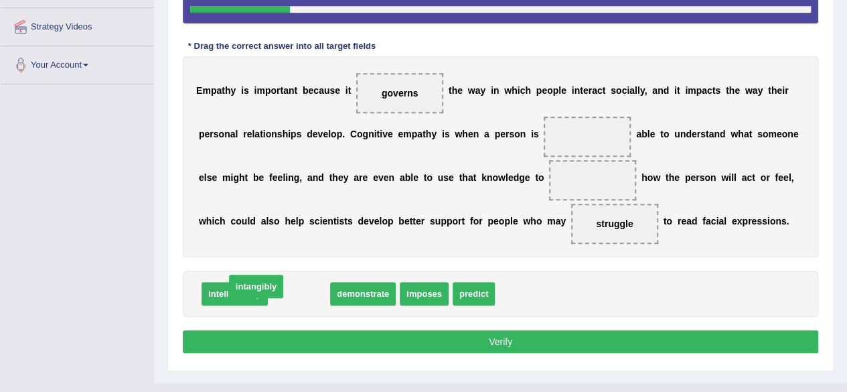
drag, startPoint x: 313, startPoint y: 298, endPoint x: 283, endPoint y: 293, distance: 30.6
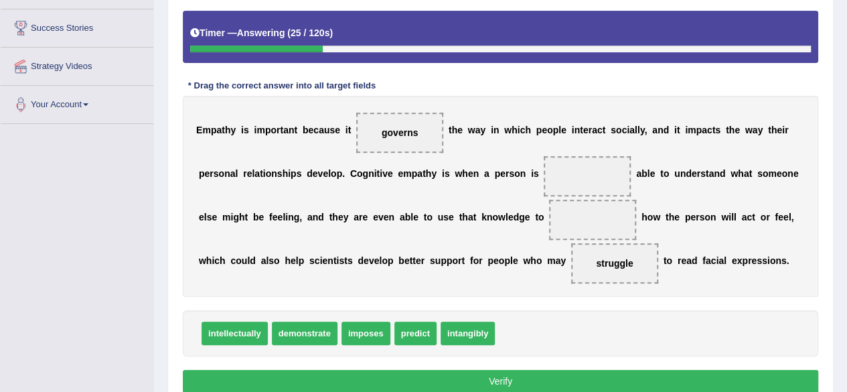
scroll to position [250, 0]
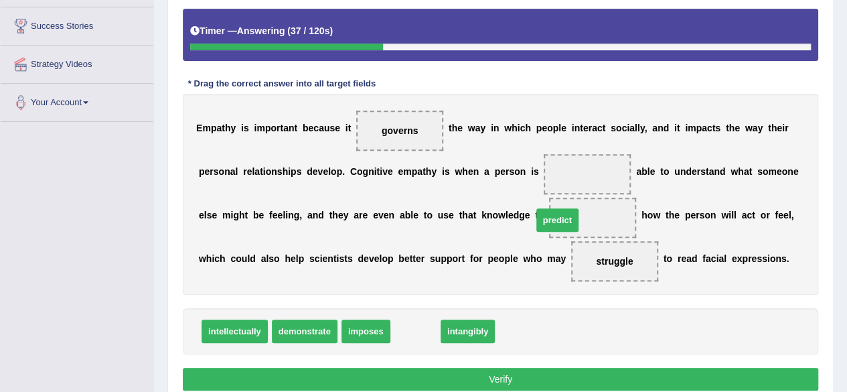
drag, startPoint x: 410, startPoint y: 331, endPoint x: 556, endPoint y: 219, distance: 184.0
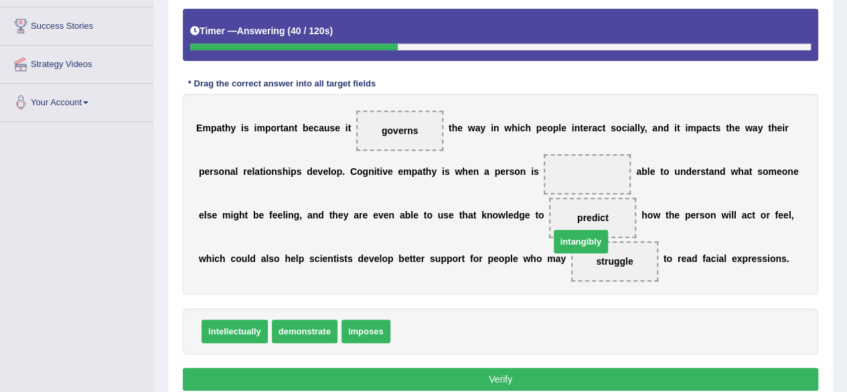
drag, startPoint x: 429, startPoint y: 328, endPoint x: 599, endPoint y: 228, distance: 197.3
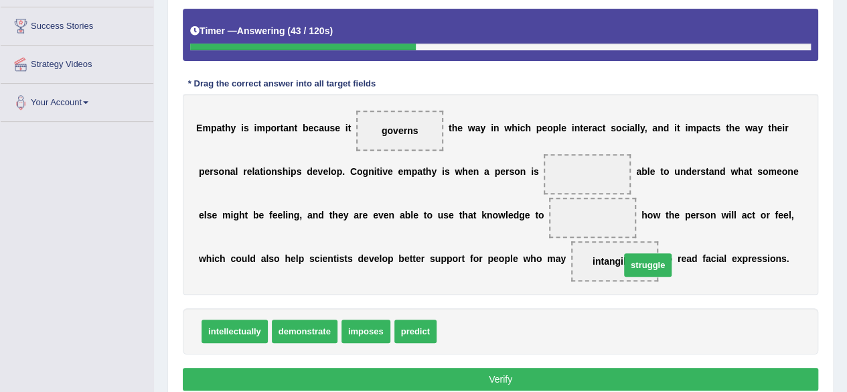
drag, startPoint x: 468, startPoint y: 329, endPoint x: 644, endPoint y: 262, distance: 188.5
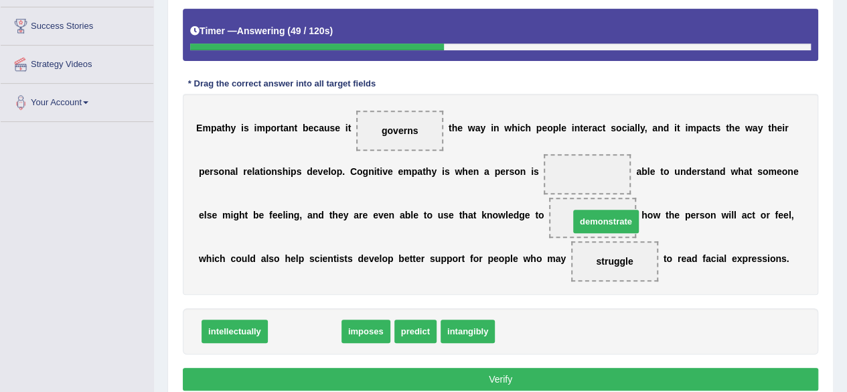
drag, startPoint x: 305, startPoint y: 330, endPoint x: 602, endPoint y: 220, distance: 316.4
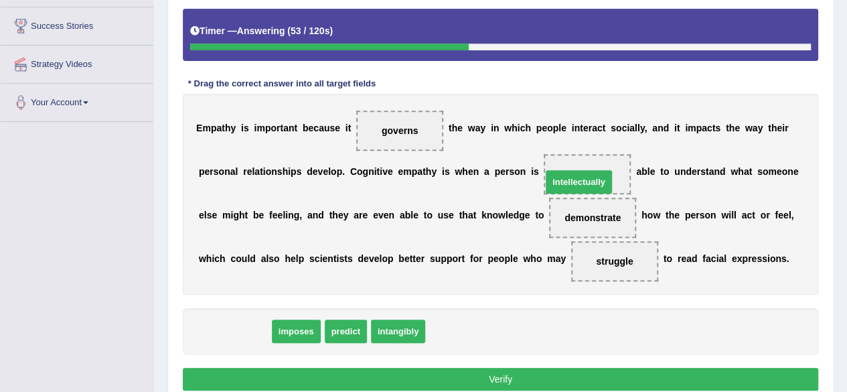
drag, startPoint x: 238, startPoint y: 334, endPoint x: 583, endPoint y: 184, distance: 375.6
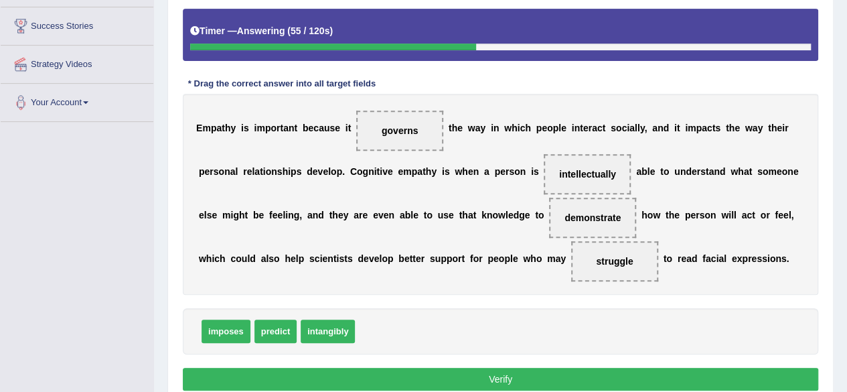
click at [398, 379] on button "Verify" at bounding box center [501, 379] width 636 height 23
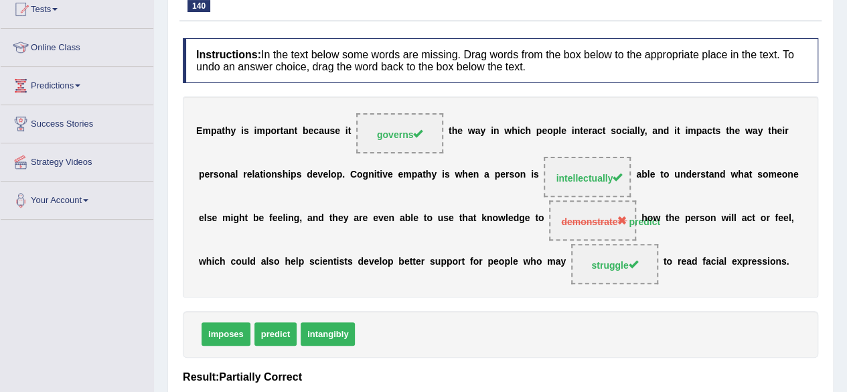
scroll to position [0, 0]
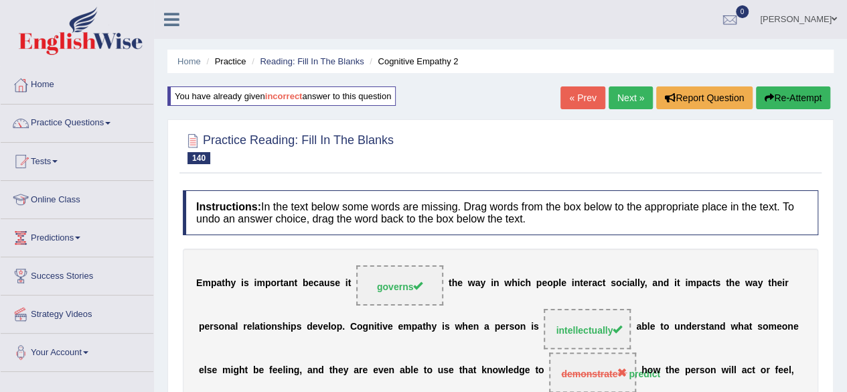
click at [626, 100] on link "Next »" at bounding box center [631, 97] width 44 height 23
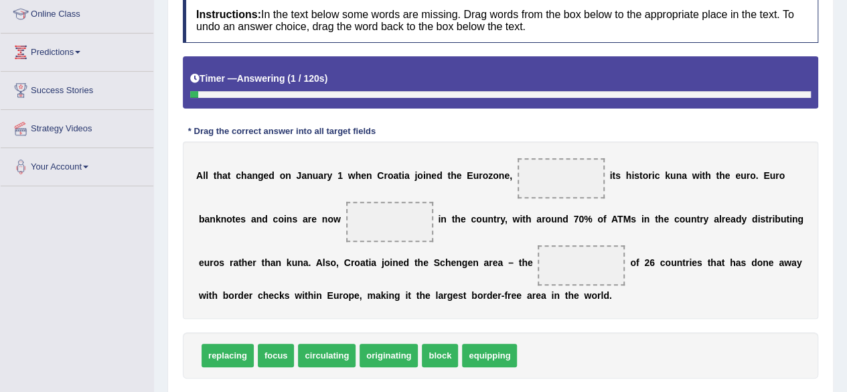
scroll to position [186, 0]
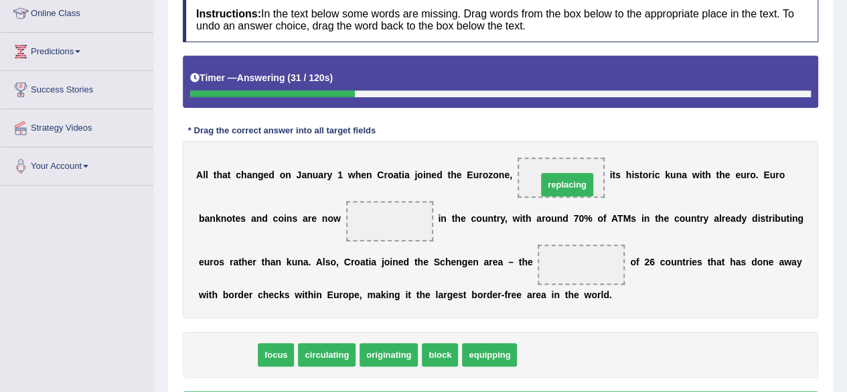
drag, startPoint x: 230, startPoint y: 354, endPoint x: 570, endPoint y: 184, distance: 379.9
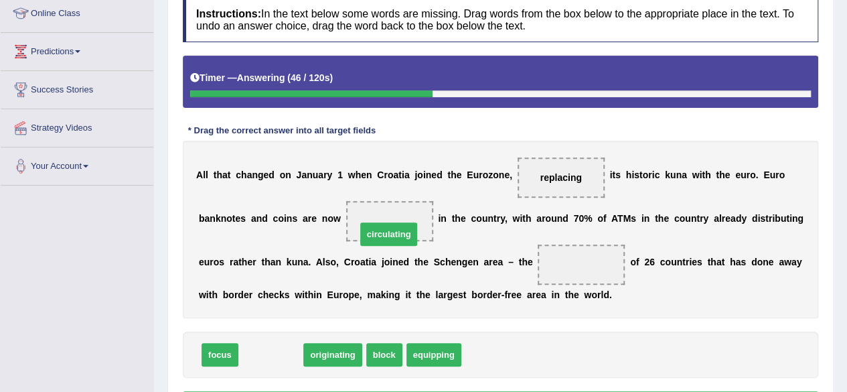
drag, startPoint x: 273, startPoint y: 357, endPoint x: 394, endPoint y: 233, distance: 172.9
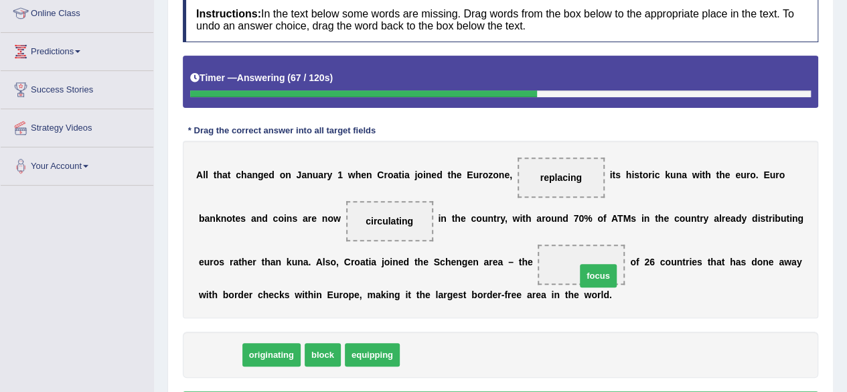
drag, startPoint x: 228, startPoint y: 353, endPoint x: 606, endPoint y: 274, distance: 386.6
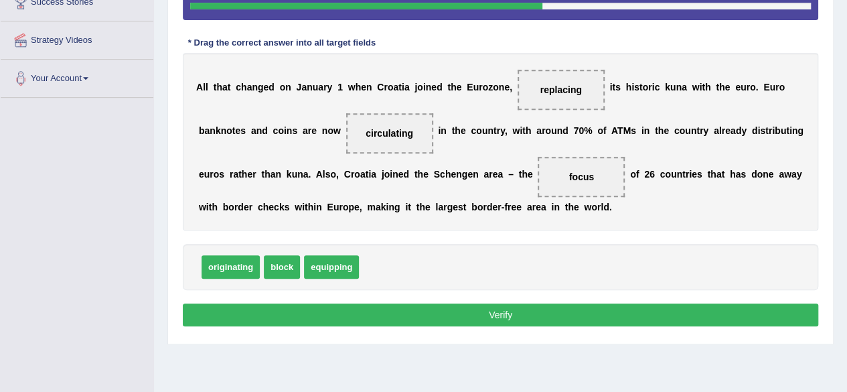
scroll to position [275, 0]
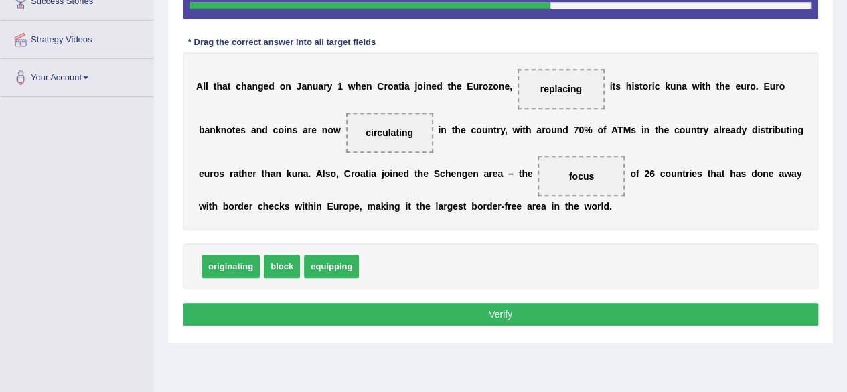
click at [520, 309] on button "Verify" at bounding box center [501, 314] width 636 height 23
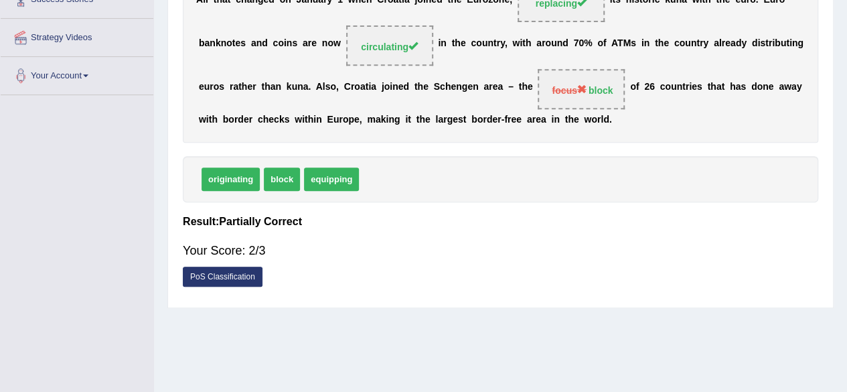
scroll to position [38, 0]
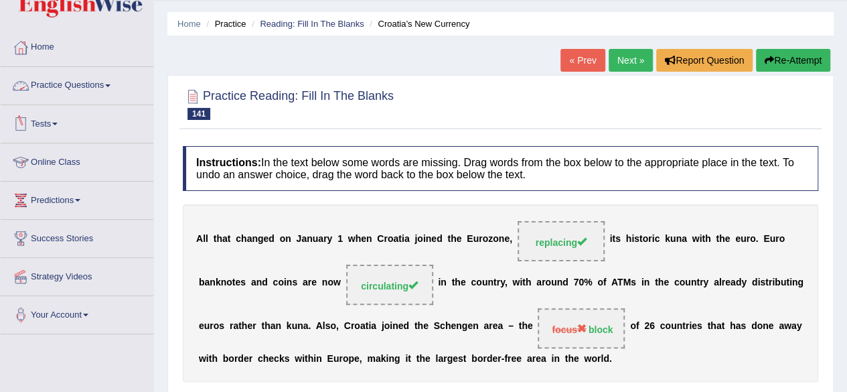
click at [55, 81] on link "Practice Questions" at bounding box center [77, 83] width 153 height 33
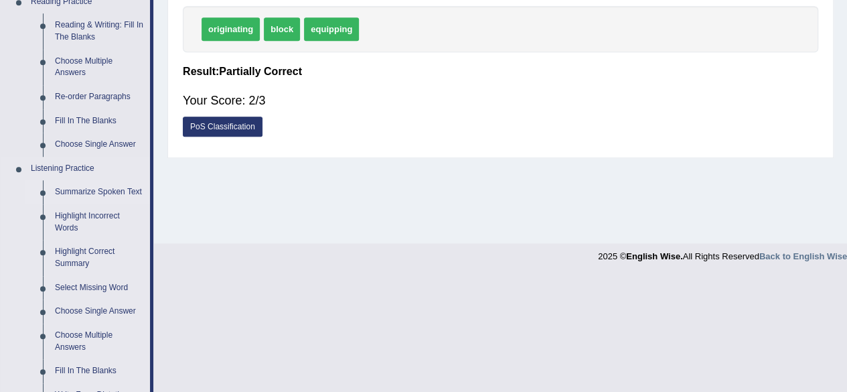
scroll to position [427, 0]
click at [62, 212] on link "Highlight Incorrect Words" at bounding box center [99, 222] width 101 height 36
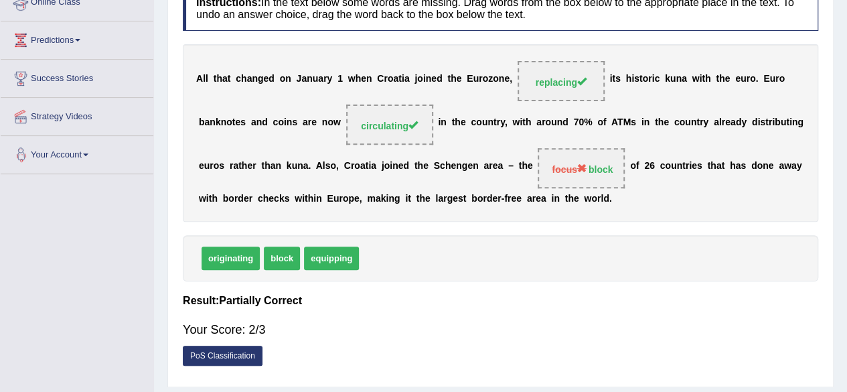
scroll to position [201, 0]
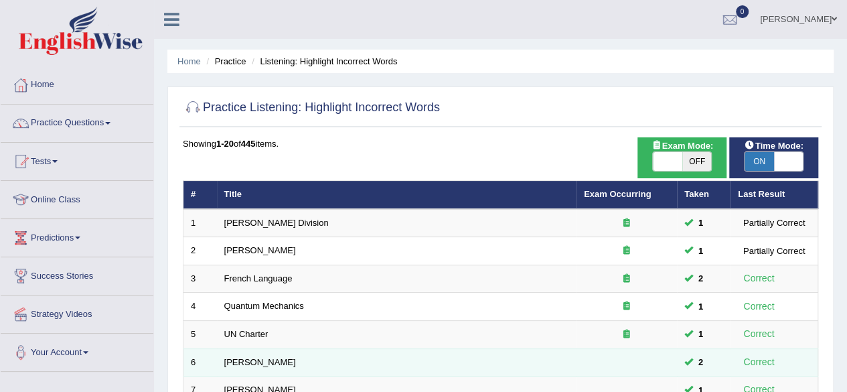
scroll to position [488, 0]
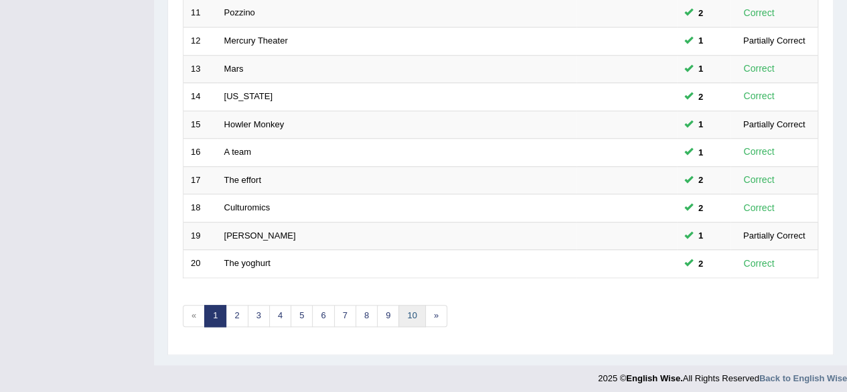
click at [407, 305] on link "10" at bounding box center [412, 316] width 27 height 22
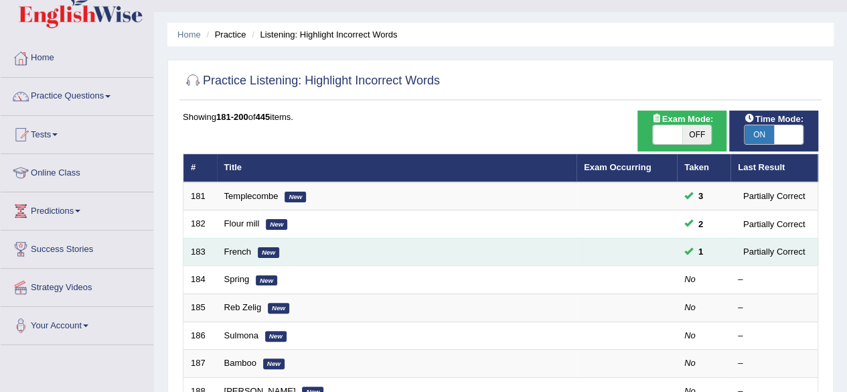
scroll to position [21, 0]
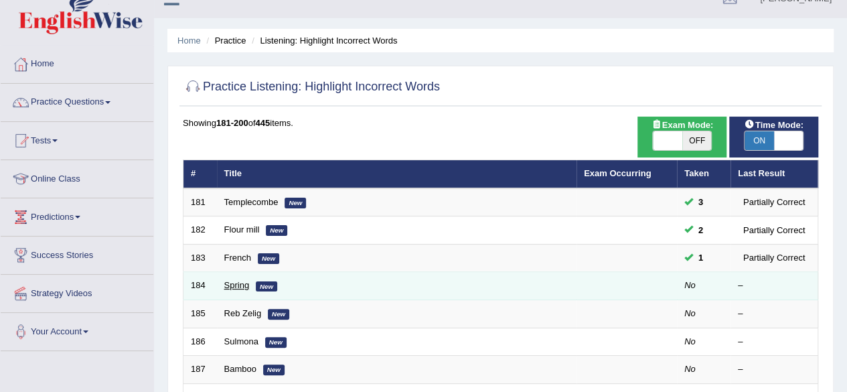
click at [236, 286] on link "Spring" at bounding box center [236, 285] width 25 height 10
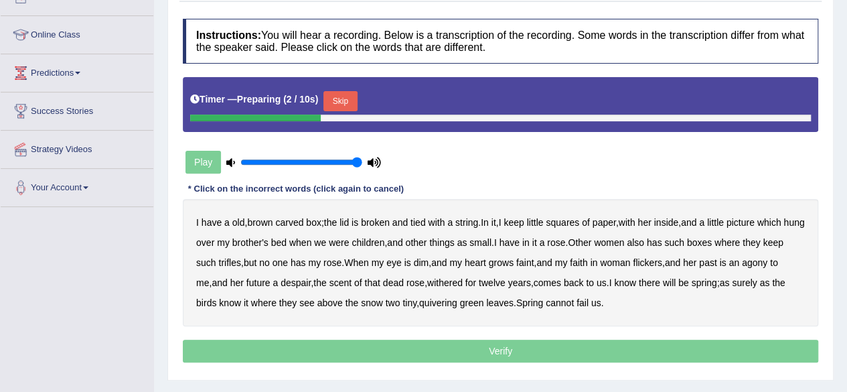
click at [348, 95] on button "Skip" at bounding box center [340, 101] width 33 height 20
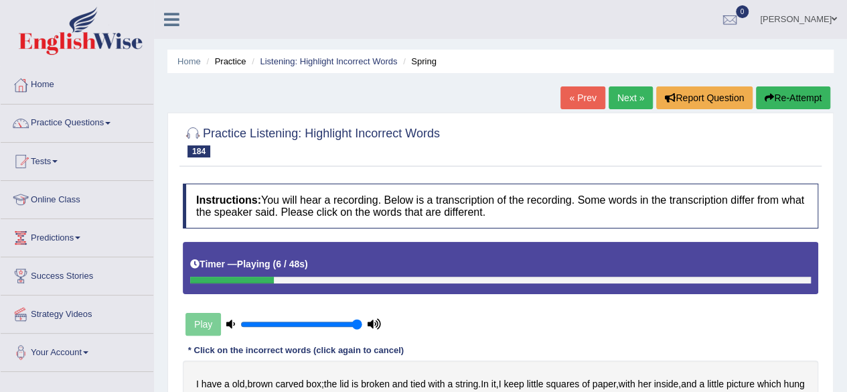
click at [765, 98] on icon "button" at bounding box center [769, 97] width 9 height 9
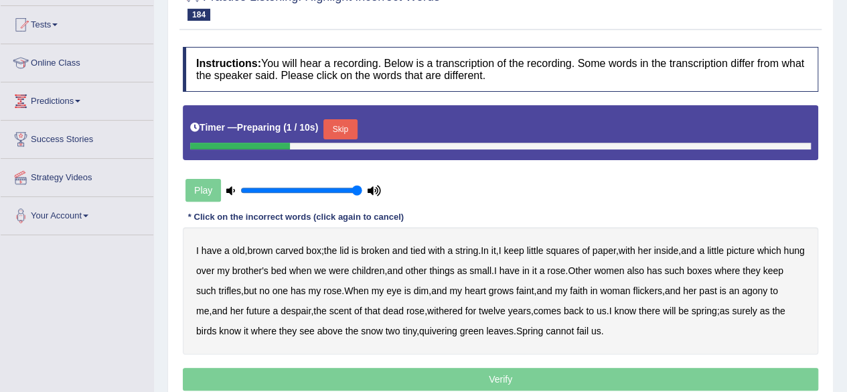
scroll to position [137, 0]
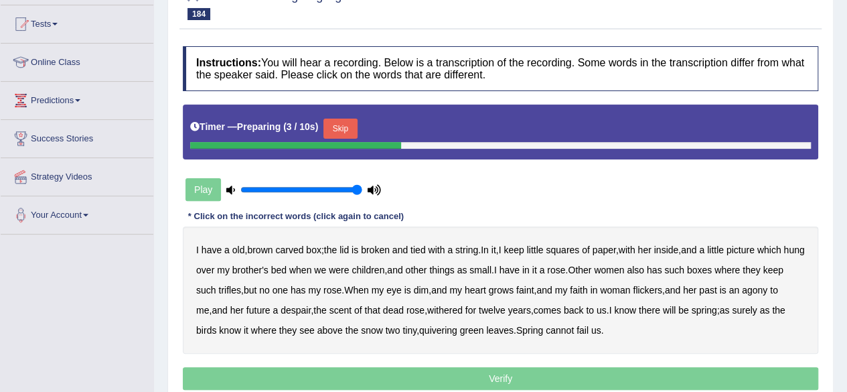
click at [344, 134] on button "Skip" at bounding box center [340, 129] width 33 height 20
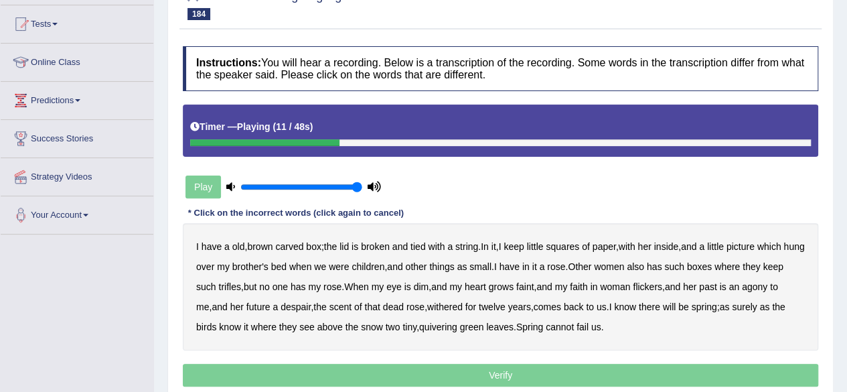
click at [671, 247] on b "inside" at bounding box center [666, 246] width 25 height 11
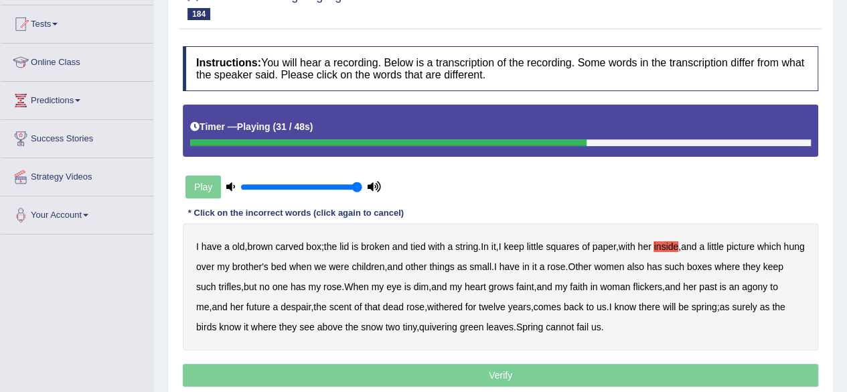
click at [697, 287] on b "her" at bounding box center [689, 286] width 13 height 11
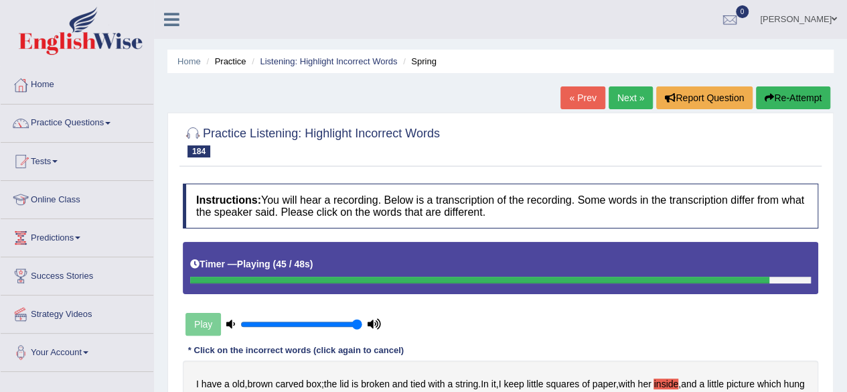
click at [780, 100] on button "Re-Attempt" at bounding box center [793, 97] width 74 height 23
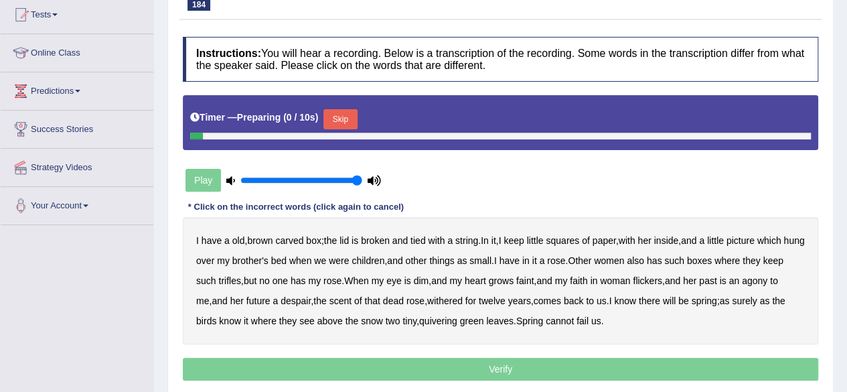
scroll to position [164, 0]
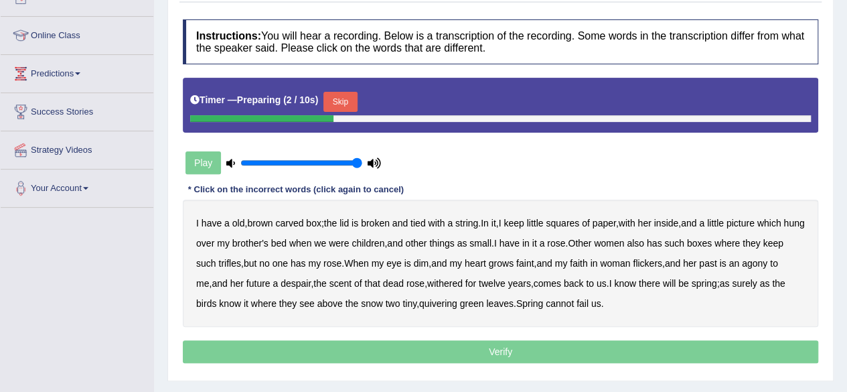
click at [344, 98] on button "Skip" at bounding box center [340, 102] width 33 height 20
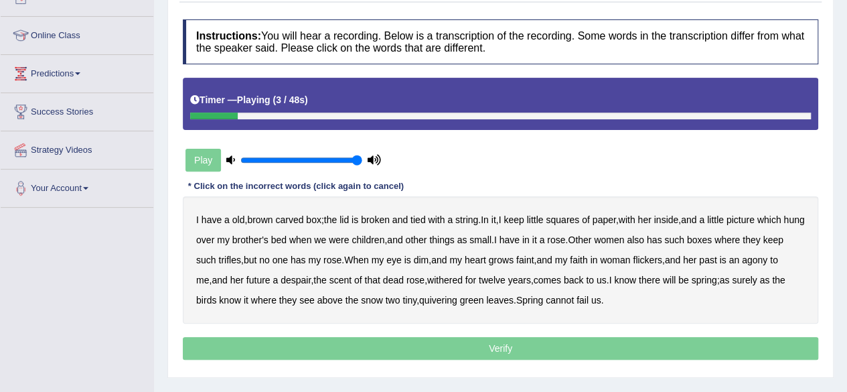
click at [224, 219] on b "a" at bounding box center [226, 219] width 5 height 11
click at [679, 220] on b "inside" at bounding box center [666, 219] width 25 height 11
click at [349, 240] on b "were" at bounding box center [339, 239] width 20 height 11
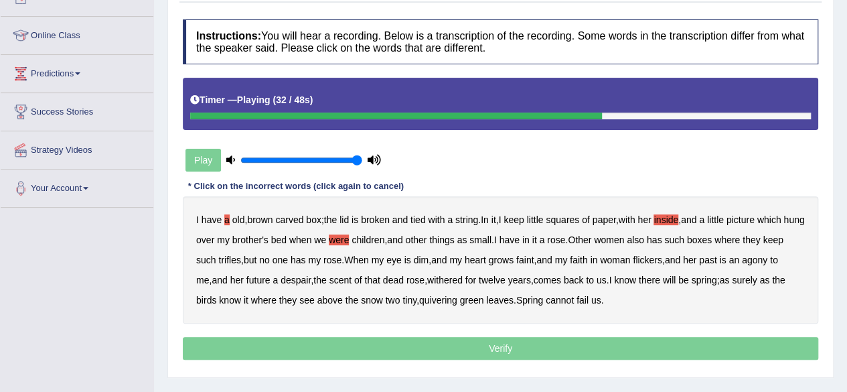
click at [717, 256] on b "past" at bounding box center [707, 260] width 17 height 11
click at [278, 279] on b "a" at bounding box center [275, 280] width 5 height 11
click at [463, 279] on b "withered" at bounding box center [445, 280] width 36 height 11
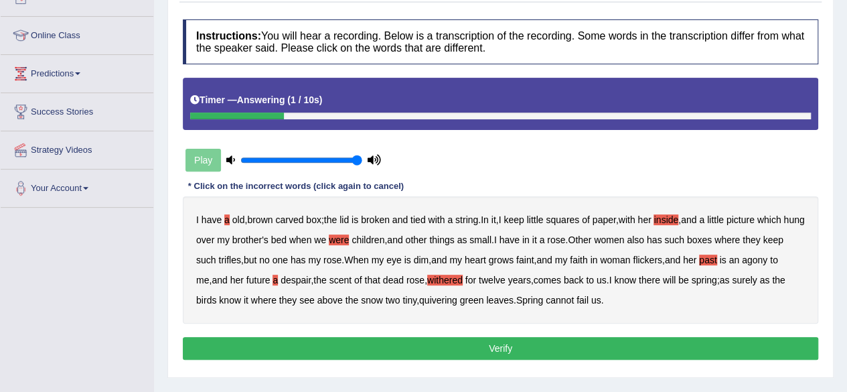
click at [462, 279] on b "withered" at bounding box center [445, 280] width 36 height 11
click at [449, 344] on button "Verify" at bounding box center [501, 348] width 636 height 23
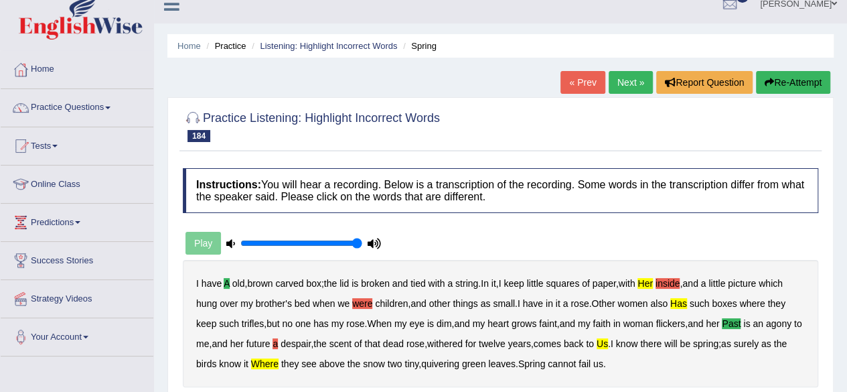
scroll to position [0, 0]
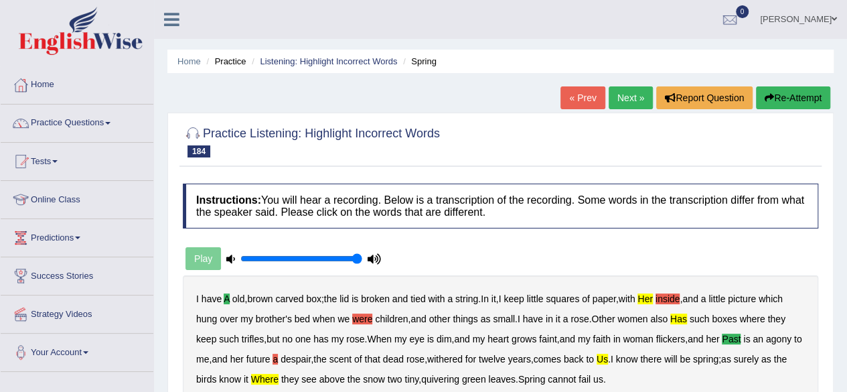
click at [788, 98] on button "Re-Attempt" at bounding box center [793, 97] width 74 height 23
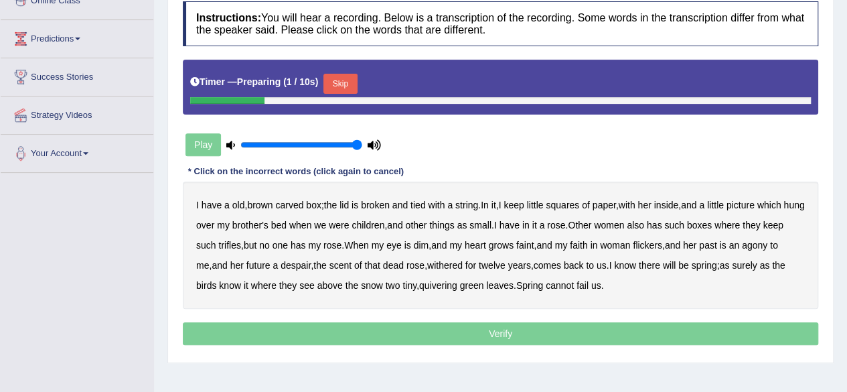
scroll to position [200, 0]
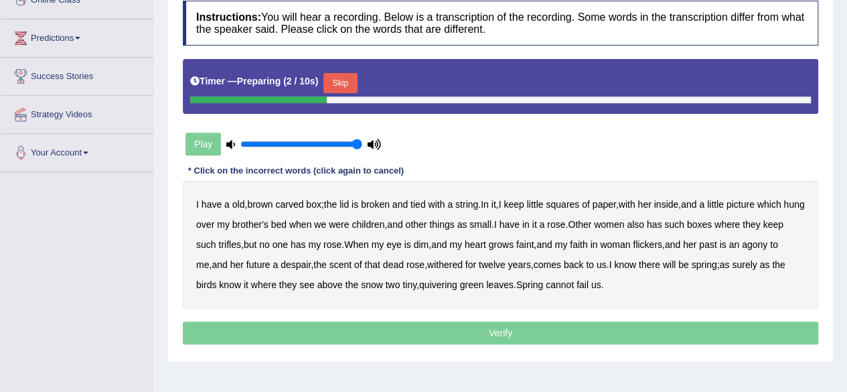
click at [345, 76] on button "Skip" at bounding box center [340, 83] width 33 height 20
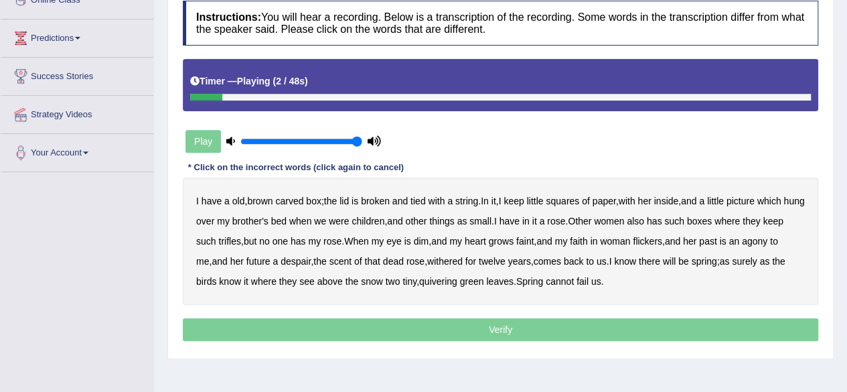
click at [226, 199] on b "a" at bounding box center [226, 201] width 5 height 11
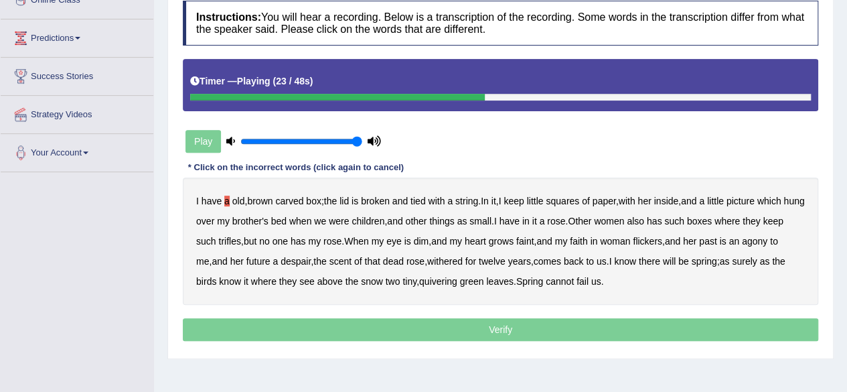
scroll to position [0, 0]
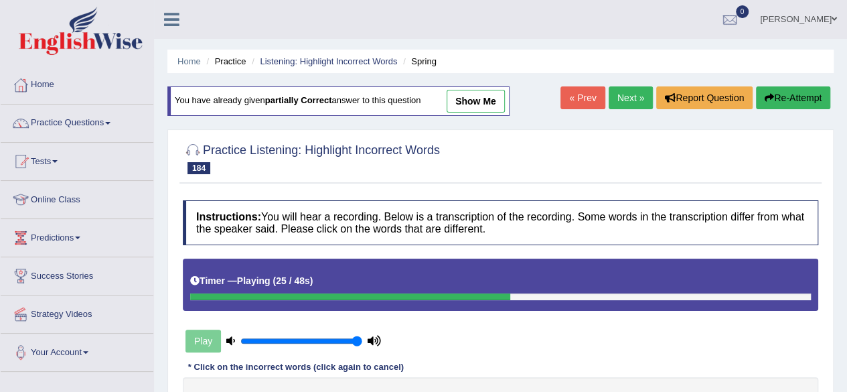
click at [458, 109] on link "show me" at bounding box center [476, 101] width 58 height 23
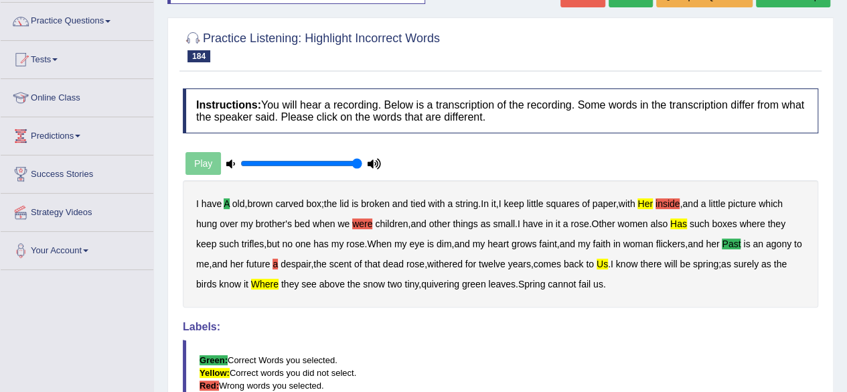
scroll to position [99, 0]
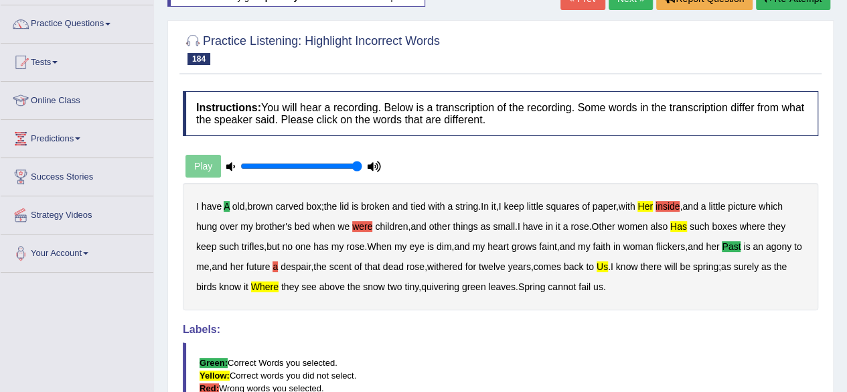
click at [391, 224] on b "children" at bounding box center [391, 226] width 33 height 11
click at [376, 224] on b "children" at bounding box center [391, 226] width 33 height 11
click at [361, 230] on b "were" at bounding box center [362, 226] width 20 height 11
click at [278, 261] on b "a" at bounding box center [275, 266] width 5 height 11
click at [679, 204] on div "I have a old , brown carved box ; the lid is broken and tied with a string . In…" at bounding box center [501, 246] width 636 height 127
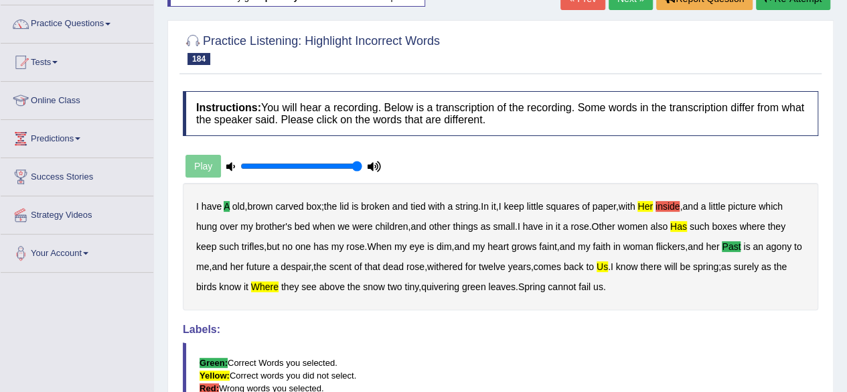
click at [679, 204] on b "inside" at bounding box center [668, 206] width 25 height 11
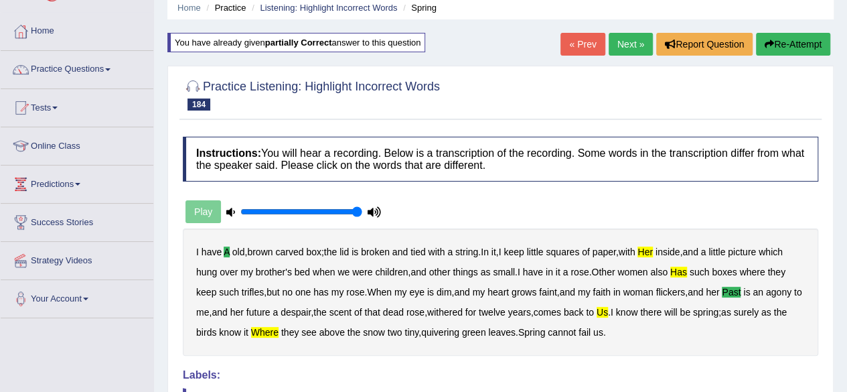
scroll to position [43, 0]
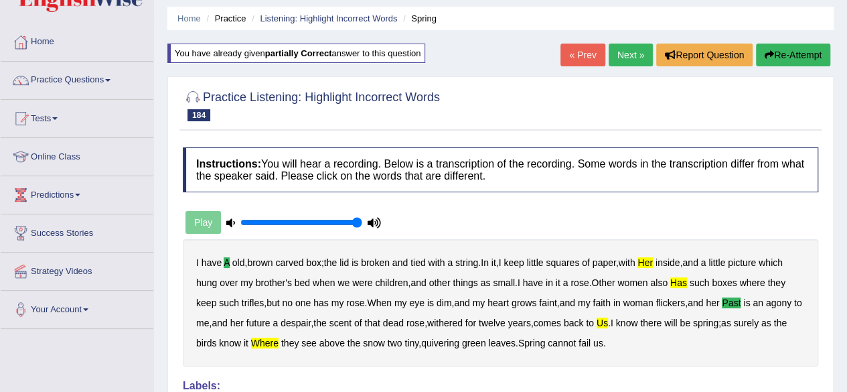
click at [819, 52] on button "Re-Attempt" at bounding box center [793, 55] width 74 height 23
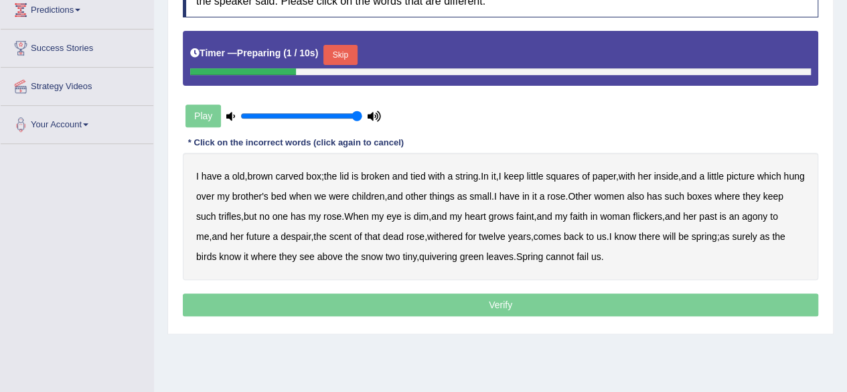
click at [224, 171] on b "a" at bounding box center [226, 176] width 5 height 11
click at [343, 45] on button "Skip" at bounding box center [340, 55] width 33 height 20
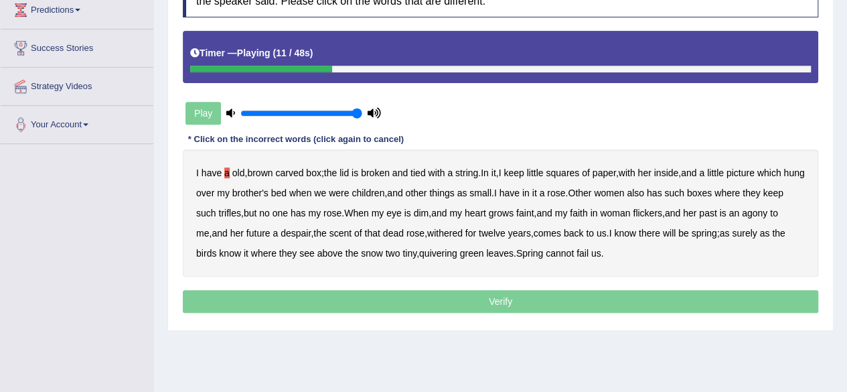
click at [651, 173] on b "her" at bounding box center [644, 172] width 13 height 11
click at [468, 190] on b "as" at bounding box center [463, 193] width 10 height 11
click at [662, 188] on b "has" at bounding box center [654, 193] width 15 height 11
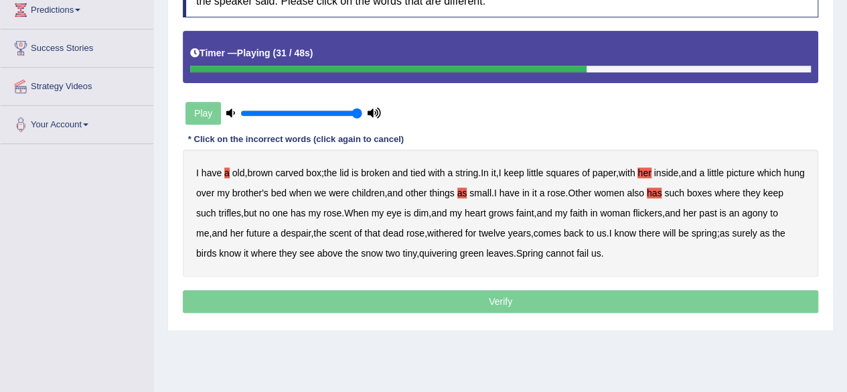
click at [717, 210] on b "past" at bounding box center [707, 213] width 17 height 11
click at [770, 230] on b "as" at bounding box center [765, 233] width 10 height 11
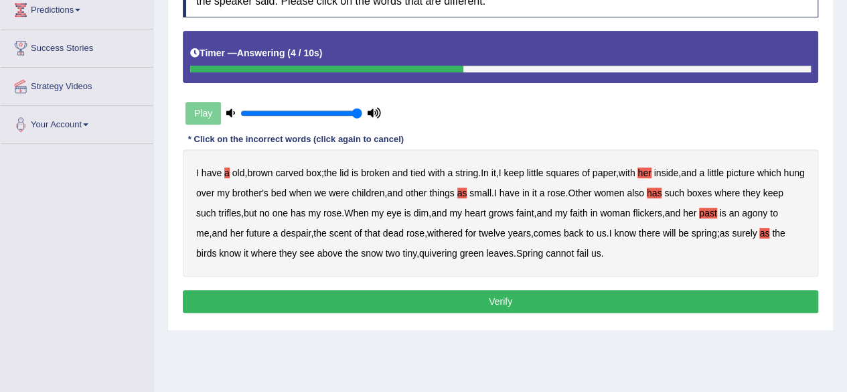
click at [468, 191] on b "as" at bounding box center [463, 193] width 10 height 11
click at [446, 290] on button "Verify" at bounding box center [501, 301] width 636 height 23
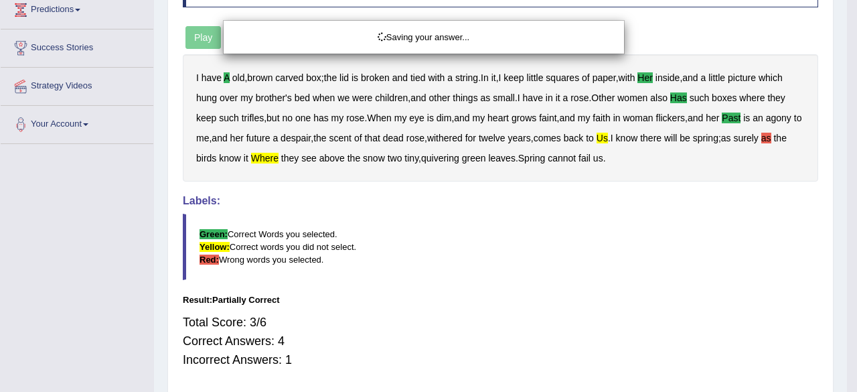
click at [446, 290] on div "Saving your answer..." at bounding box center [428, 196] width 857 height 392
click at [459, 330] on div "Saving your answer..." at bounding box center [428, 196] width 857 height 392
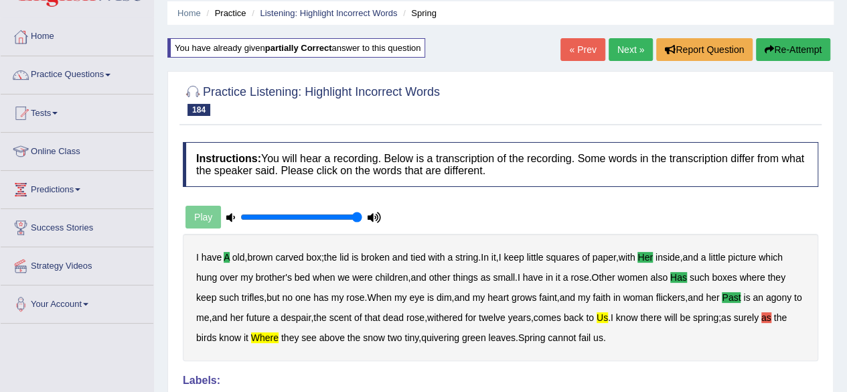
scroll to position [48, 0]
click at [576, 46] on link "« Prev" at bounding box center [583, 50] width 44 height 23
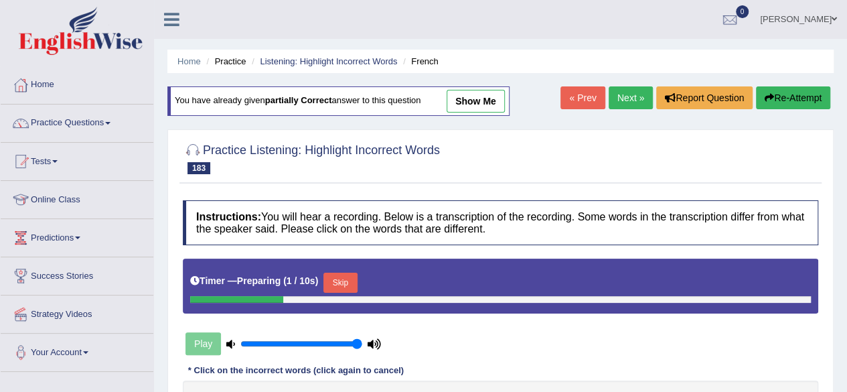
click at [617, 97] on link "Next »" at bounding box center [631, 97] width 44 height 23
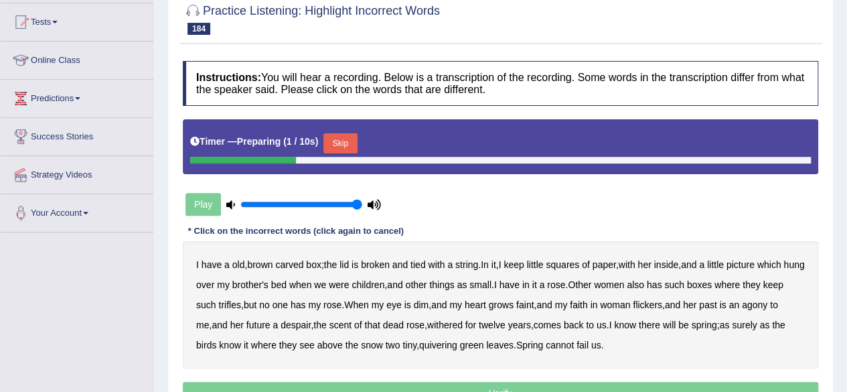
scroll to position [129, 0]
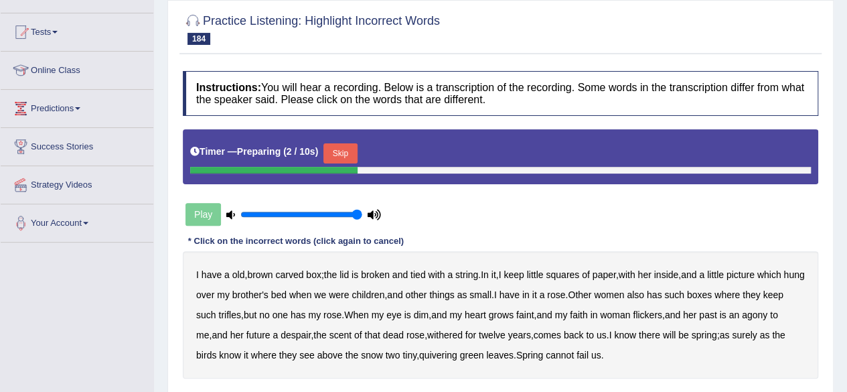
click at [342, 143] on button "Skip" at bounding box center [340, 153] width 33 height 20
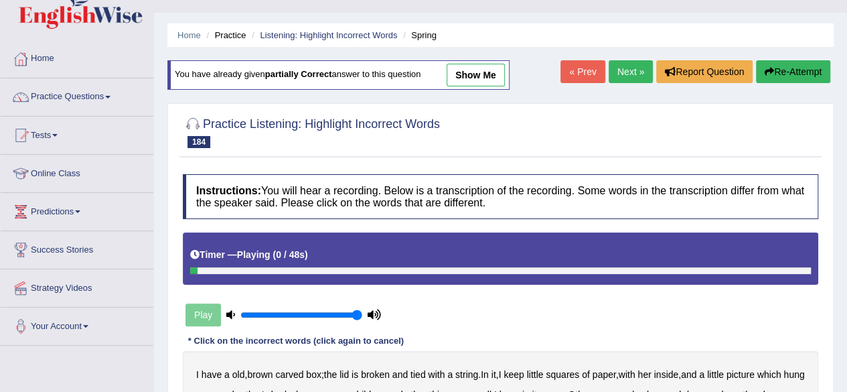
scroll to position [5, 0]
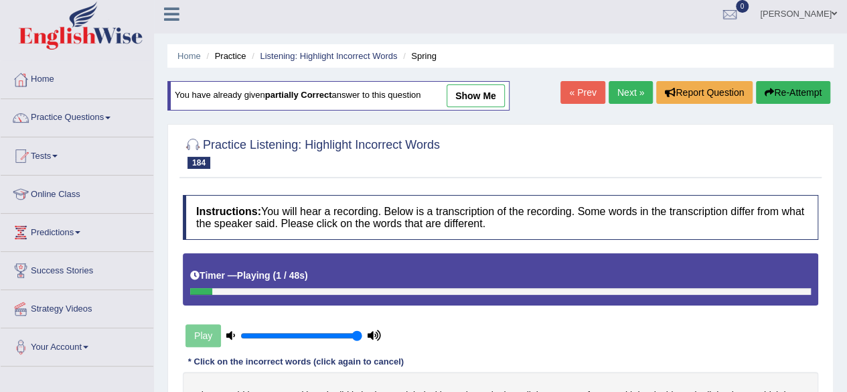
click at [485, 96] on link "show me" at bounding box center [476, 95] width 58 height 23
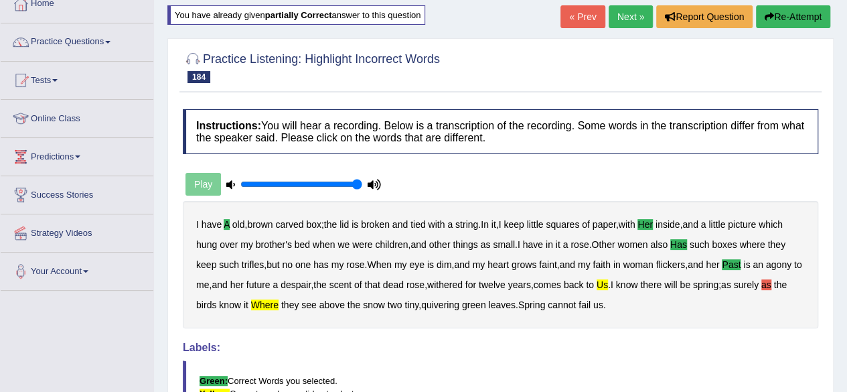
scroll to position [0, 0]
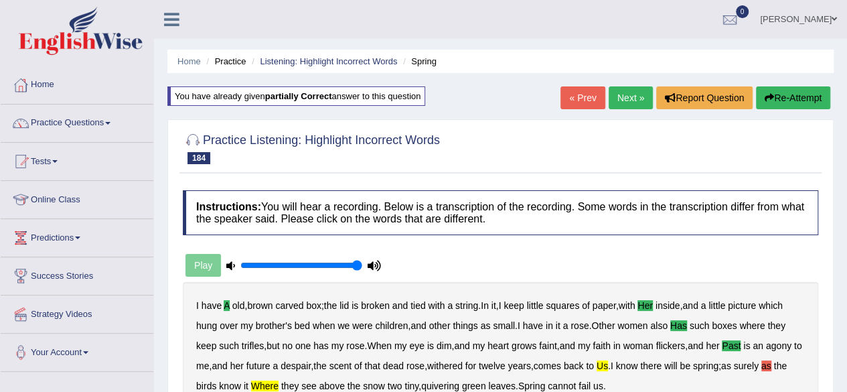
click at [625, 92] on link "Next »" at bounding box center [631, 97] width 44 height 23
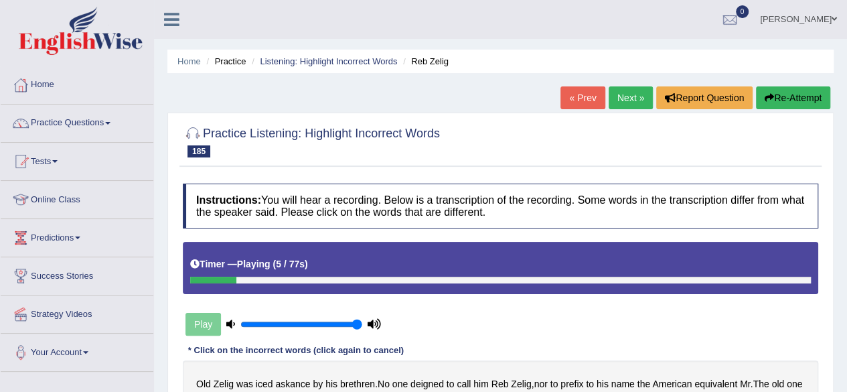
click at [781, 93] on button "Re-Attempt" at bounding box center [793, 97] width 74 height 23
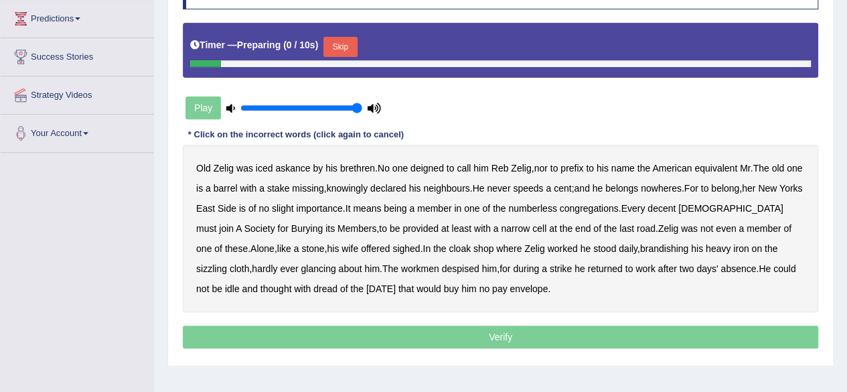
scroll to position [220, 0]
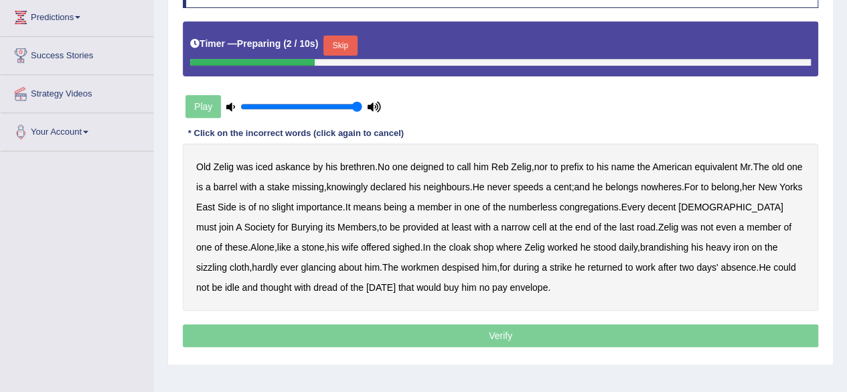
click at [346, 40] on button "Skip" at bounding box center [340, 46] width 33 height 20
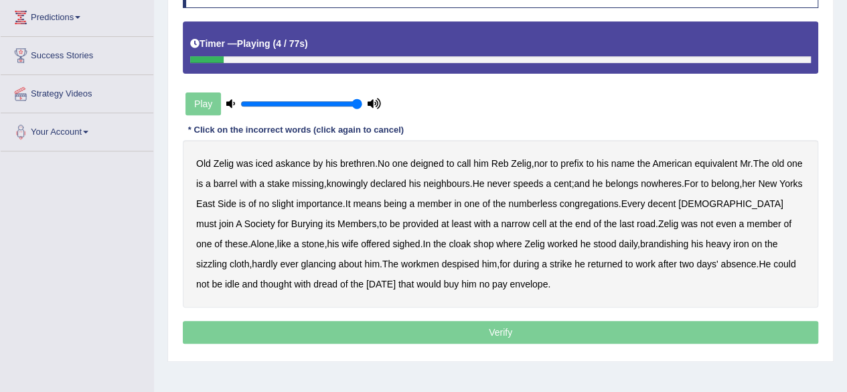
click at [267, 165] on b "iced" at bounding box center [264, 163] width 17 height 11
click at [289, 181] on b "stake" at bounding box center [278, 183] width 22 height 11
click at [543, 180] on b "speeds" at bounding box center [528, 183] width 30 height 11
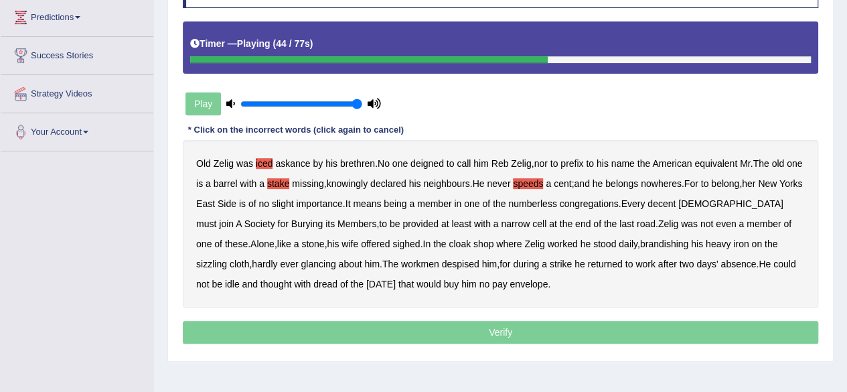
click at [620, 224] on b "last" at bounding box center [627, 223] width 15 height 11
click at [361, 242] on b "offered" at bounding box center [375, 243] width 29 height 11
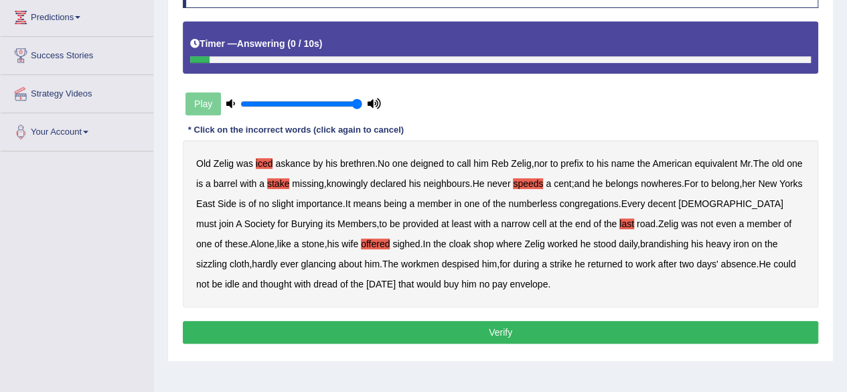
click at [444, 283] on b "buy" at bounding box center [451, 284] width 15 height 11
click at [453, 328] on button "Verify" at bounding box center [501, 332] width 636 height 23
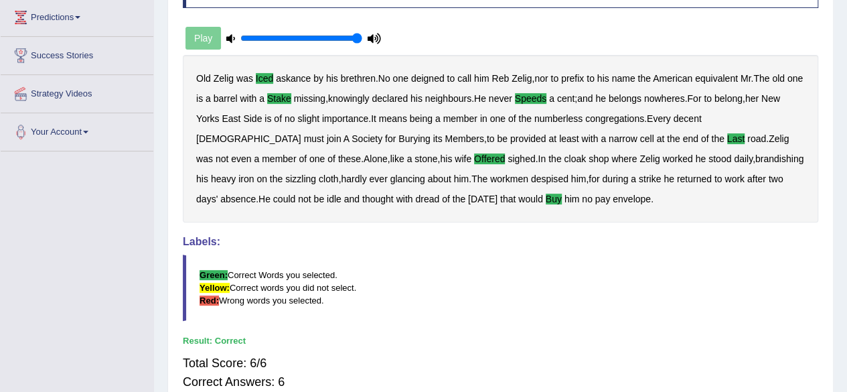
scroll to position [0, 0]
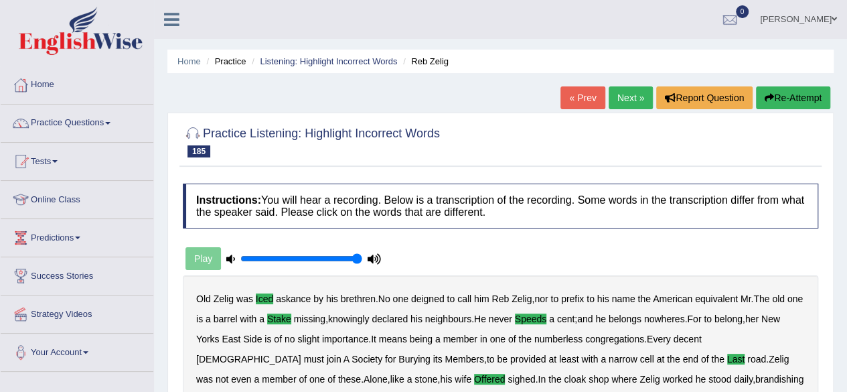
click at [620, 100] on link "Next »" at bounding box center [631, 97] width 44 height 23
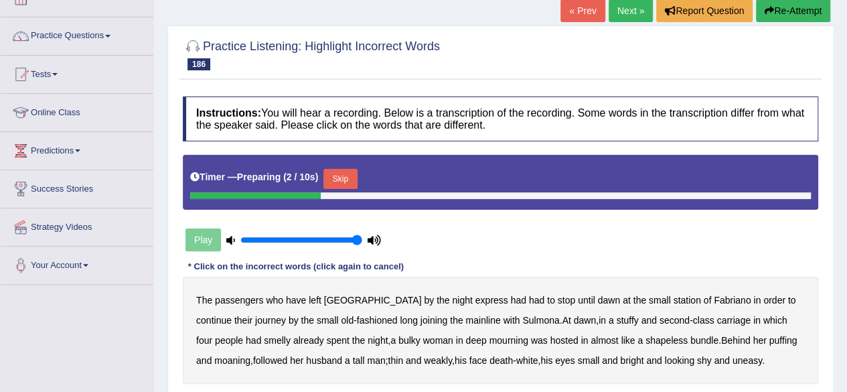
scroll to position [169, 0]
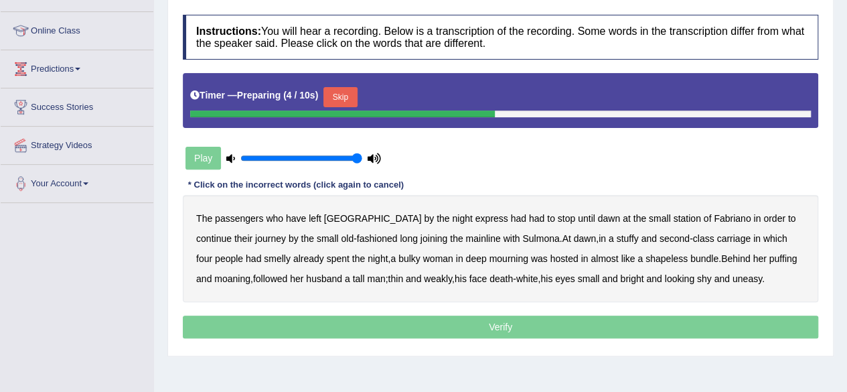
click at [355, 98] on button "Skip" at bounding box center [340, 97] width 33 height 20
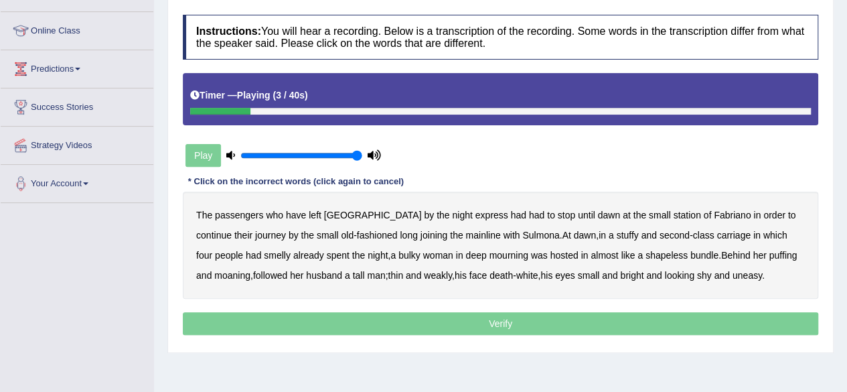
scroll to position [0, 0]
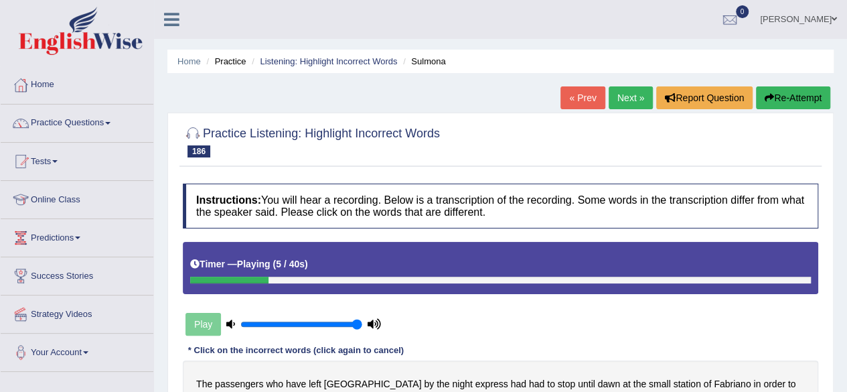
click at [781, 97] on button "Re-Attempt" at bounding box center [793, 97] width 74 height 23
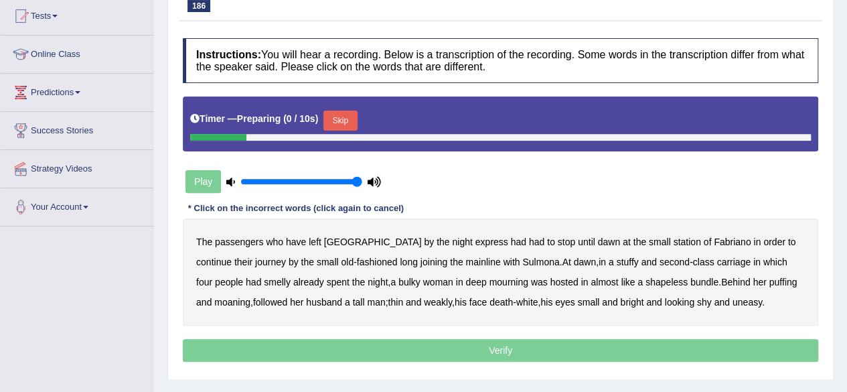
scroll to position [146, 0]
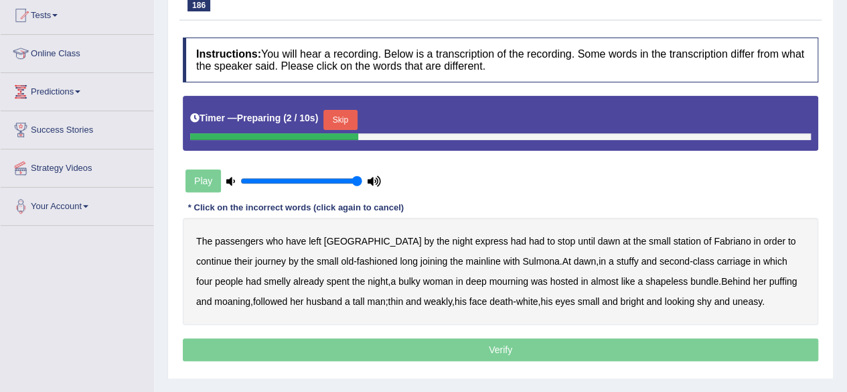
click at [344, 117] on button "Skip" at bounding box center [340, 120] width 33 height 20
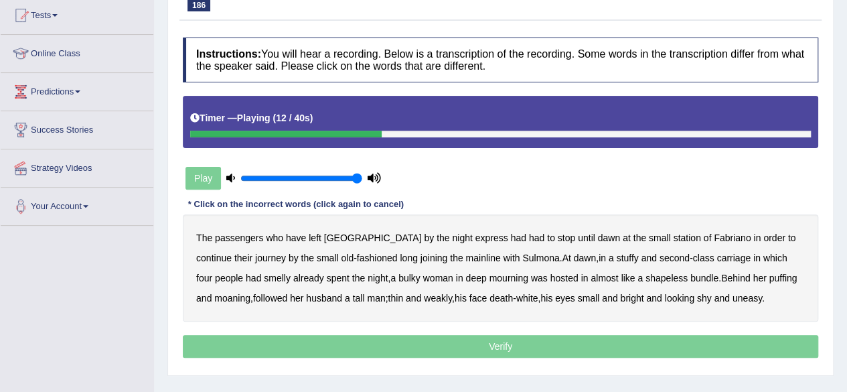
click at [400, 255] on b "long" at bounding box center [408, 258] width 17 height 11
click at [660, 258] on b "second" at bounding box center [675, 258] width 30 height 11
click at [616, 255] on b "stuffy" at bounding box center [627, 258] width 22 height 11
click at [212, 273] on b "four" at bounding box center [204, 278] width 16 height 11
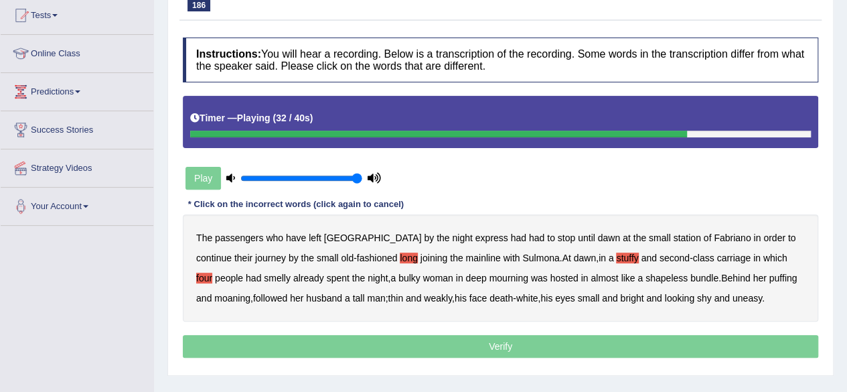
click at [353, 297] on b "tall" at bounding box center [359, 298] width 12 height 11
click at [547, 338] on p "Verify" at bounding box center [501, 346] width 636 height 23
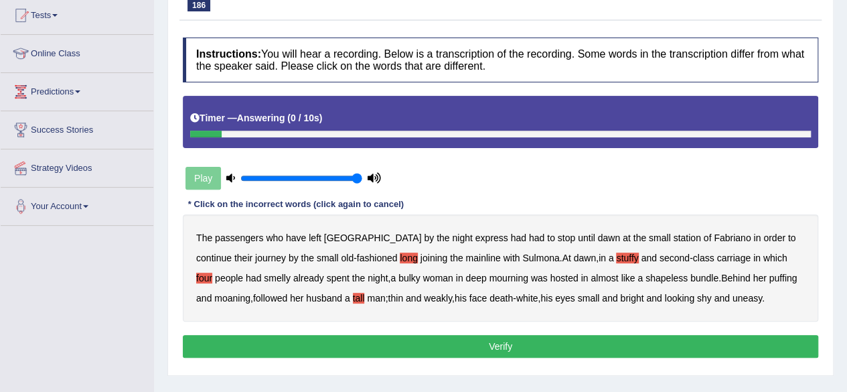
click at [547, 338] on button "Verify" at bounding box center [501, 346] width 636 height 23
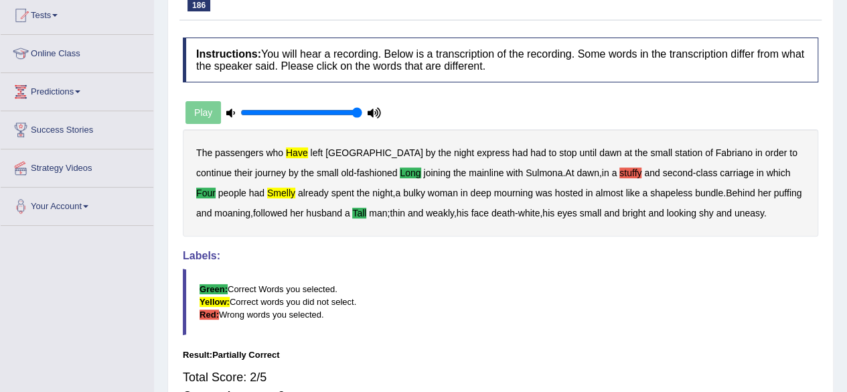
scroll to position [0, 0]
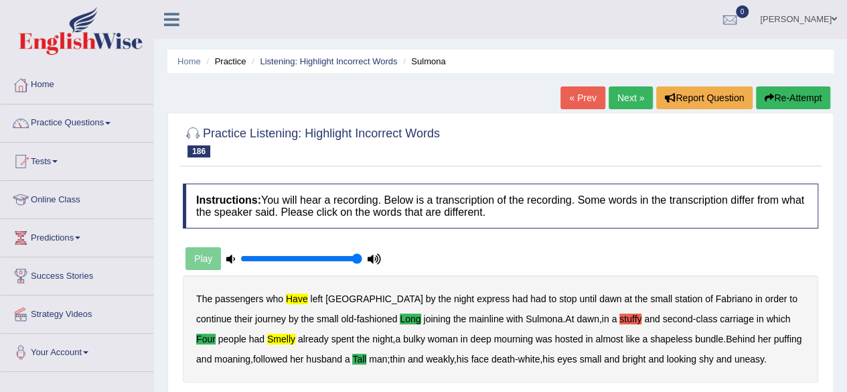
click at [784, 96] on button "Re-Attempt" at bounding box center [793, 97] width 74 height 23
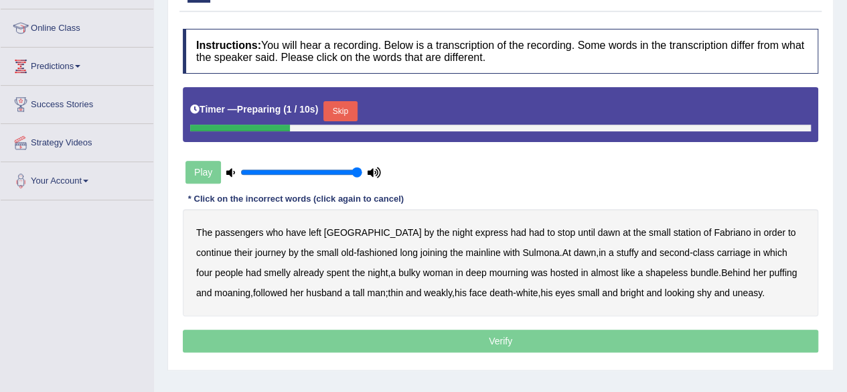
click at [336, 107] on button "Skip" at bounding box center [340, 111] width 33 height 20
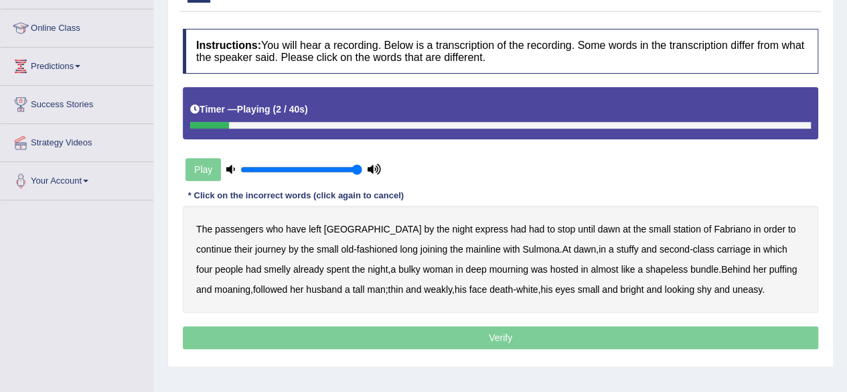
click at [291, 226] on b "have" at bounding box center [296, 229] width 20 height 11
click at [400, 247] on b "long" at bounding box center [408, 249] width 17 height 11
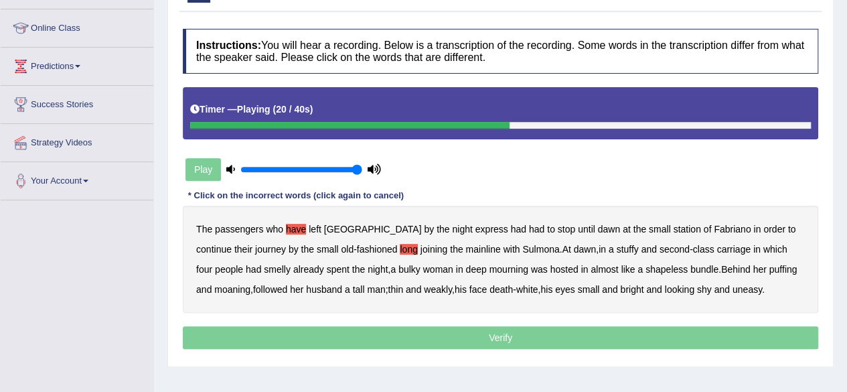
click at [212, 264] on b "four" at bounding box center [204, 269] width 16 height 11
click at [264, 265] on b "smelly" at bounding box center [277, 269] width 27 height 11
click at [353, 289] on b "tall" at bounding box center [359, 289] width 12 height 11
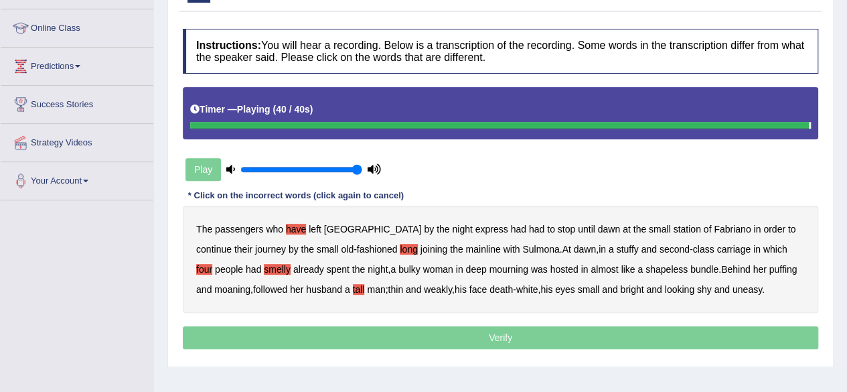
click at [569, 337] on p "Verify" at bounding box center [501, 337] width 636 height 23
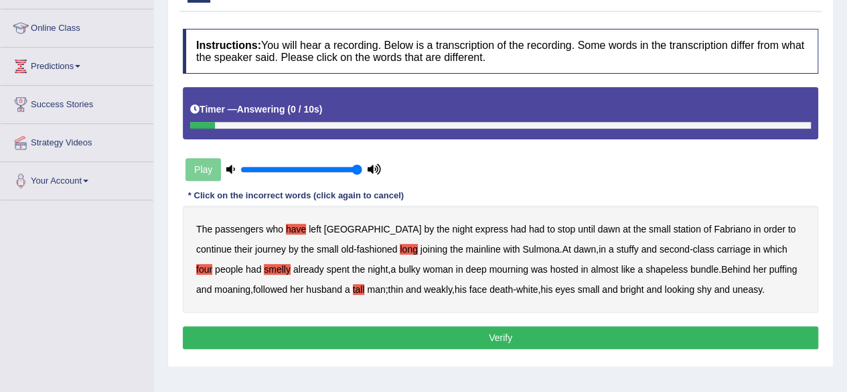
click at [569, 337] on button "Verify" at bounding box center [501, 337] width 636 height 23
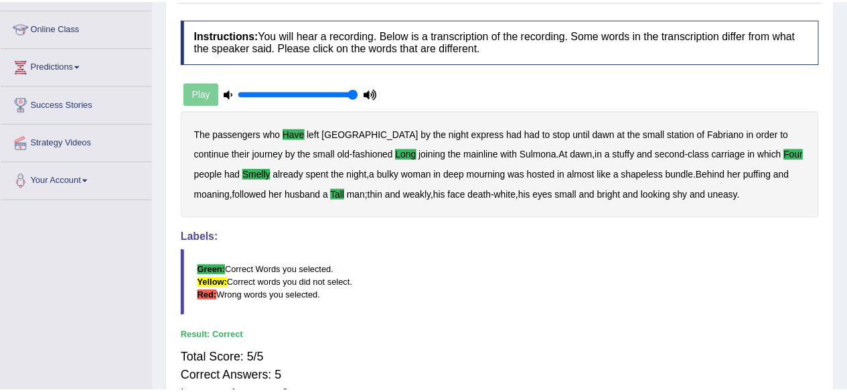
scroll to position [51, 0]
